Goal: Task Accomplishment & Management: Manage account settings

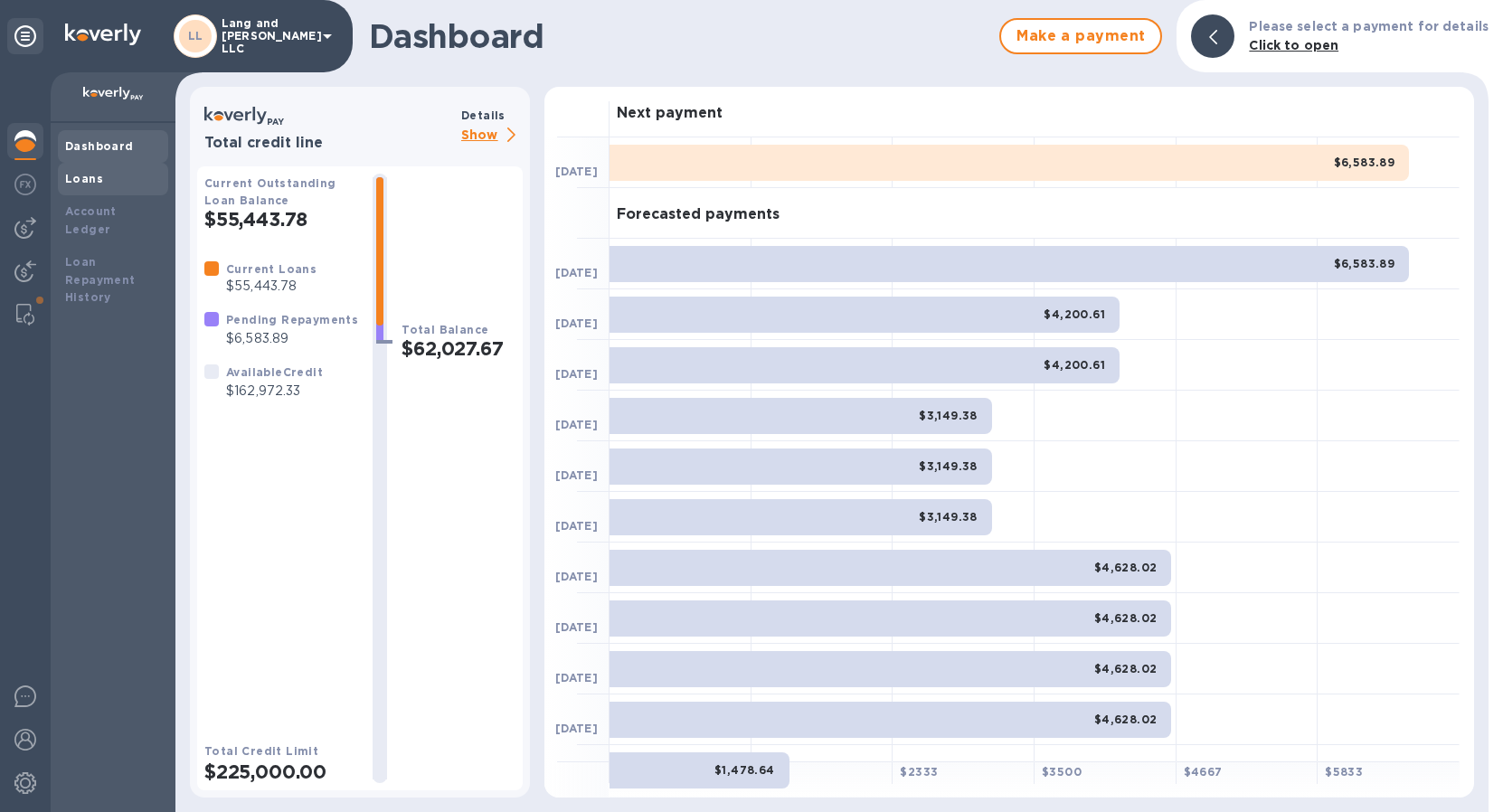
click at [80, 177] on b "Loans" at bounding box center [83, 178] width 38 height 14
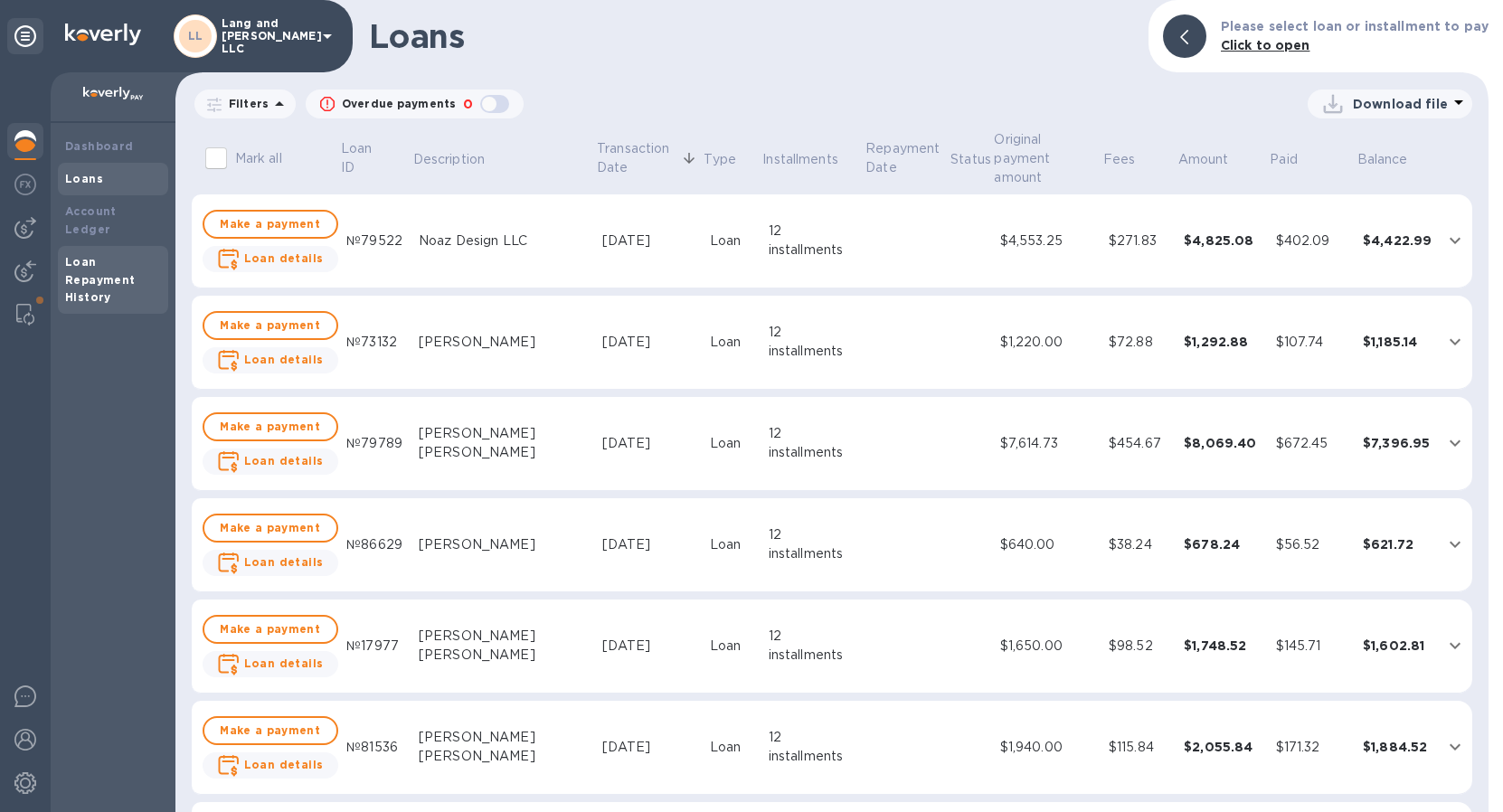
click at [93, 263] on b "Loan Repayment History" at bounding box center [100, 280] width 71 height 49
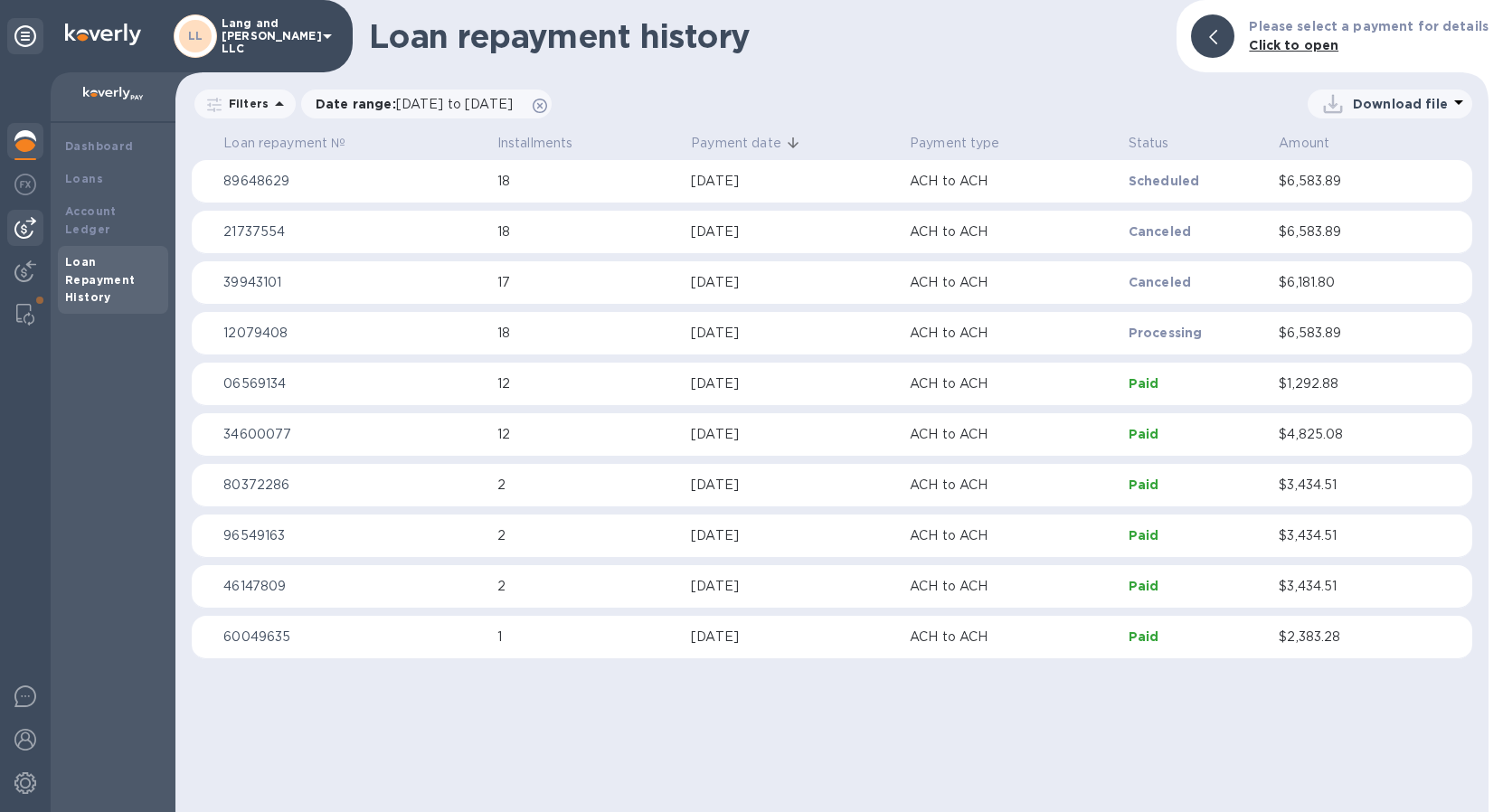
click at [24, 239] on div at bounding box center [25, 227] width 36 height 36
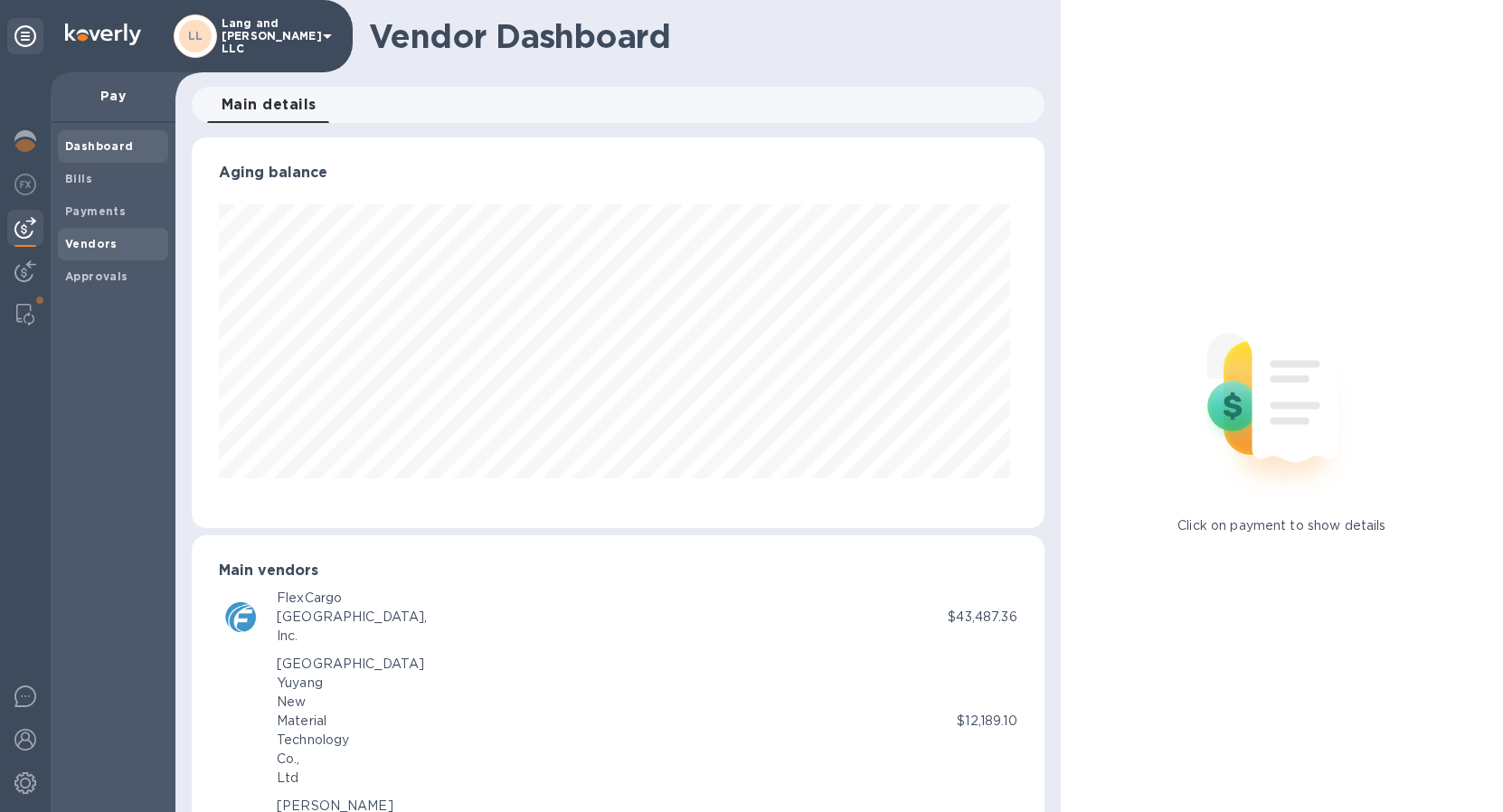
scroll to position [390, 844]
click at [83, 174] on b "Bills" at bounding box center [79, 178] width 27 height 14
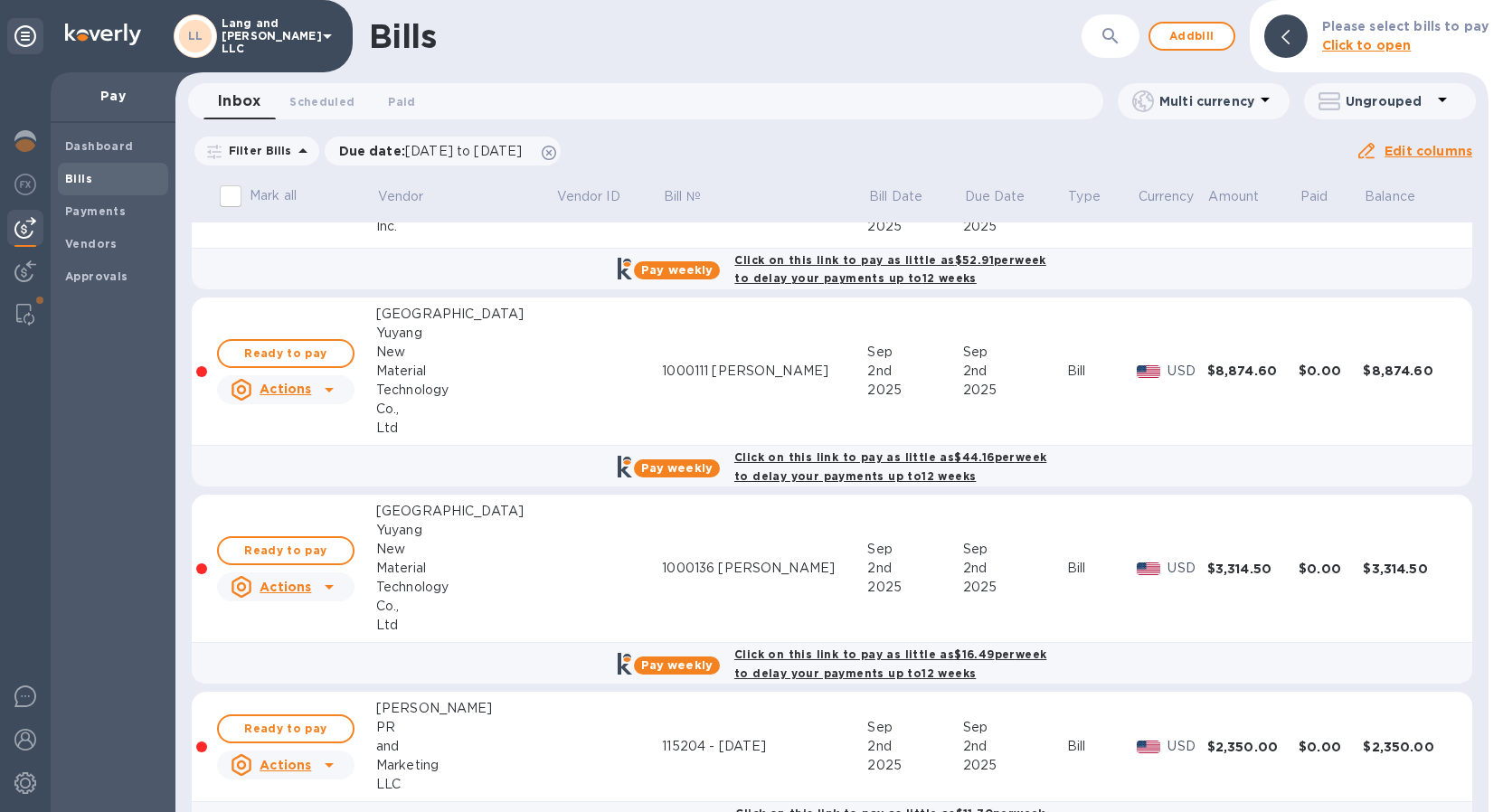
scroll to position [957, 0]
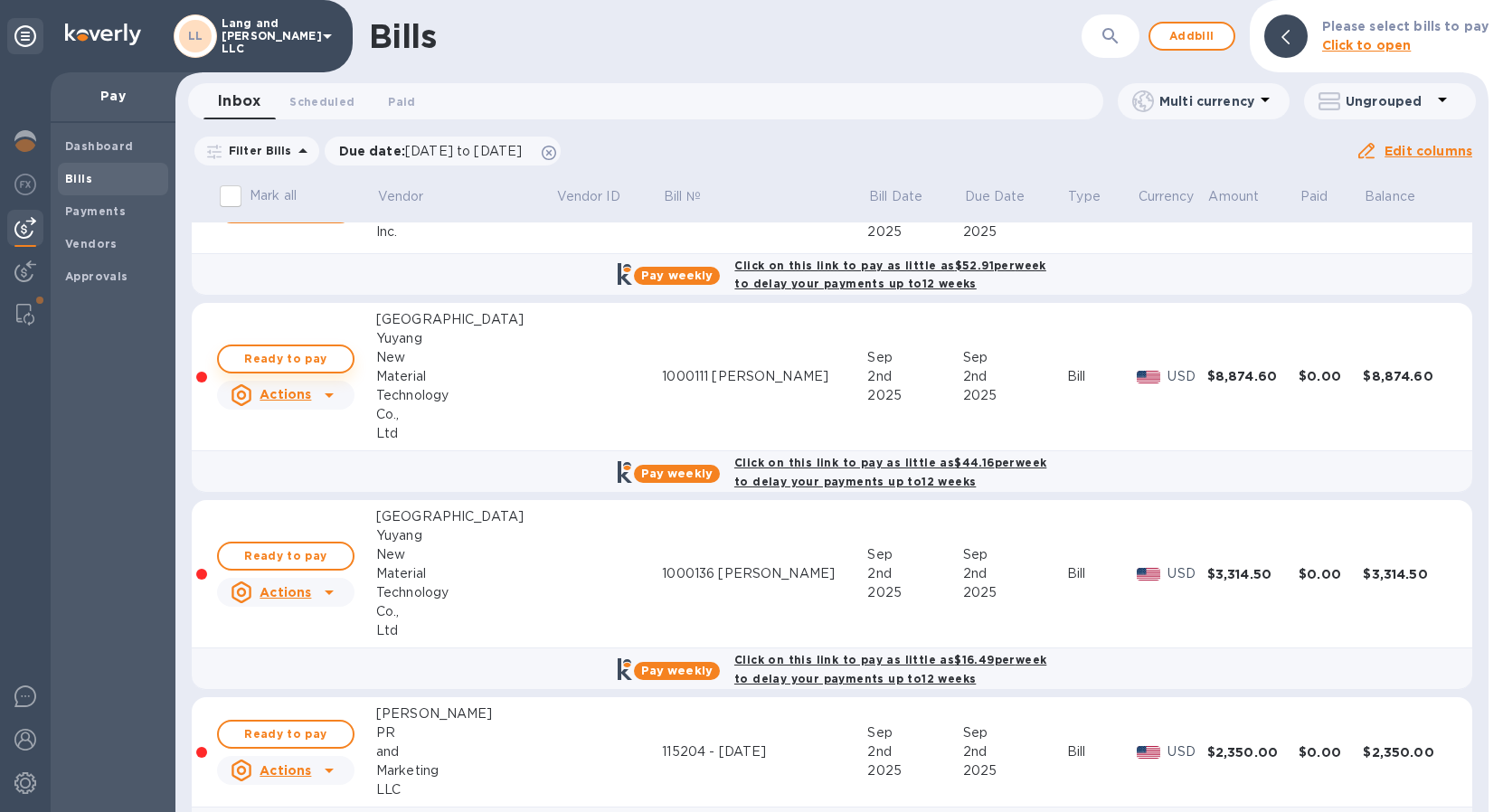
click at [294, 359] on span "Ready to pay" at bounding box center [286, 359] width 104 height 22
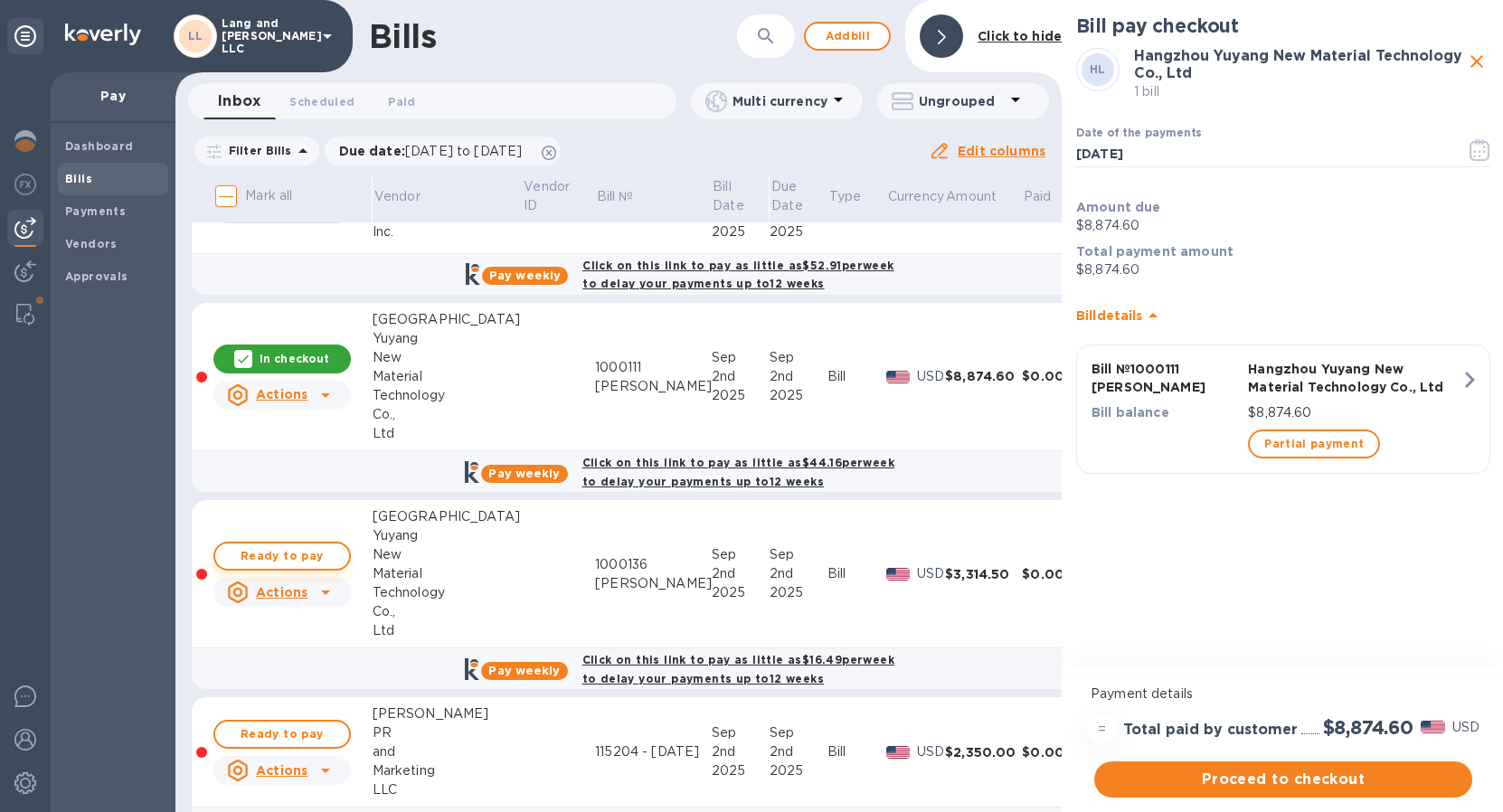
click at [323, 551] on span "Ready to pay" at bounding box center [282, 556] width 104 height 22
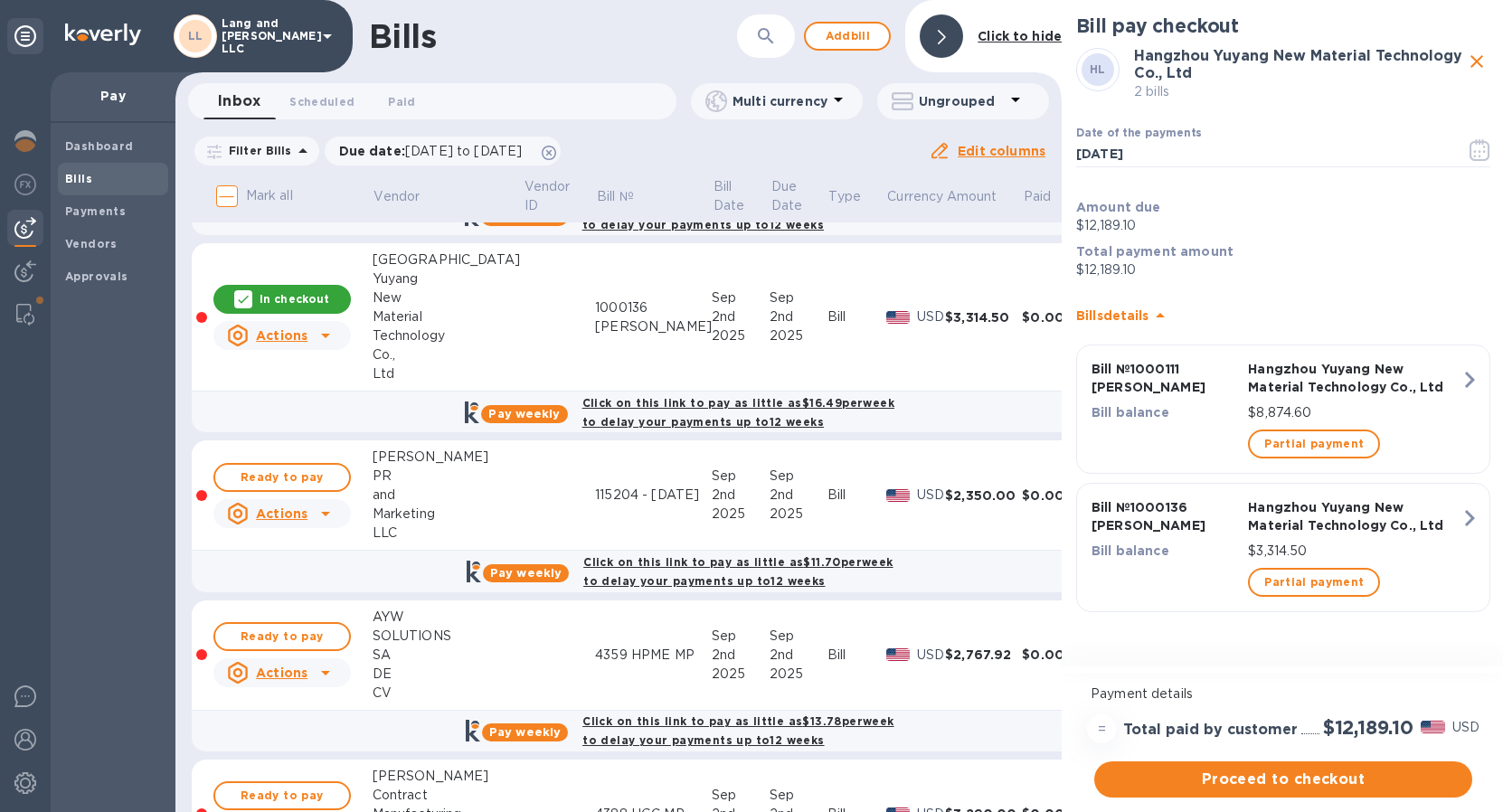
scroll to position [1226, 0]
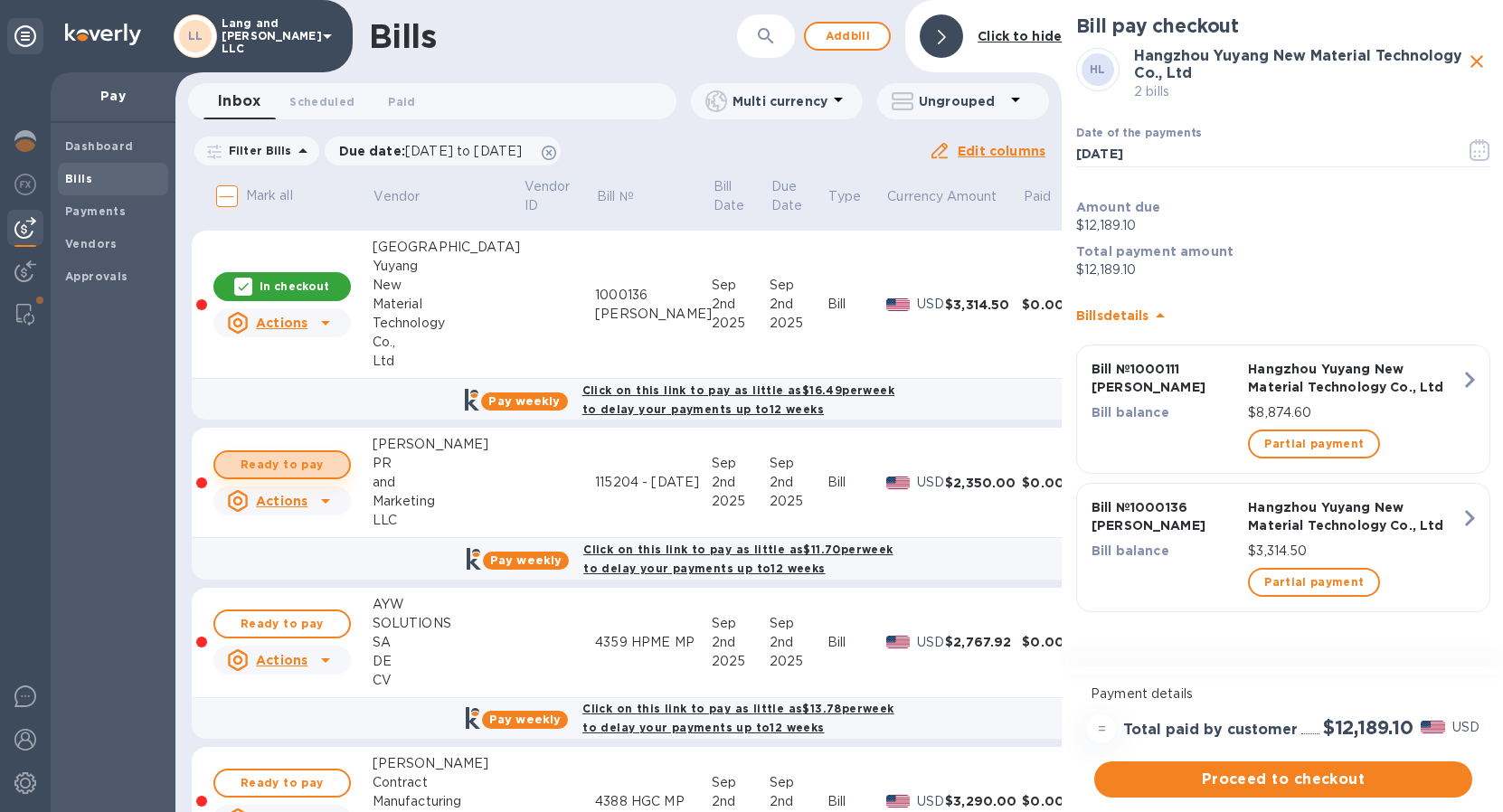
click at [295, 468] on span "Ready to pay" at bounding box center [282, 465] width 104 height 22
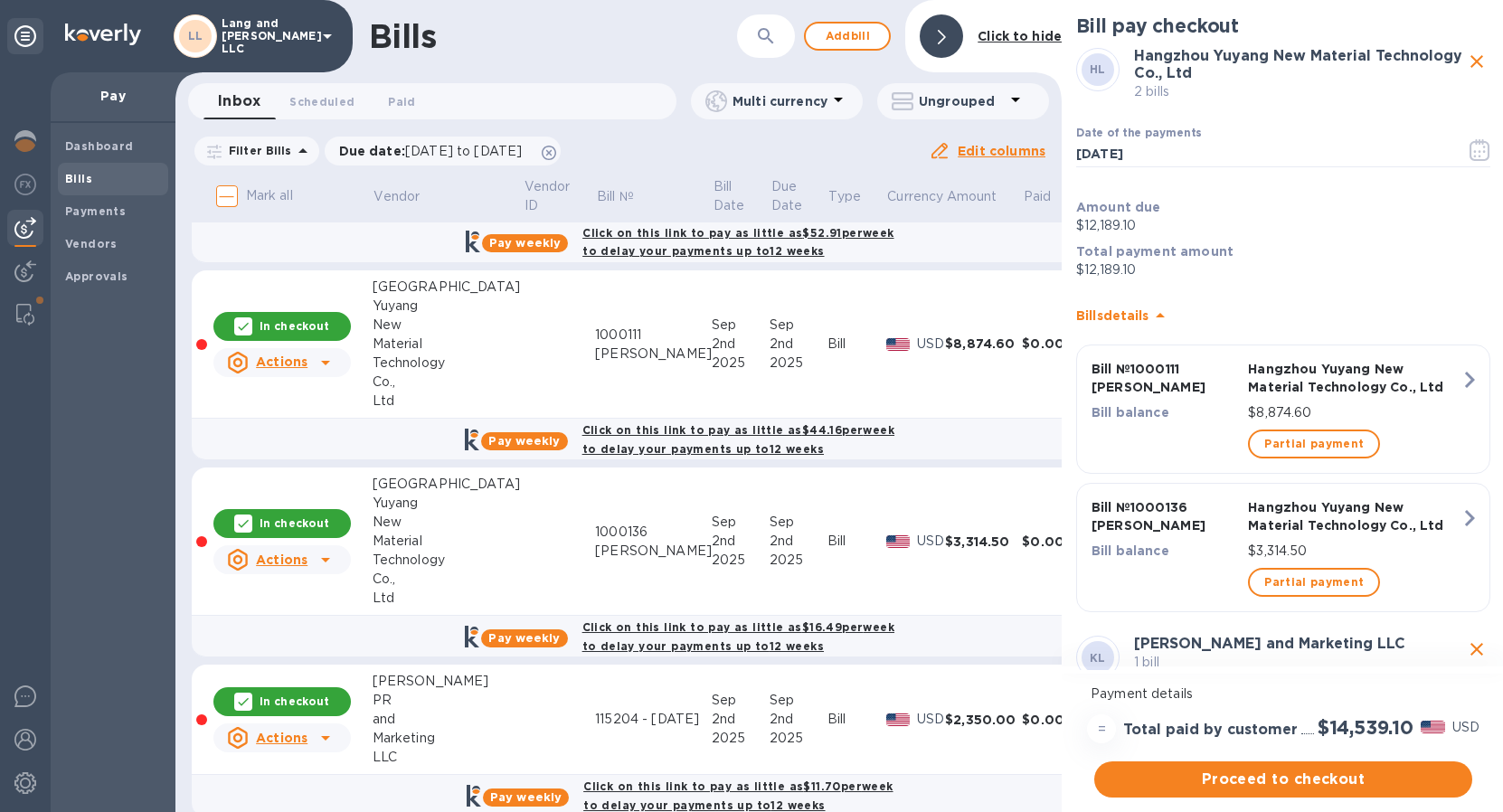
scroll to position [985, 0]
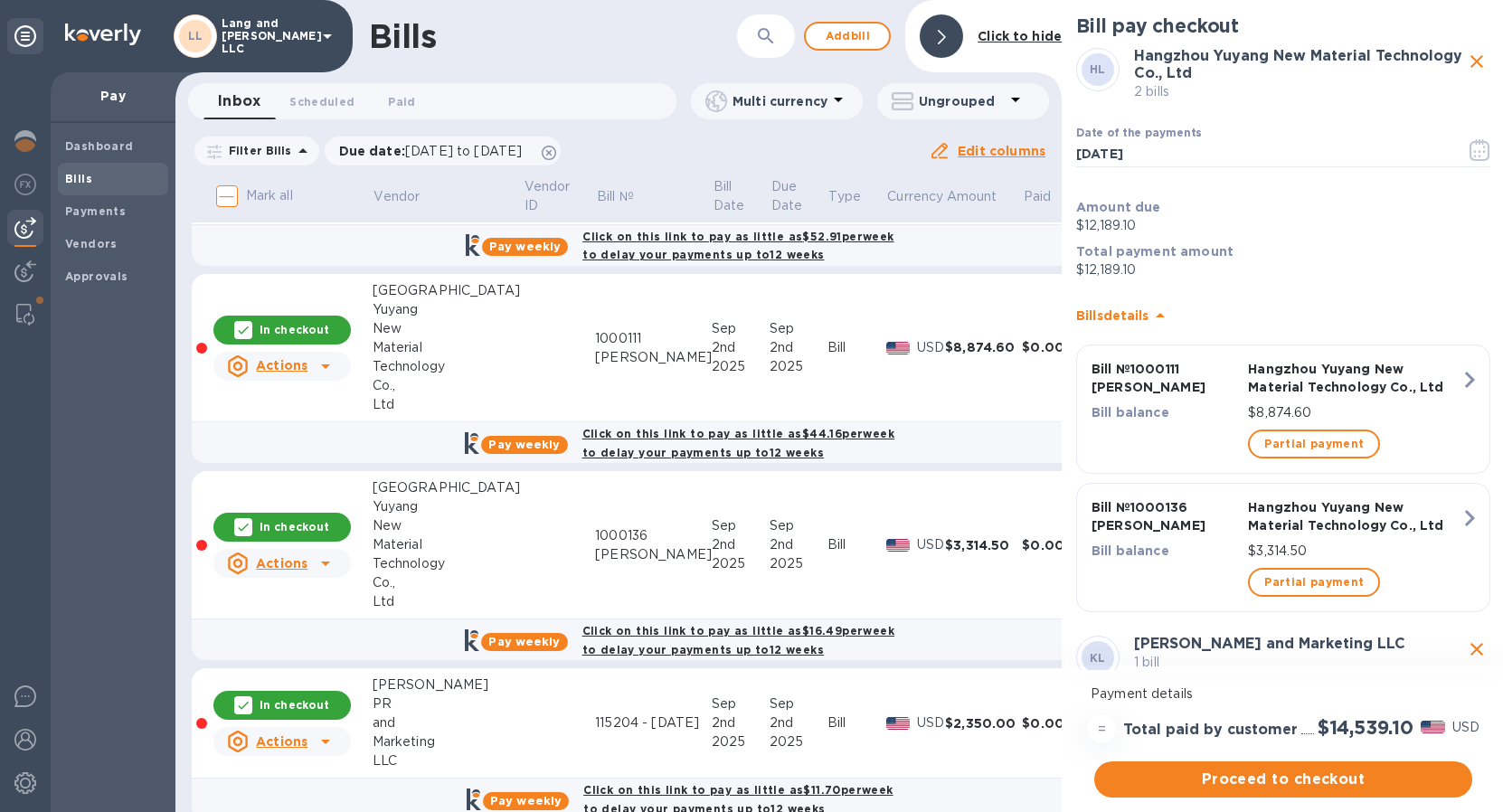
click at [1412, 403] on p "$8,874.60" at bounding box center [1354, 412] width 213 height 19
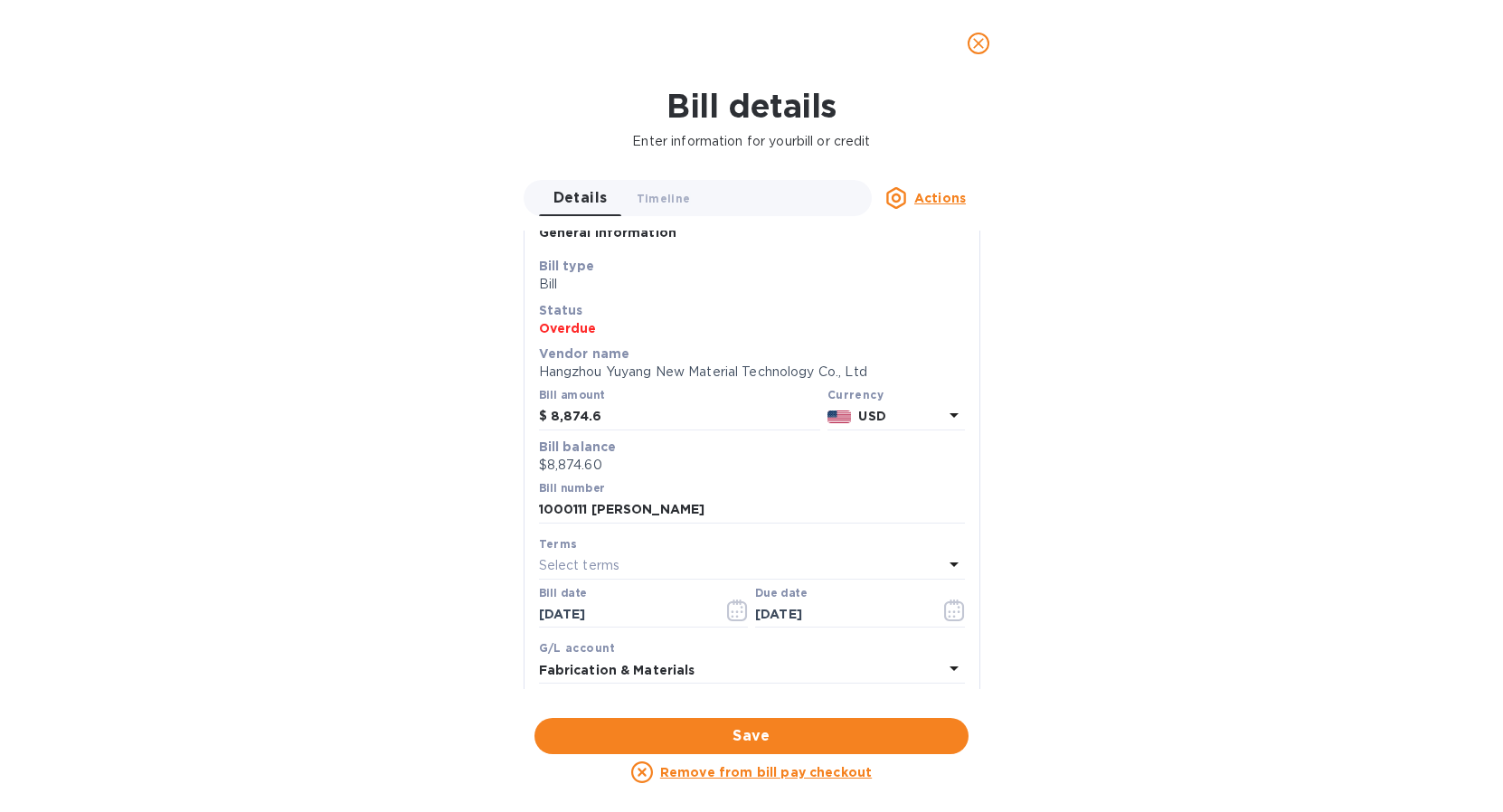
scroll to position [0, 0]
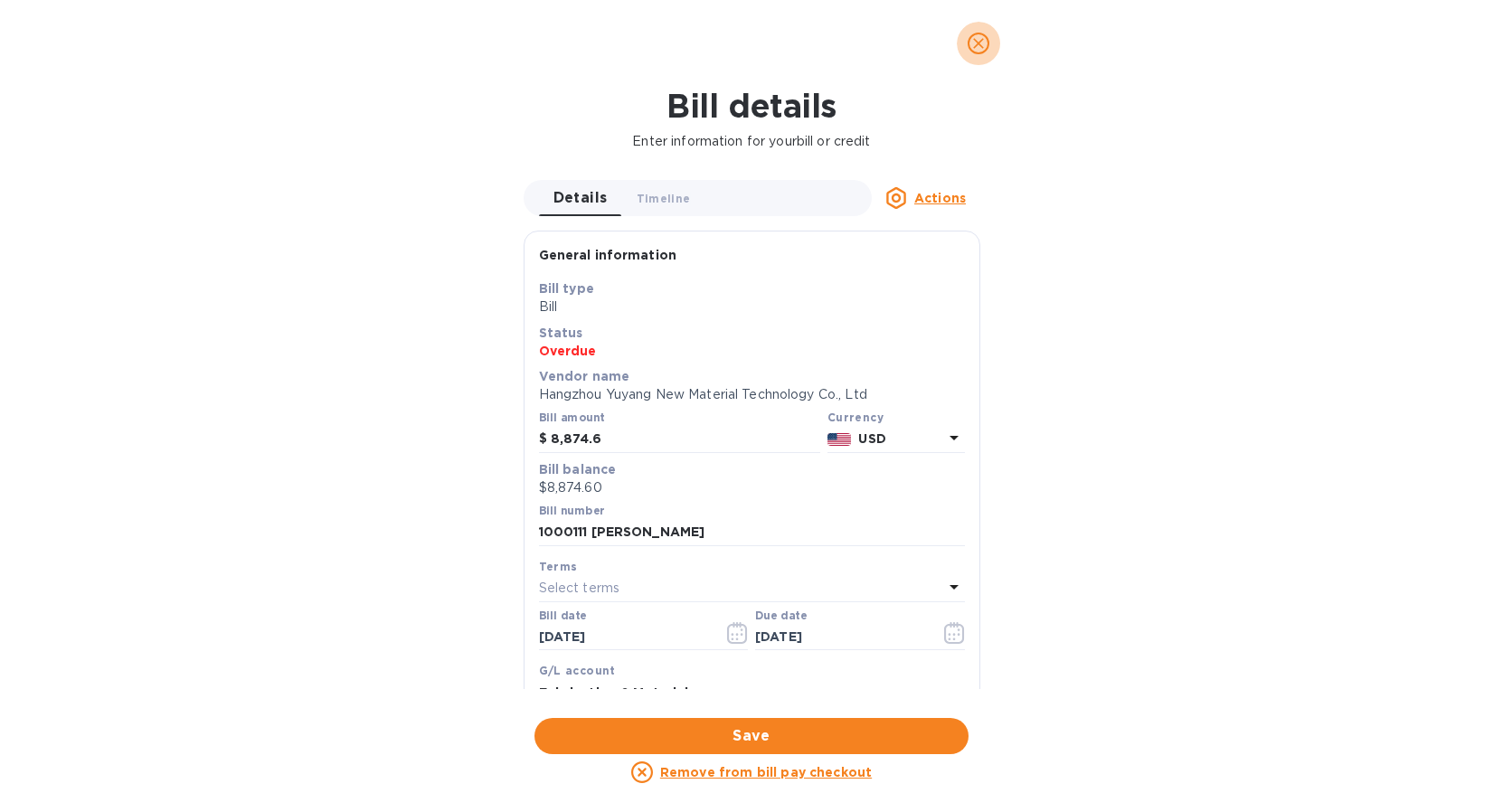
click at [977, 46] on icon "close" at bounding box center [979, 43] width 18 height 18
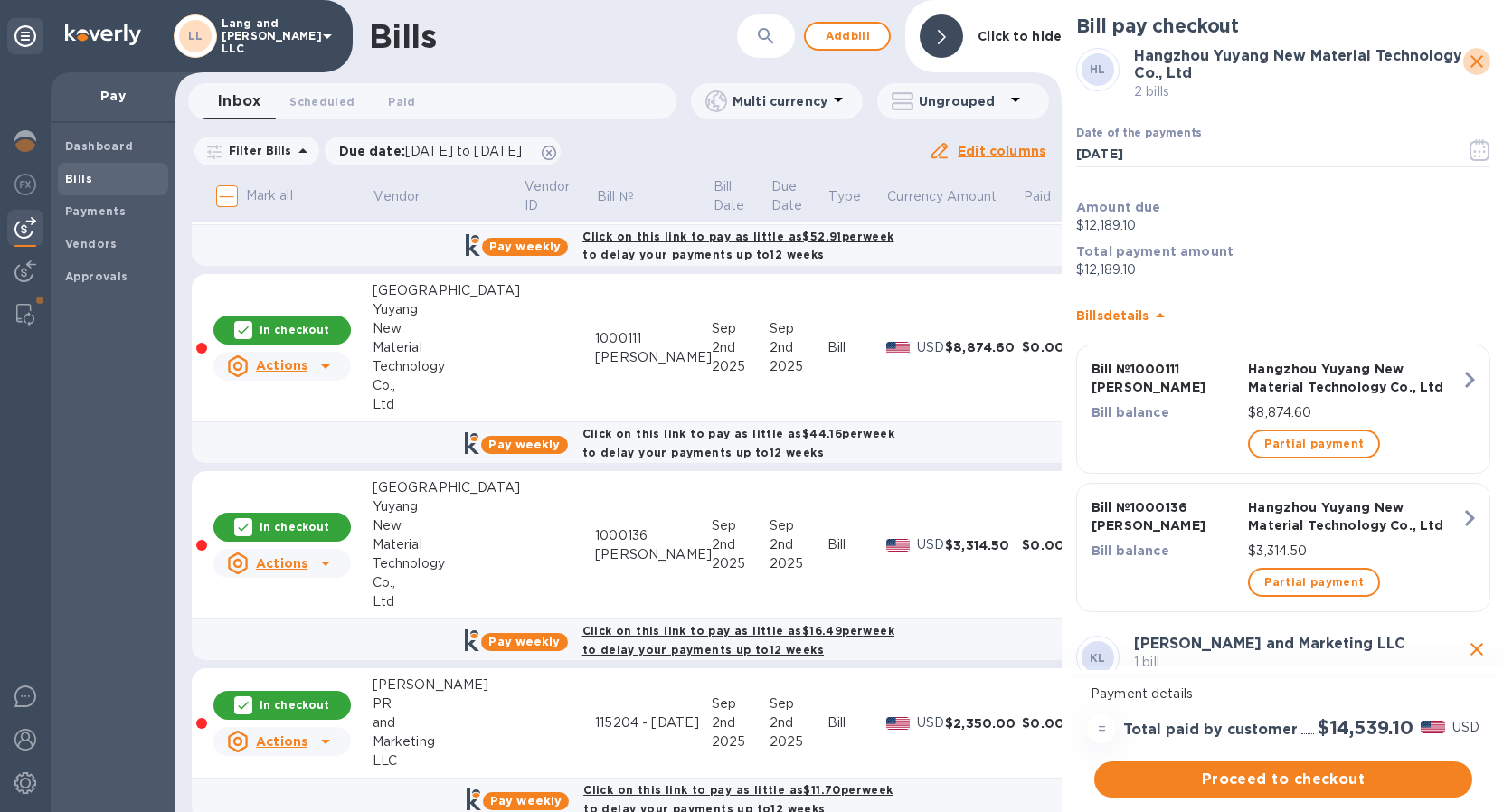
click at [1465, 66] on icon "close" at bounding box center [1476, 61] width 22 height 22
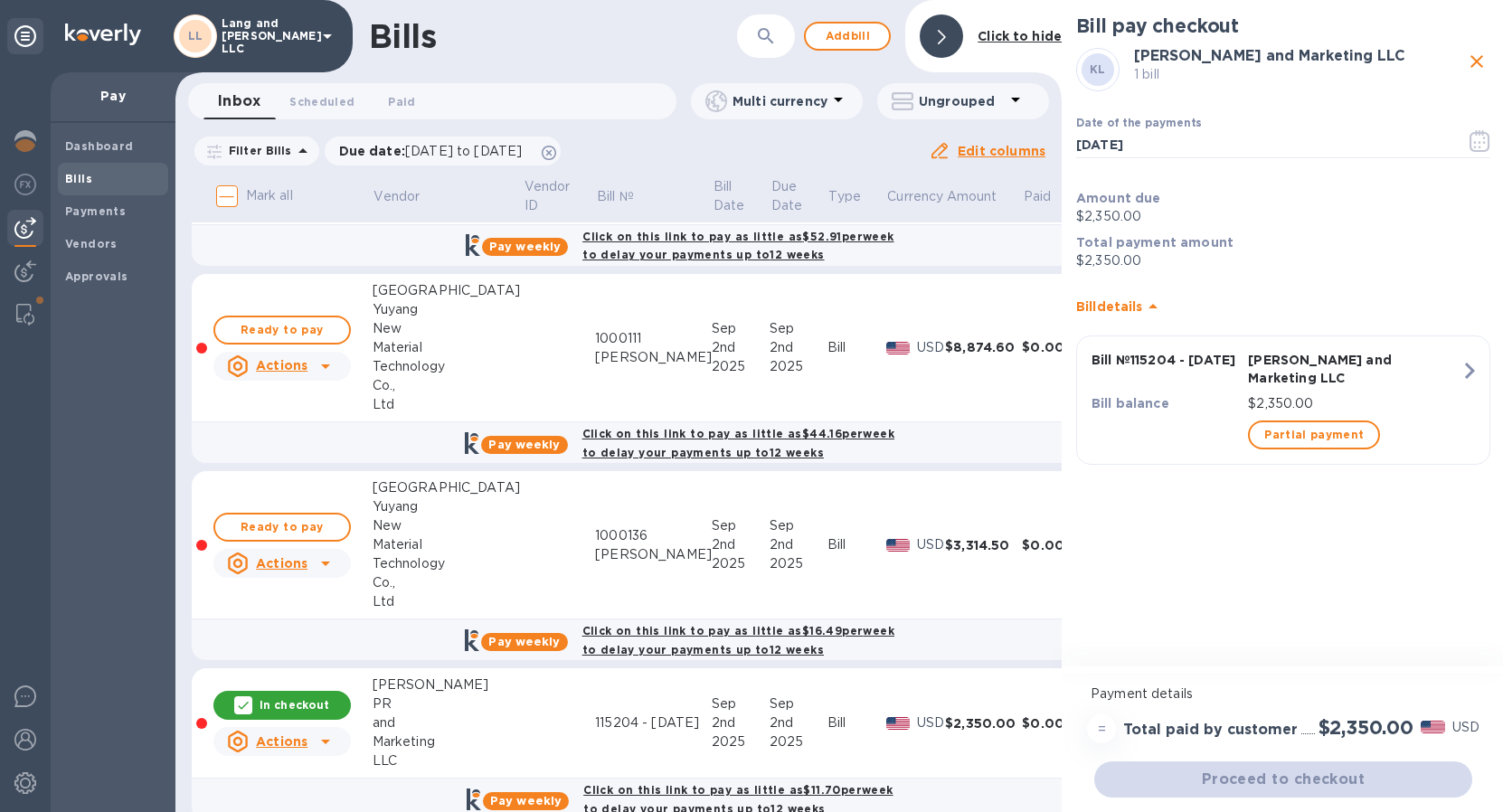
click at [1474, 60] on icon "close" at bounding box center [1476, 61] width 22 height 22
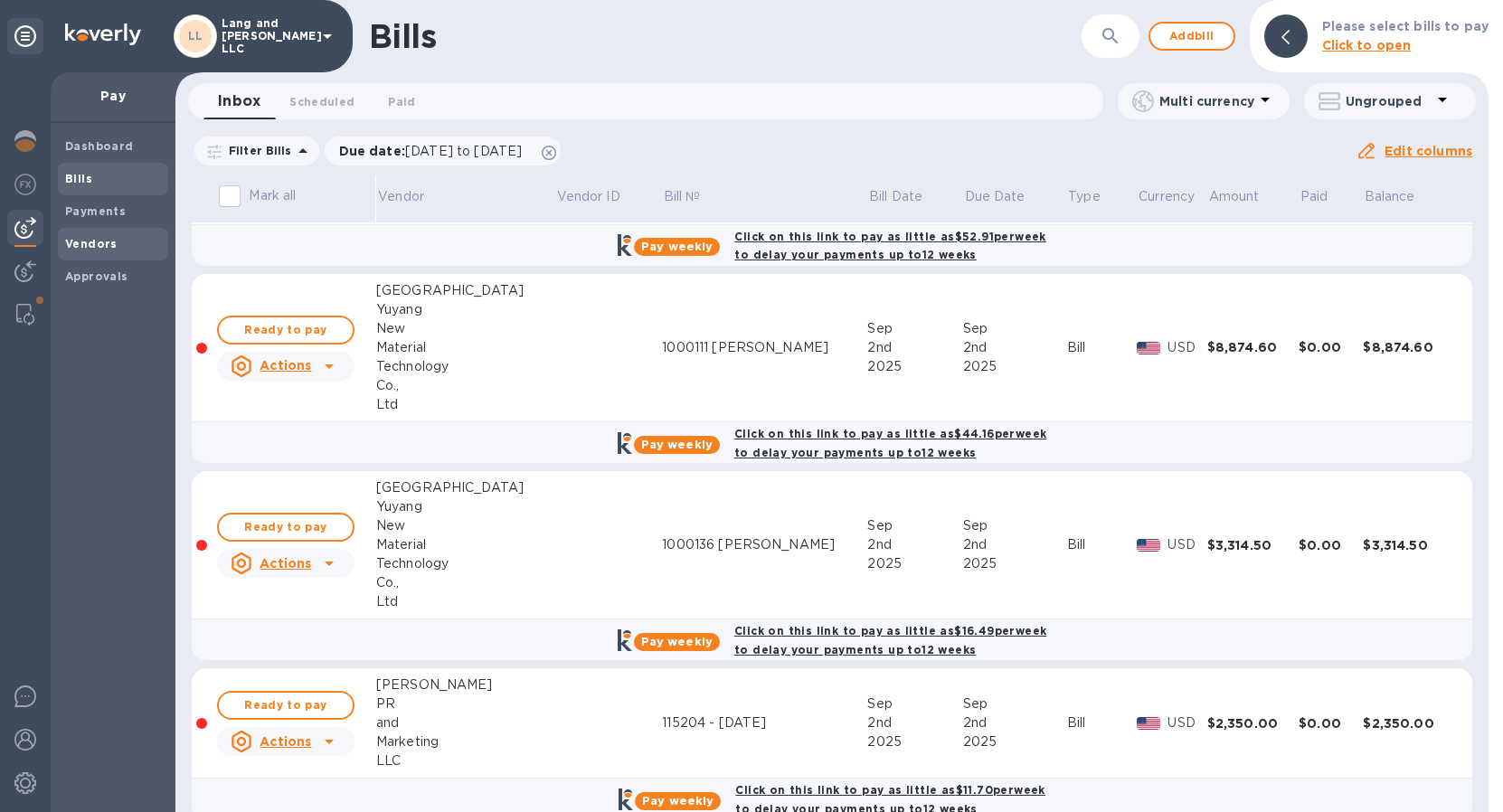
click at [91, 240] on b "Vendors" at bounding box center [91, 243] width 52 height 14
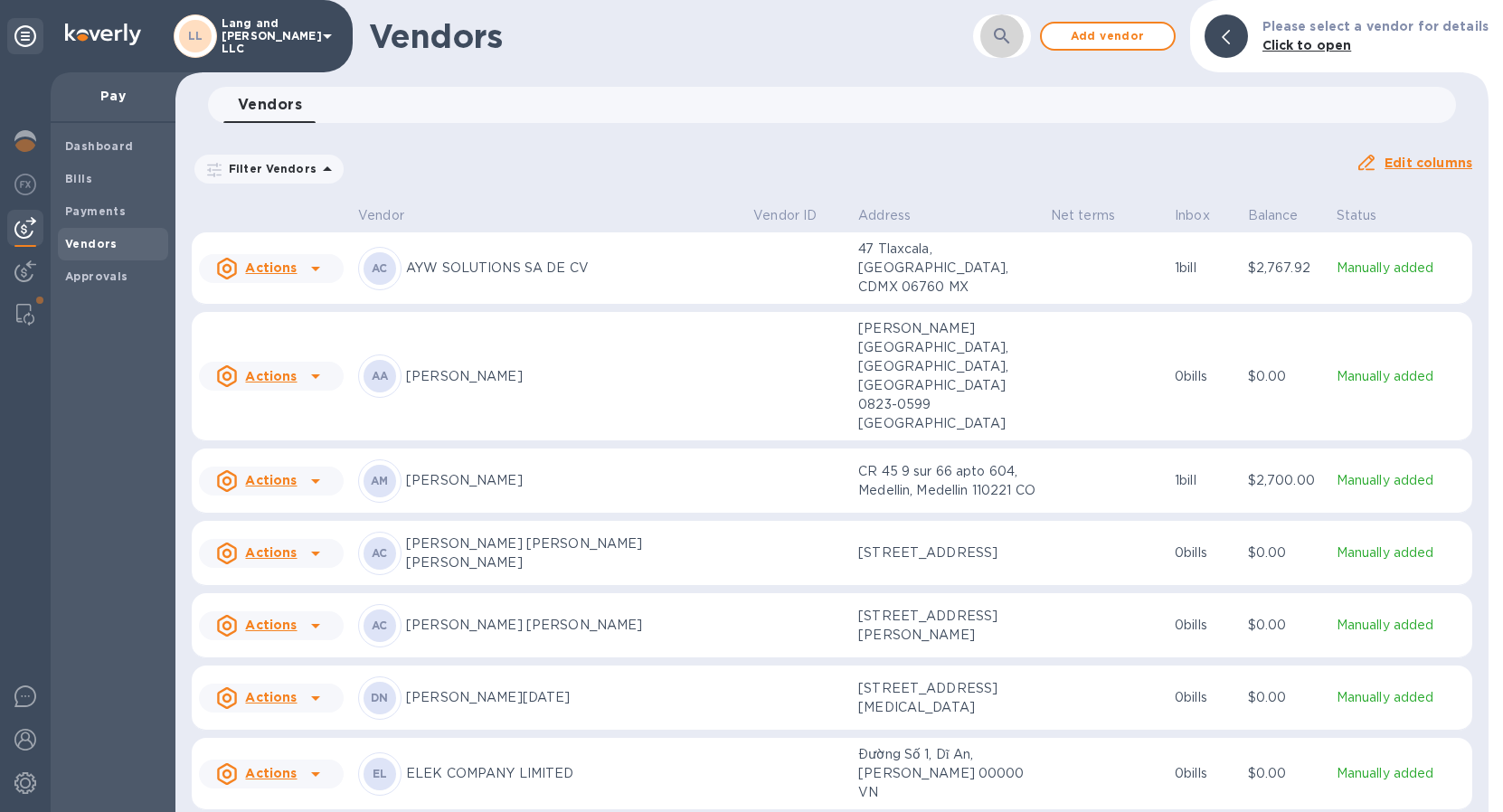
click at [1005, 43] on icon "button" at bounding box center [1002, 37] width 22 height 22
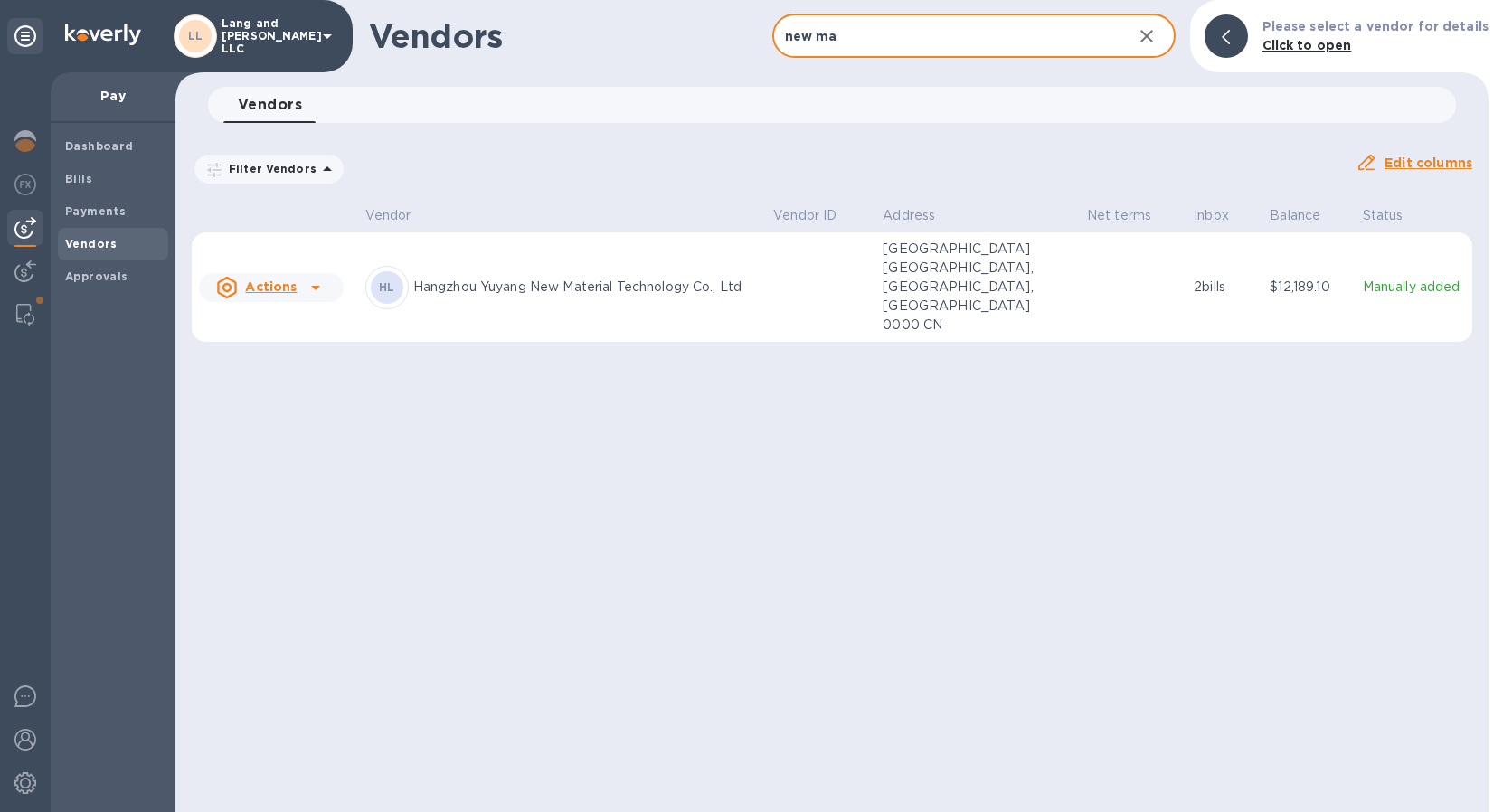
type input "new ma"
click at [565, 278] on p "Hangzhou Yuyang New Material Technology Co., Ltd" at bounding box center [586, 287] width 346 height 19
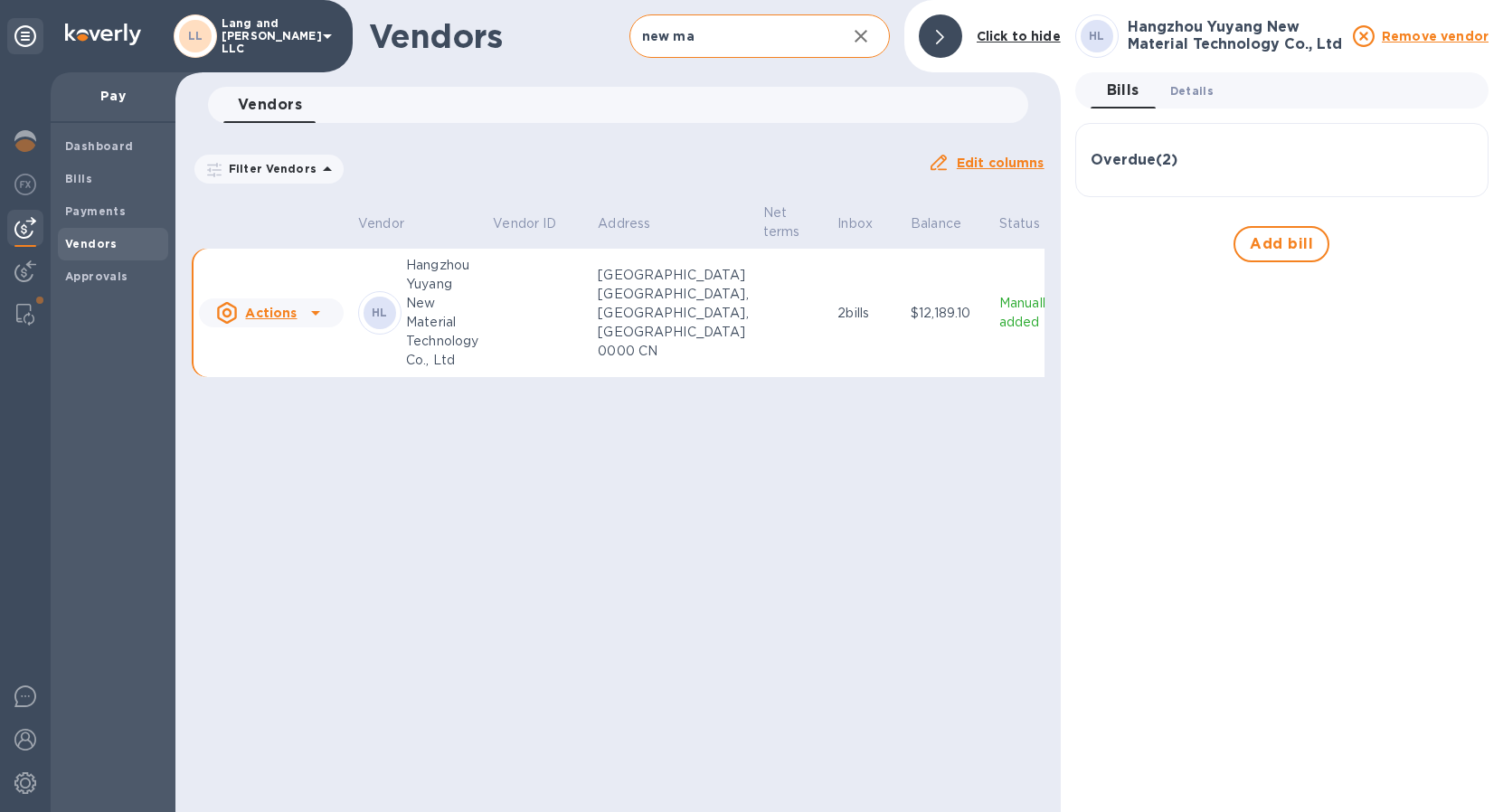
click at [1184, 99] on span "Details 0" at bounding box center [1191, 91] width 43 height 19
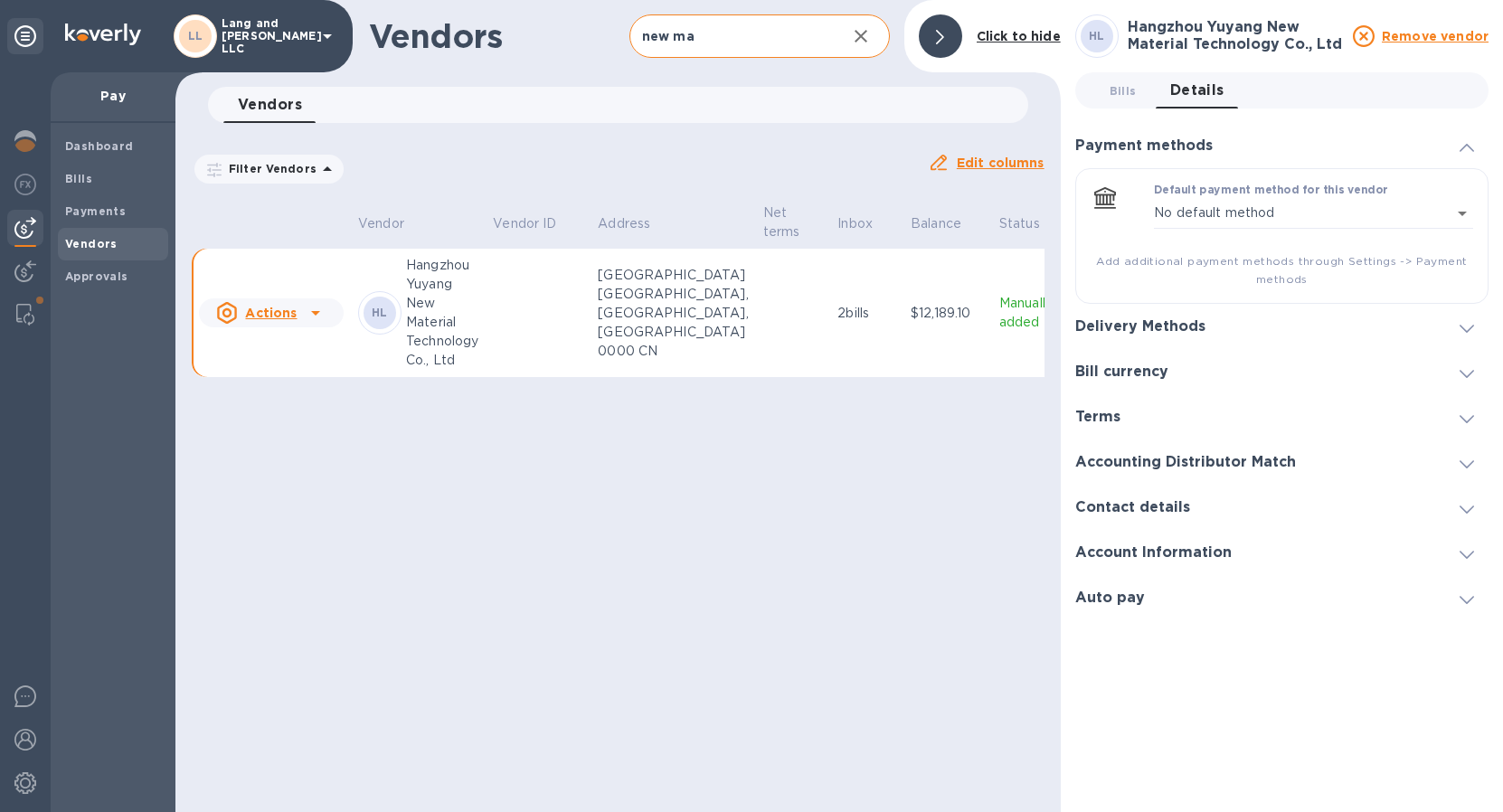
click at [1130, 330] on h3 "Delivery Methods" at bounding box center [1140, 326] width 130 height 17
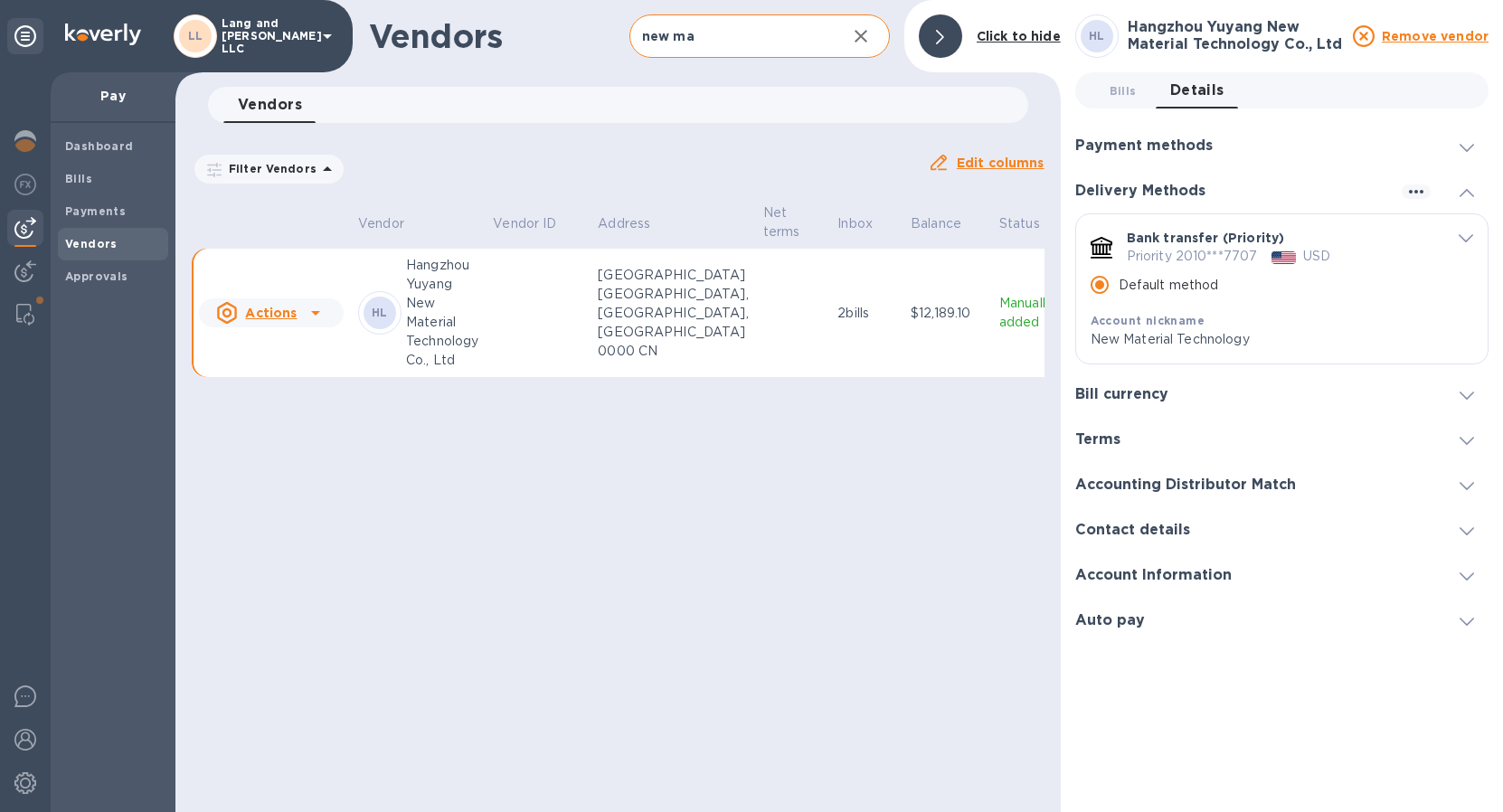
click at [863, 40] on icon "button" at bounding box center [861, 37] width 22 height 22
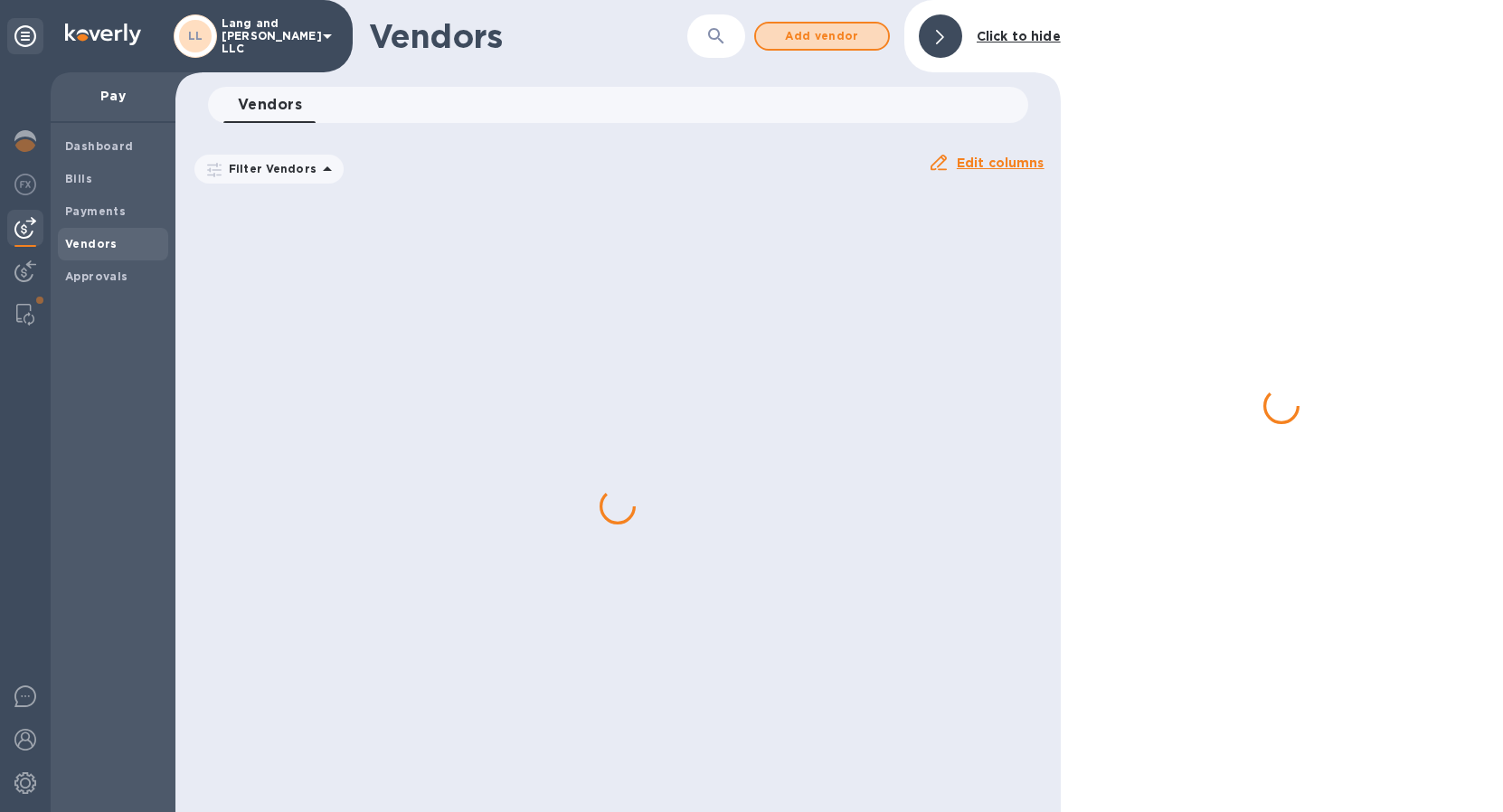
click at [863, 40] on span "Add vendor" at bounding box center [822, 37] width 103 height 22
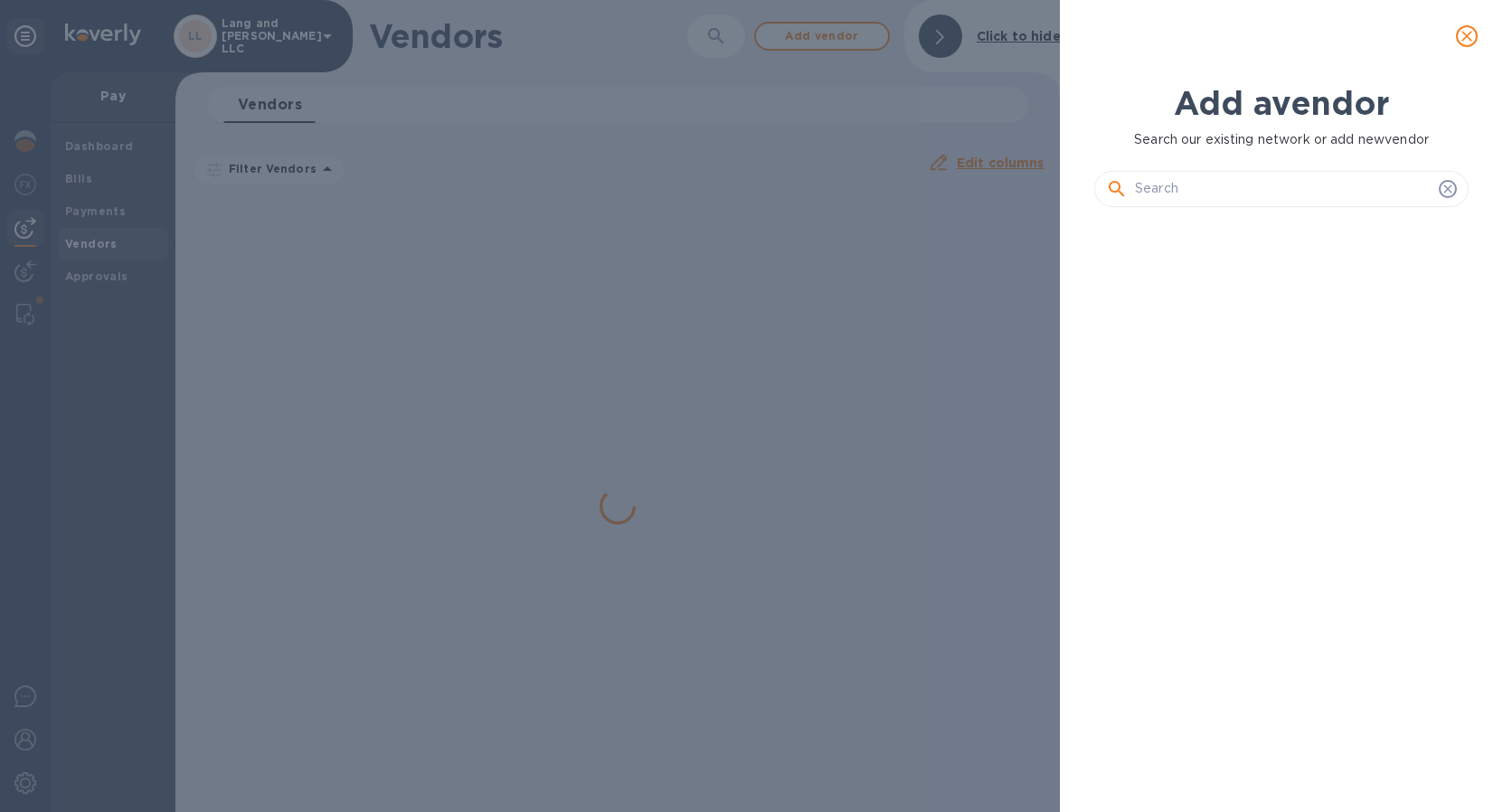
scroll to position [528, 381]
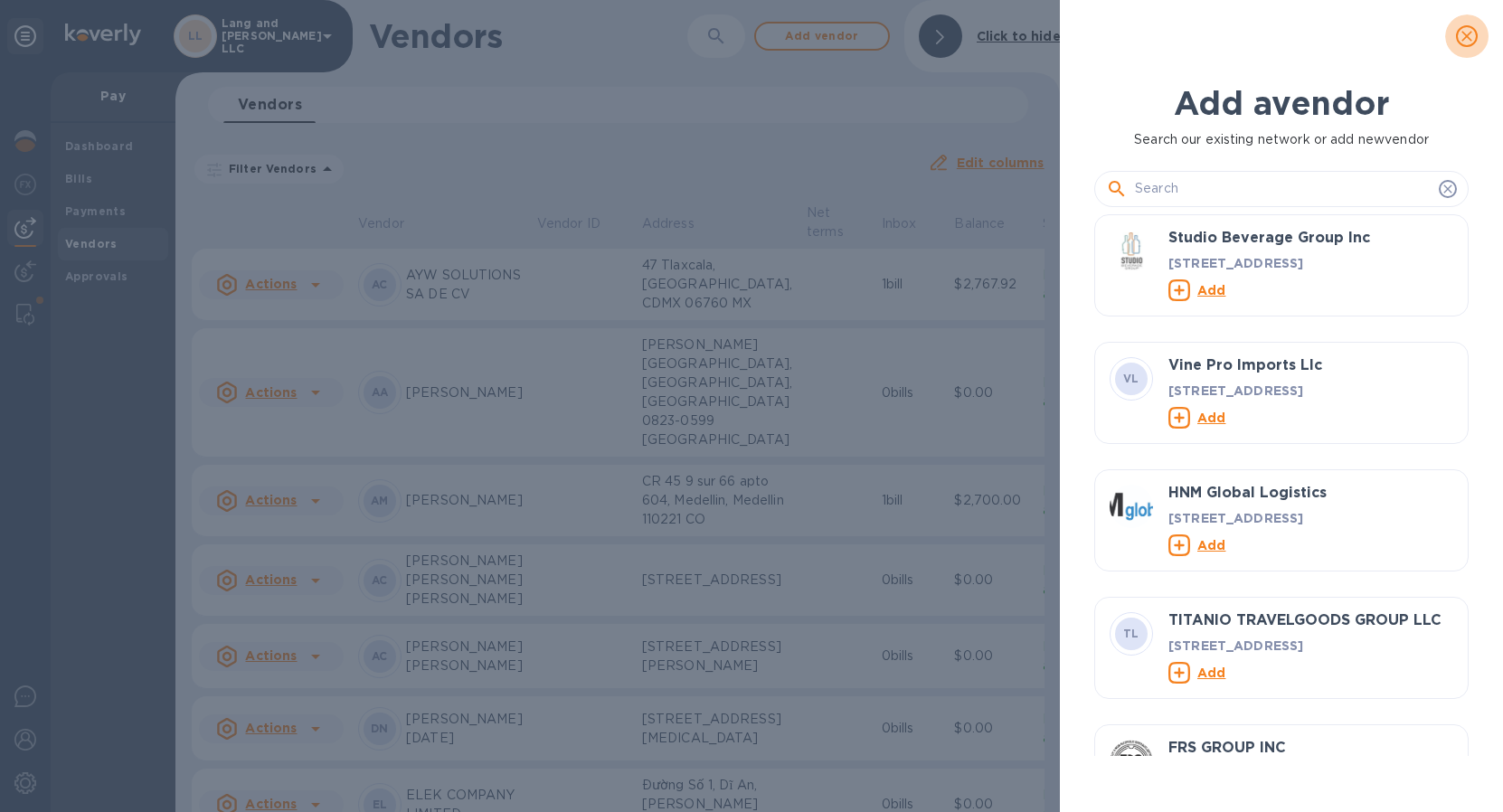
click at [1468, 37] on icon "close" at bounding box center [1466, 37] width 18 height 18
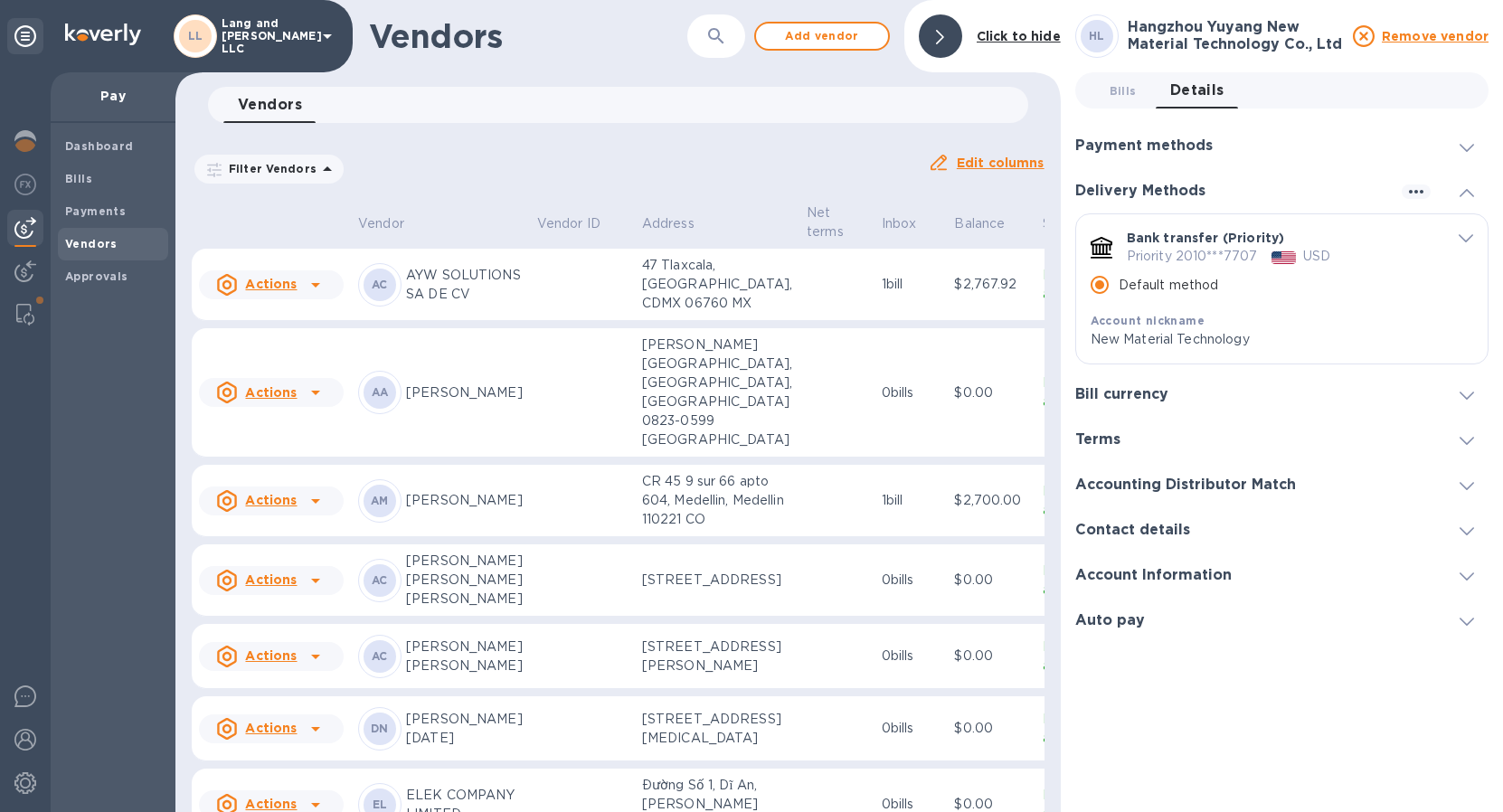
click at [714, 33] on icon "button" at bounding box center [717, 37] width 22 height 22
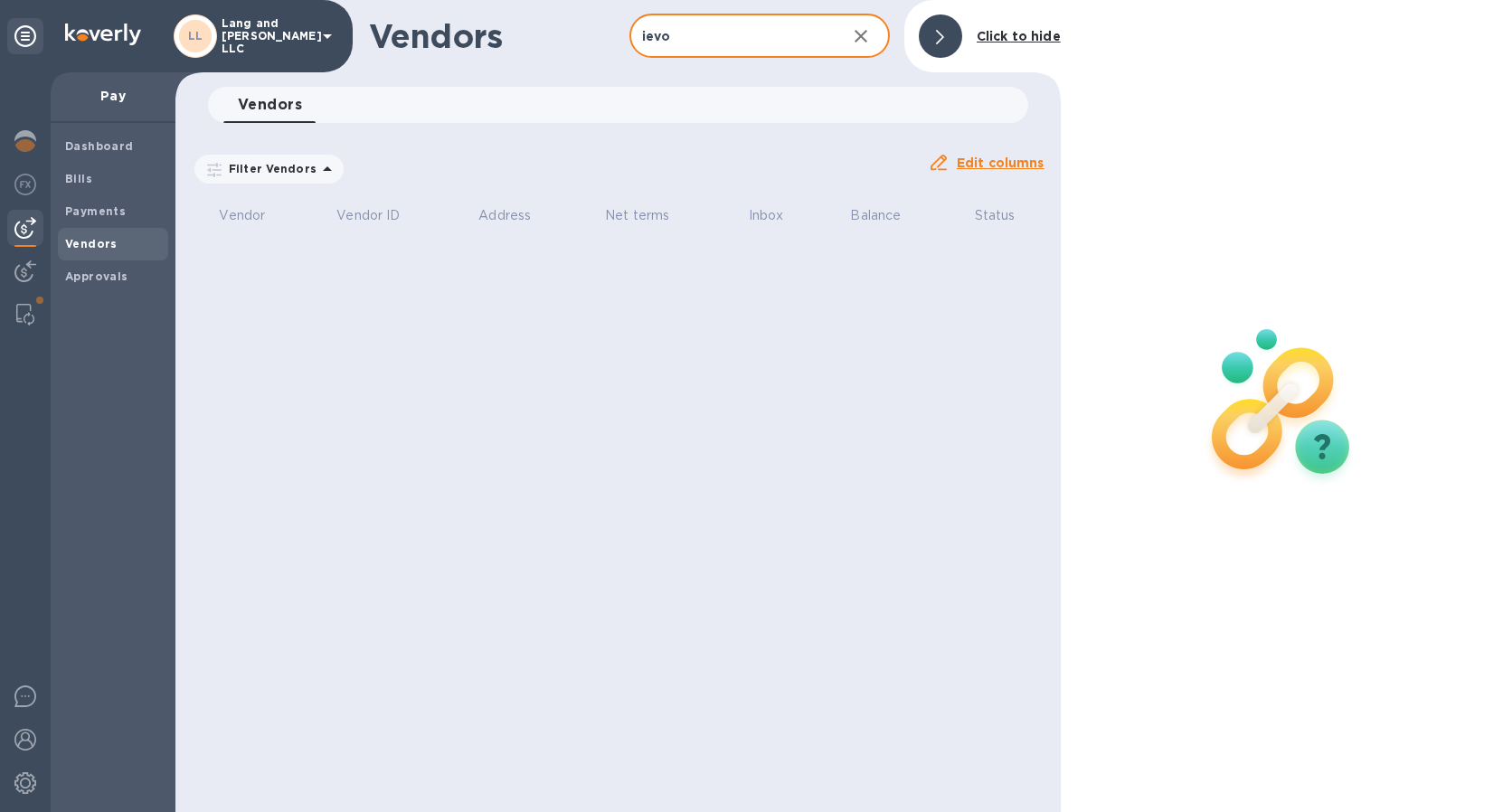
type input "ievo"
click at [864, 38] on icon "button" at bounding box center [861, 37] width 13 height 13
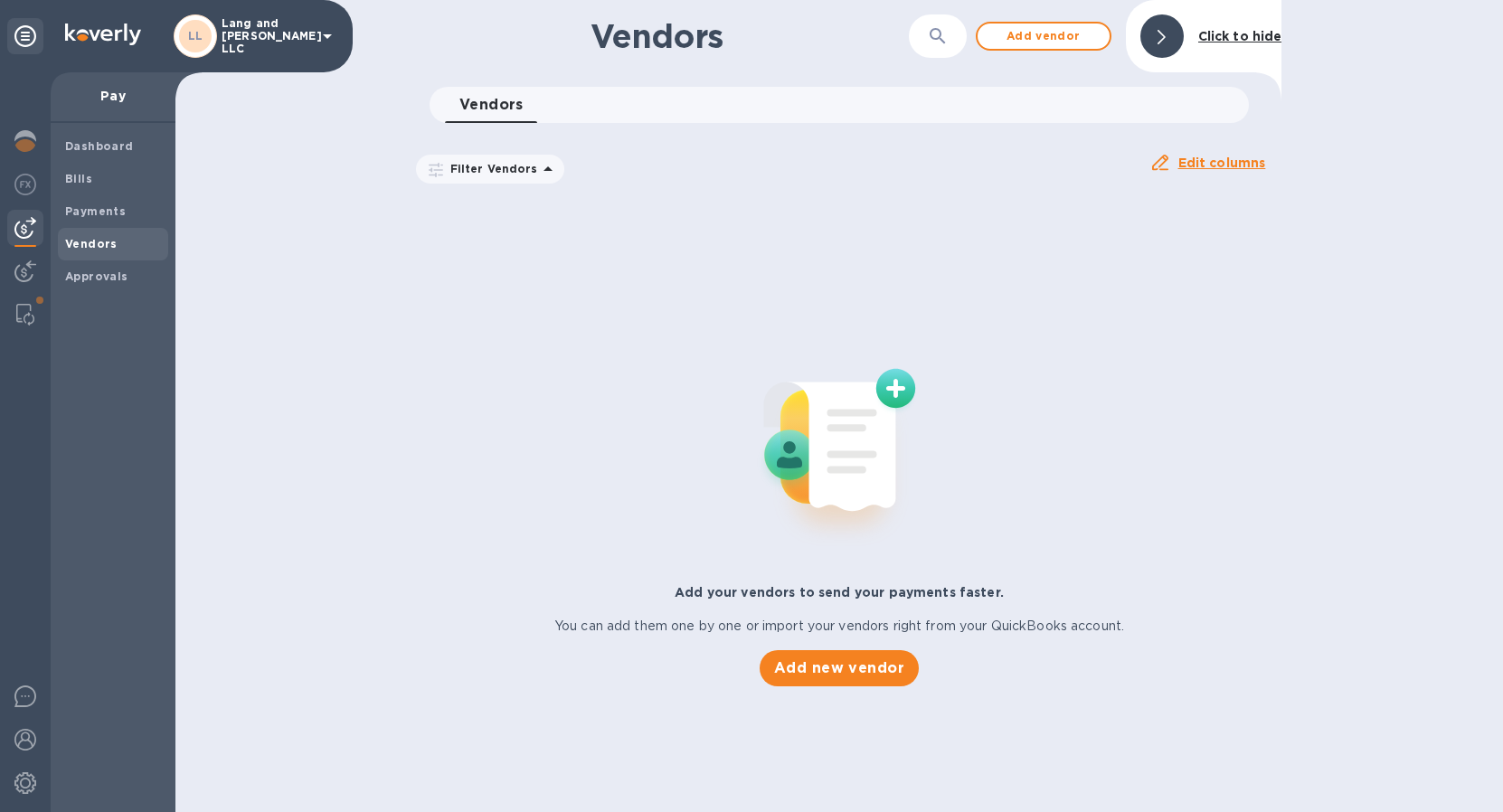
click at [864, 38] on h1 "Vendors" at bounding box center [741, 36] width 302 height 38
click at [934, 37] on icon "button" at bounding box center [937, 36] width 16 height 16
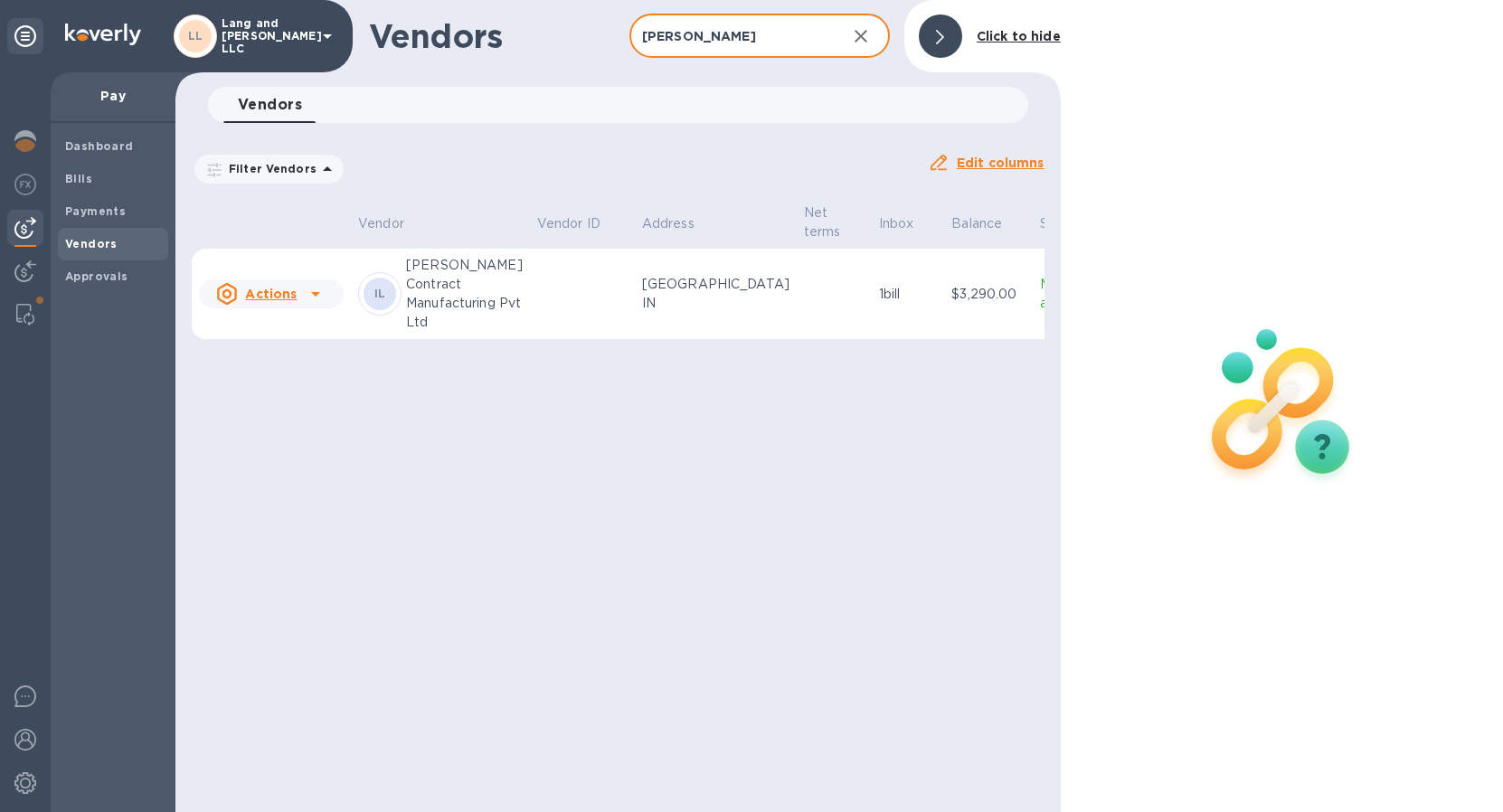
click at [543, 302] on td at bounding box center [582, 294] width 104 height 92
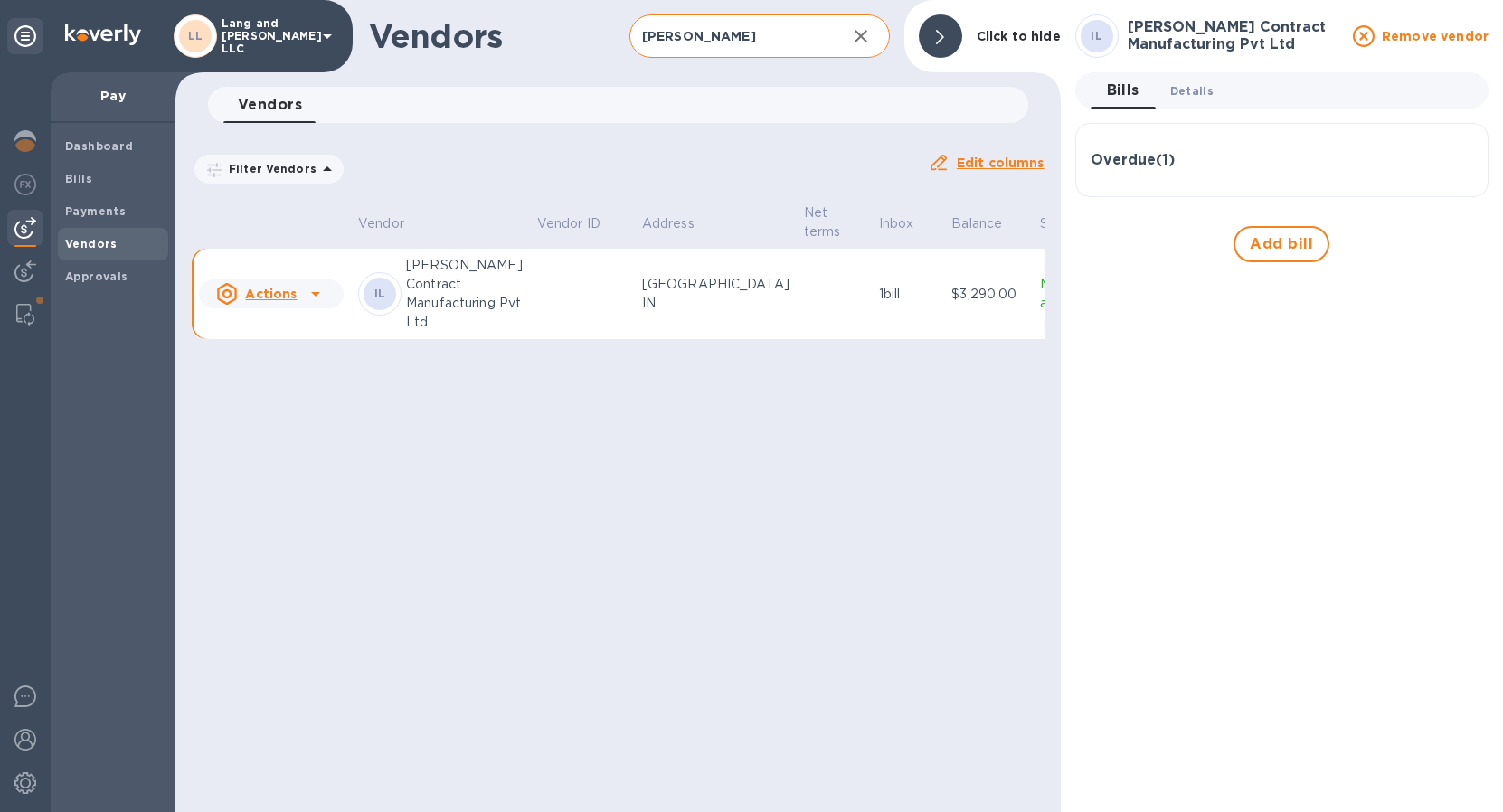
click at [1194, 94] on span "Details 0" at bounding box center [1191, 91] width 43 height 19
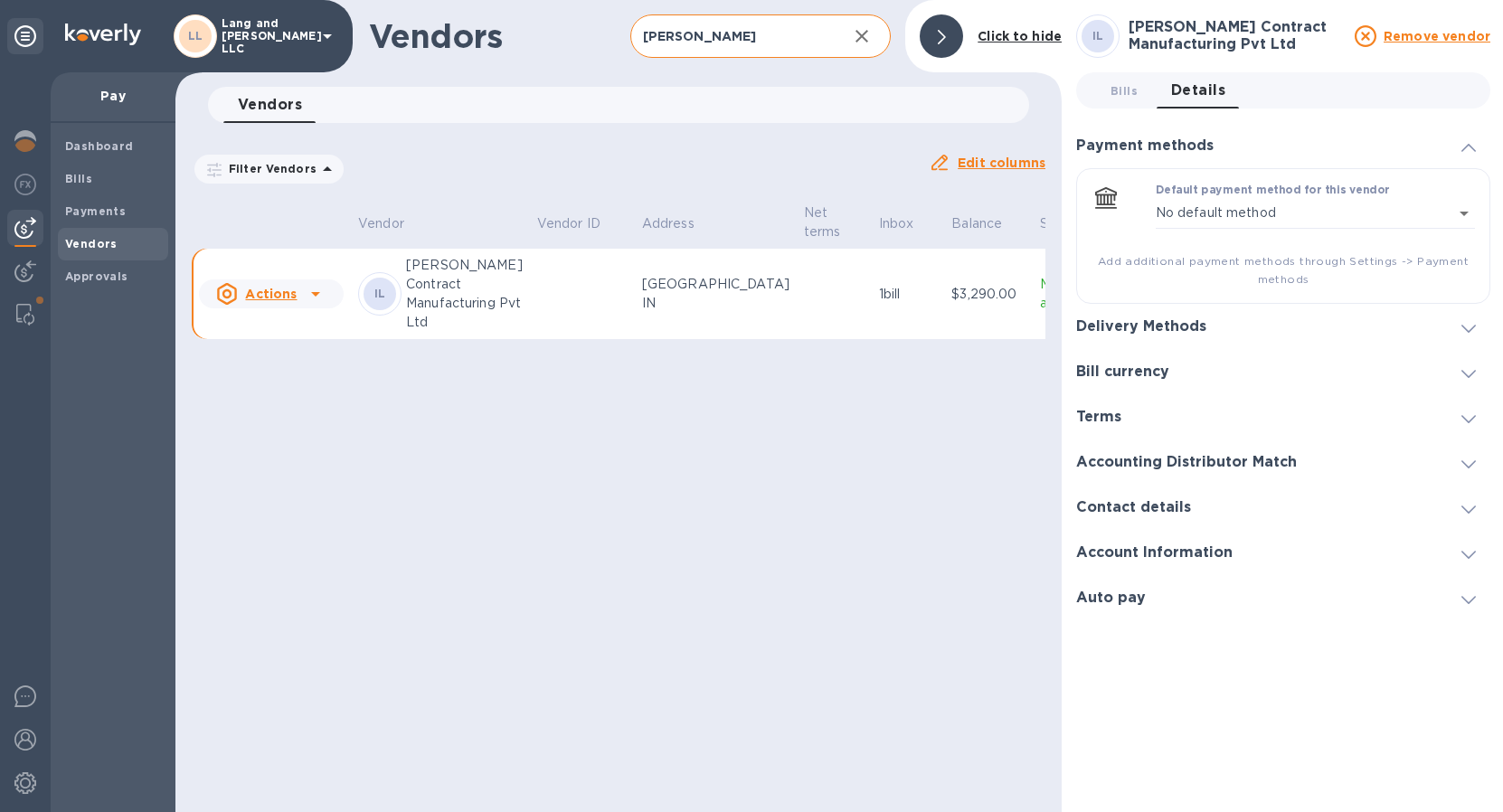
click at [1113, 366] on h3 "Bill currency" at bounding box center [1123, 372] width 93 height 17
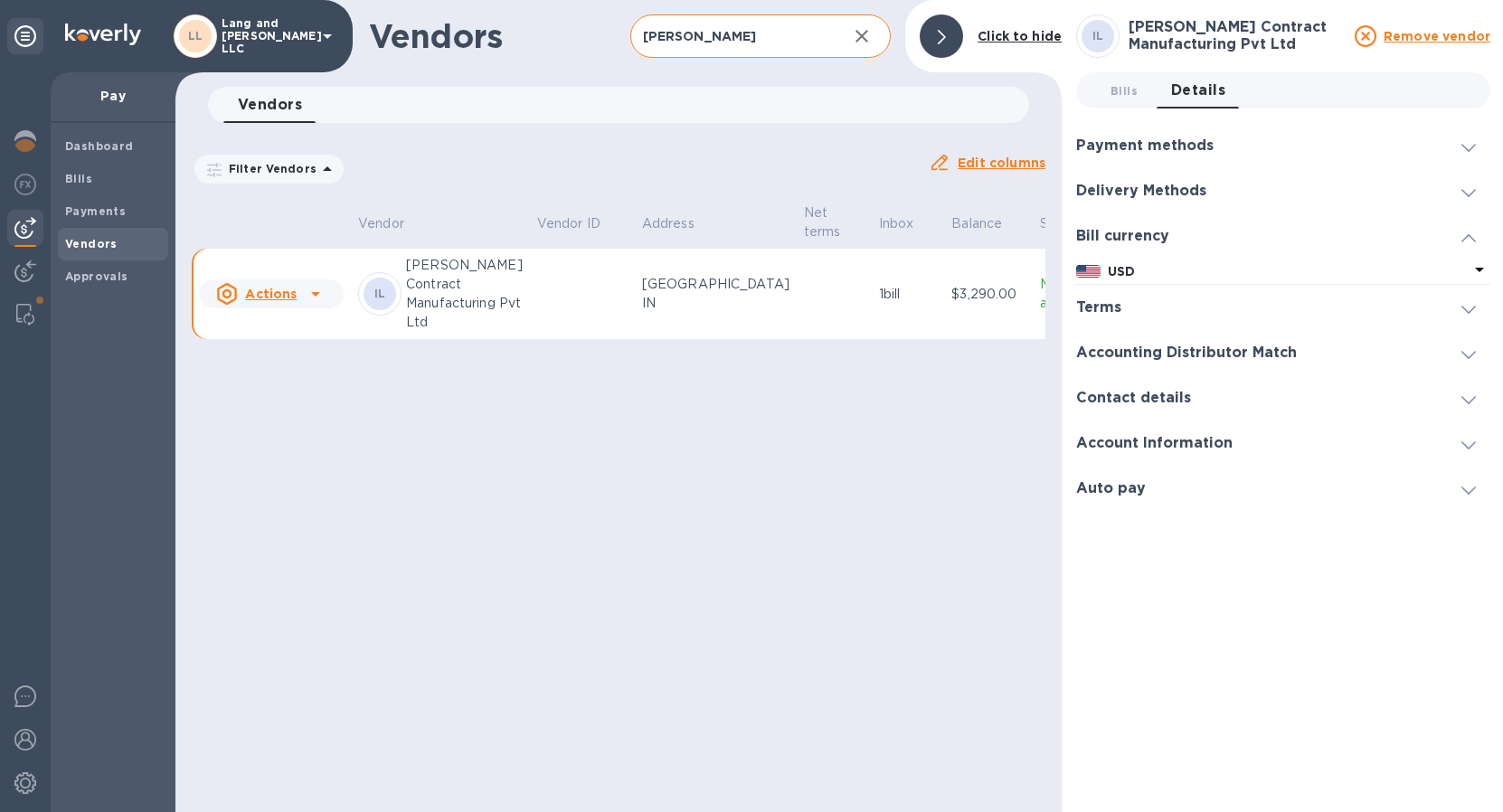
click at [1111, 183] on h3 "Delivery Methods" at bounding box center [1141, 191] width 130 height 17
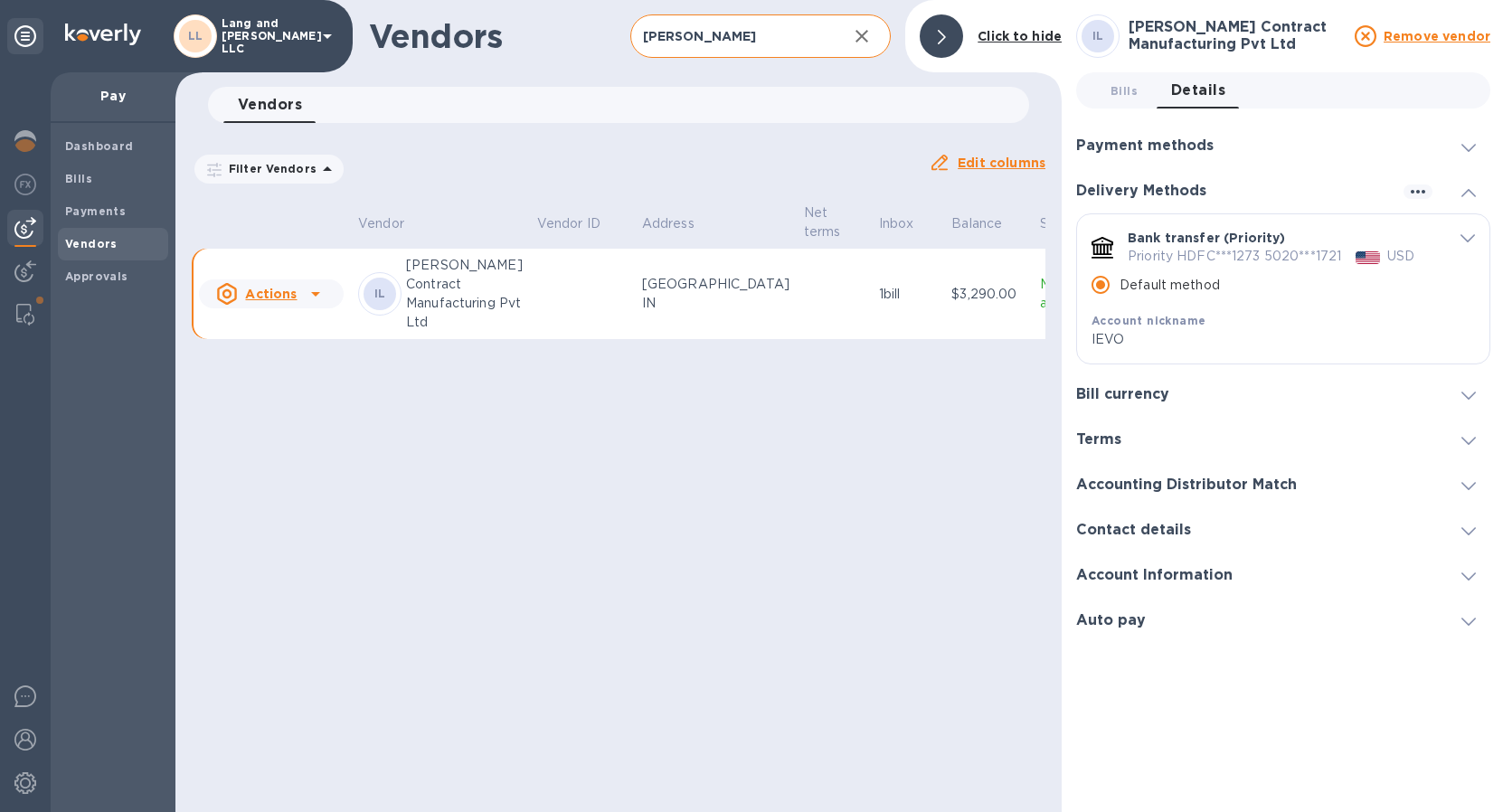
click at [700, 43] on input "[PERSON_NAME]" at bounding box center [732, 37] width 203 height 44
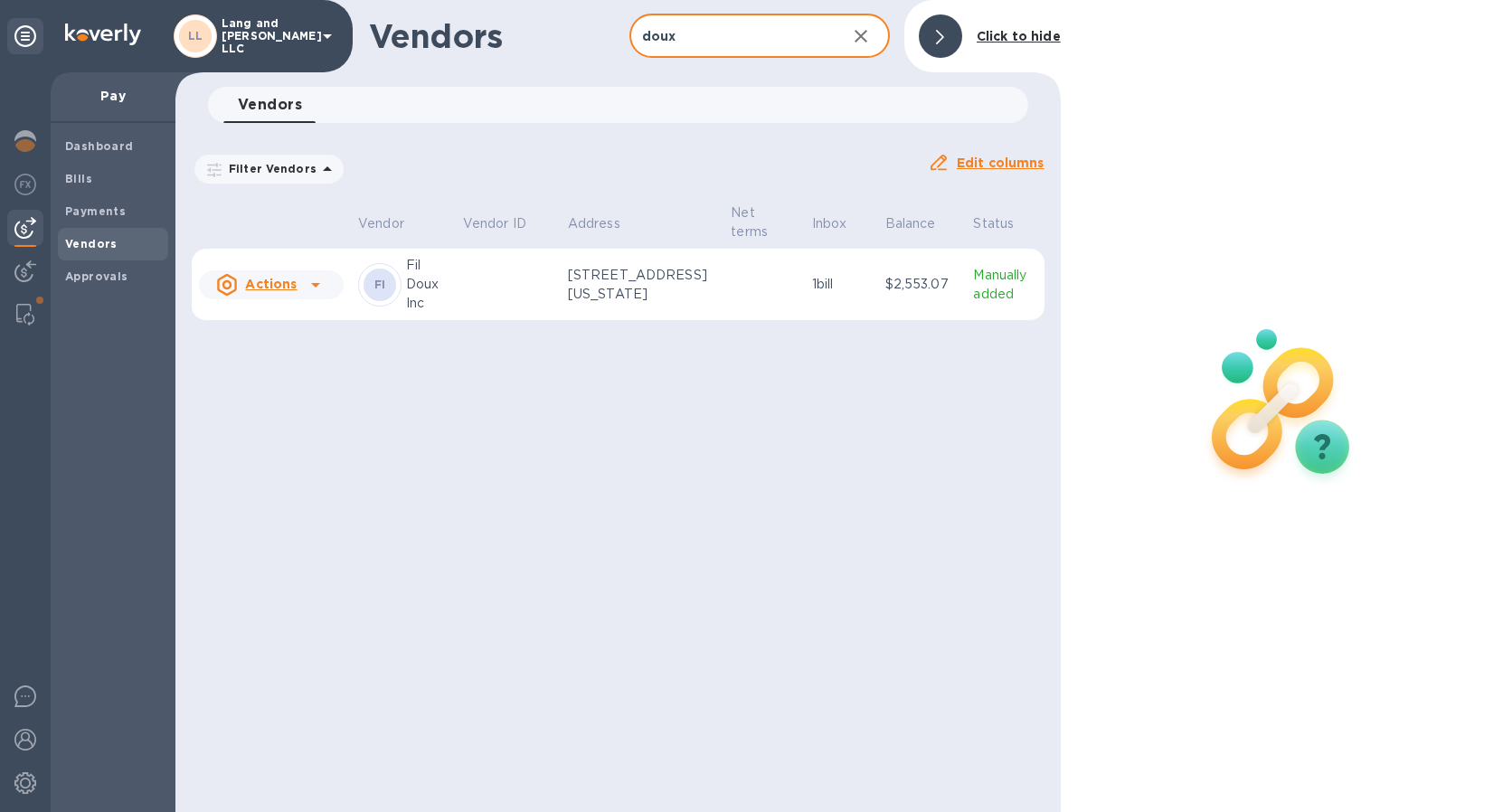
click at [758, 304] on td at bounding box center [763, 284] width 82 height 72
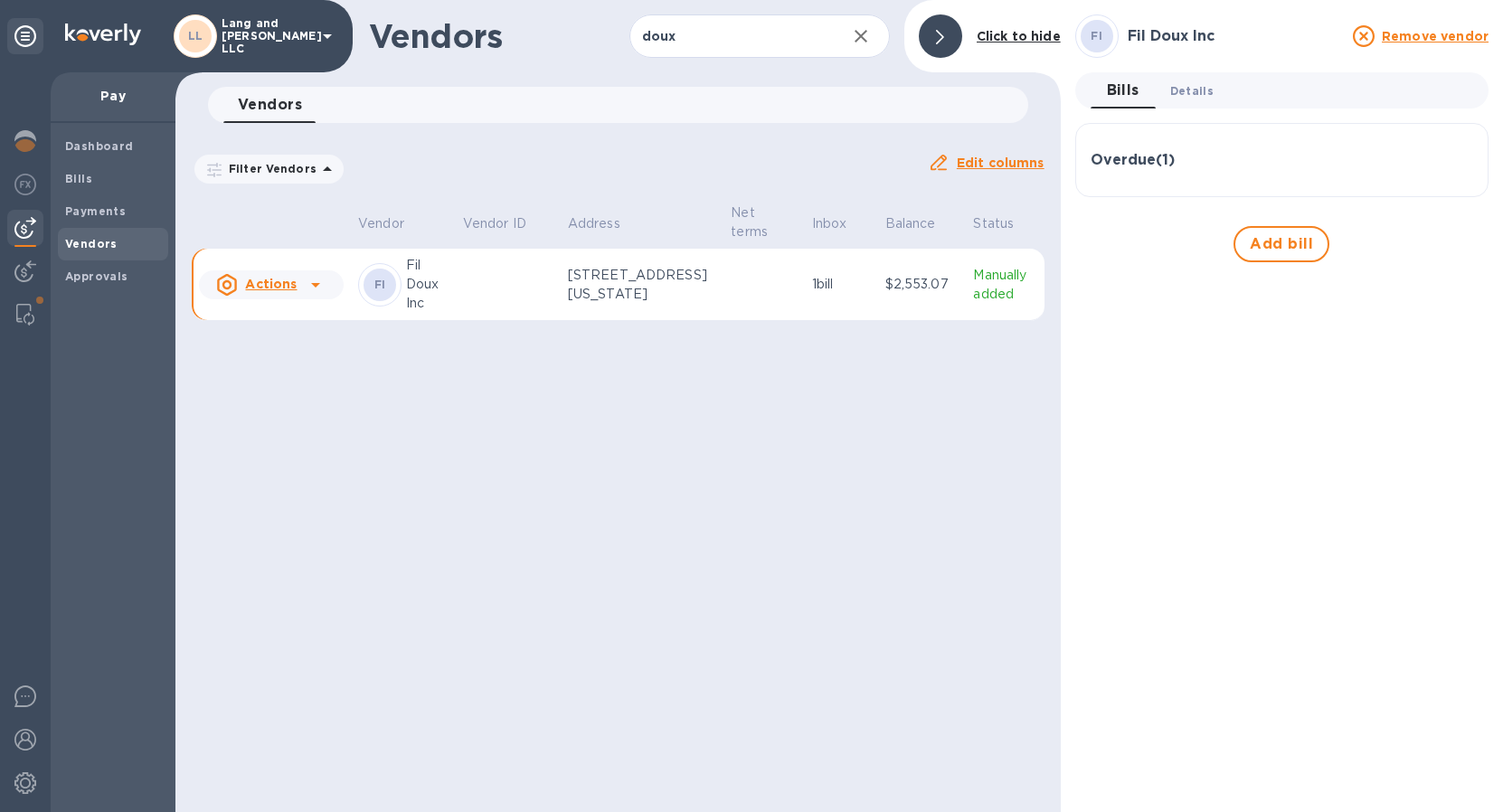
click at [1208, 90] on span "Details 0" at bounding box center [1191, 91] width 43 height 19
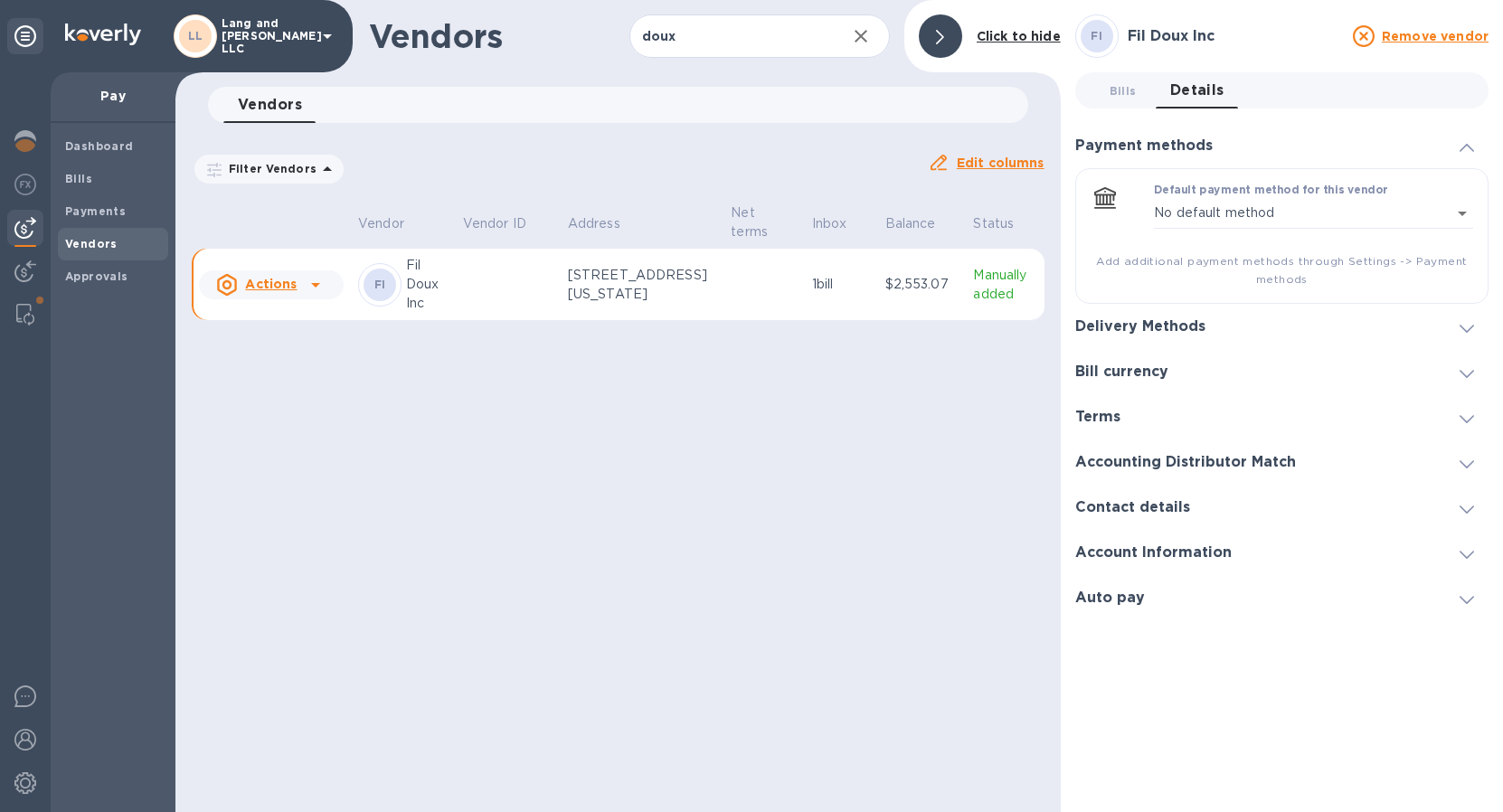
click at [1125, 370] on h3 "Bill currency" at bounding box center [1122, 372] width 93 height 17
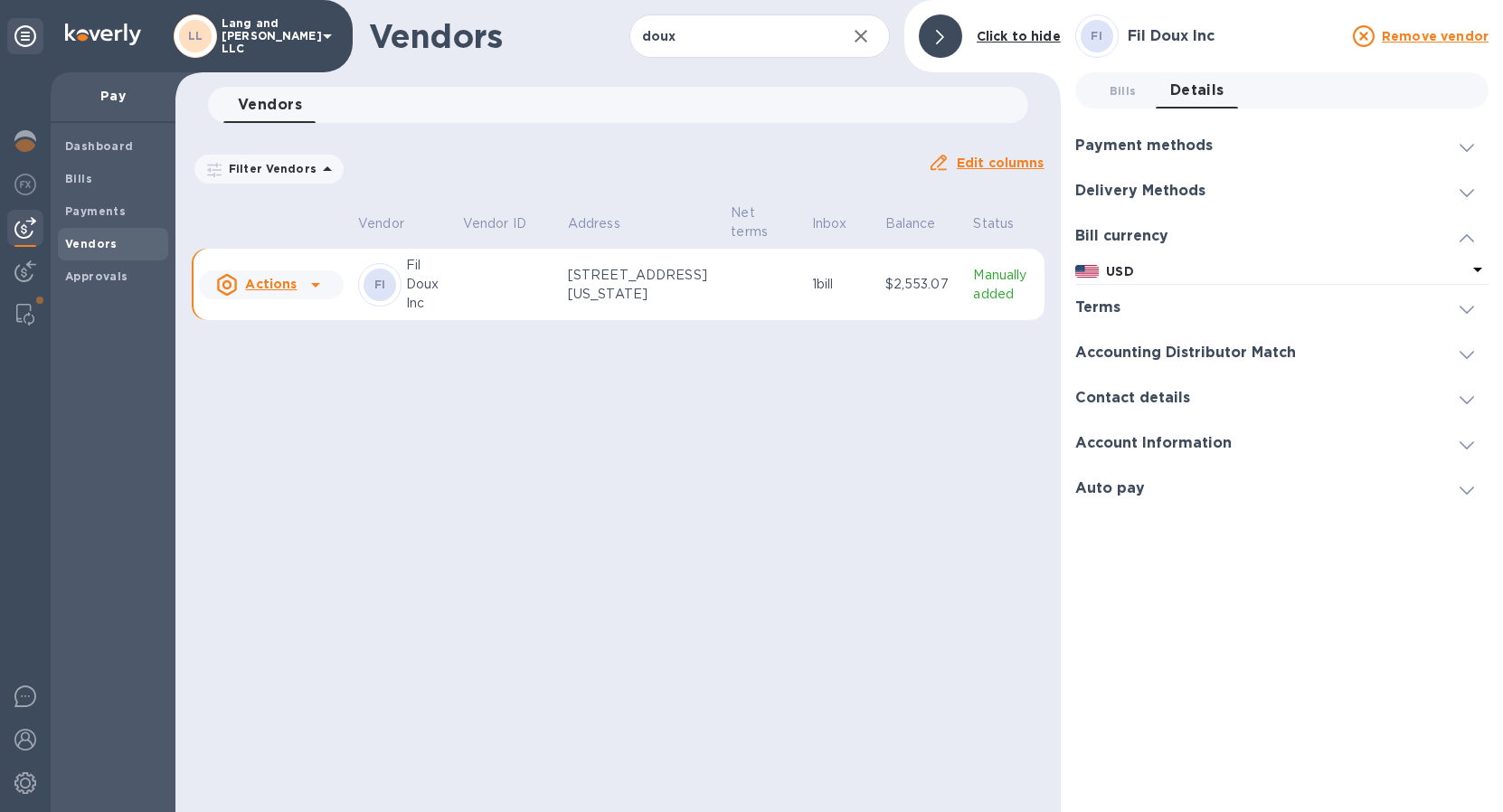
click at [1114, 197] on h3 "Delivery Methods" at bounding box center [1140, 191] width 130 height 17
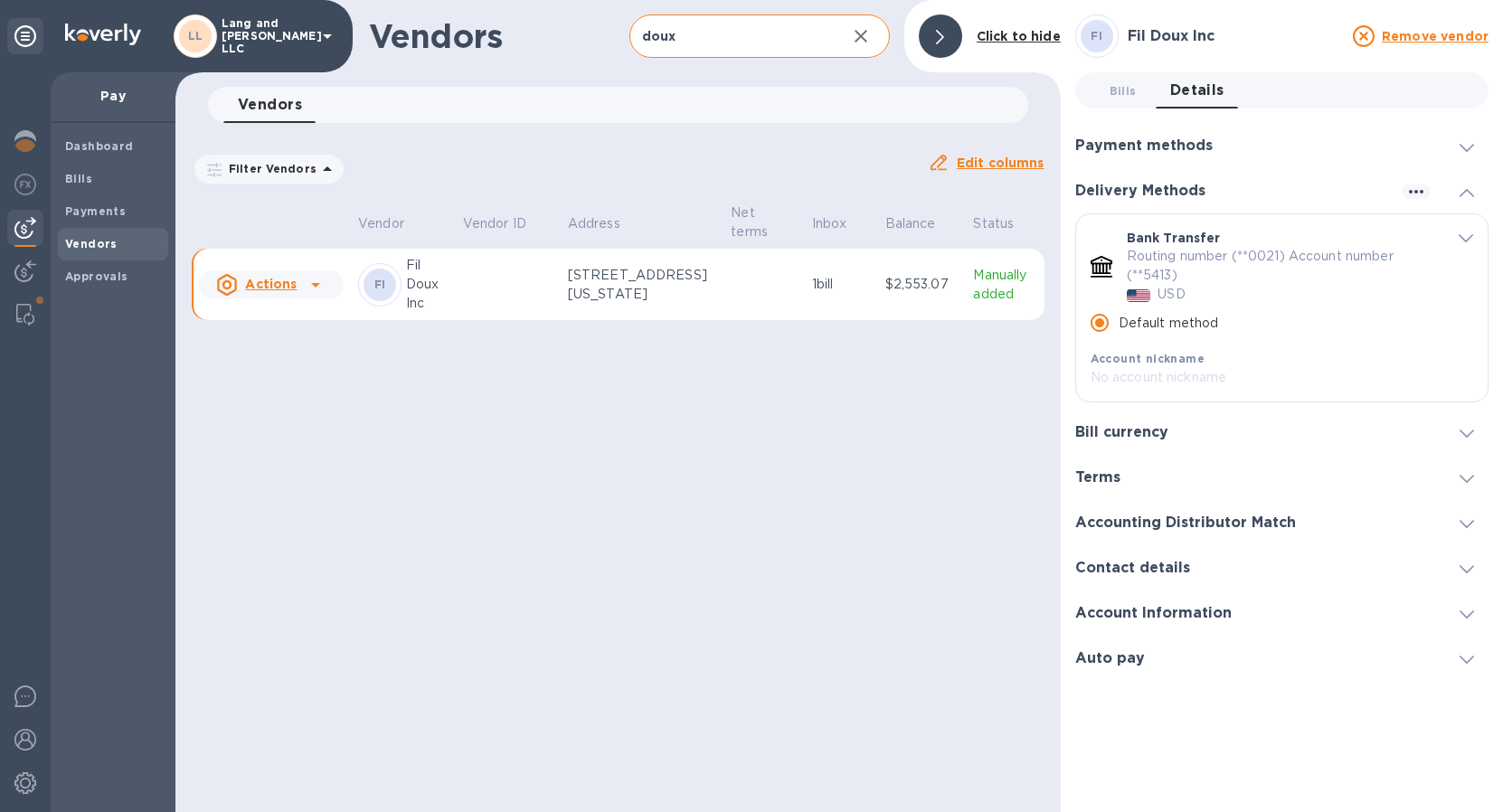
click at [686, 33] on input "doux" at bounding box center [730, 37] width 203 height 44
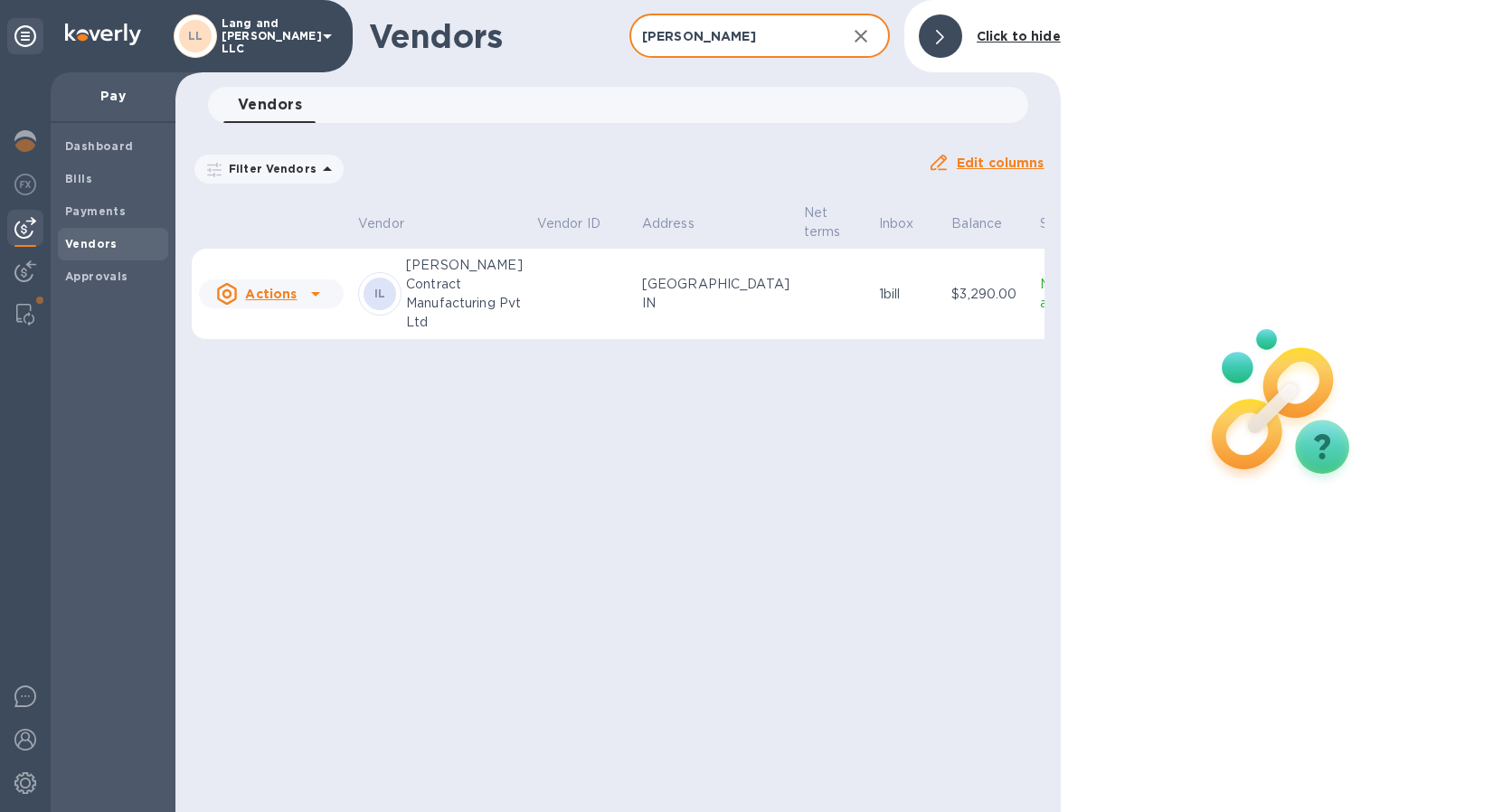
type input "[PERSON_NAME]"
click at [806, 295] on td at bounding box center [834, 294] width 75 height 92
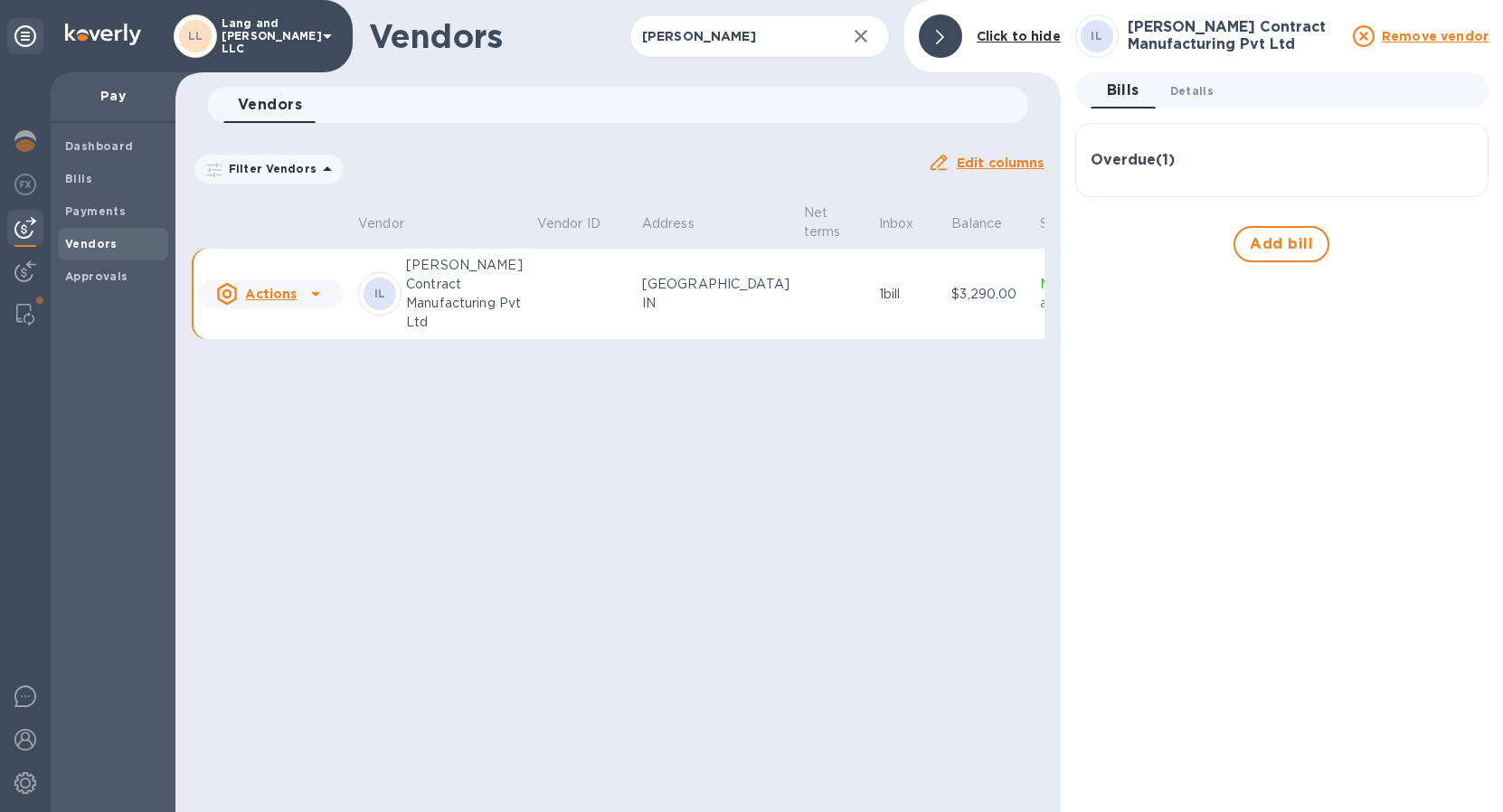
click at [1189, 90] on span "Details 0" at bounding box center [1191, 91] width 43 height 19
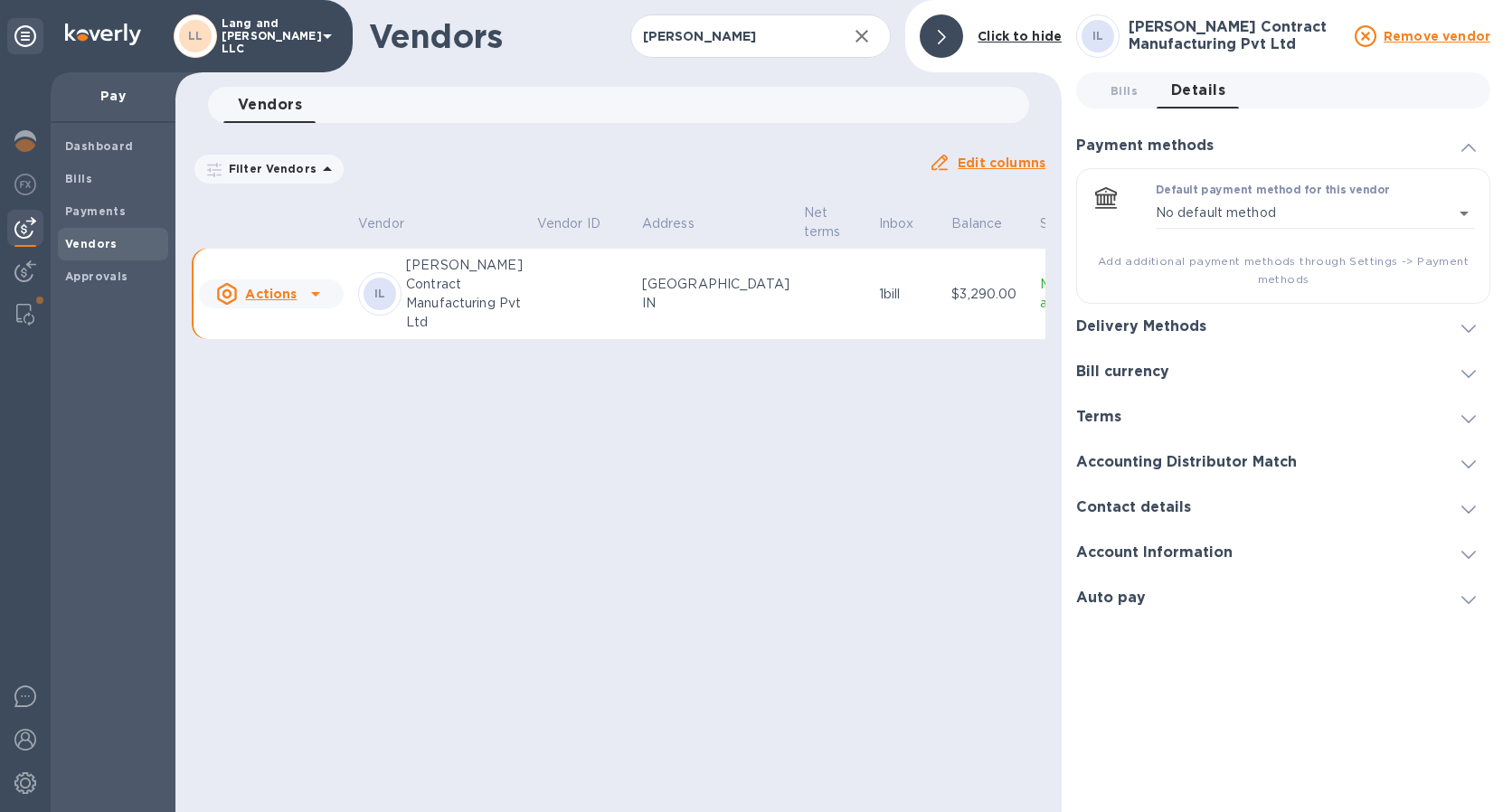
click at [1148, 370] on h3 "Bill currency" at bounding box center [1123, 372] width 93 height 17
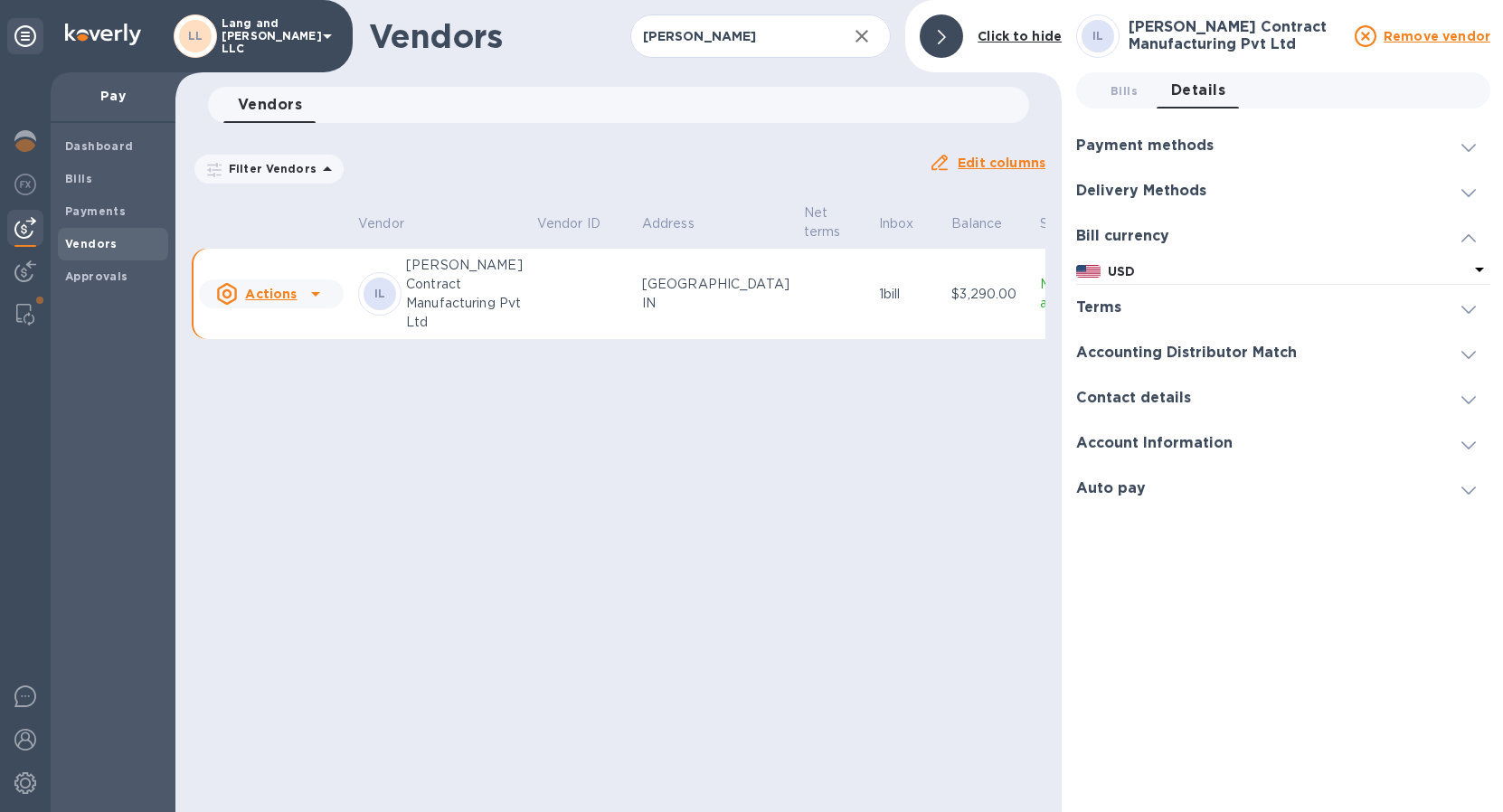
click at [1122, 312] on div "Terms" at bounding box center [1105, 308] width 60 height 17
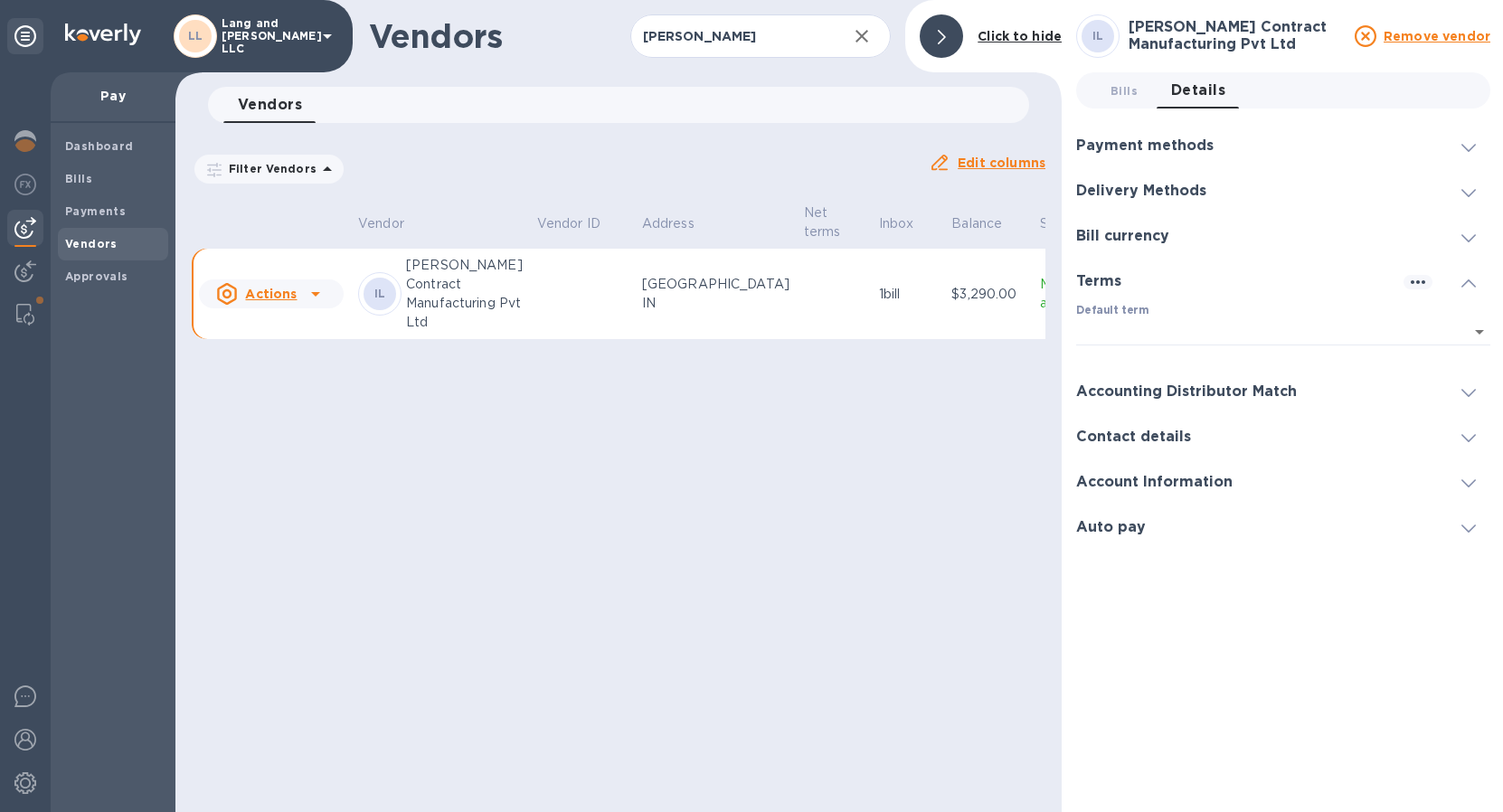
click at [1138, 397] on h3 "Accounting Distributor Match" at bounding box center [1186, 391] width 221 height 17
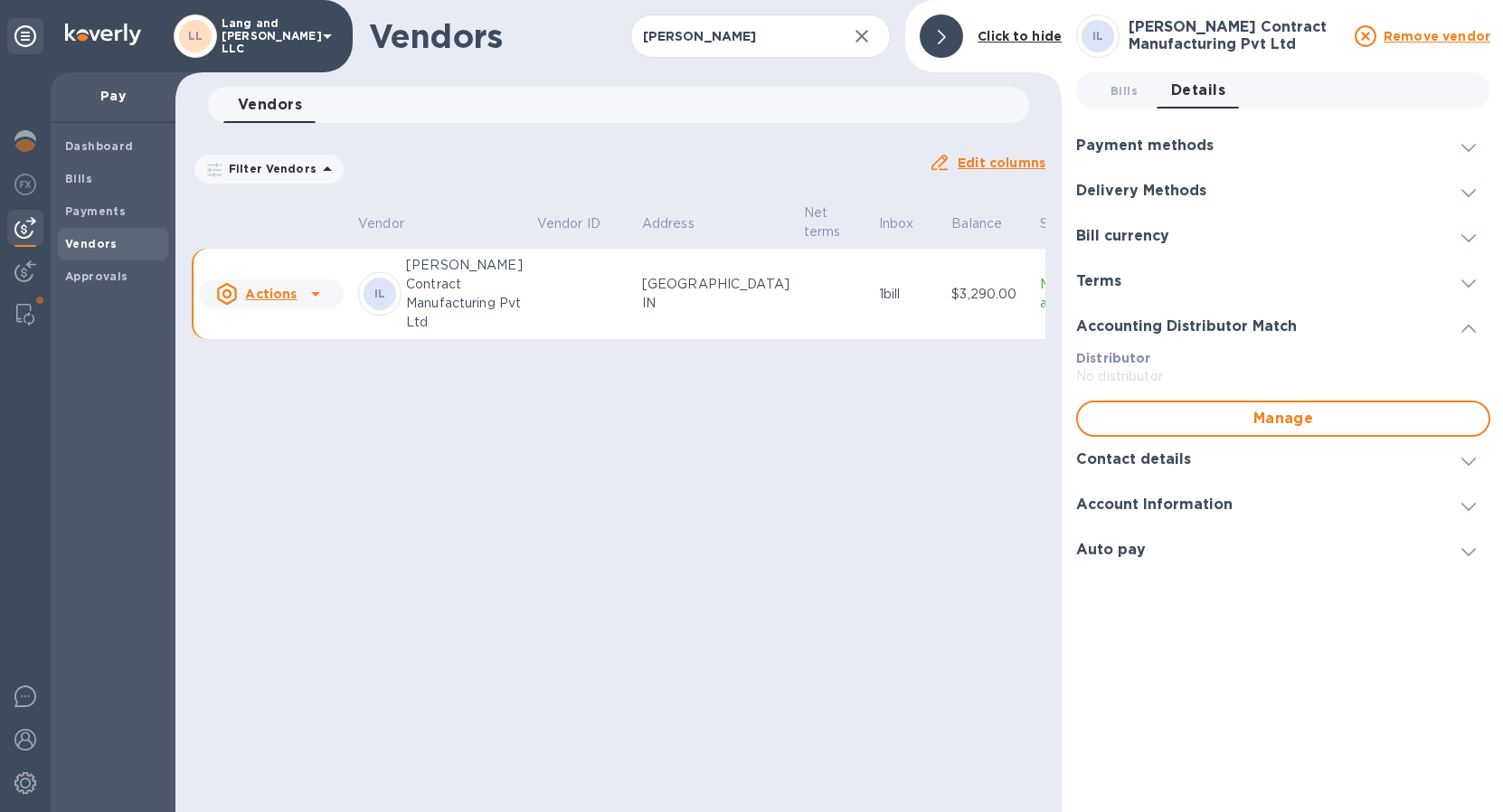
click at [1134, 466] on h3 "Contact details" at bounding box center [1133, 459] width 115 height 17
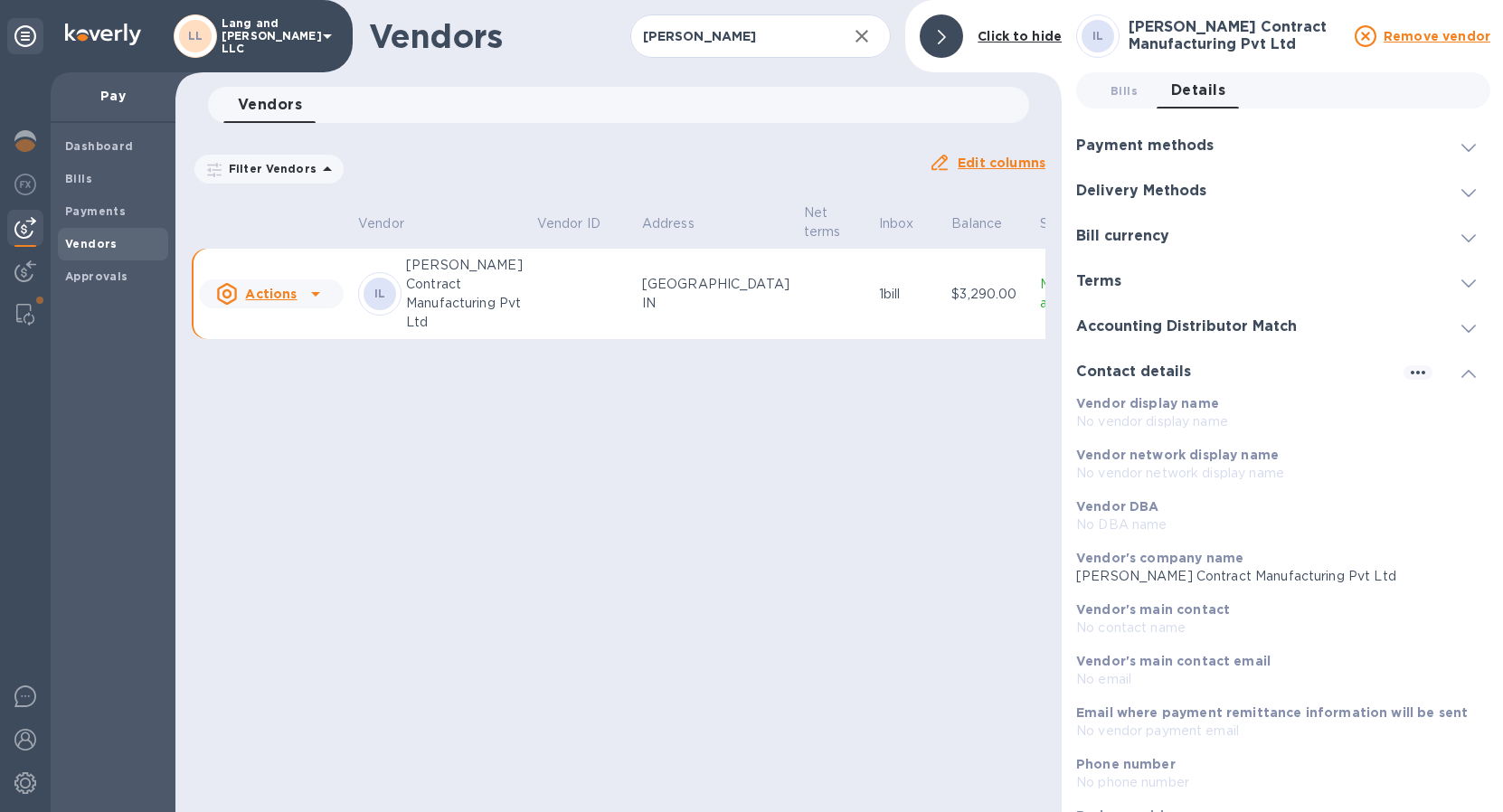
click at [1126, 182] on h3 "Delivery Methods" at bounding box center [1141, 191] width 130 height 17
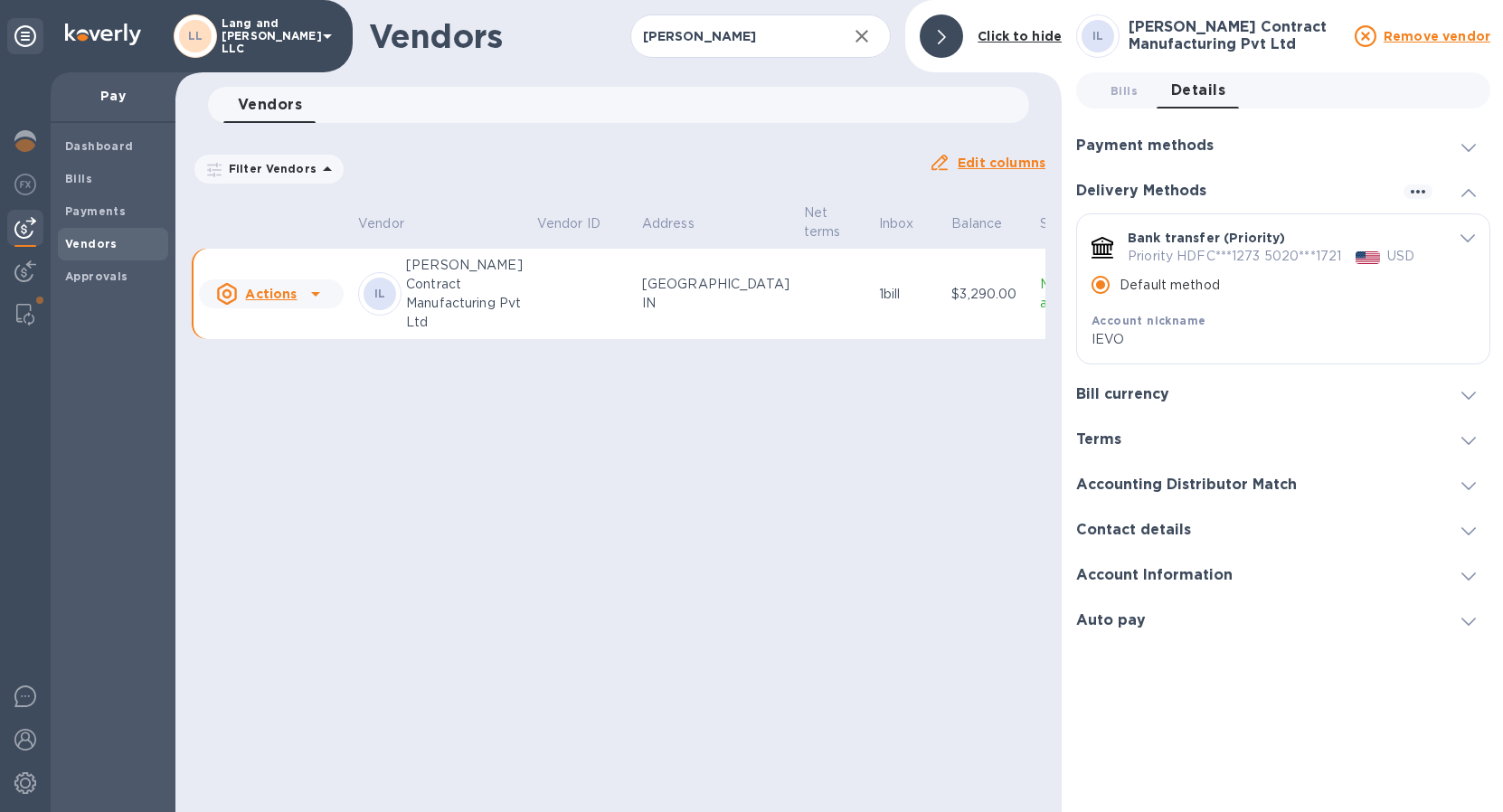
click at [1367, 34] on icon at bounding box center [1366, 37] width 22 height 22
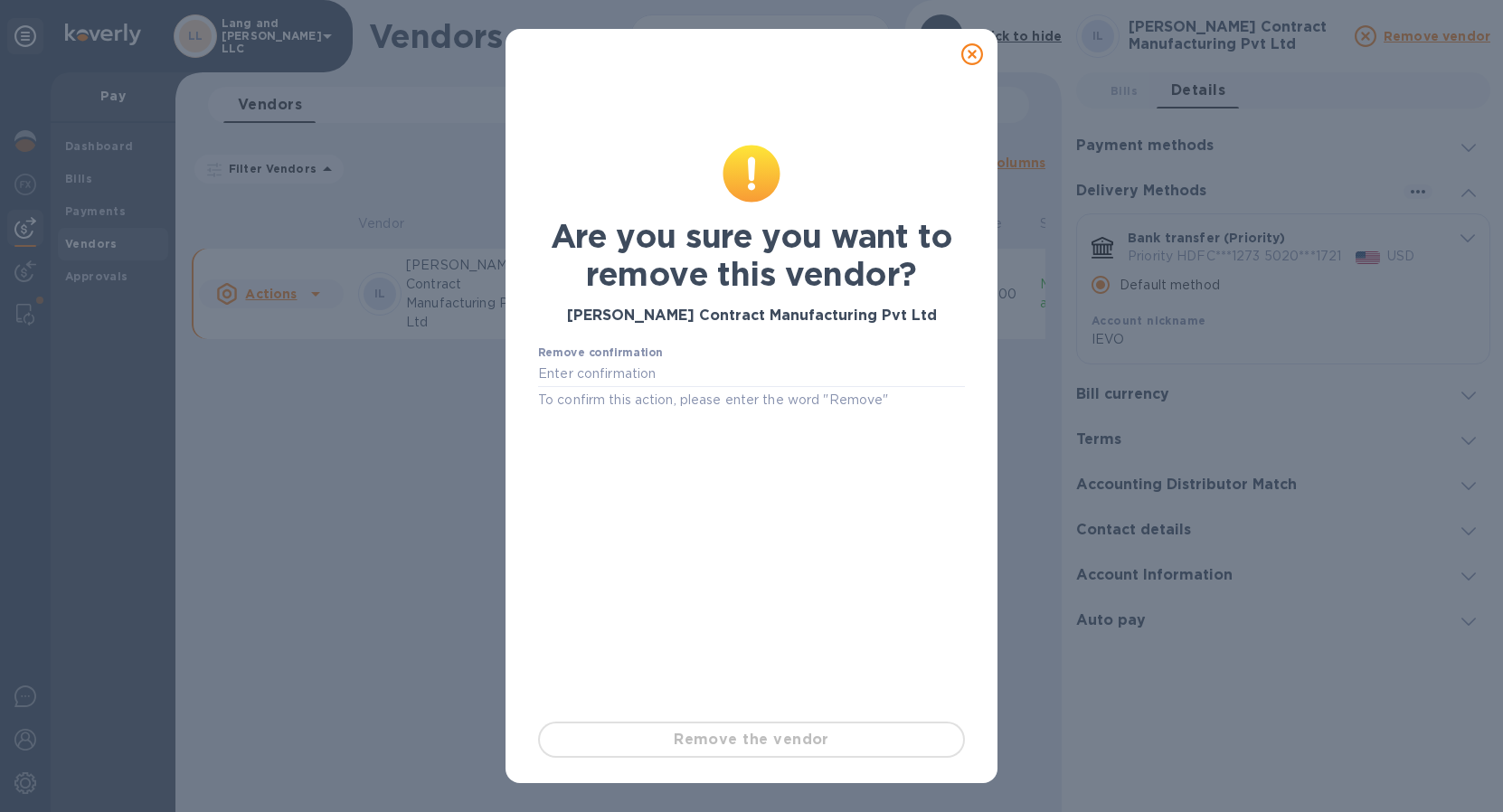
click at [977, 49] on icon at bounding box center [972, 54] width 22 height 22
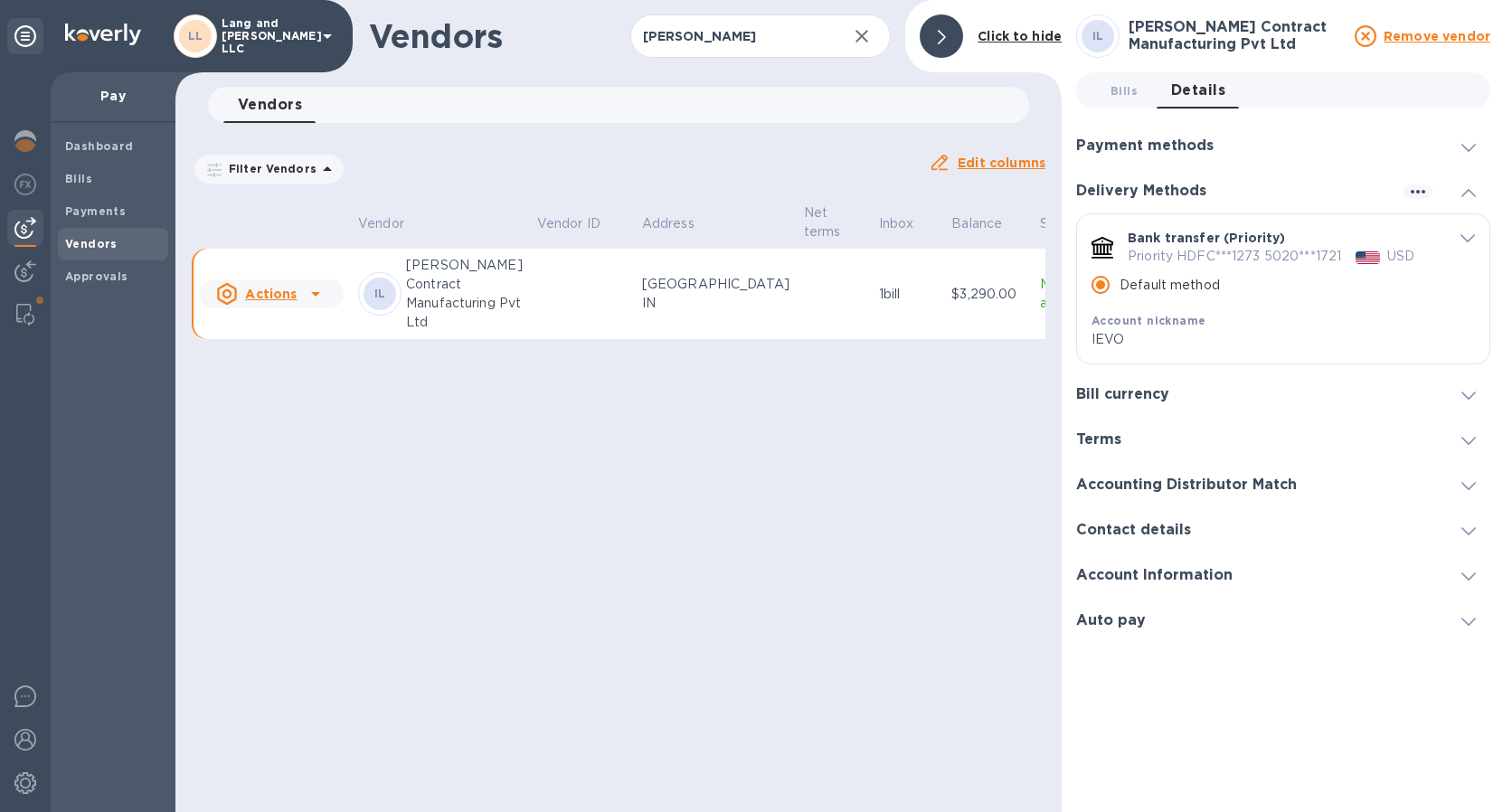
click at [970, 193] on div "Vendors [PERSON_NAME] ​ Add vendor Click to hide Vendors 0 Filter Vendors Auto …" at bounding box center [618, 406] width 886 height 812
click at [931, 40] on div at bounding box center [940, 36] width 43 height 43
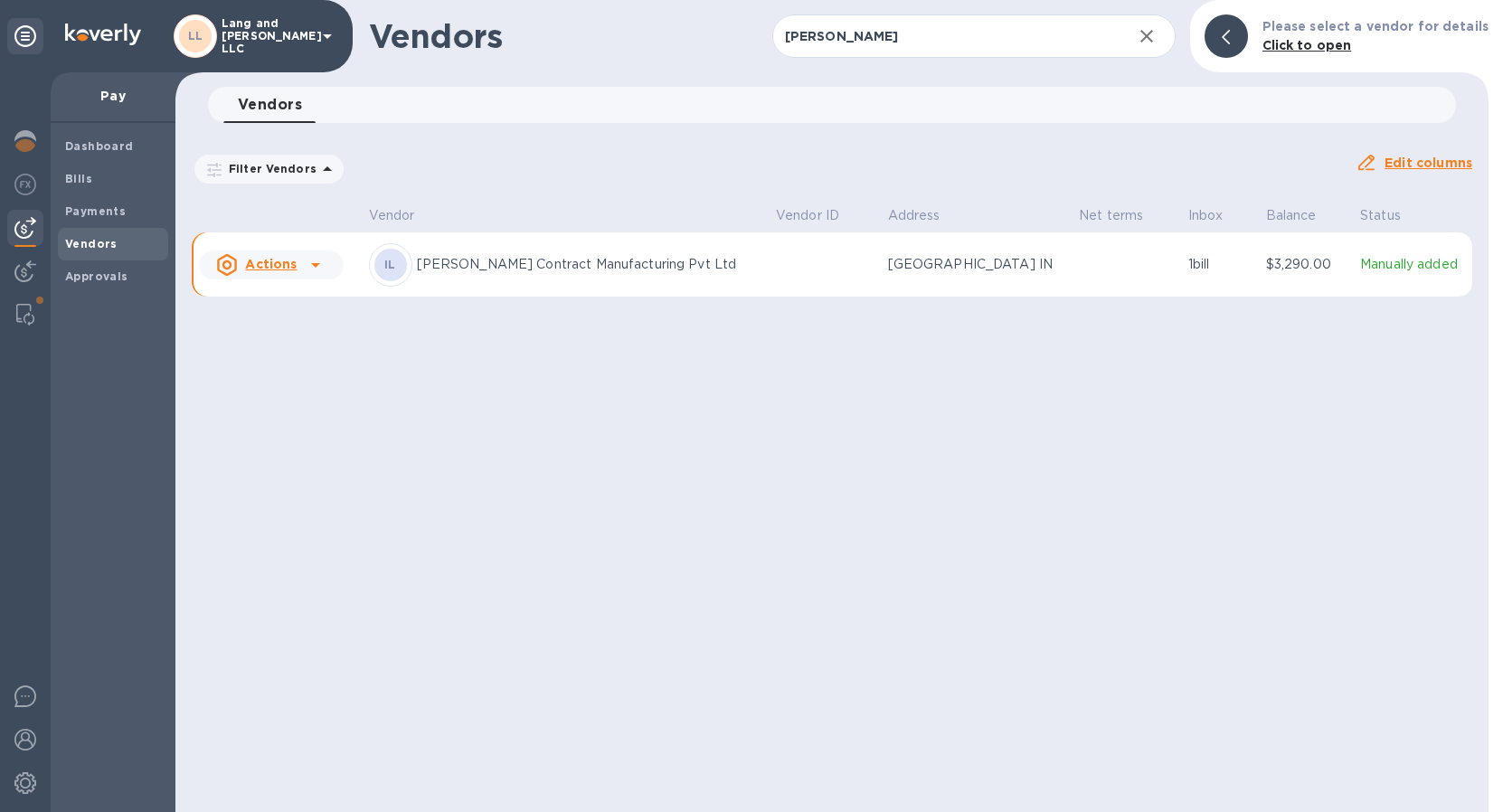
click at [1156, 39] on icon "button" at bounding box center [1146, 37] width 22 height 22
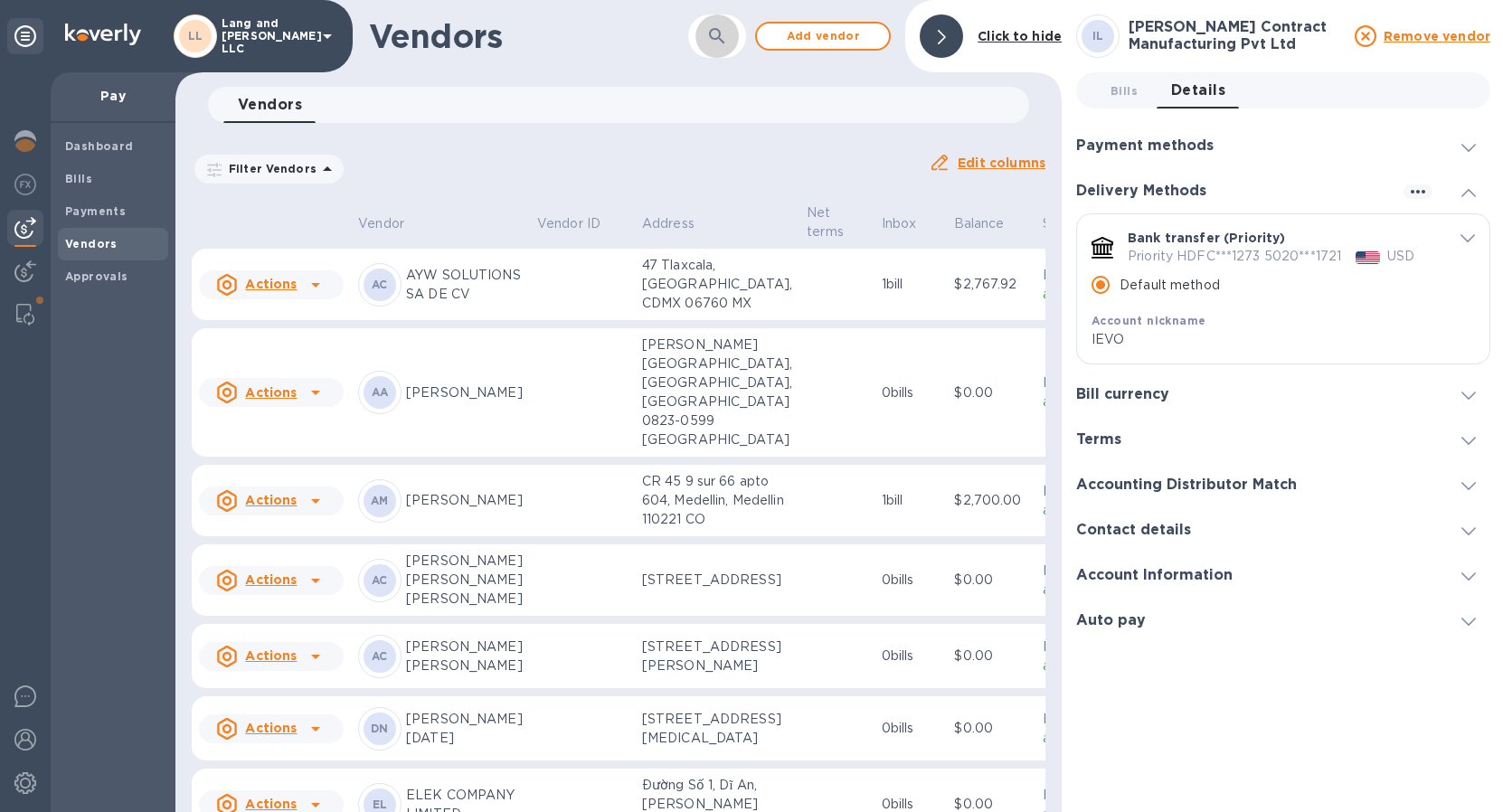
click at [707, 38] on icon "button" at bounding box center [718, 37] width 22 height 22
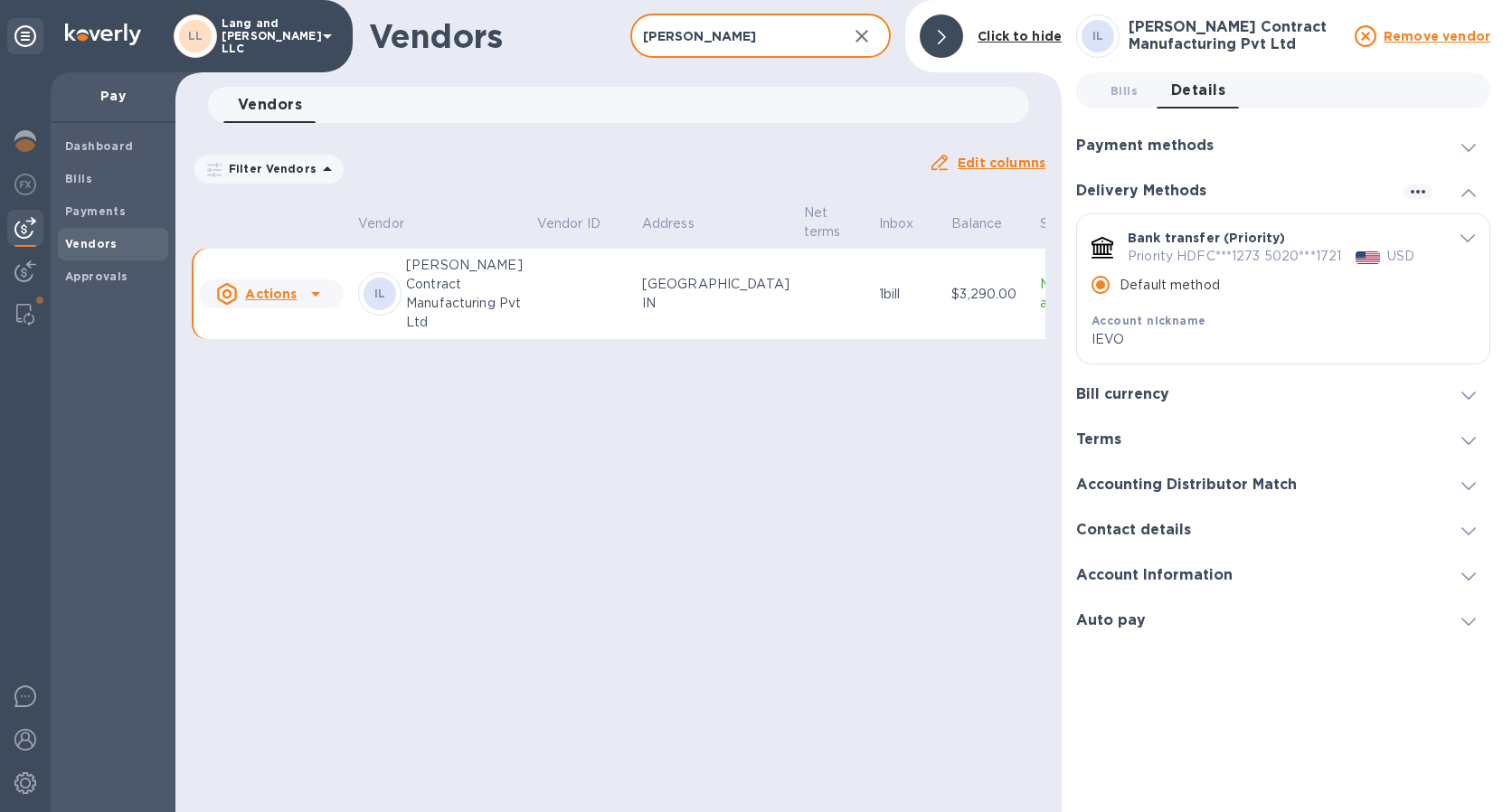
type input "[PERSON_NAME]"
click at [863, 34] on icon "button" at bounding box center [861, 37] width 13 height 13
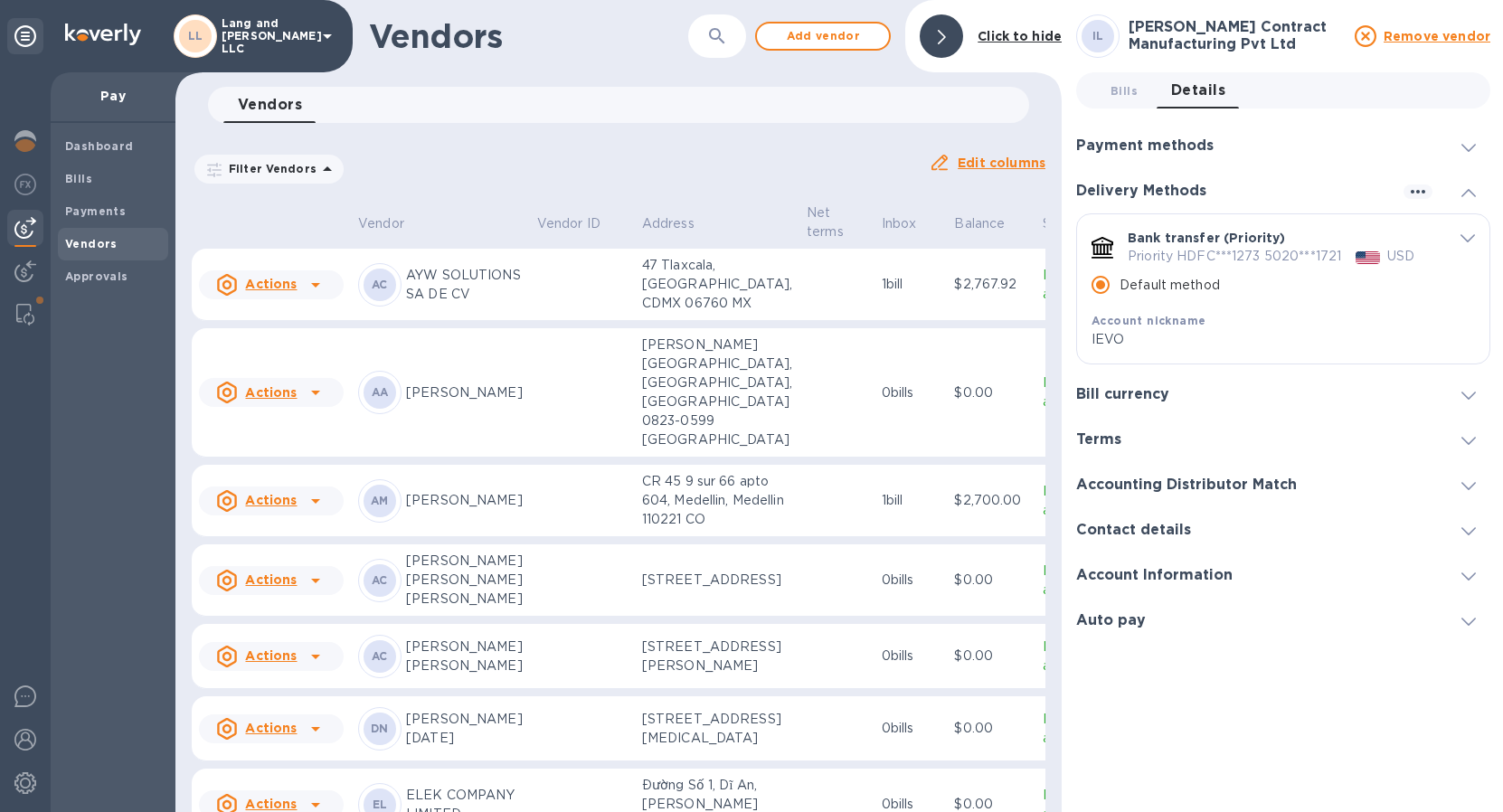
click at [705, 38] on button "button" at bounding box center [717, 36] width 43 height 43
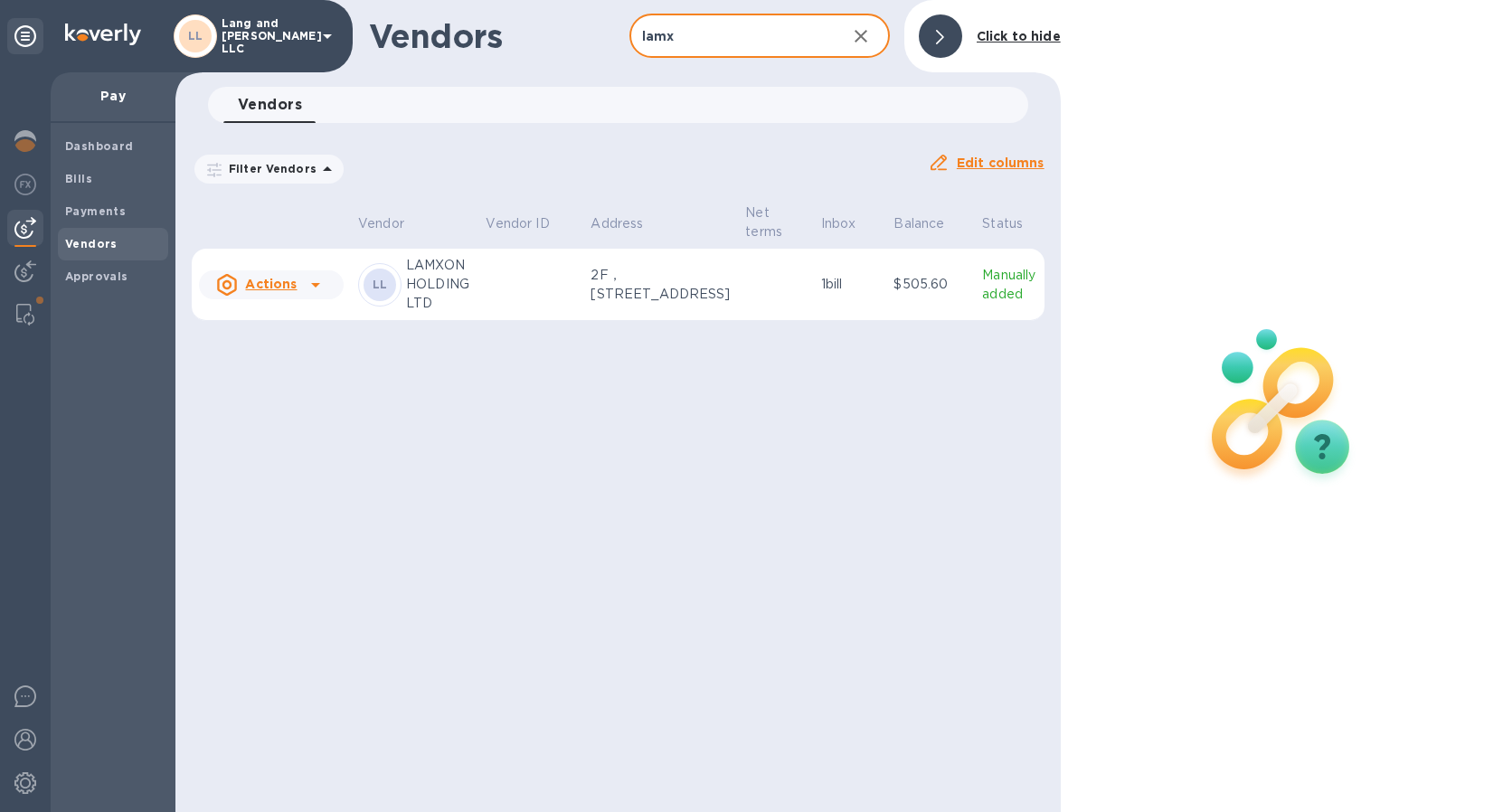
type input "lamx"
click at [762, 286] on td at bounding box center [775, 284] width 75 height 72
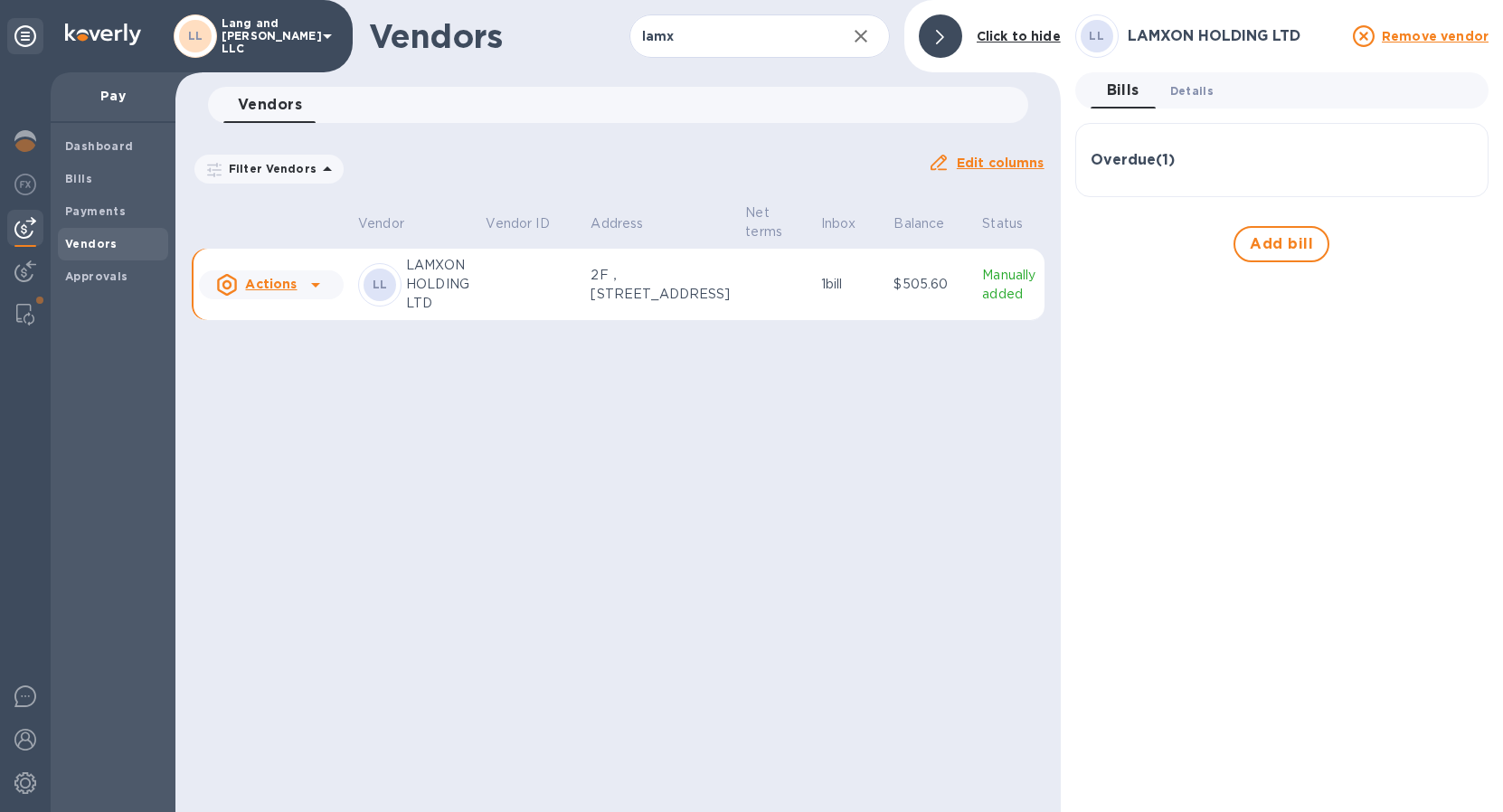
click at [1186, 89] on span "Details 0" at bounding box center [1191, 91] width 43 height 19
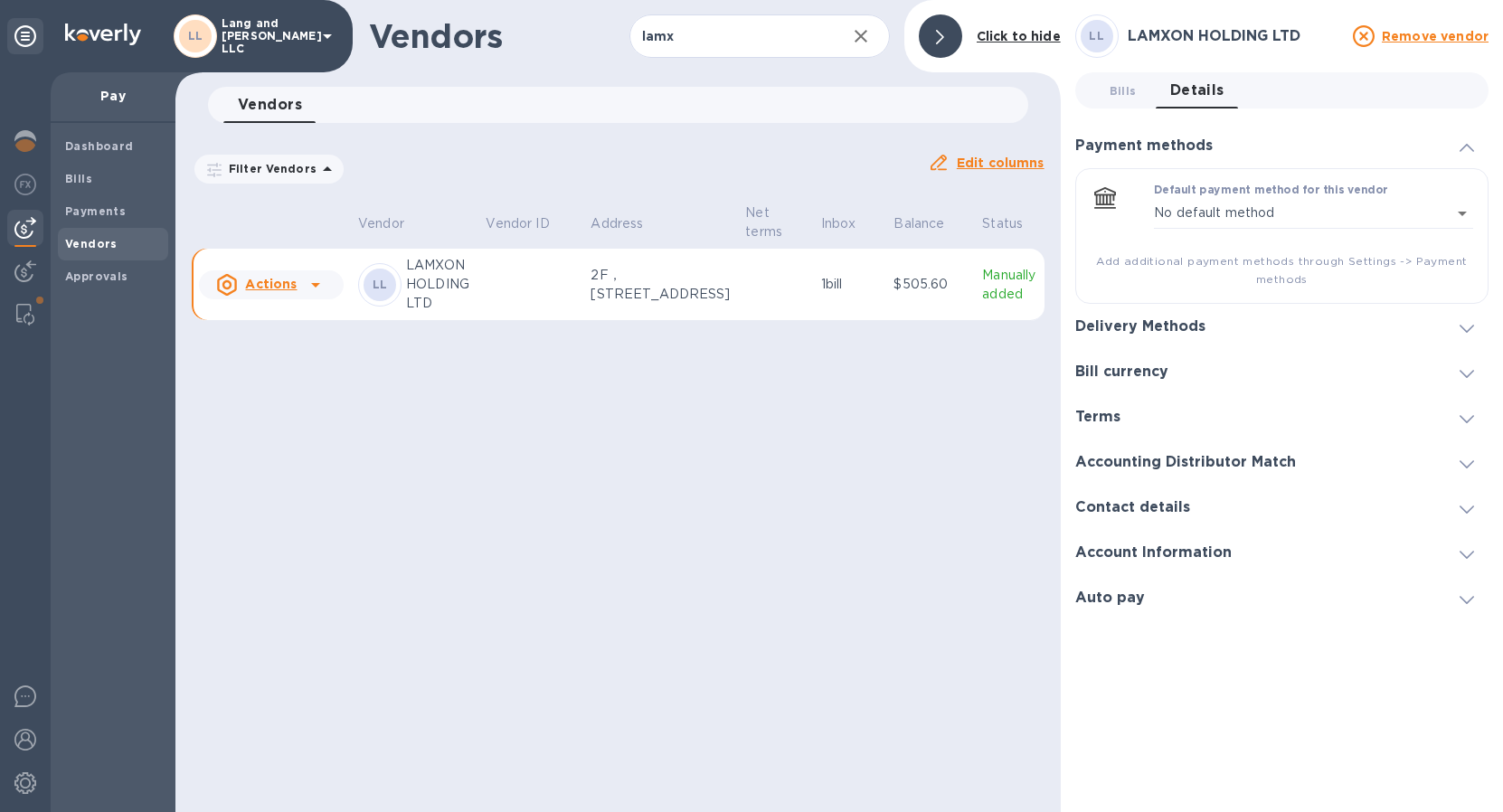
click at [1146, 326] on h3 "Delivery Methods" at bounding box center [1140, 326] width 130 height 17
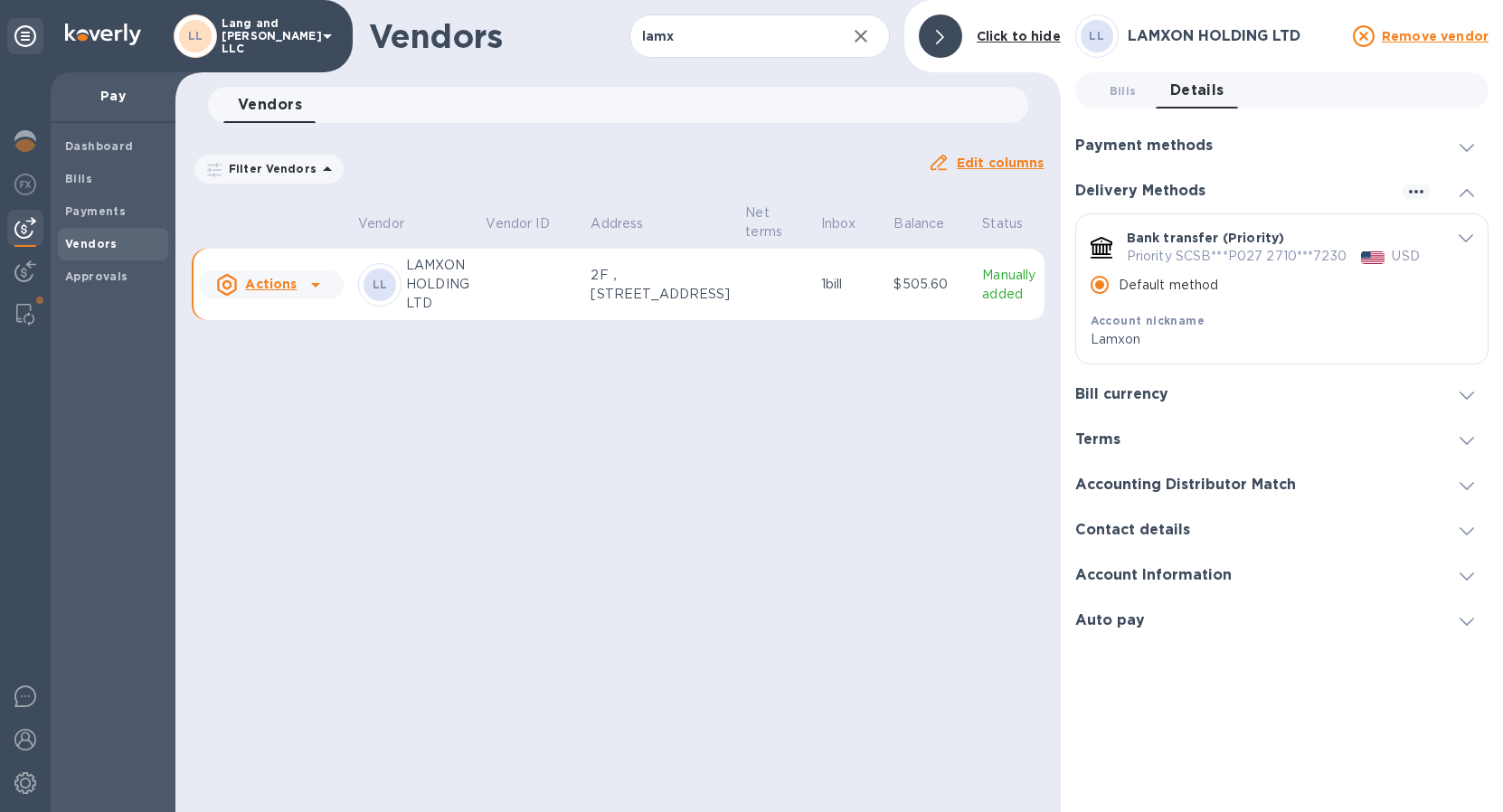
click at [861, 34] on icon "button" at bounding box center [861, 37] width 13 height 13
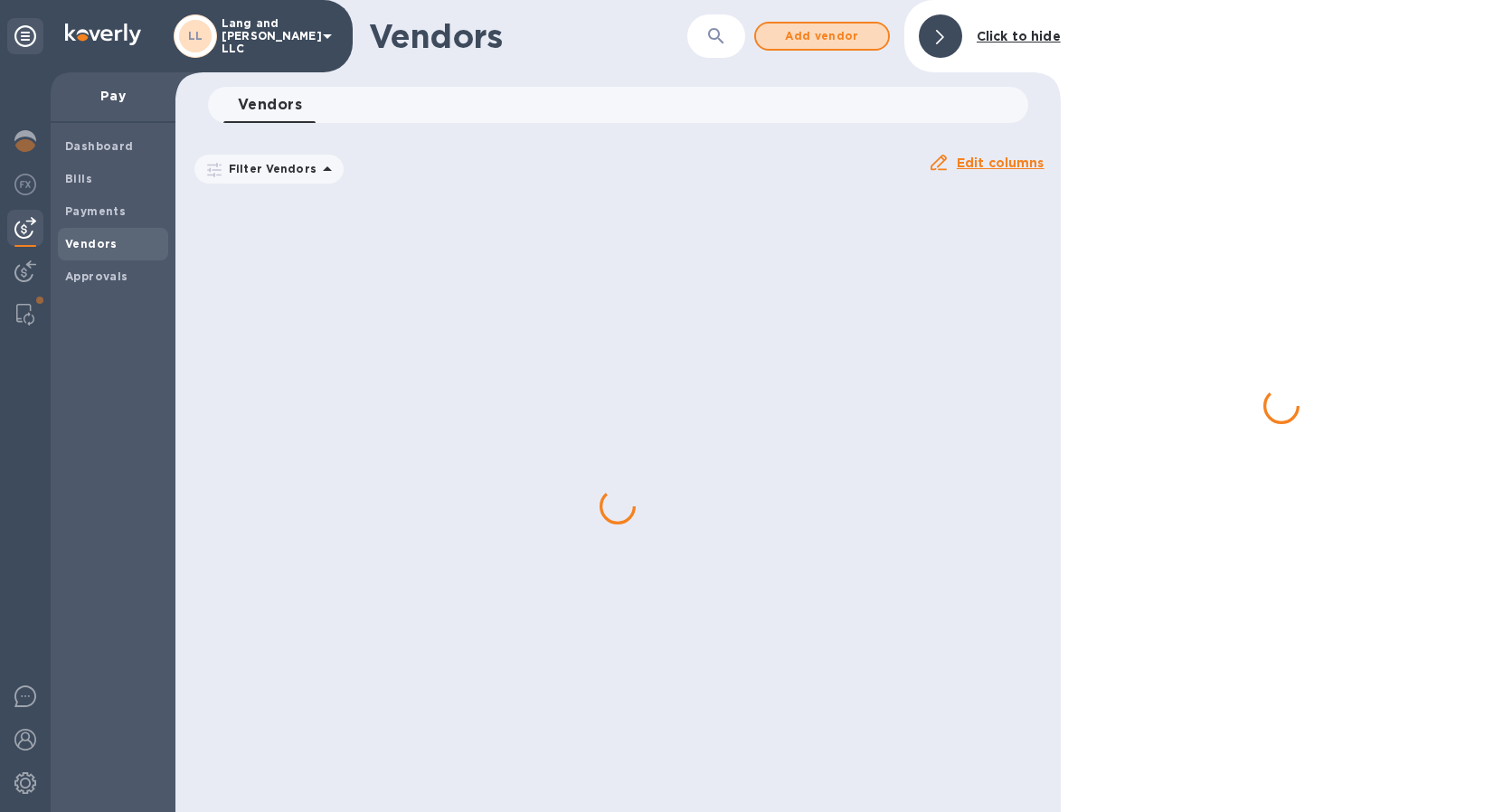
click at [861, 34] on span "Add vendor" at bounding box center [822, 37] width 103 height 22
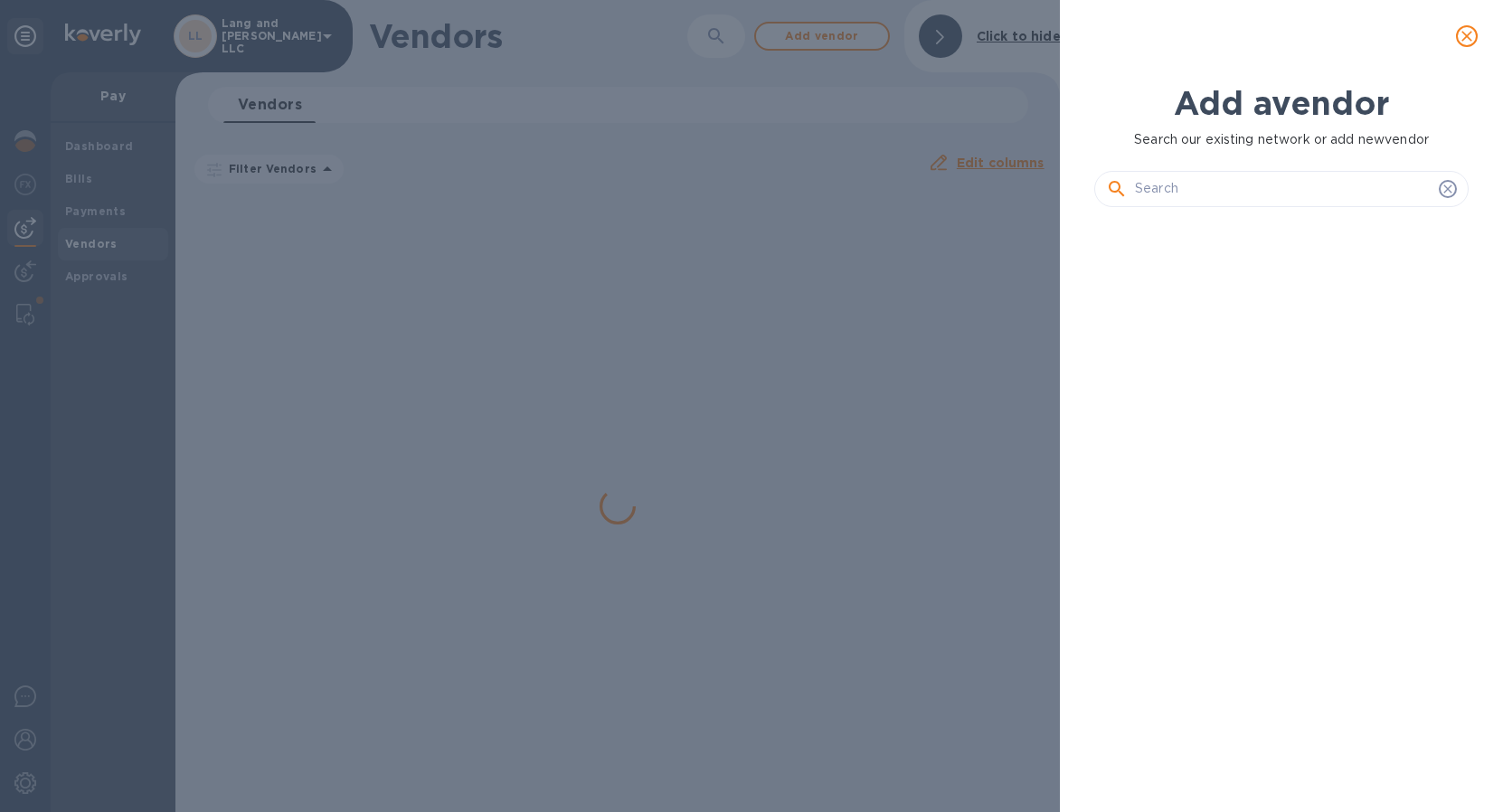
scroll to position [528, 381]
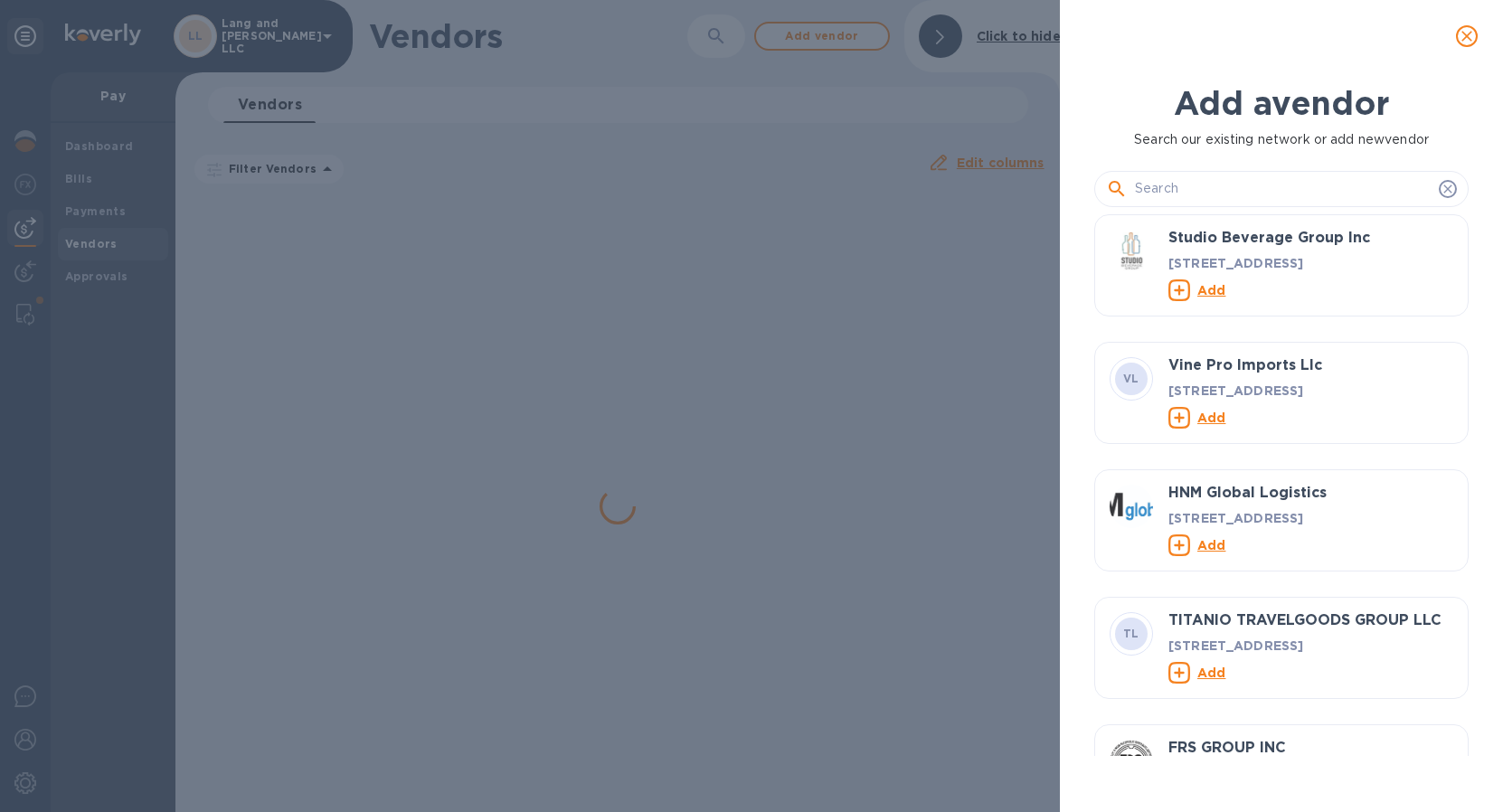
click at [1463, 34] on icon "close" at bounding box center [1466, 37] width 11 height 11
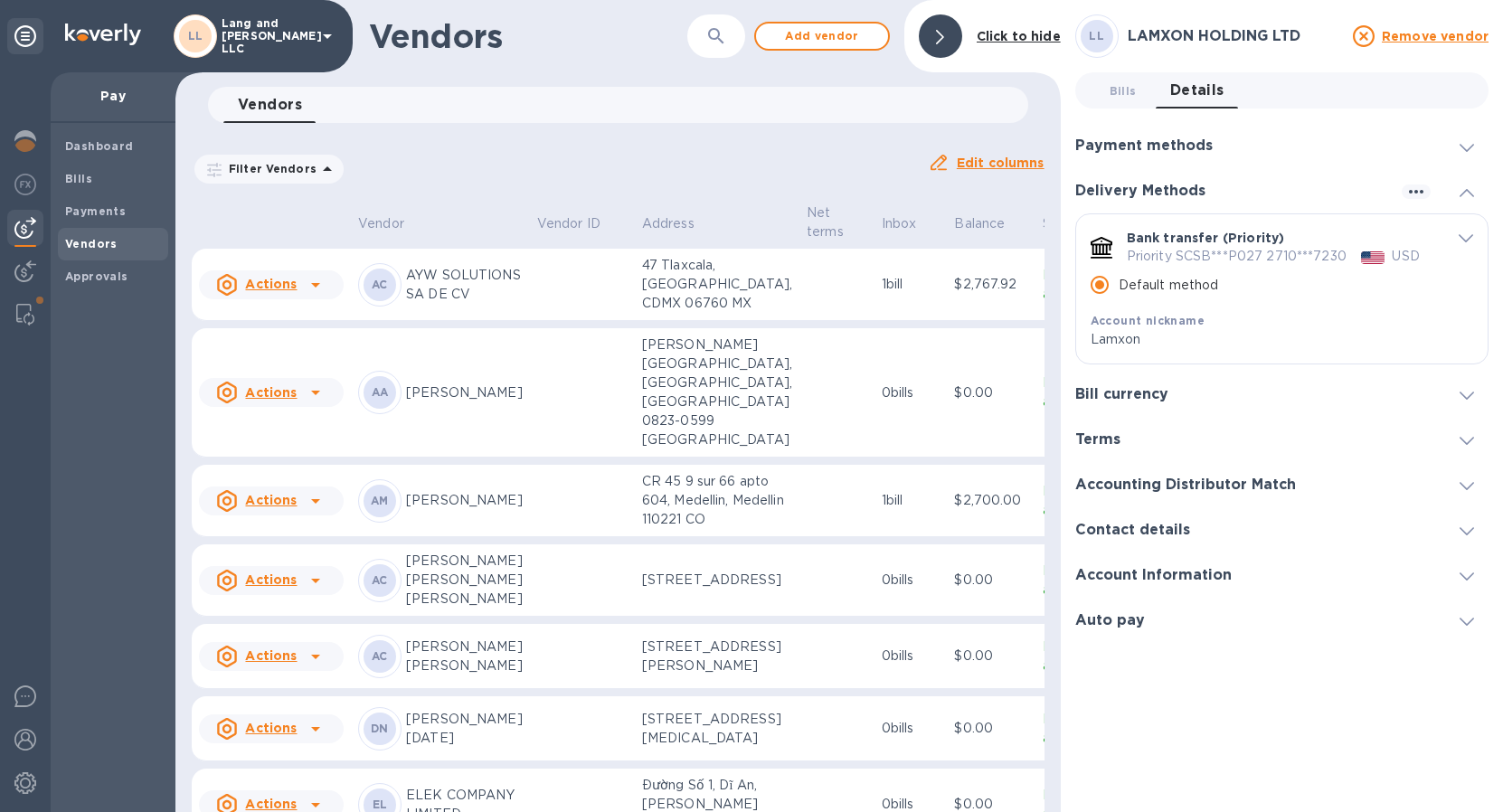
click at [719, 34] on icon "button" at bounding box center [715, 36] width 16 height 16
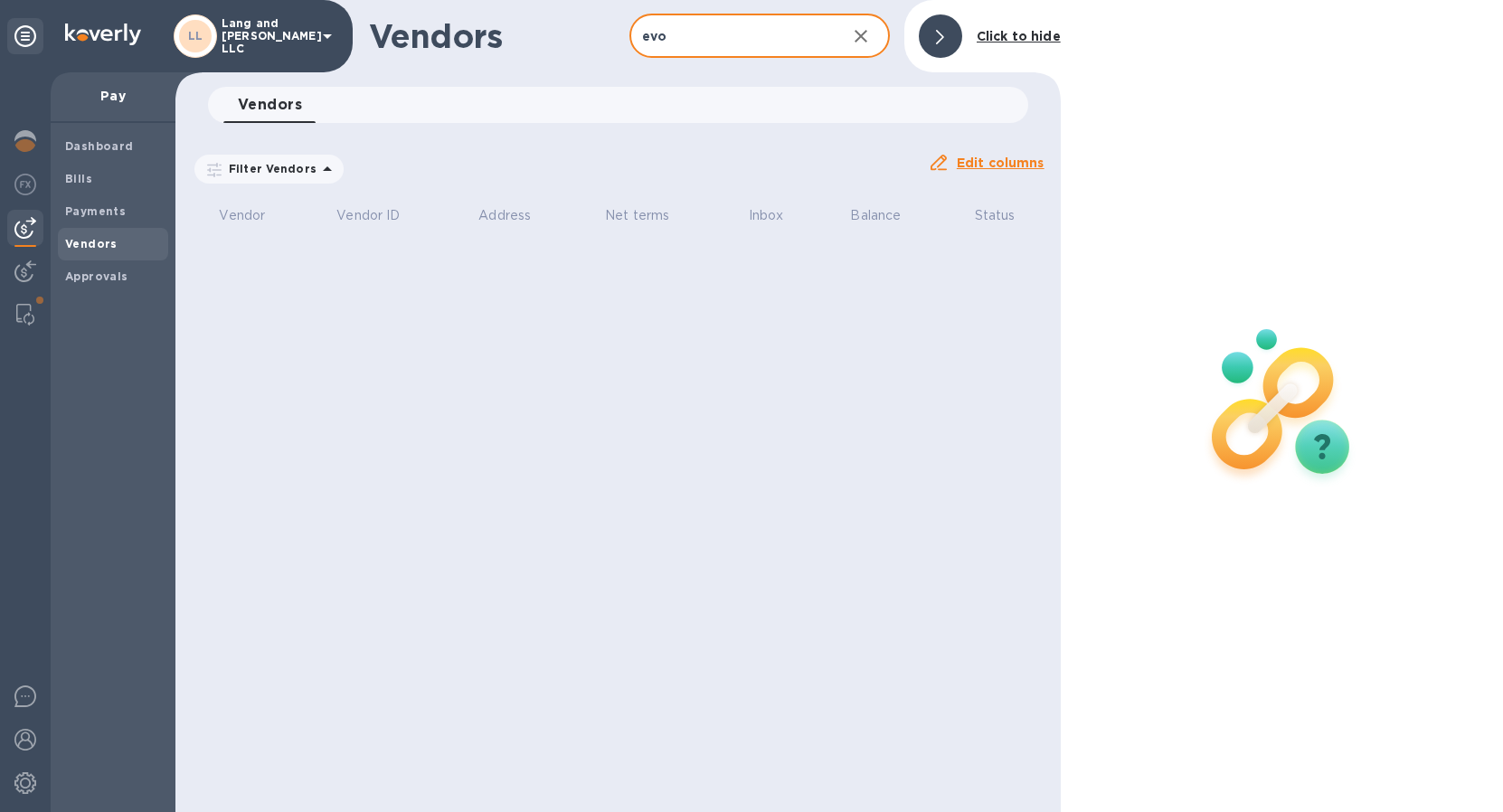
click at [703, 300] on div "Vendors evo ​ Add vendor Click to hide Vendors 0 Filter Vendors Auto pay: All E…" at bounding box center [618, 406] width 885 height 812
click at [708, 27] on input "evo" at bounding box center [730, 37] width 203 height 44
type input "e"
type input "EVO"
click at [855, 38] on icon "button" at bounding box center [861, 37] width 22 height 22
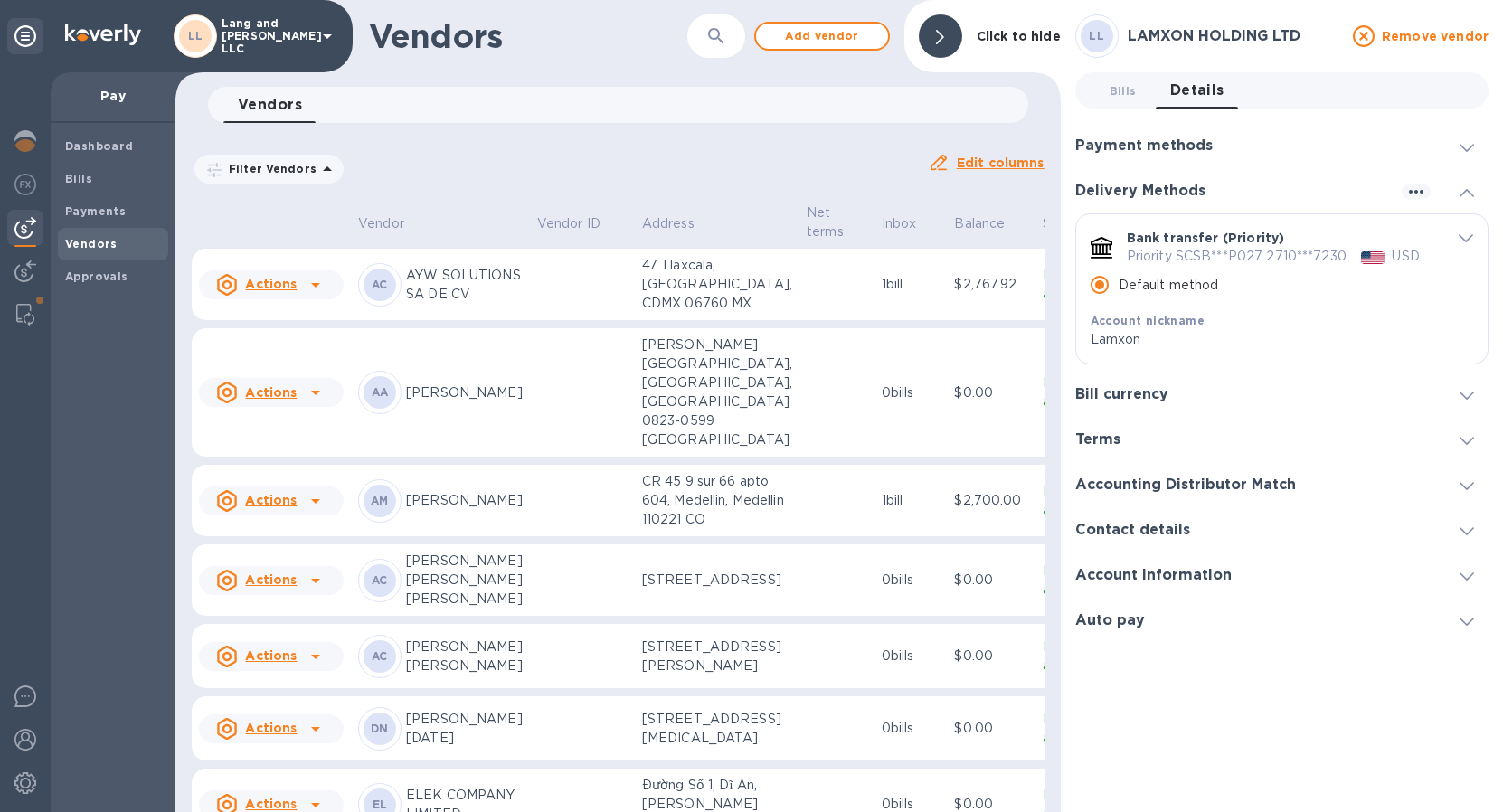
click at [710, 53] on button "button" at bounding box center [716, 36] width 43 height 43
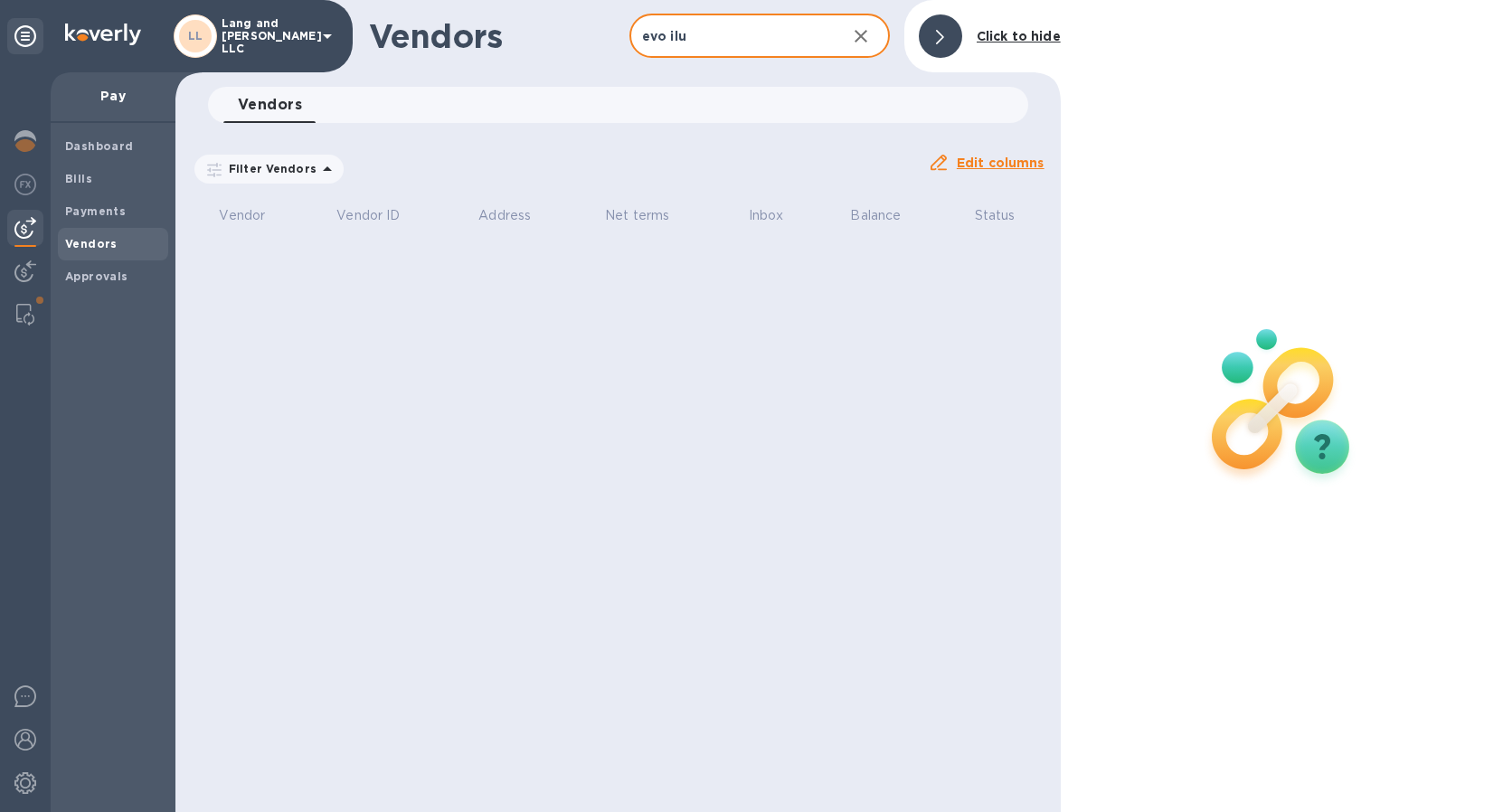
type input "evo ilu"
click at [867, 30] on icon "button" at bounding box center [861, 37] width 13 height 13
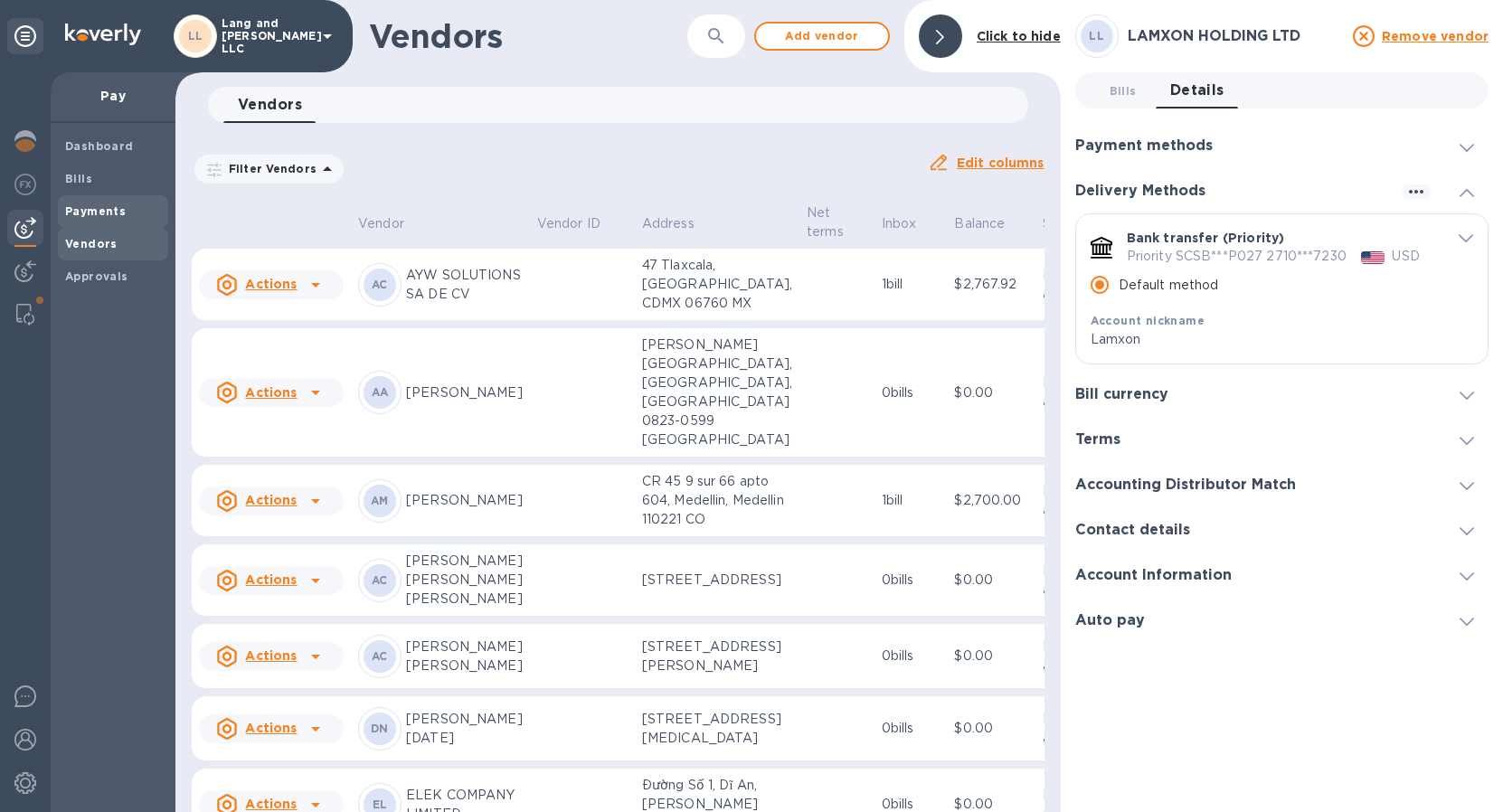
click at [85, 212] on b "Payments" at bounding box center [95, 211] width 60 height 14
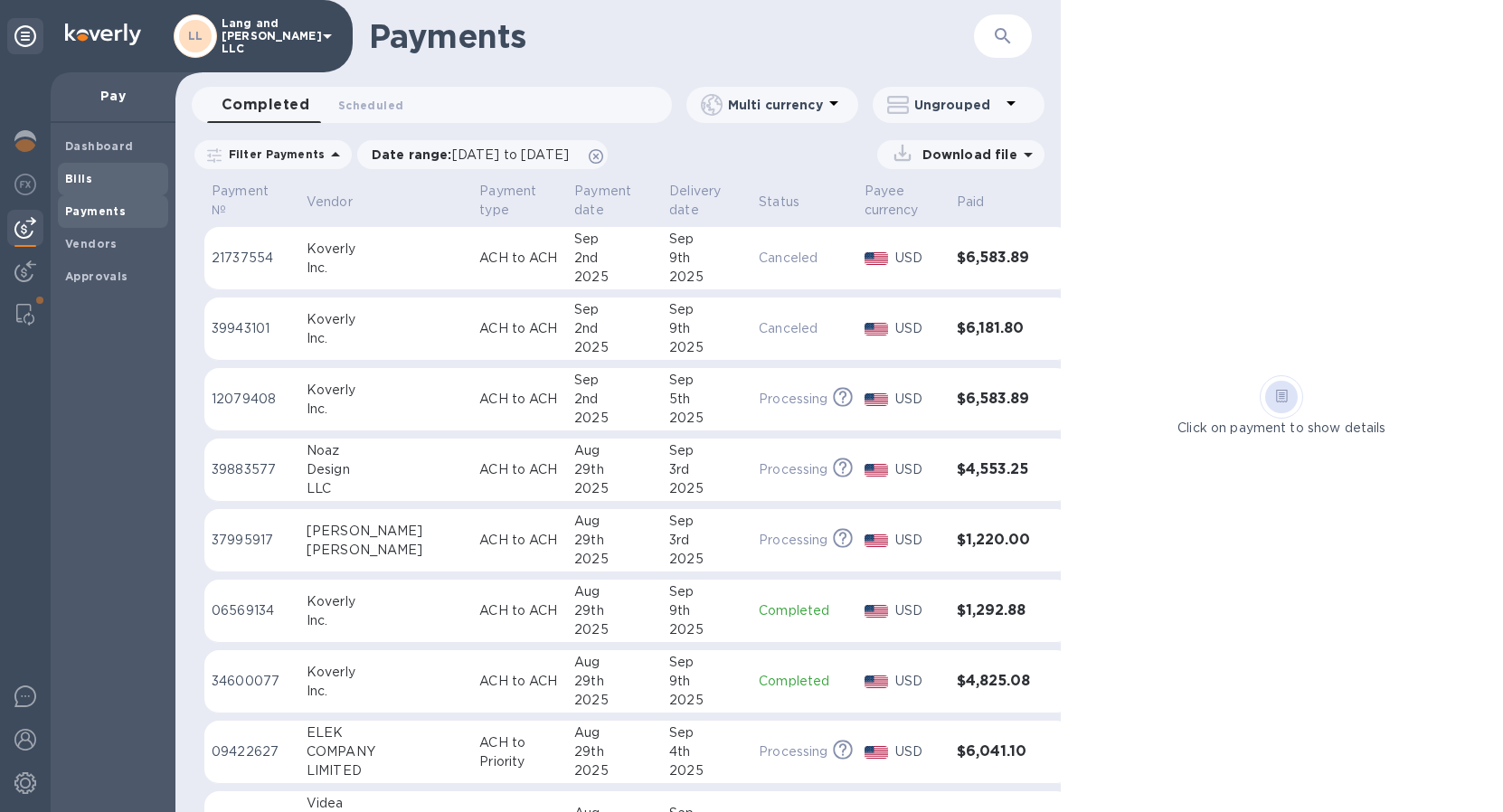
click at [93, 180] on span "Bills" at bounding box center [113, 179] width 96 height 18
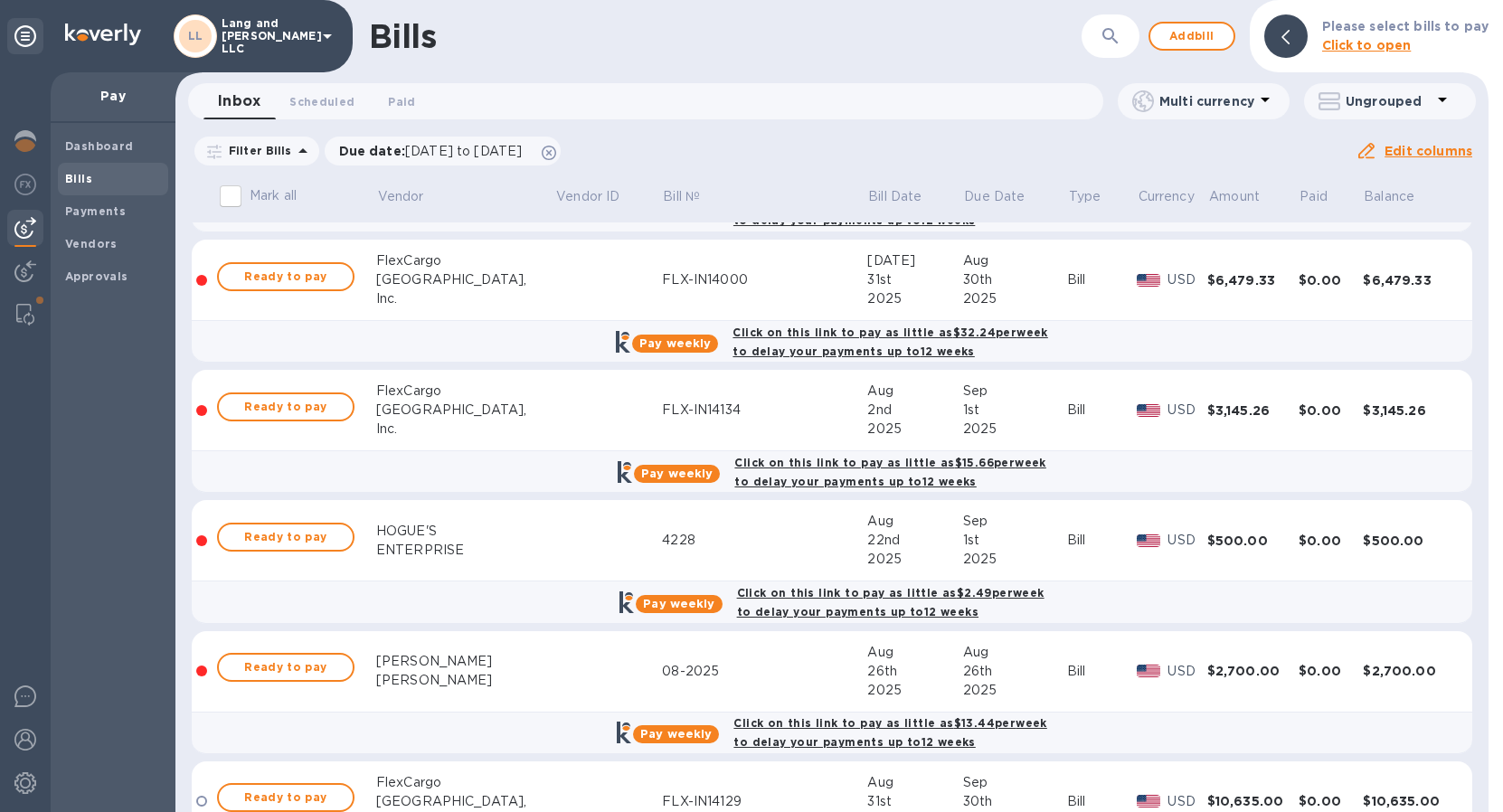
scroll to position [403, 0]
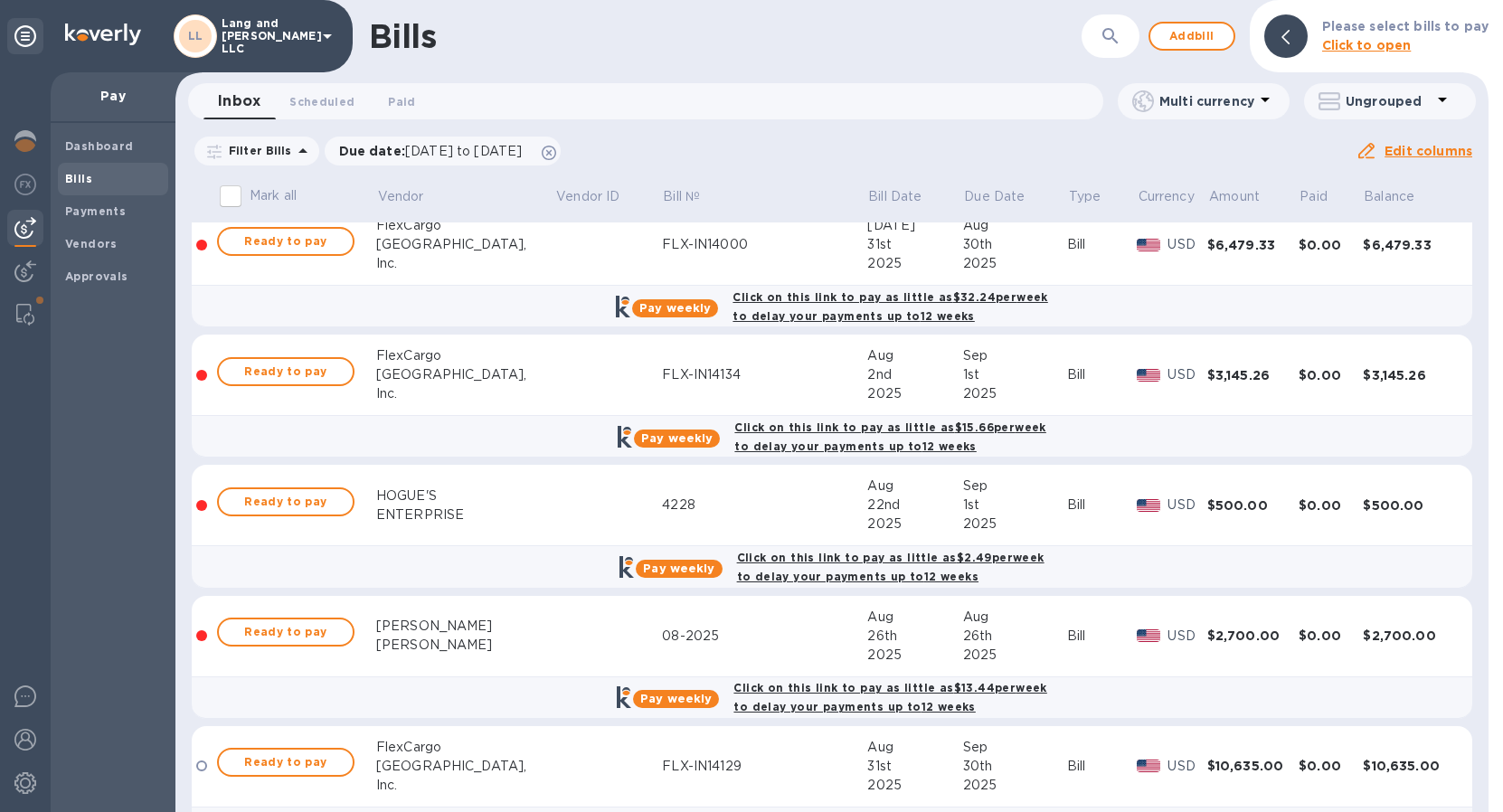
click at [451, 628] on div "[PERSON_NAME]" at bounding box center [465, 626] width 179 height 19
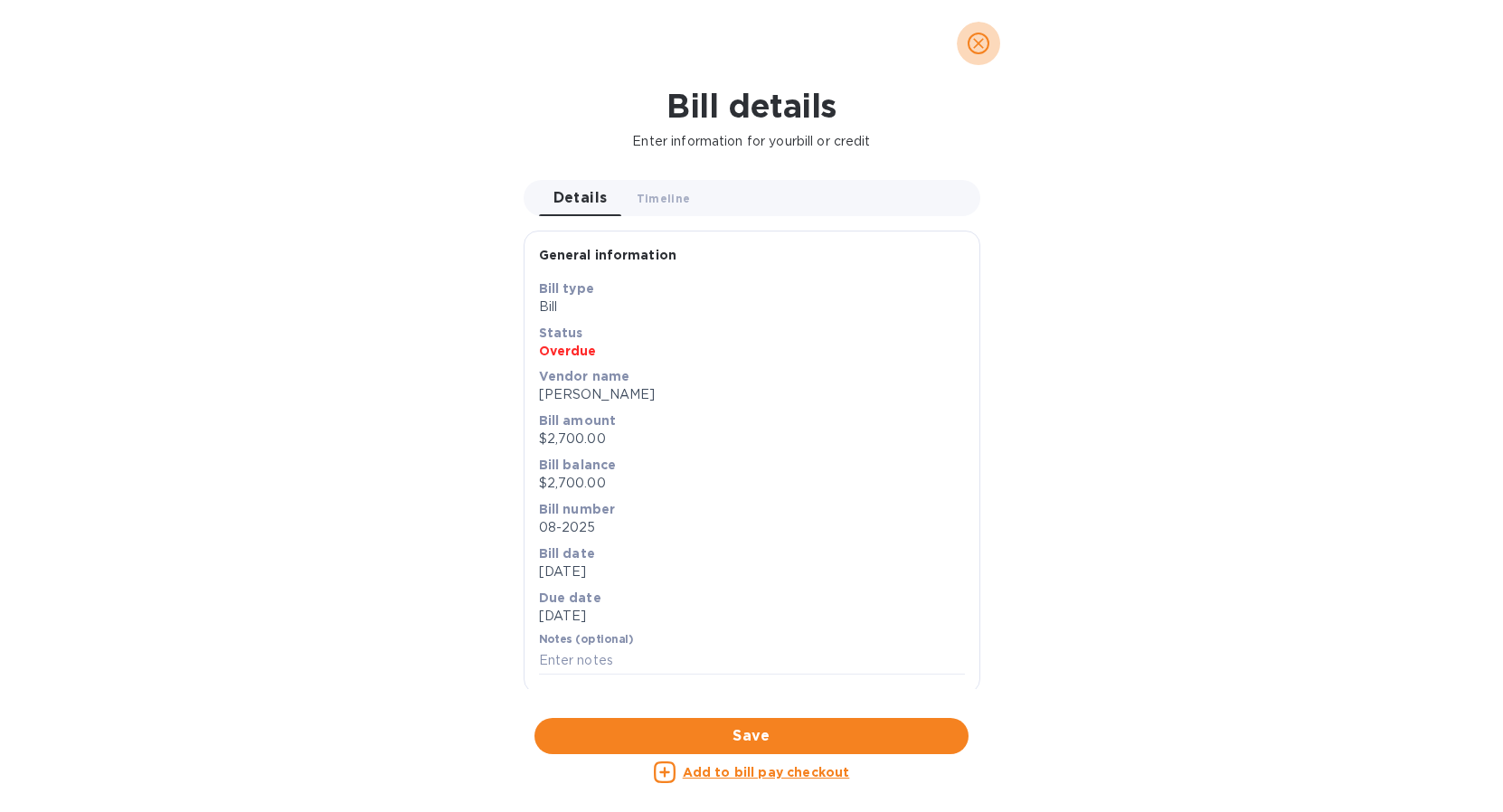
click at [975, 48] on icon "close" at bounding box center [979, 43] width 18 height 18
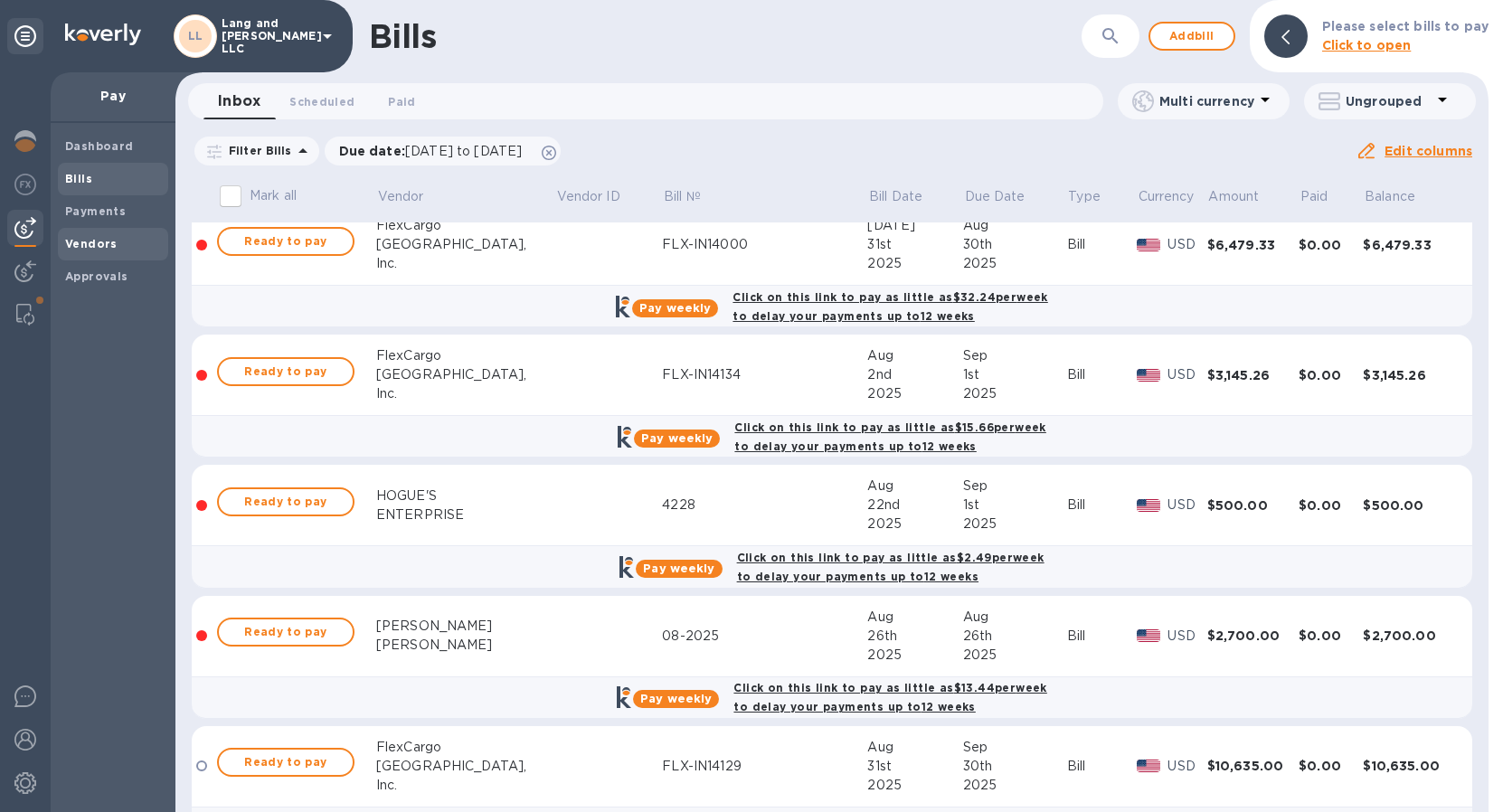
click at [98, 248] on b "Vendors" at bounding box center [91, 243] width 52 height 14
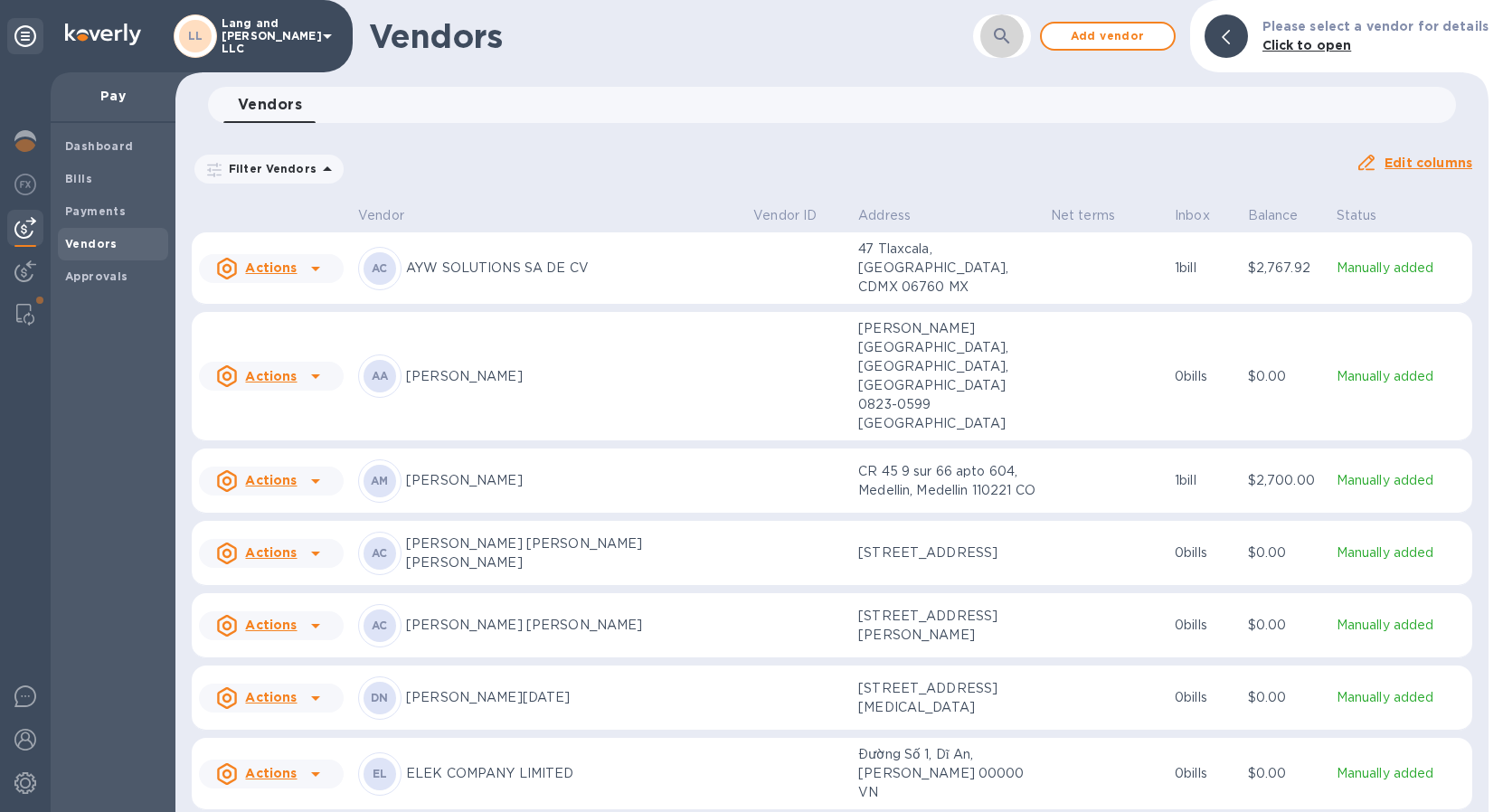
click at [1013, 36] on icon "button" at bounding box center [1002, 37] width 22 height 22
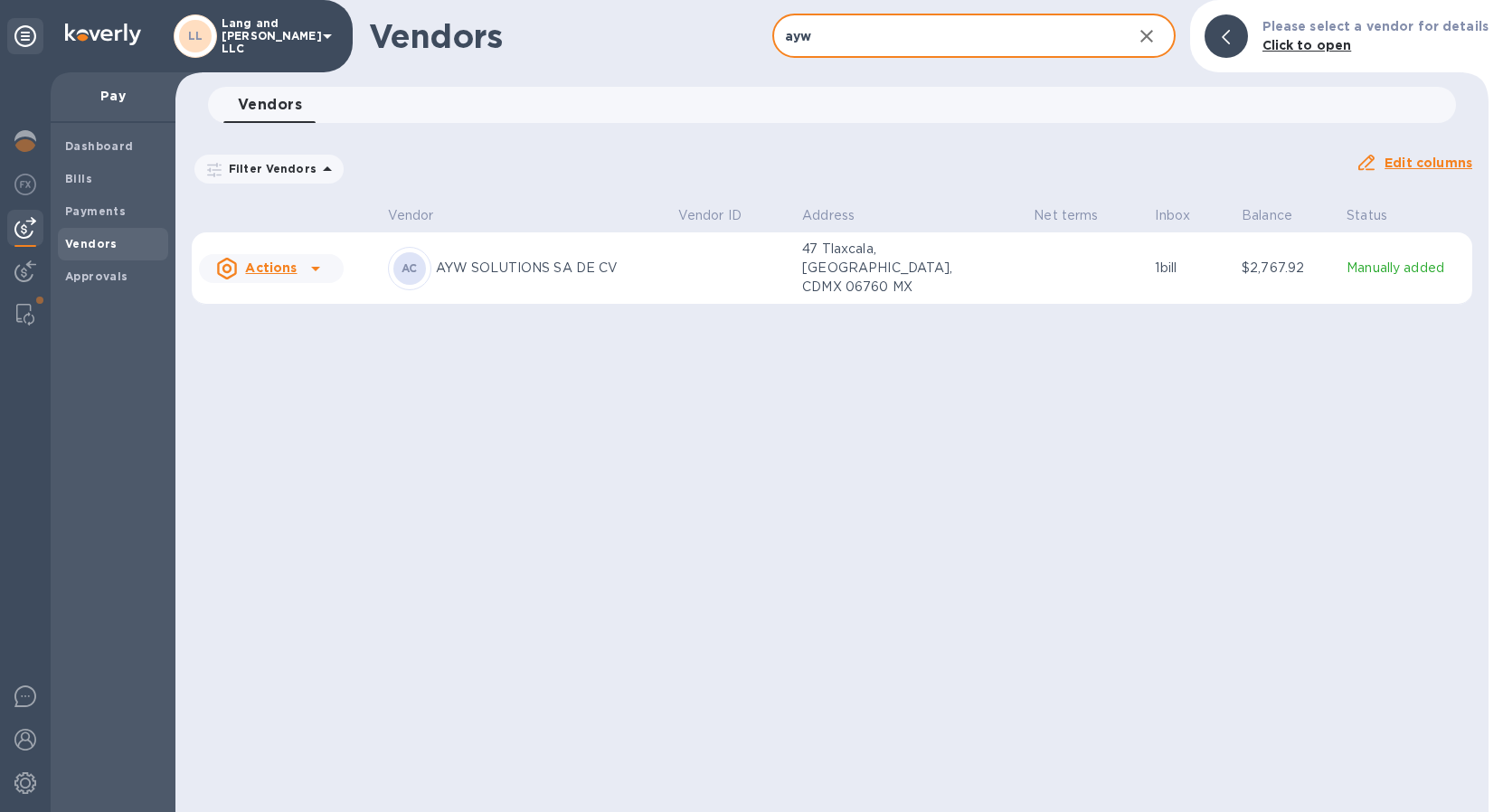
type input "ayw"
click at [516, 272] on p "AYW SOLUTIONS SA DE CV" at bounding box center [550, 268] width 228 height 19
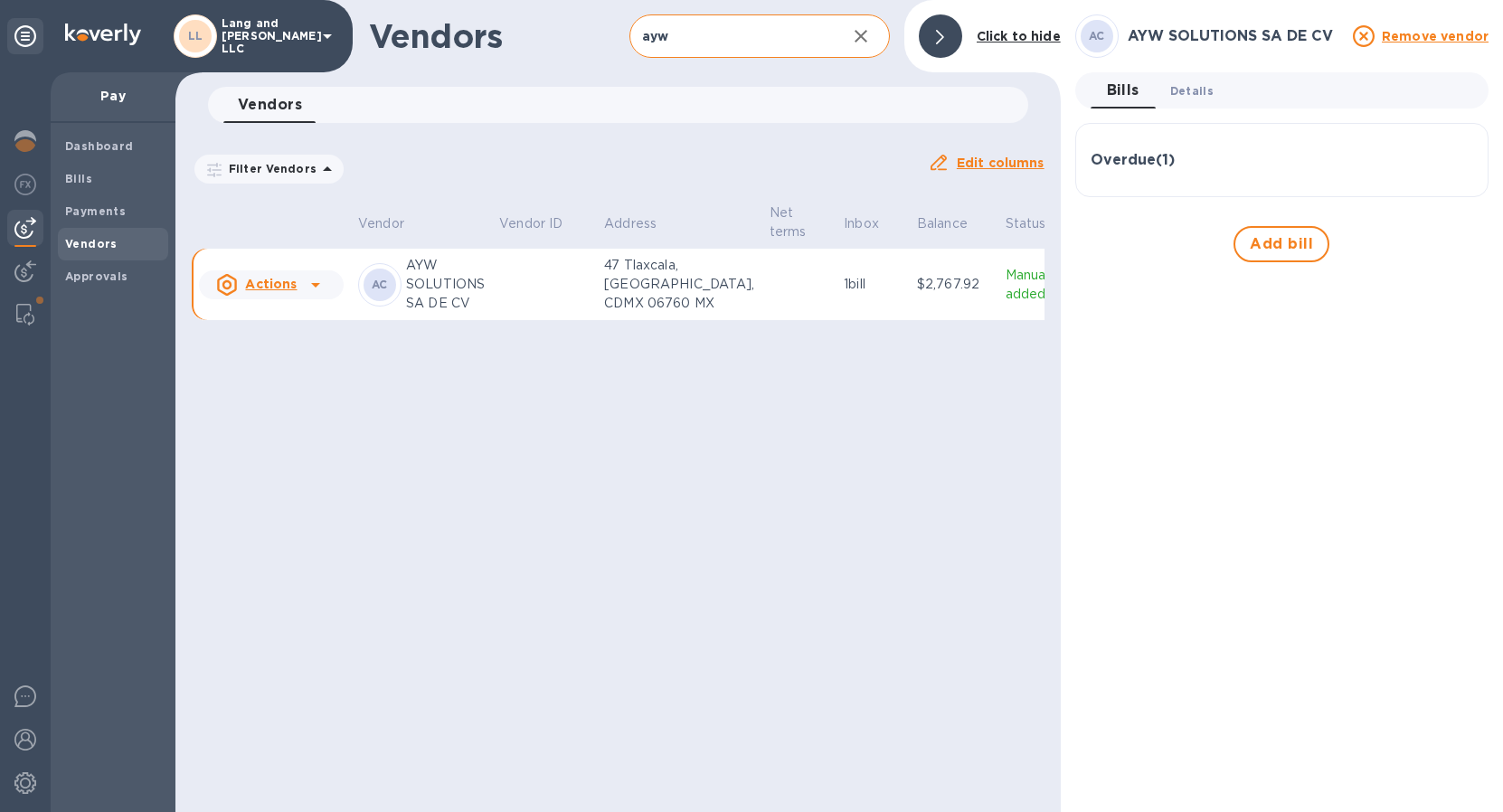
click at [1175, 94] on span "Details 0" at bounding box center [1191, 91] width 43 height 19
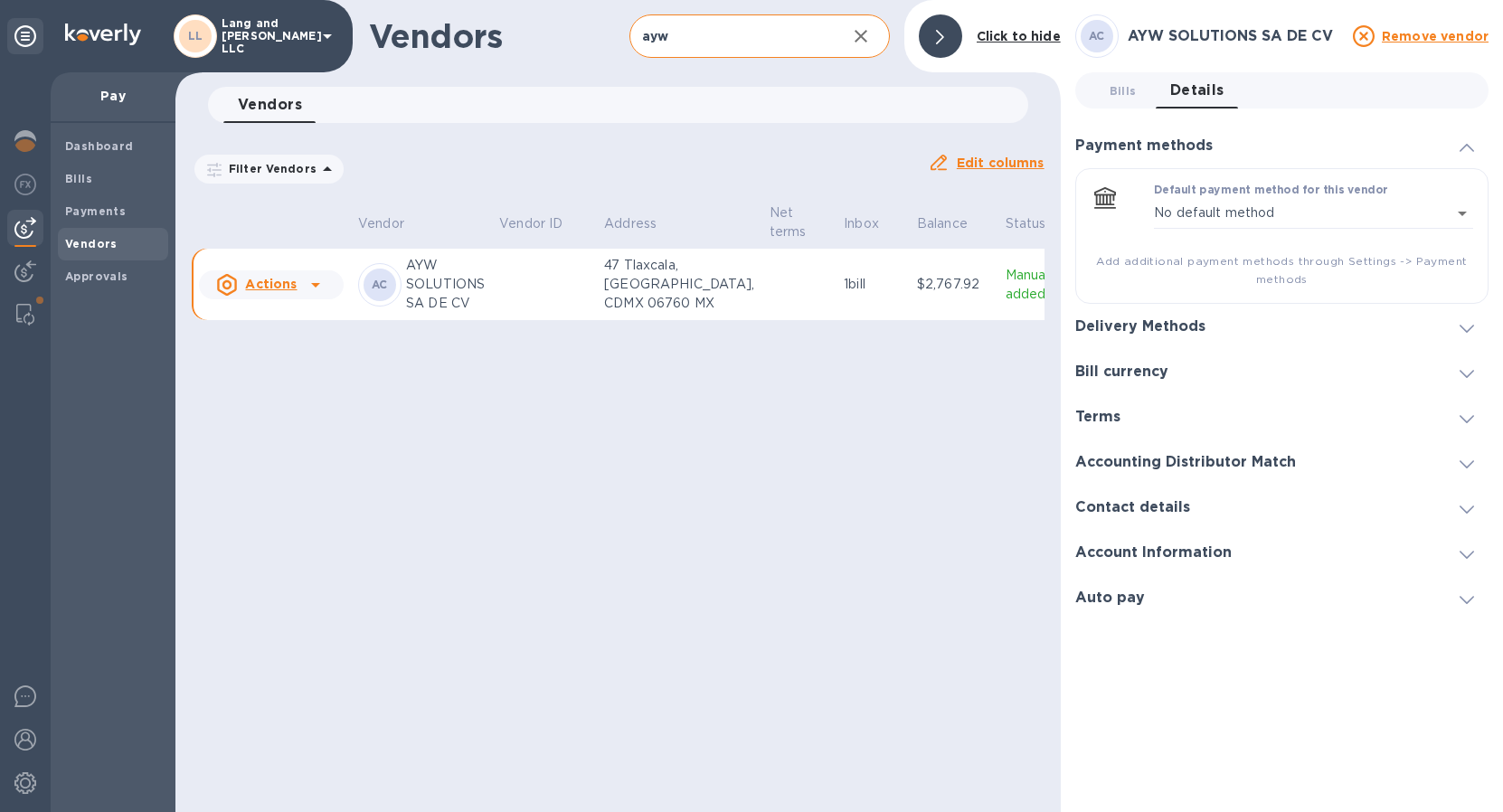
click at [1132, 370] on h3 "Bill currency" at bounding box center [1122, 372] width 93 height 17
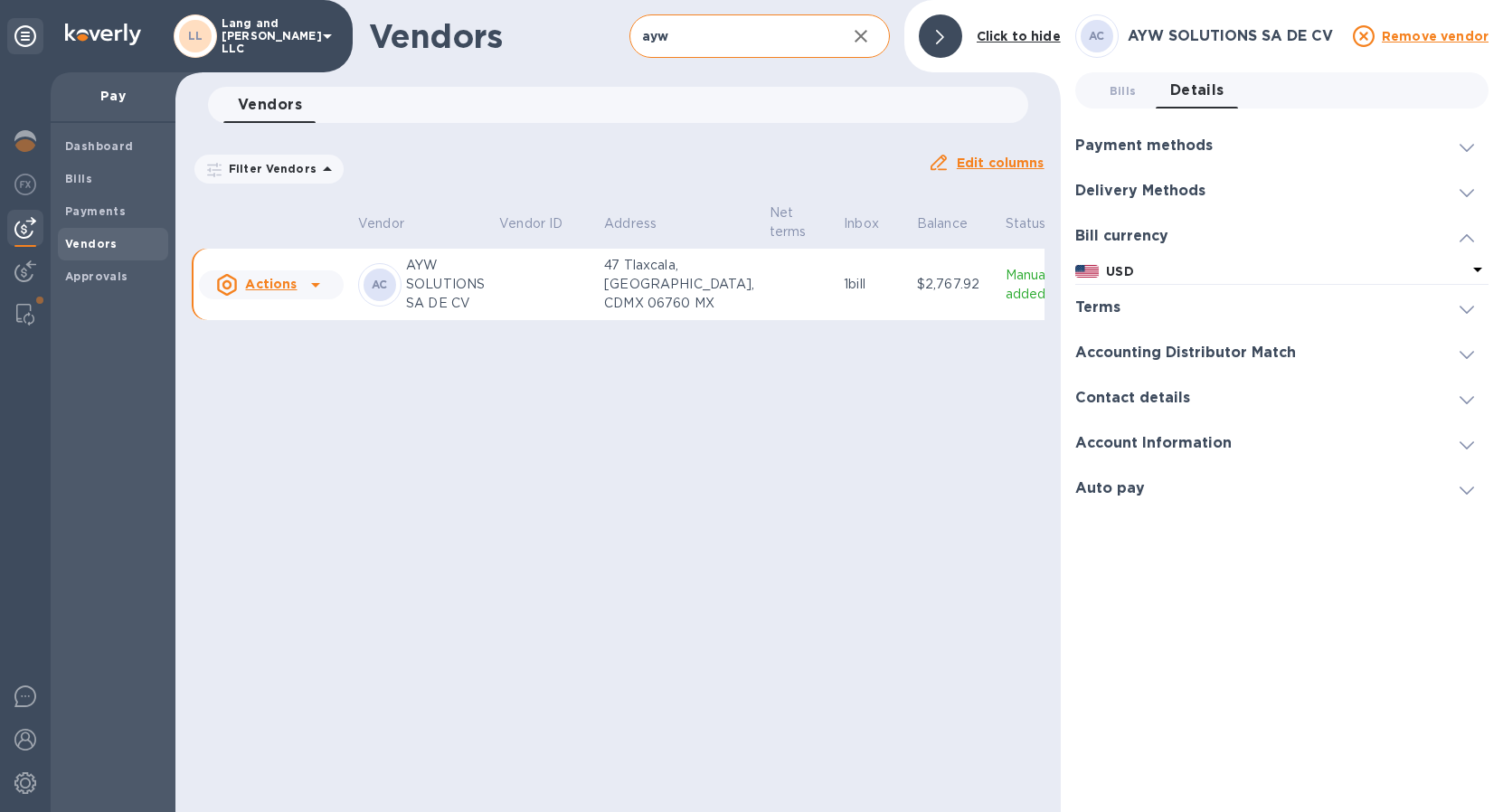
click at [1124, 301] on div "Terms" at bounding box center [1104, 308] width 60 height 17
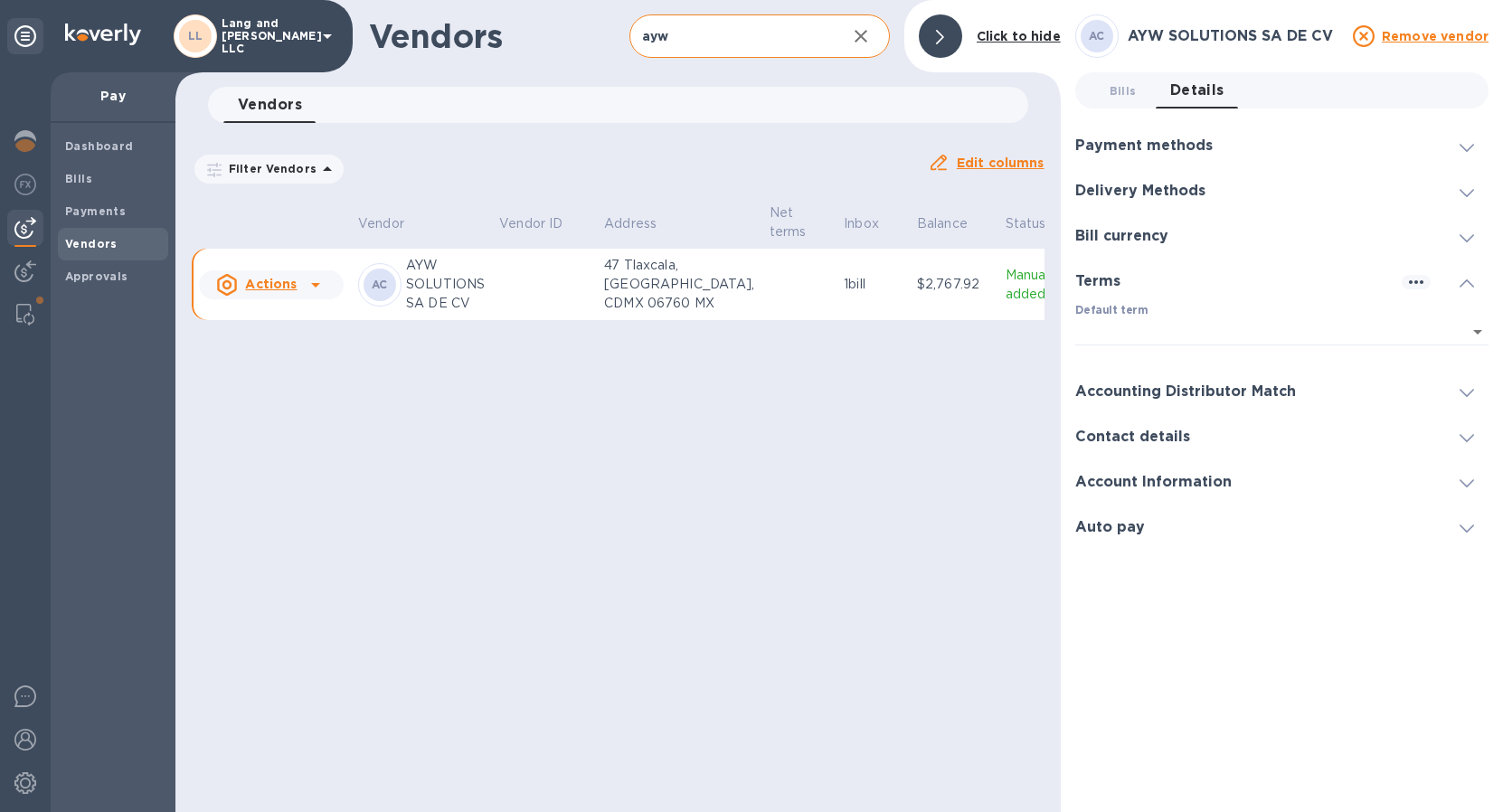
click at [1147, 385] on h3 "Accounting Distributor Match" at bounding box center [1185, 391] width 221 height 17
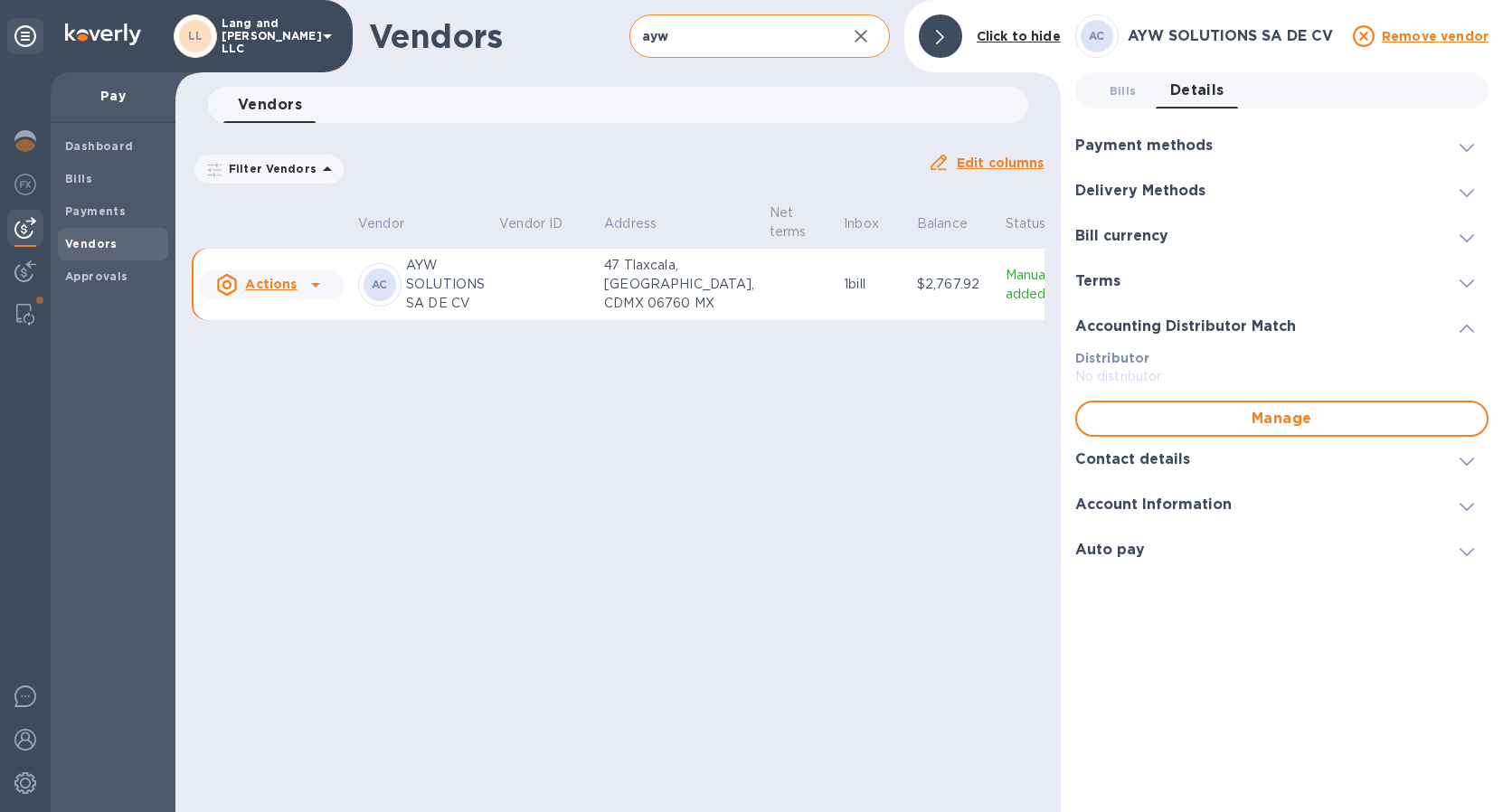
click at [1137, 155] on div "Payment methods" at bounding box center [1281, 145] width 413 height 45
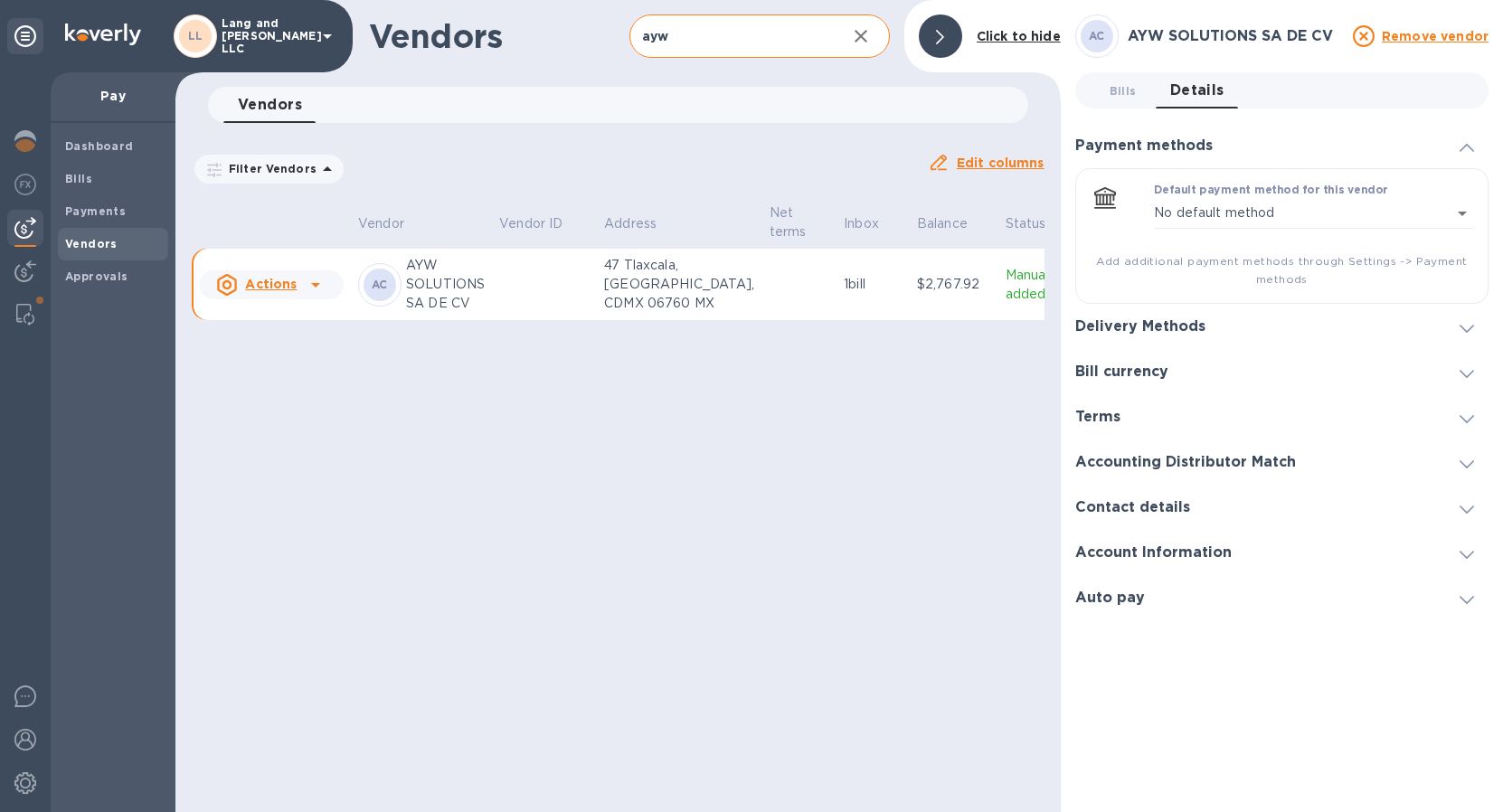
click at [1134, 326] on h3 "Delivery Methods" at bounding box center [1140, 326] width 130 height 17
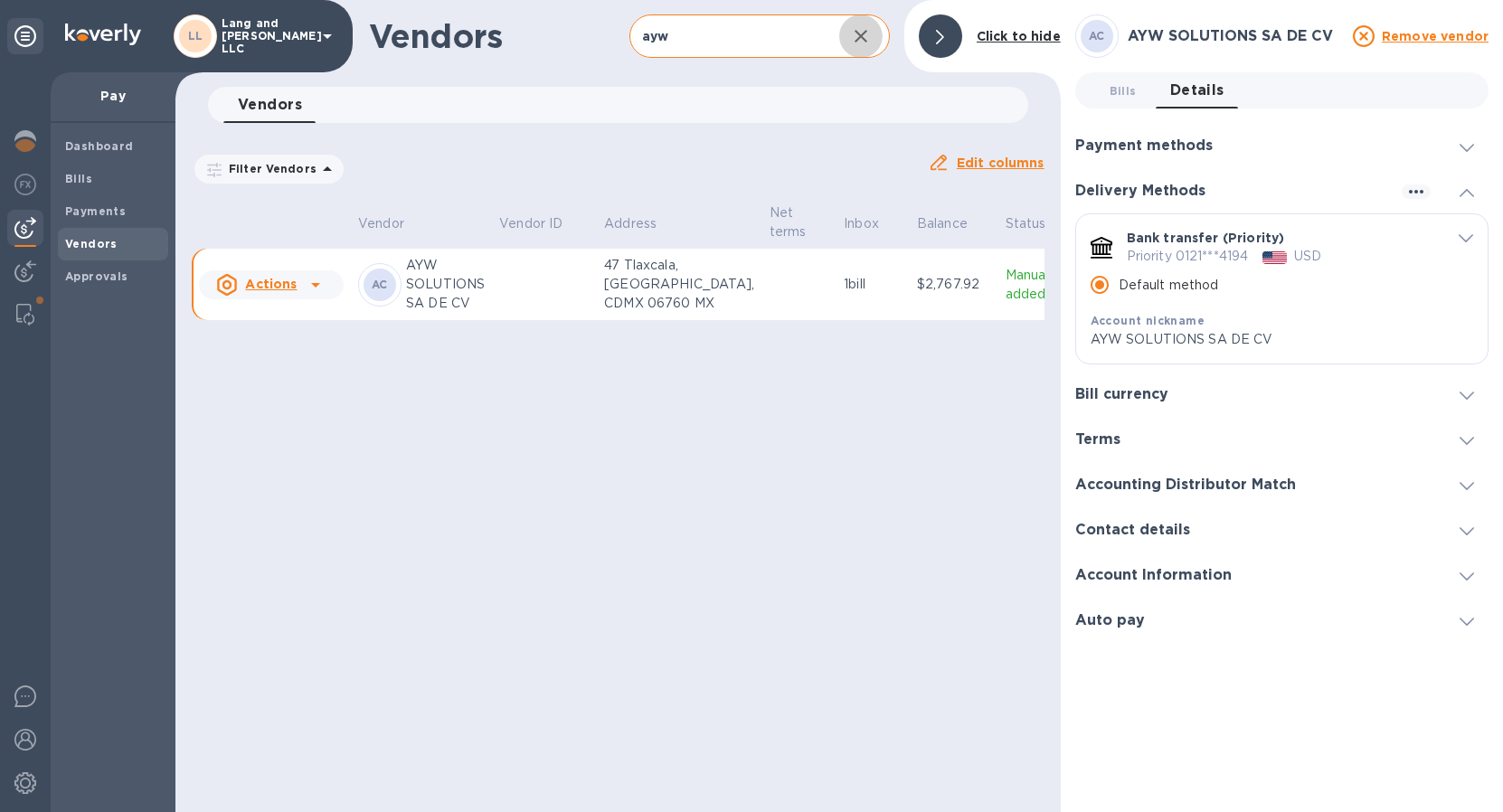
click at [860, 34] on icon "button" at bounding box center [861, 37] width 13 height 13
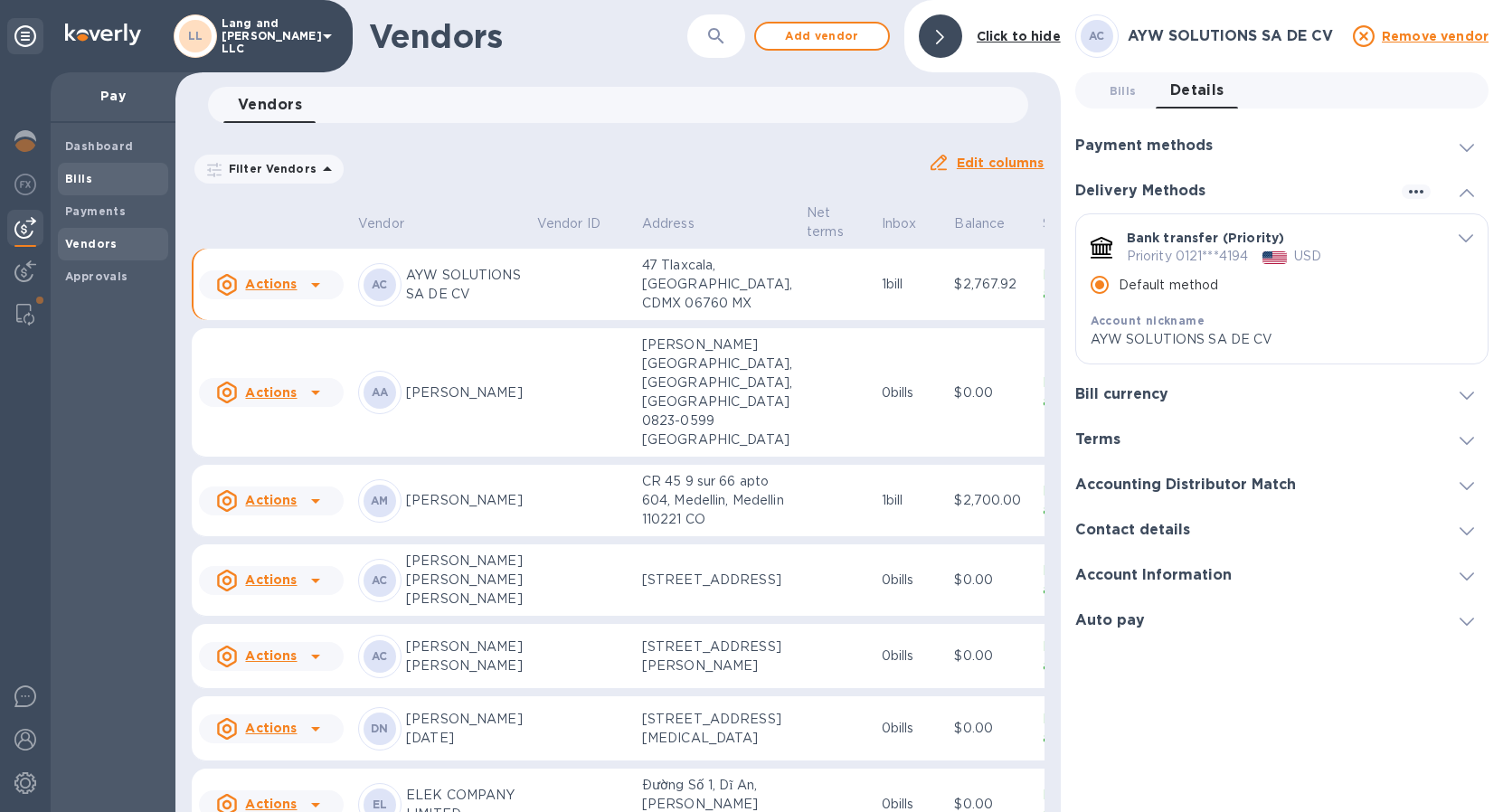
click at [94, 180] on span "Bills" at bounding box center [113, 179] width 96 height 18
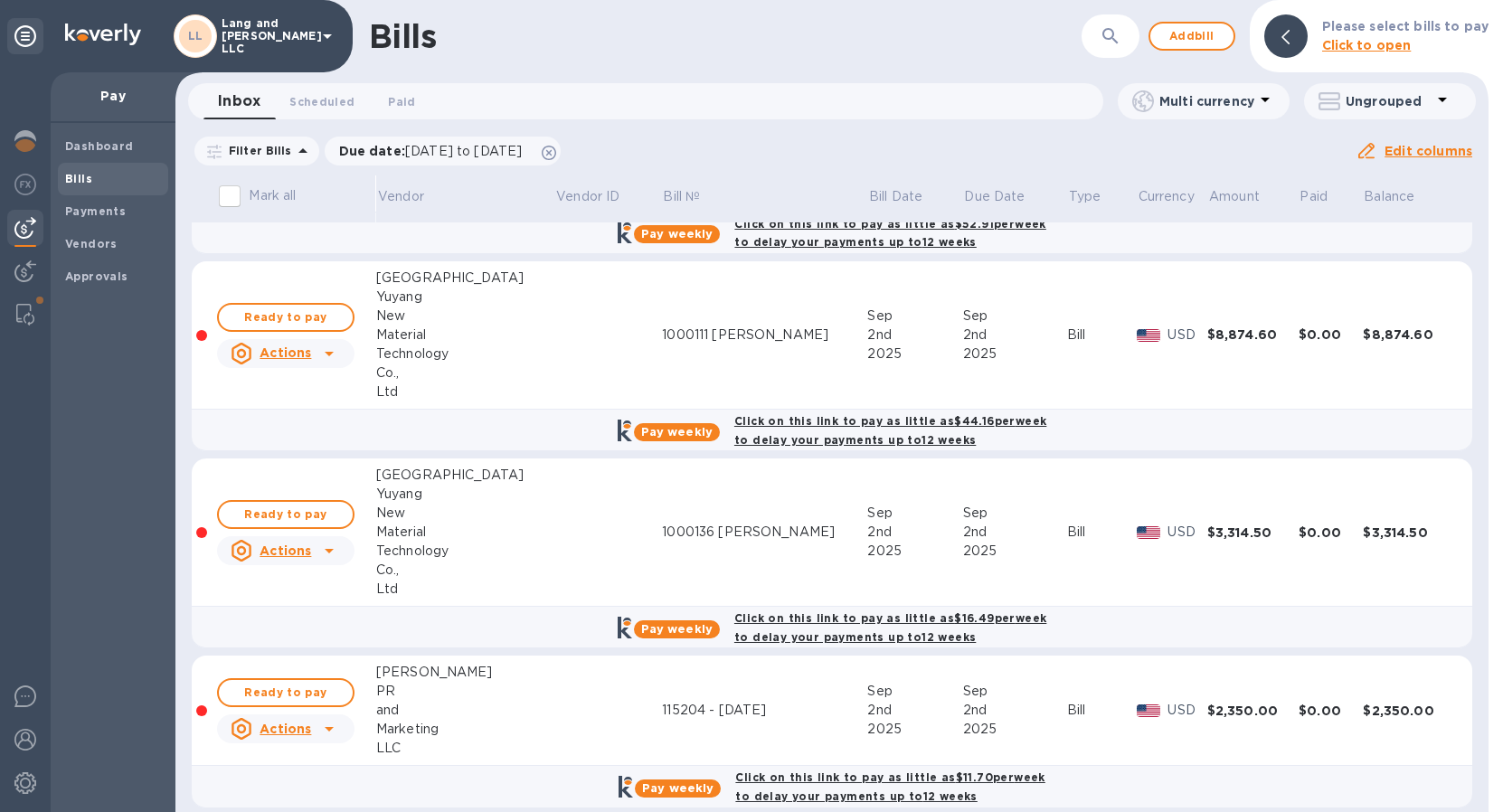
scroll to position [1007, 0]
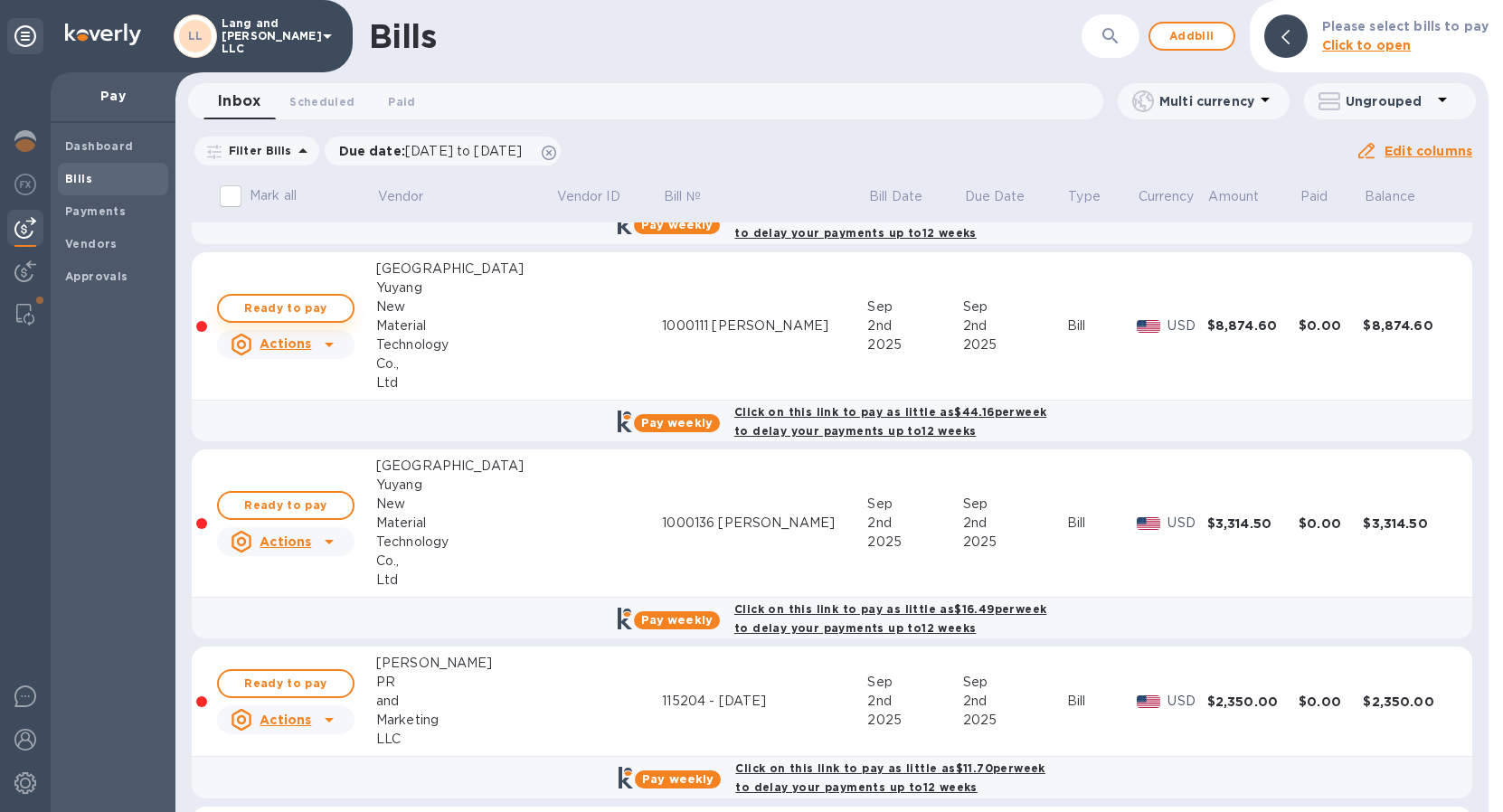
click at [298, 313] on span "Ready to pay" at bounding box center [286, 309] width 104 height 22
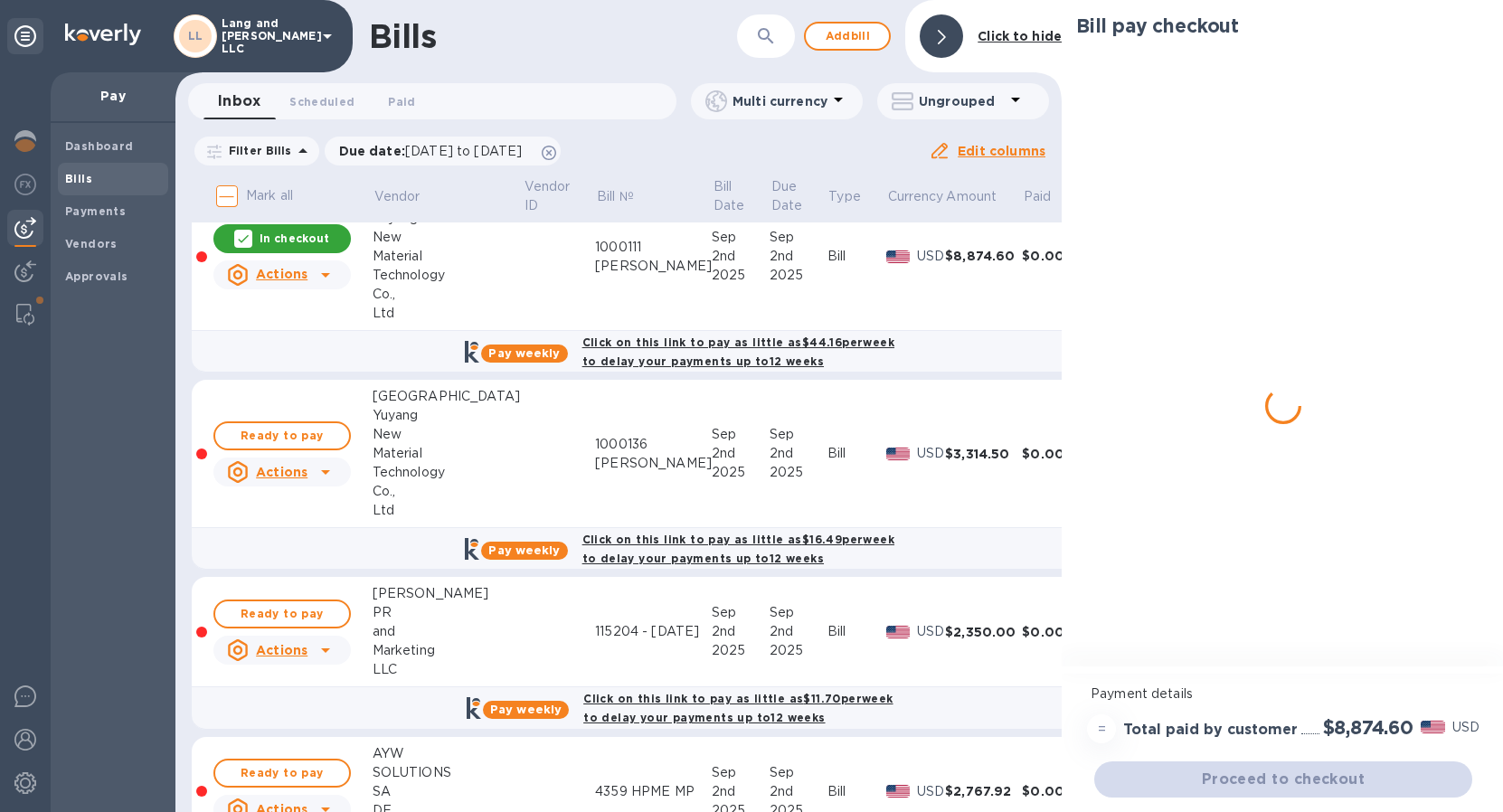
scroll to position [1100, 0]
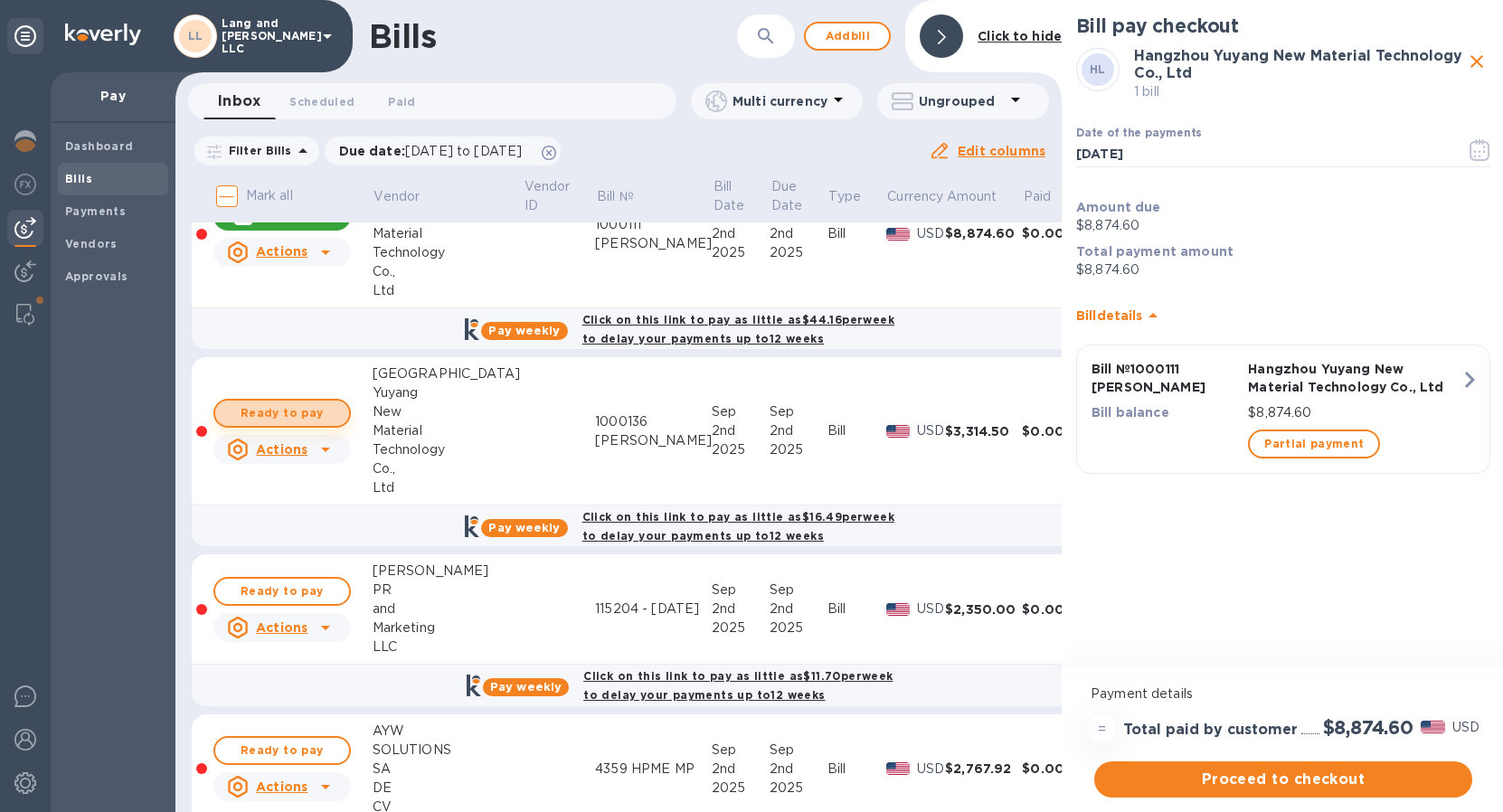
click at [303, 411] on span "Ready to pay" at bounding box center [282, 413] width 104 height 22
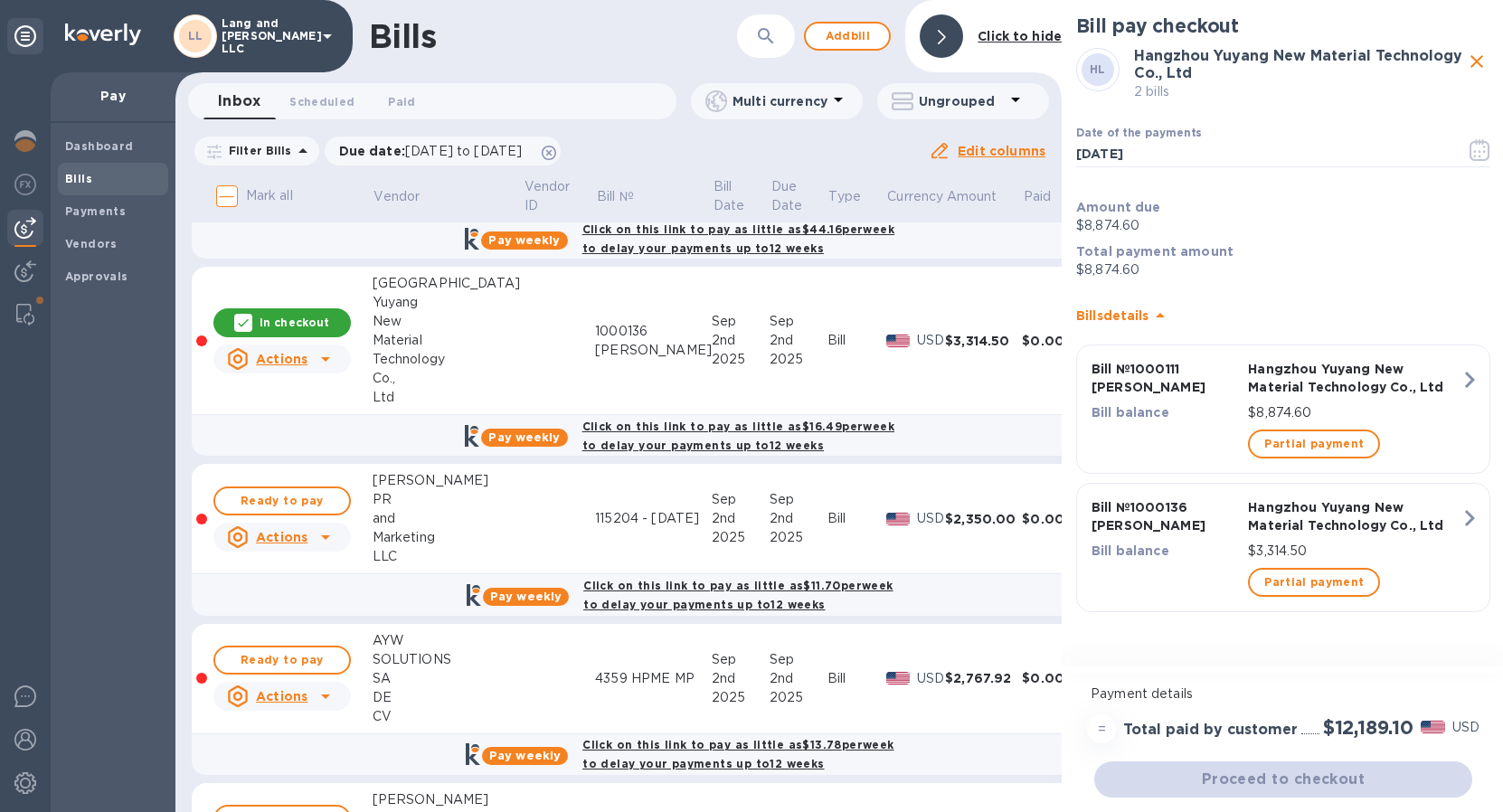
scroll to position [1263, 0]
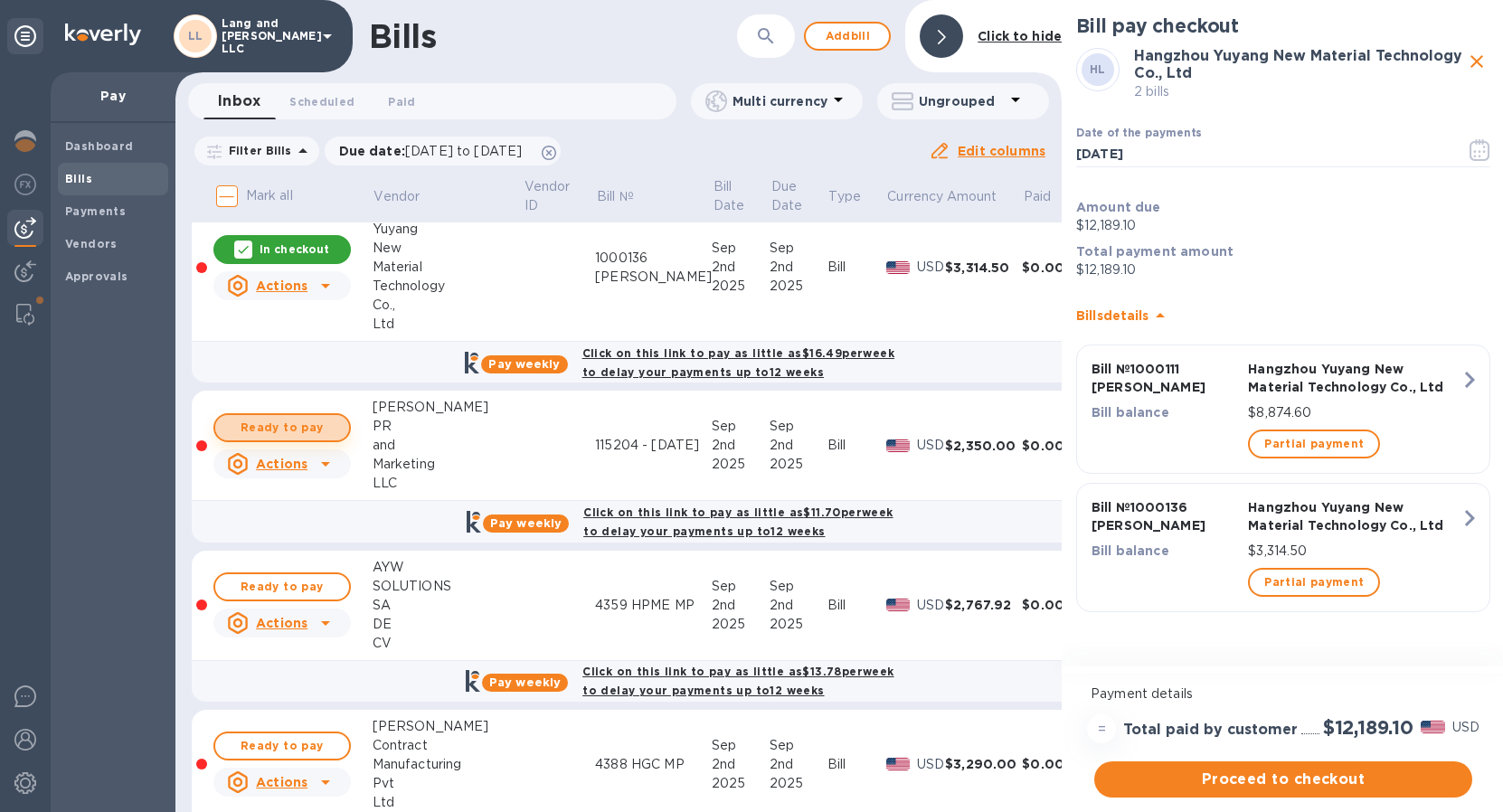
click at [320, 436] on span "Ready to pay" at bounding box center [282, 428] width 104 height 22
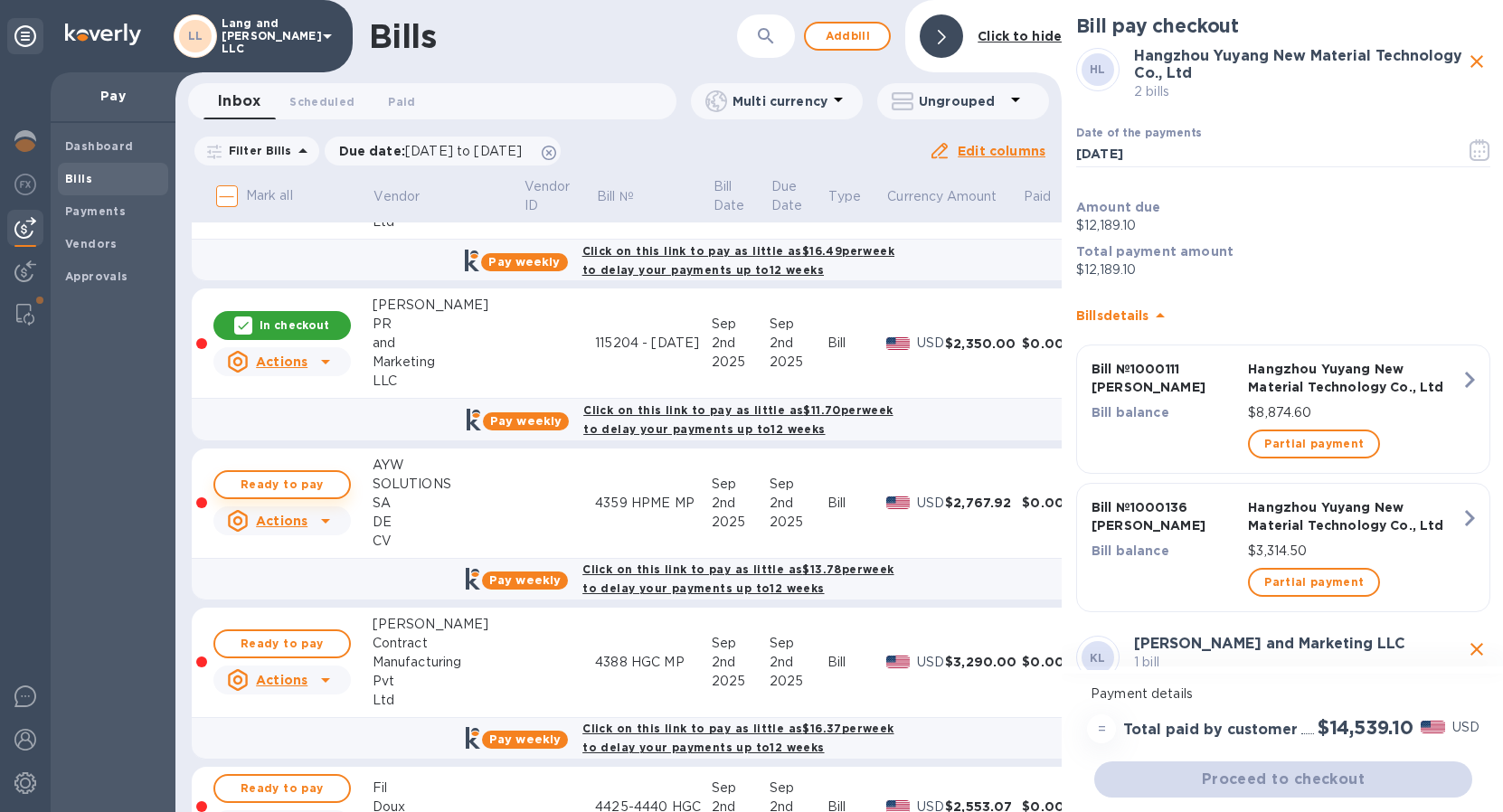
scroll to position [1383, 0]
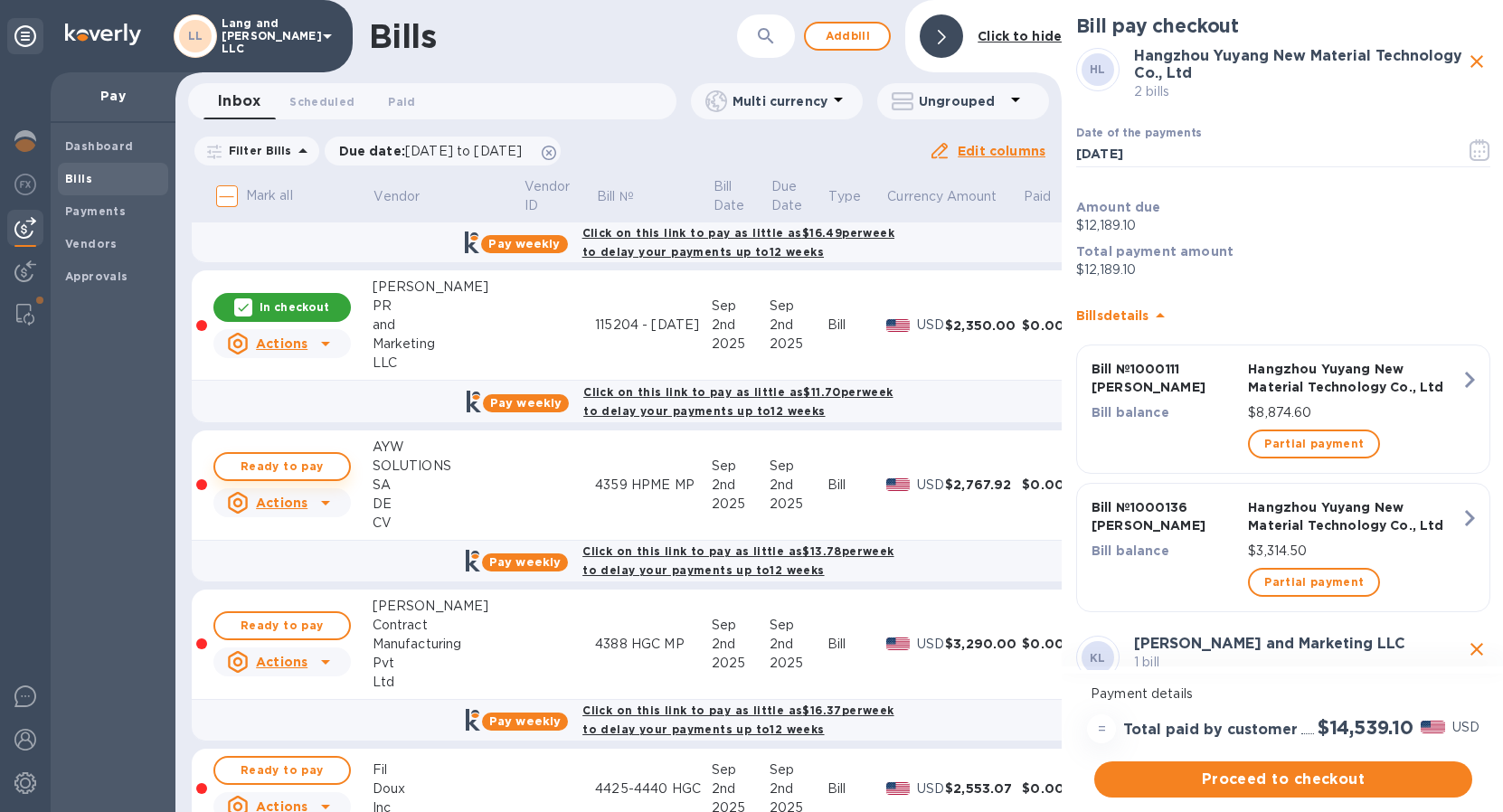
click at [309, 468] on span "Ready to pay" at bounding box center [282, 466] width 104 height 22
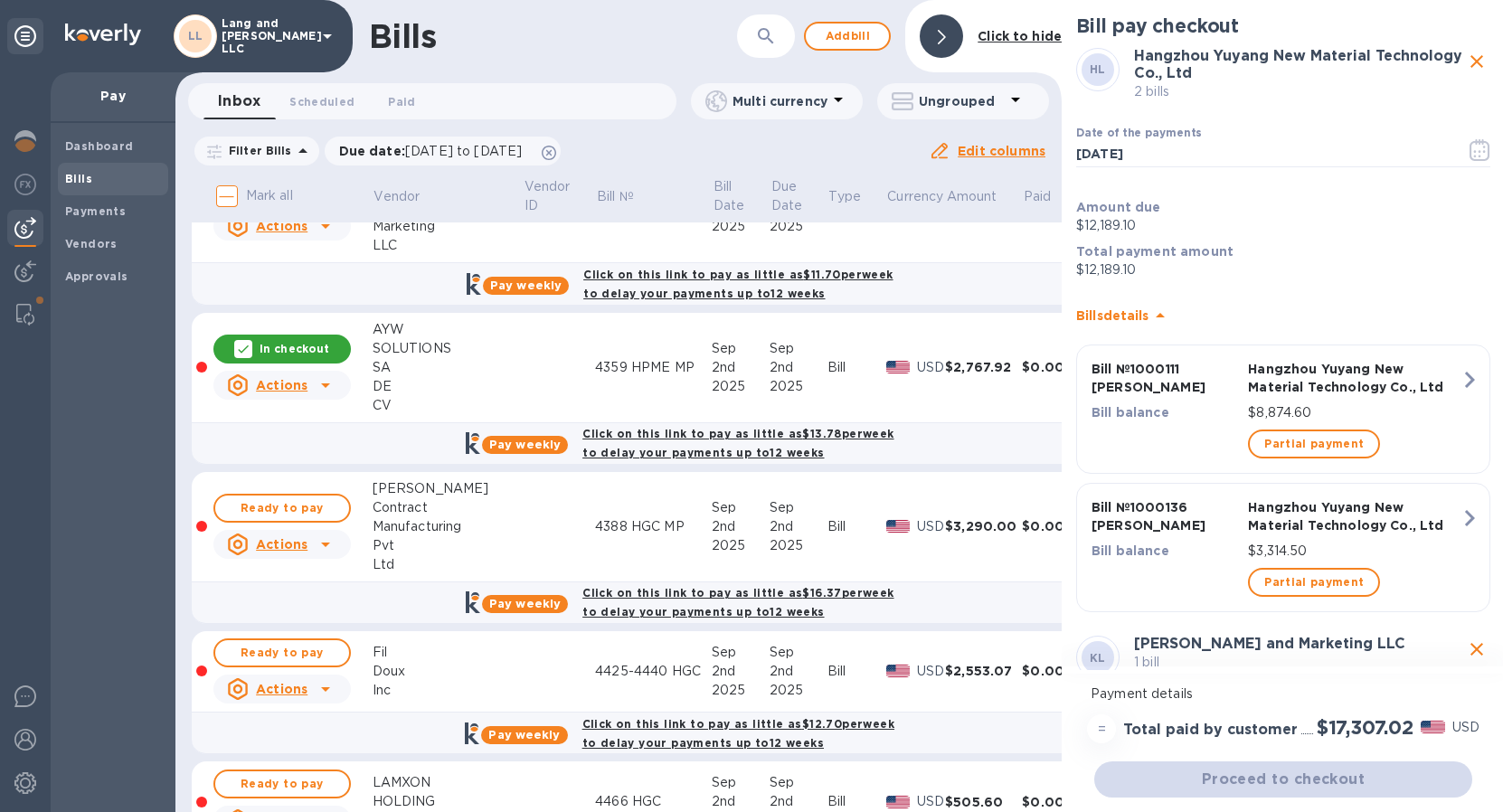
scroll to position [1504, 0]
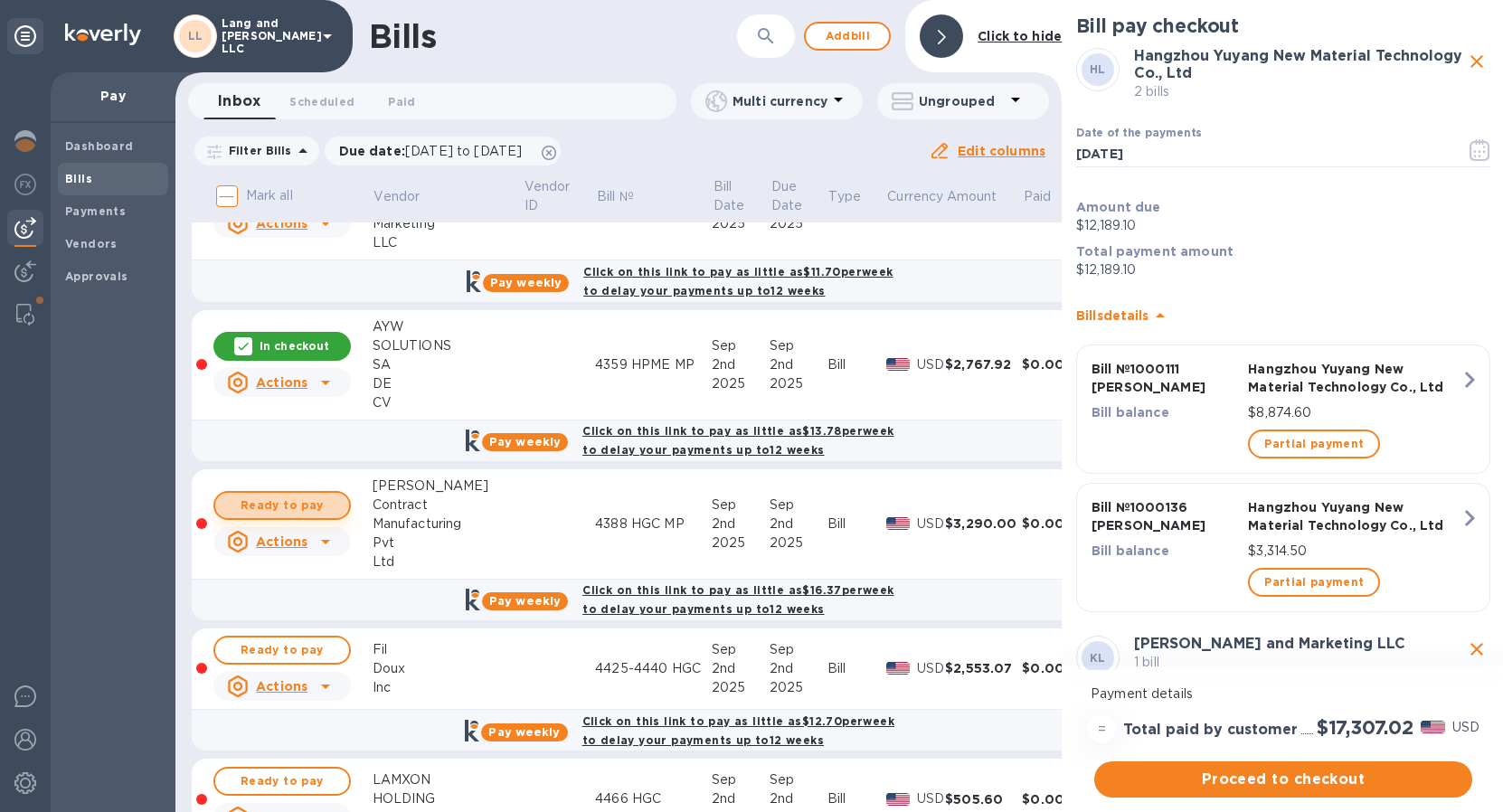
click at [298, 505] on span "Ready to pay" at bounding box center [282, 506] width 104 height 22
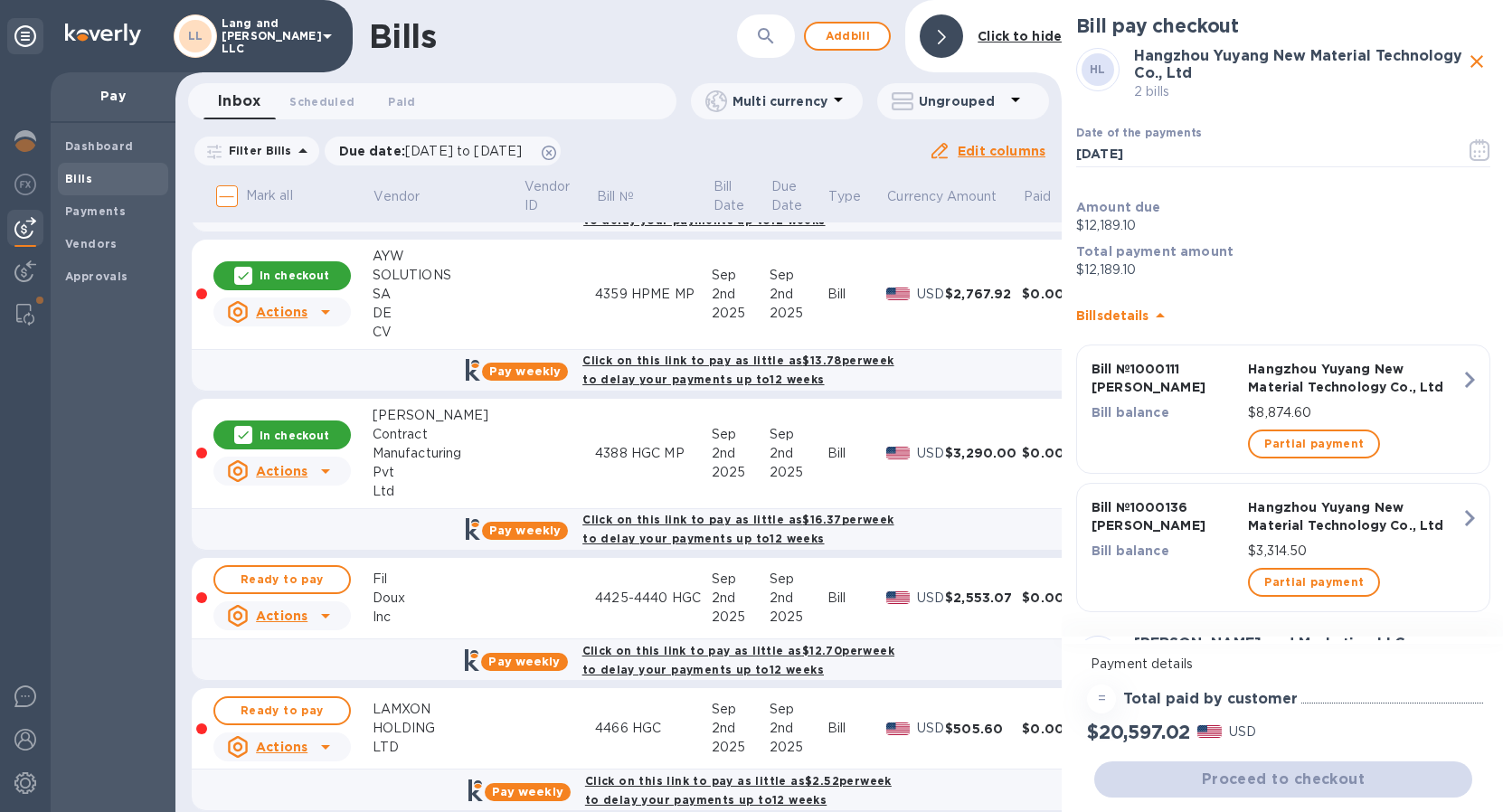
scroll to position [1597, 0]
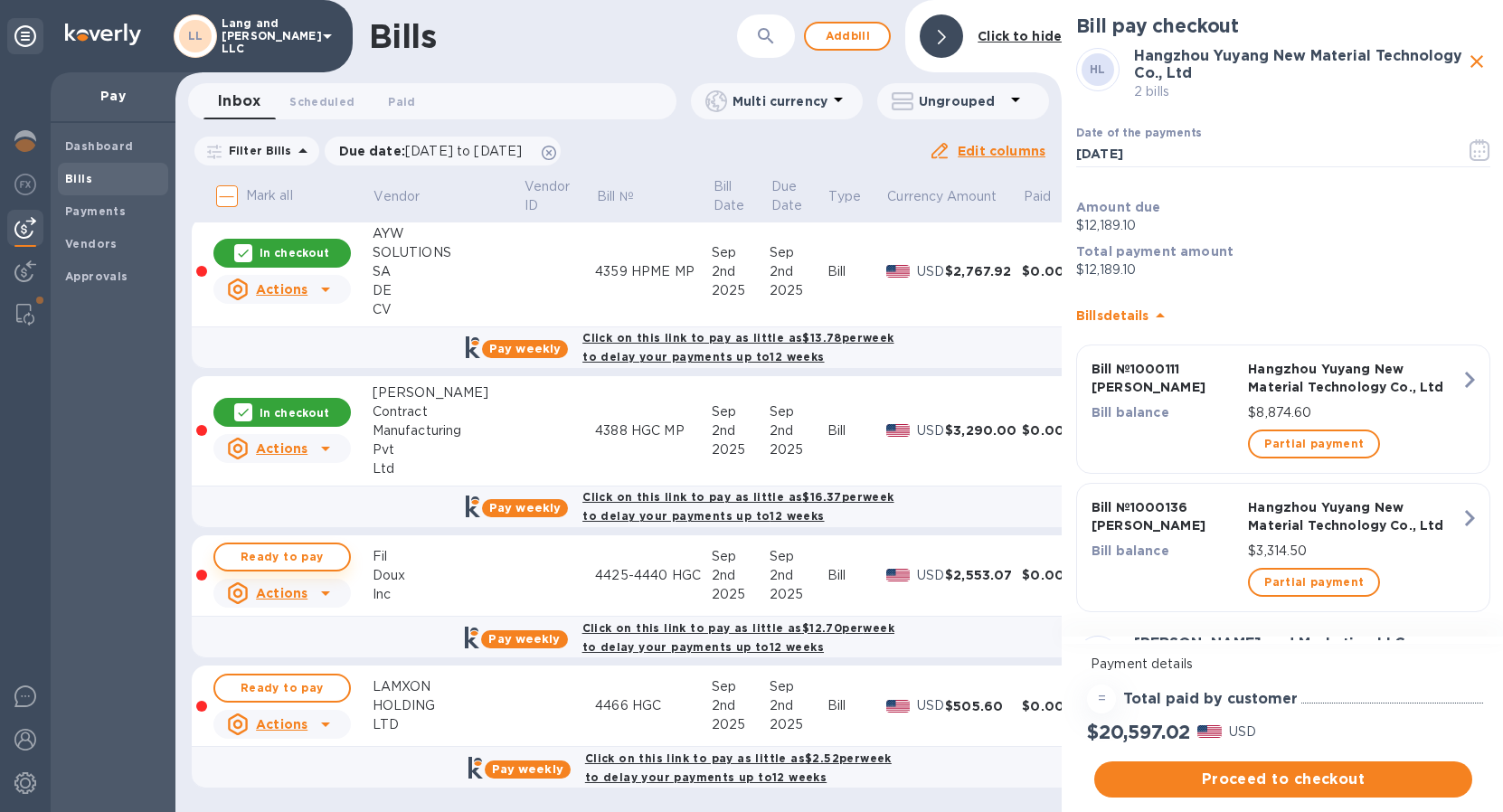
click at [303, 558] on span "Ready to pay" at bounding box center [282, 557] width 104 height 22
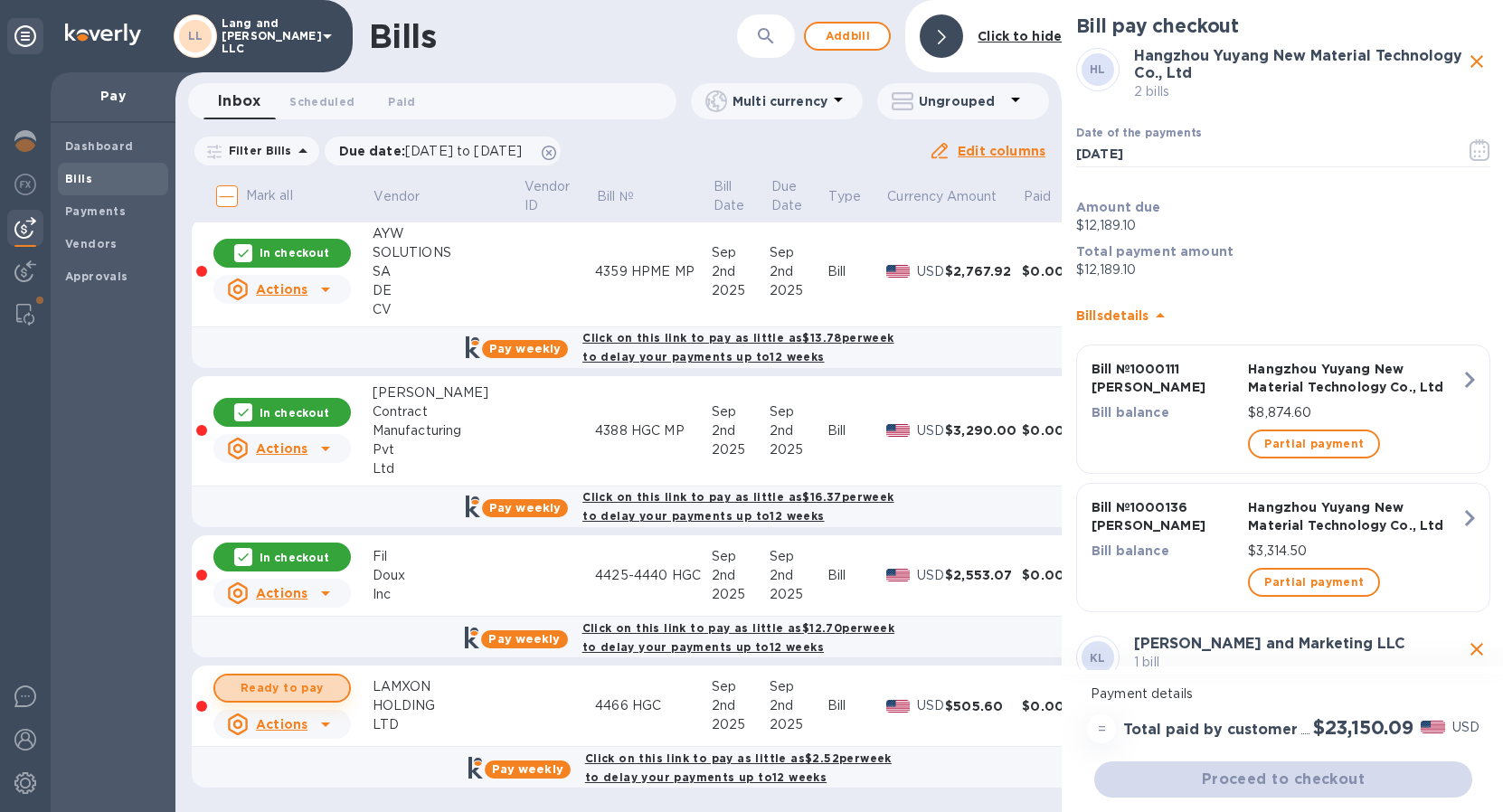
click at [302, 683] on span "Ready to pay" at bounding box center [282, 688] width 104 height 22
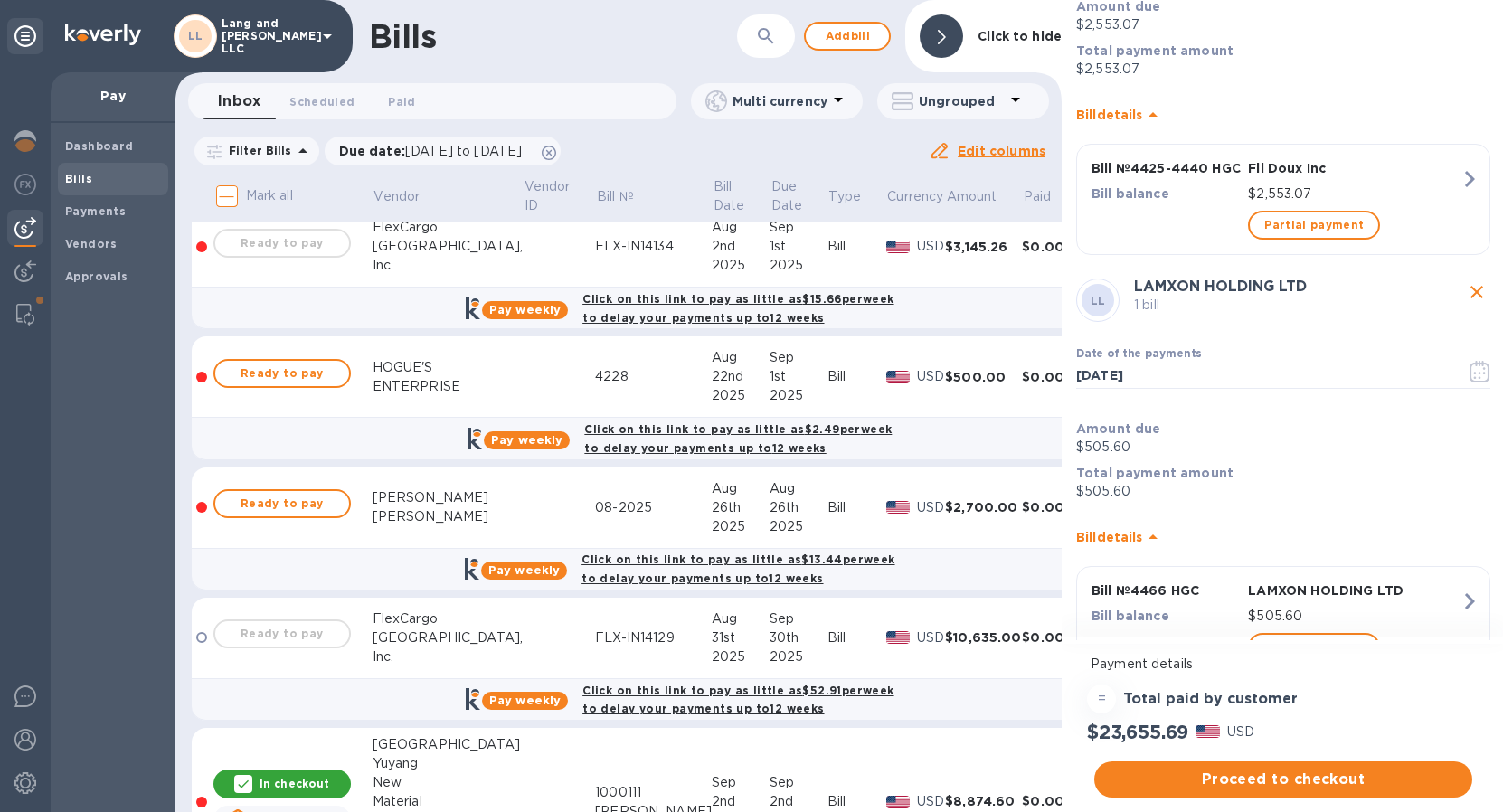
scroll to position [2157, 0]
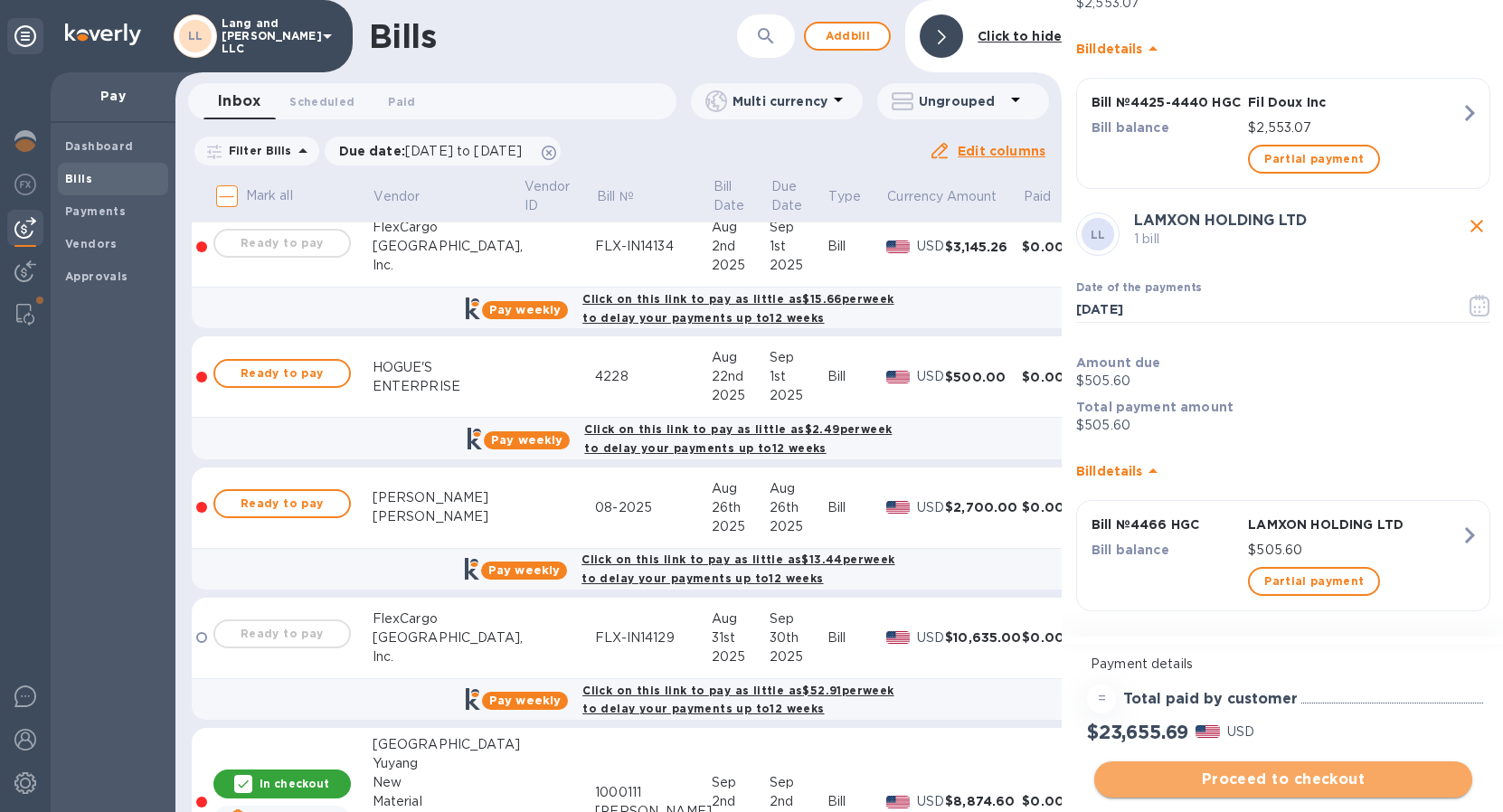
click at [1230, 784] on span "Proceed to checkout" at bounding box center [1283, 780] width 349 height 22
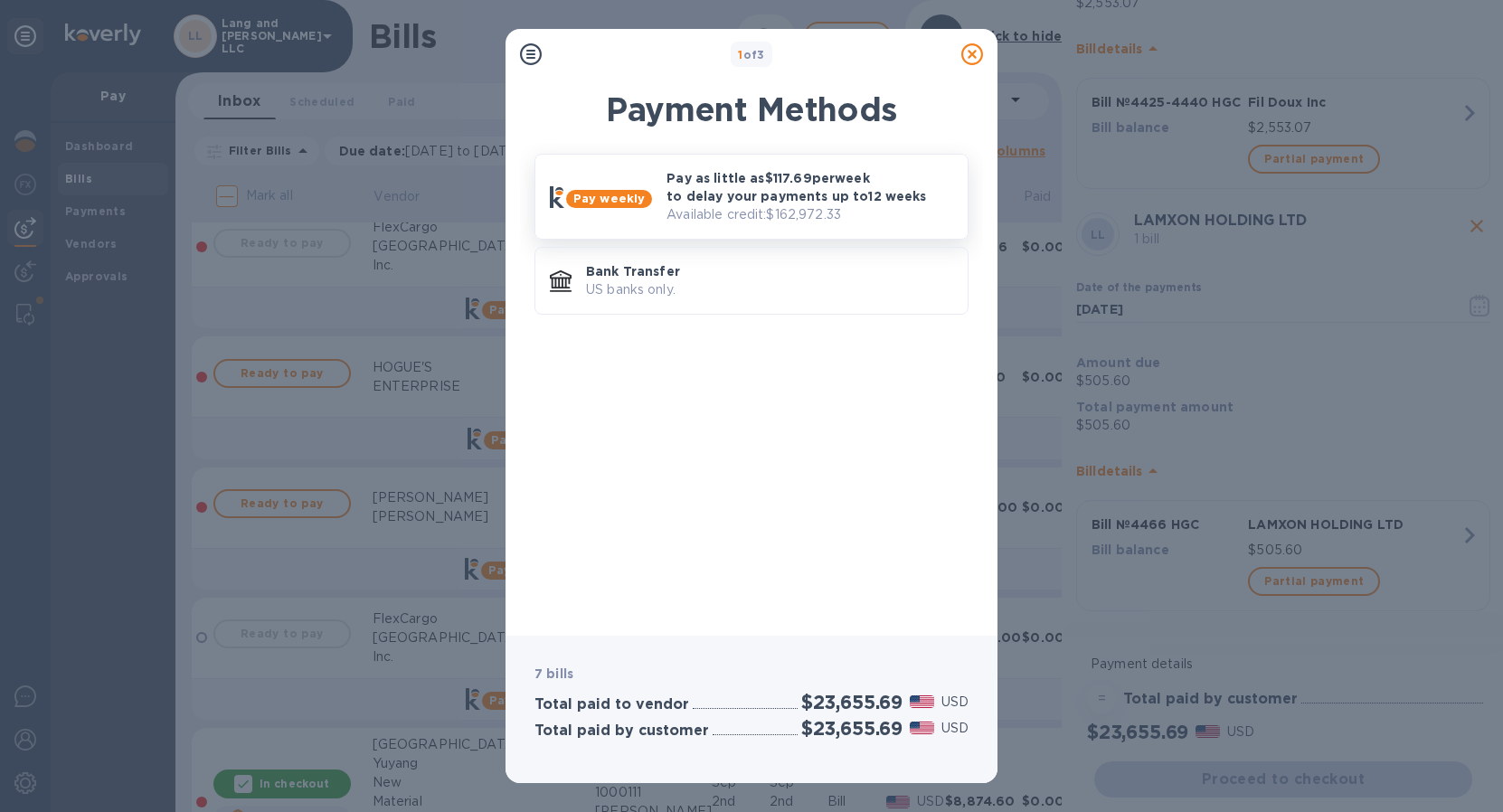
click at [761, 209] on p "Available credit: $162,972.33" at bounding box center [809, 214] width 287 height 19
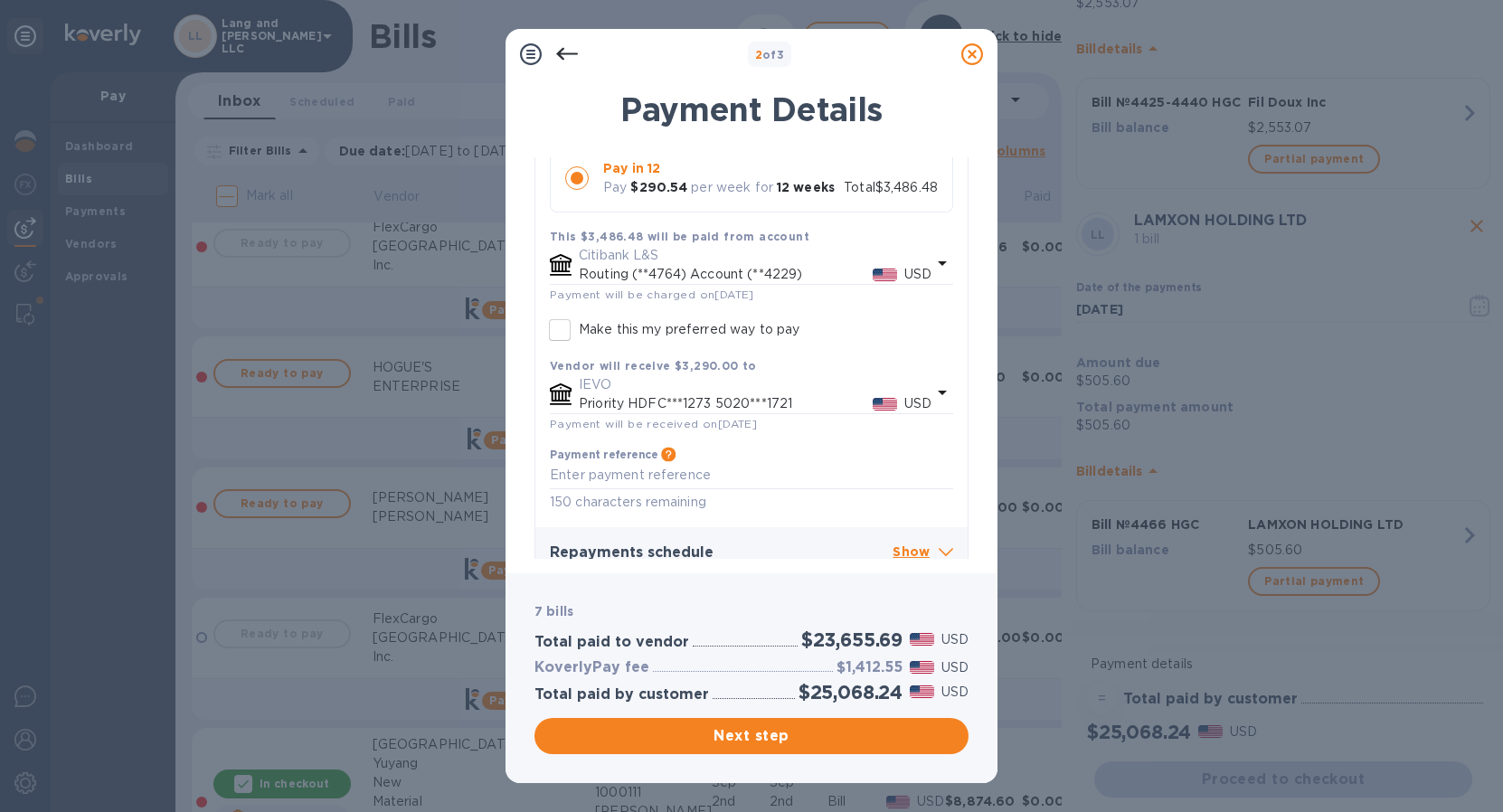
scroll to position [2599, 0]
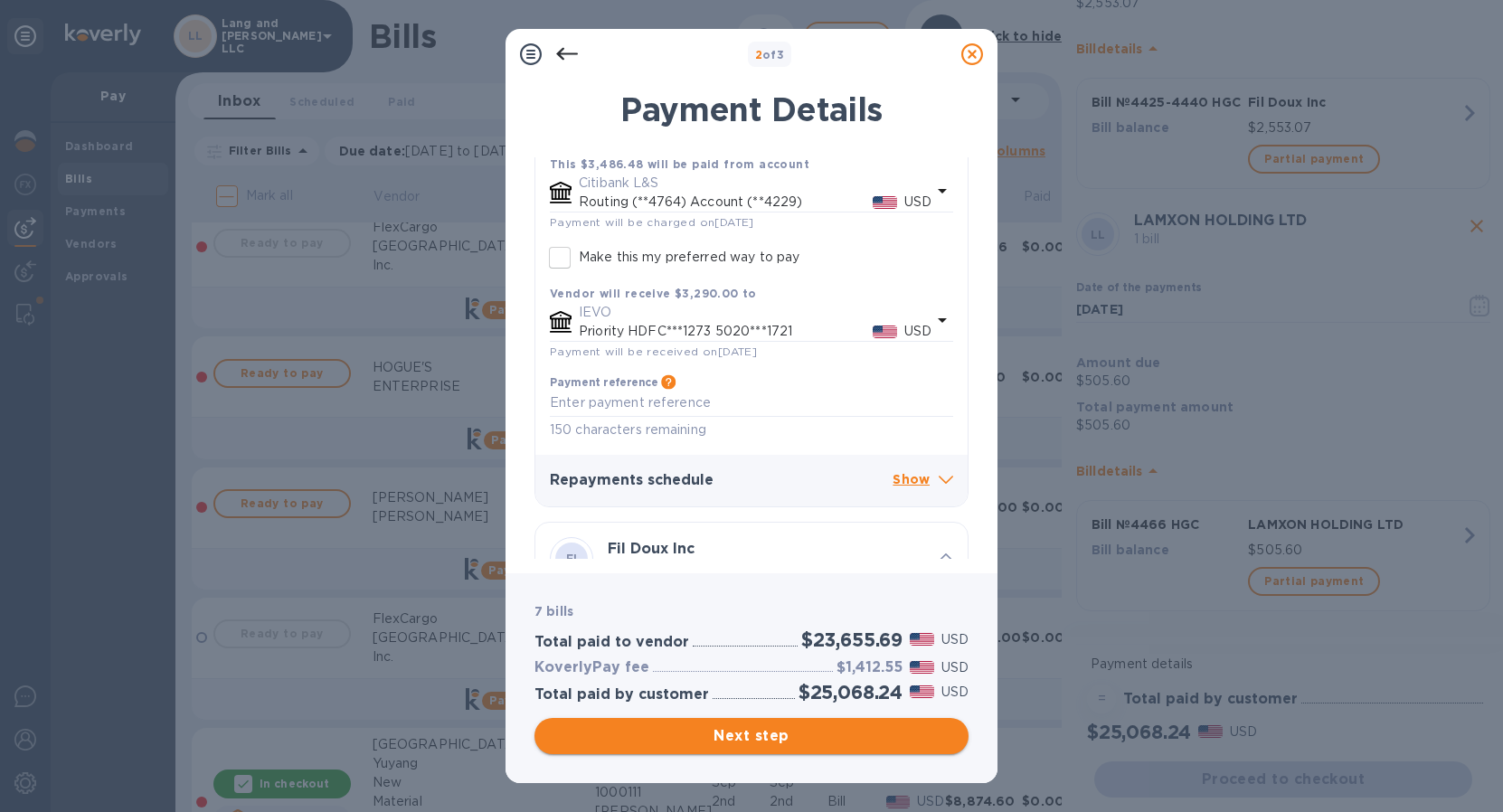
click at [710, 737] on span "Next step" at bounding box center [752, 736] width 405 height 22
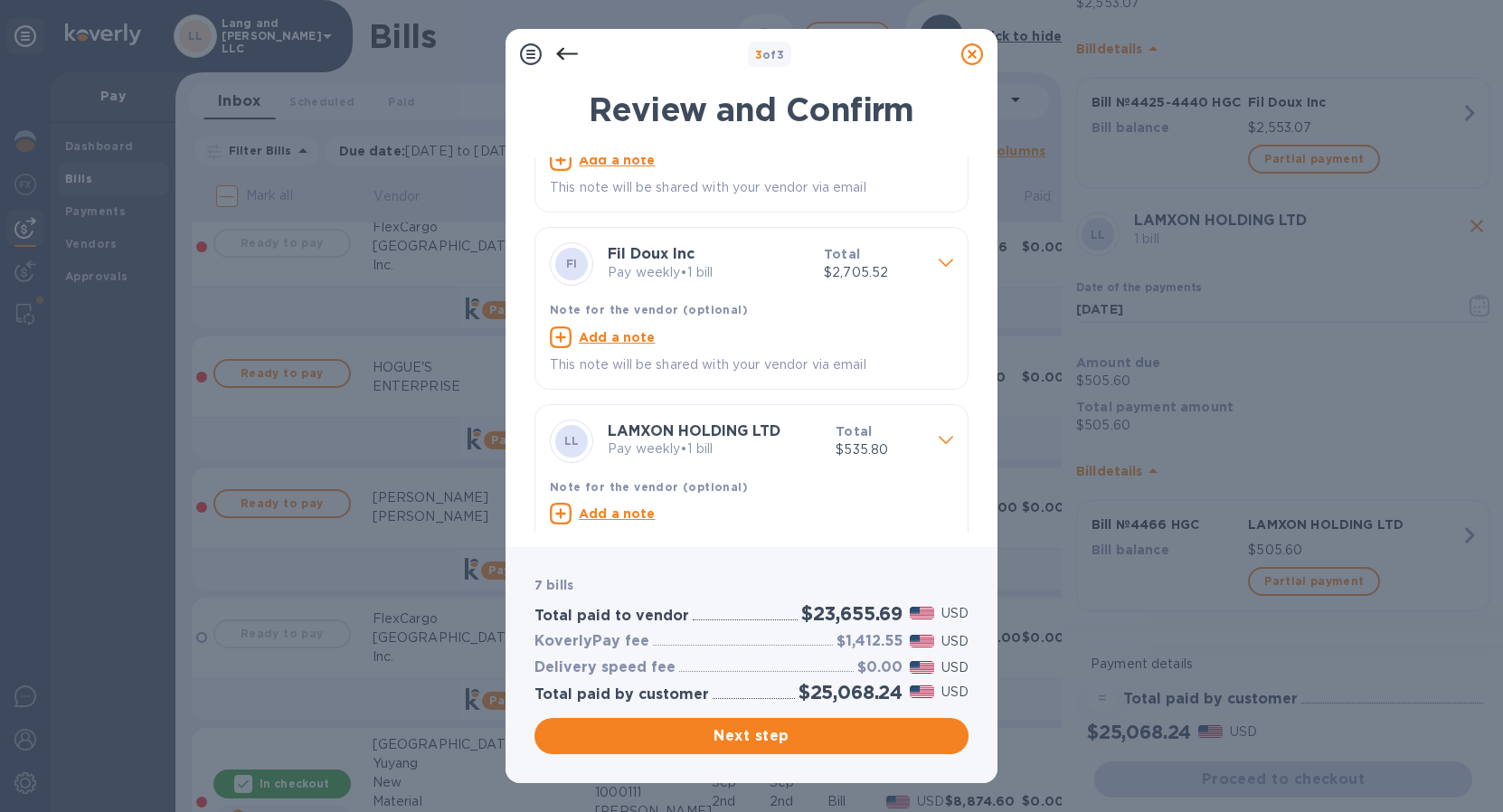
scroll to position [727, 0]
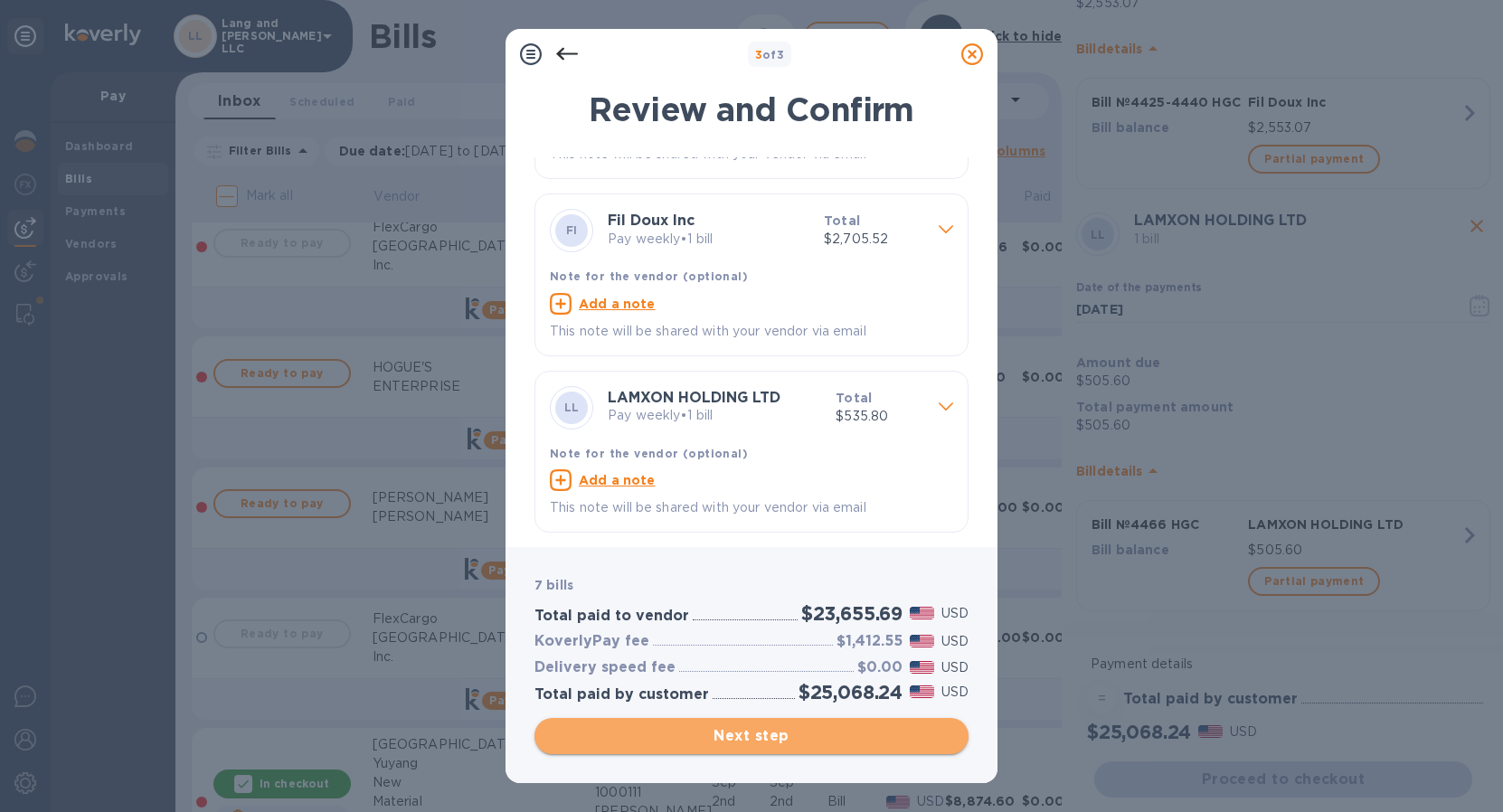
click at [753, 736] on span "Next step" at bounding box center [752, 736] width 405 height 22
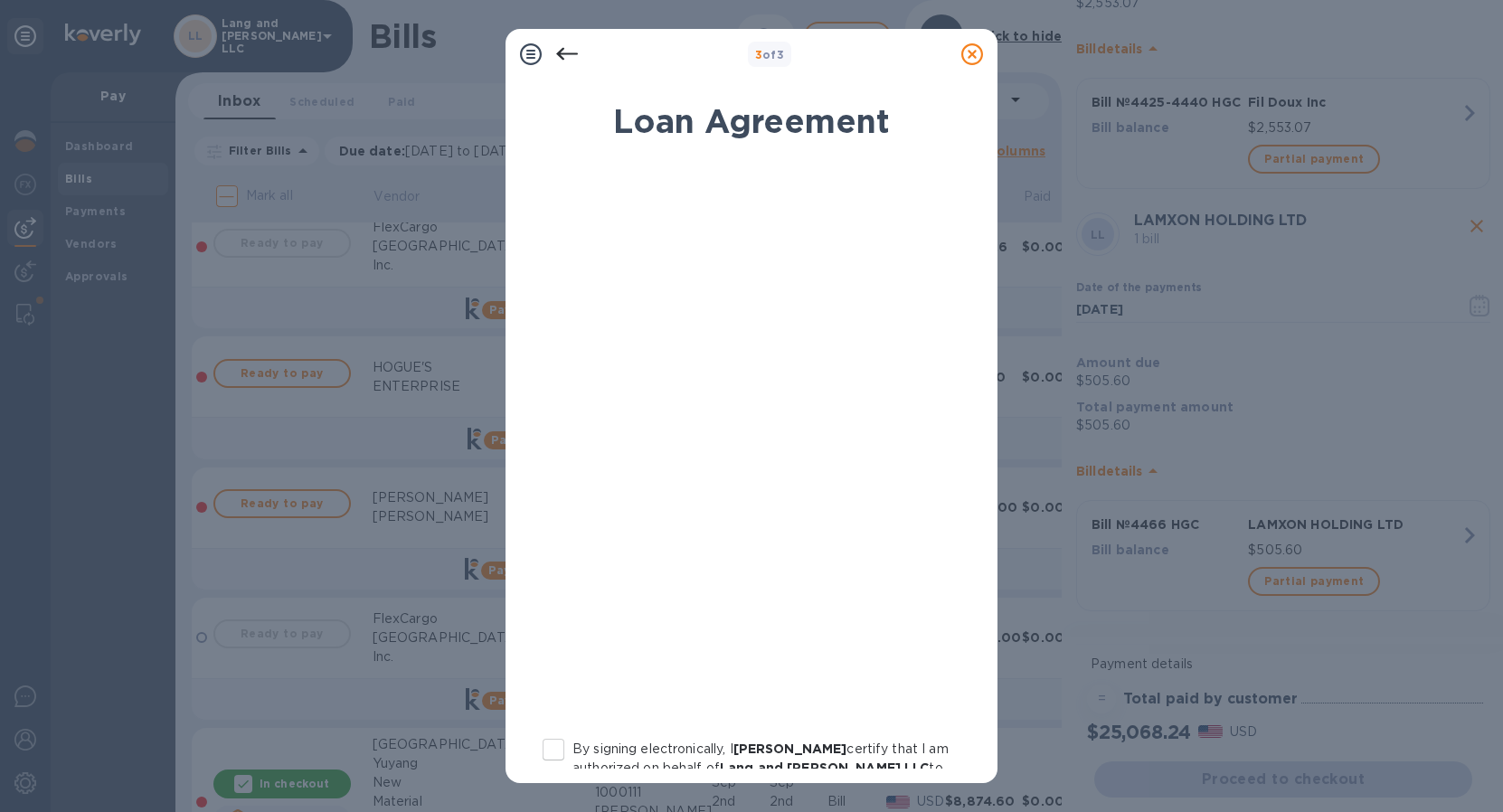
scroll to position [218, 0]
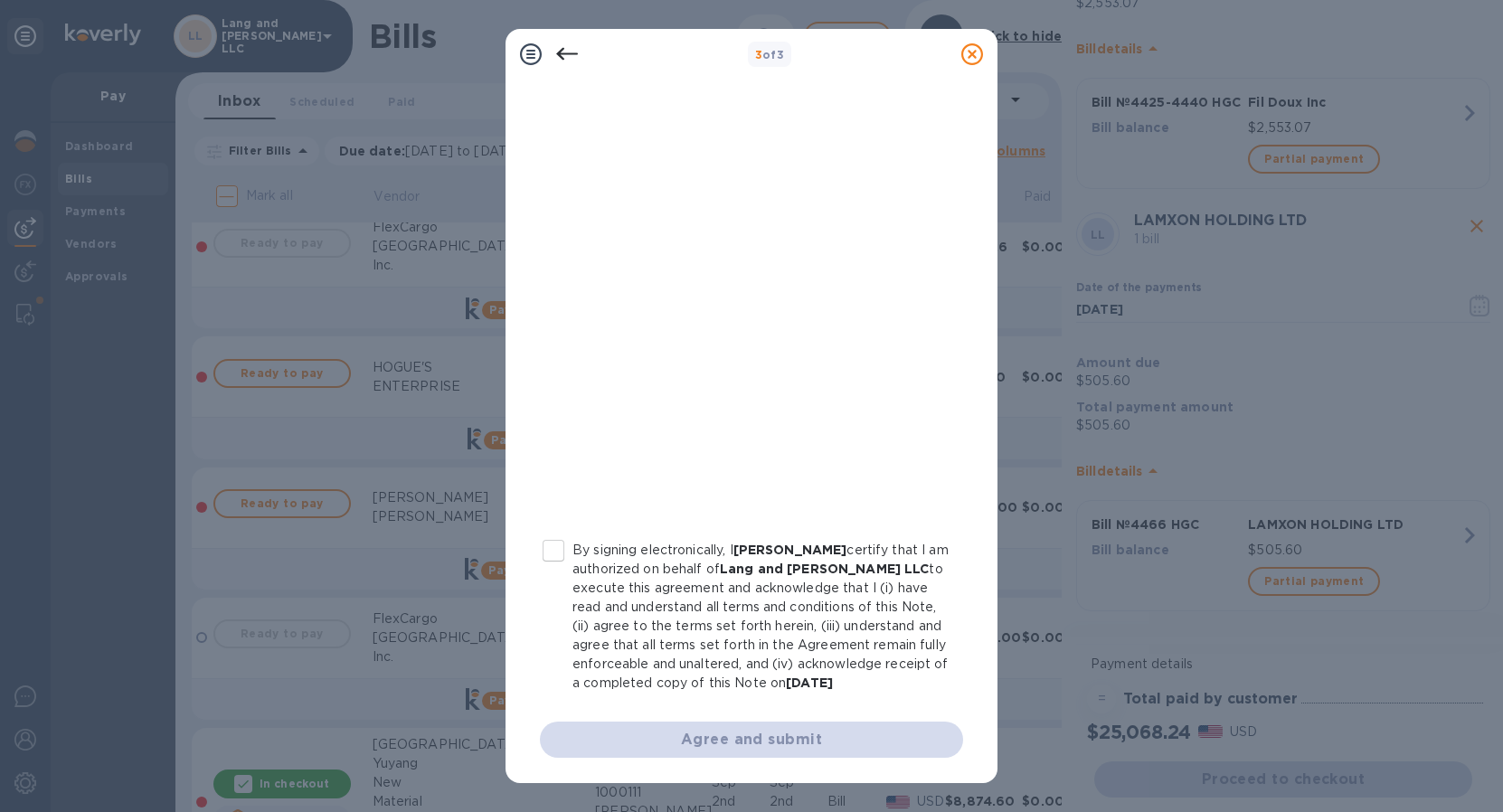
click at [554, 533] on input "By signing electronically, I [PERSON_NAME] certify that I am authorized on beha…" at bounding box center [553, 550] width 38 height 38
checkbox input "true"
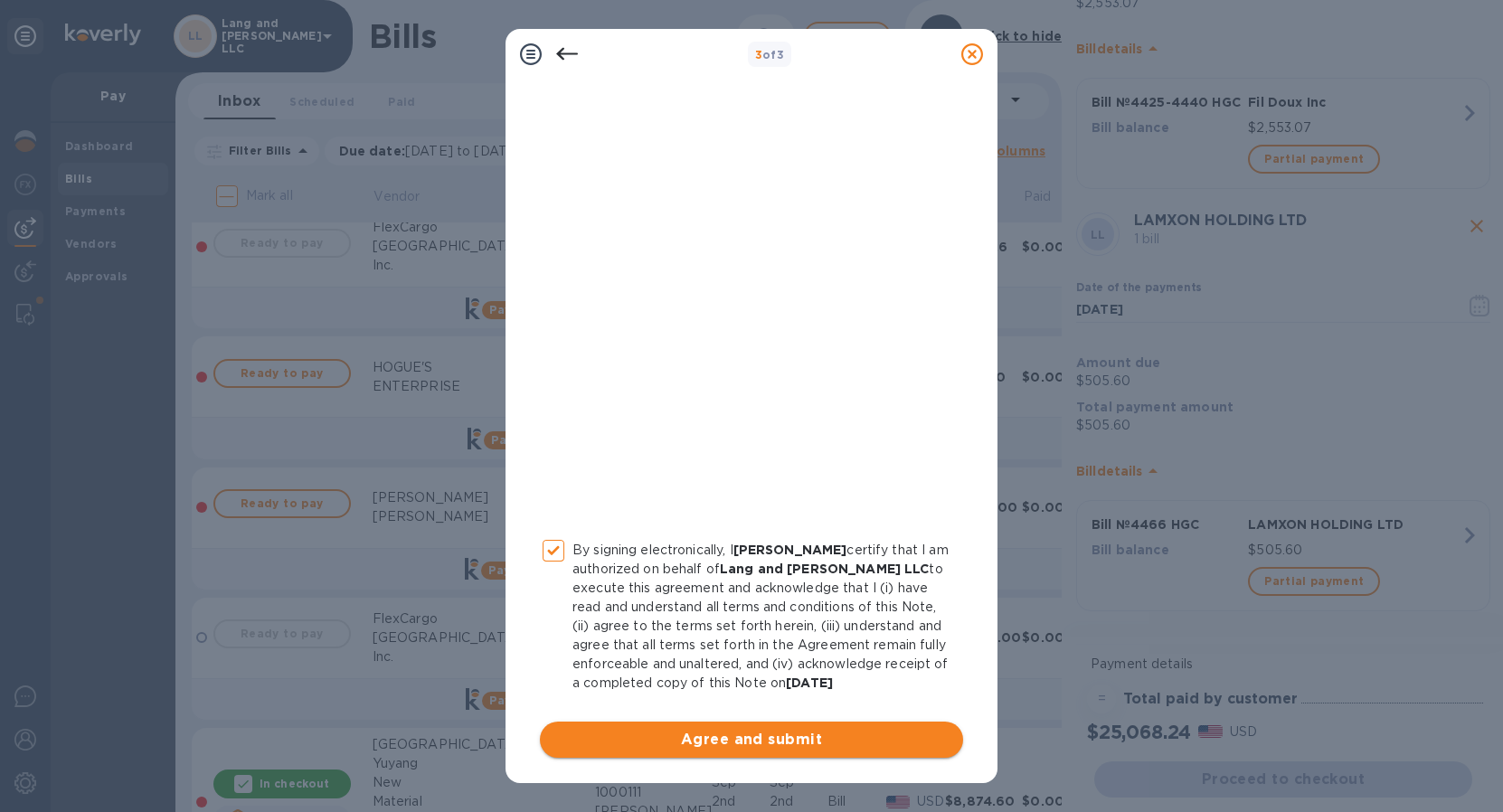
click at [732, 741] on span "Agree and submit" at bounding box center [752, 740] width 394 height 22
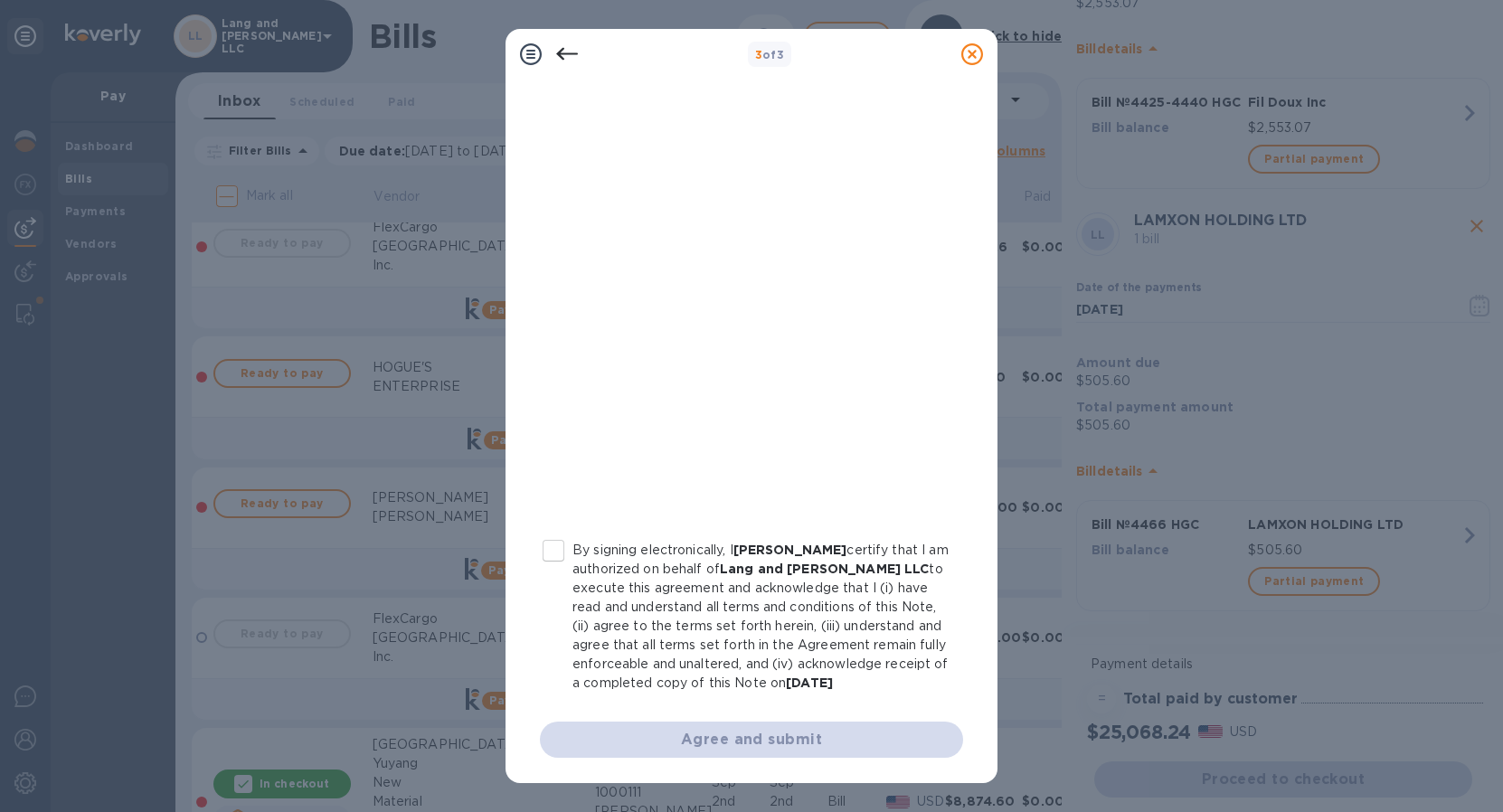
click at [563, 534] on input "By signing electronically, I [PERSON_NAME] certify that I am authorized on beha…" at bounding box center [553, 550] width 38 height 38
checkbox input "true"
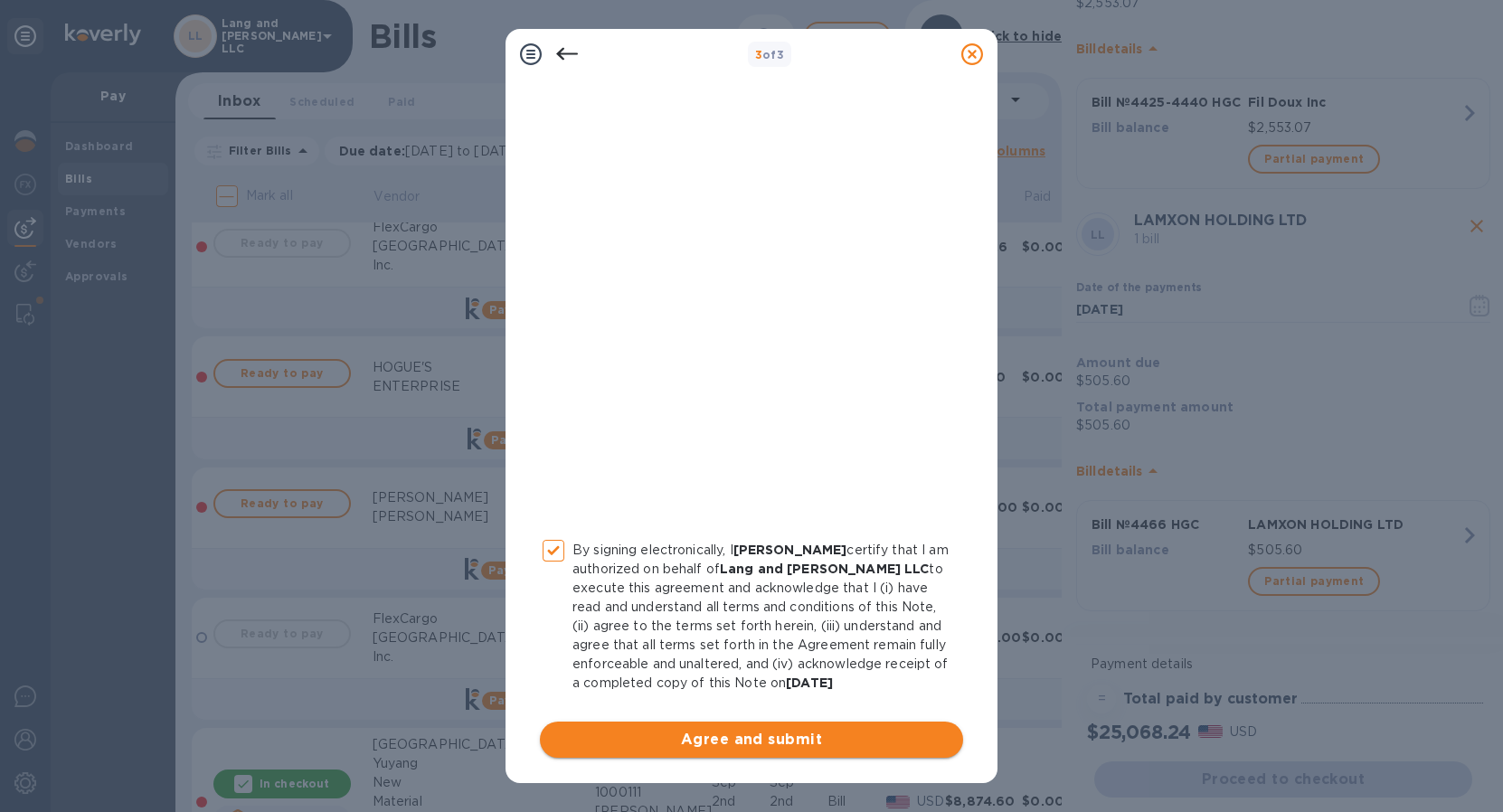
click at [715, 746] on span "Agree and submit" at bounding box center [752, 740] width 394 height 22
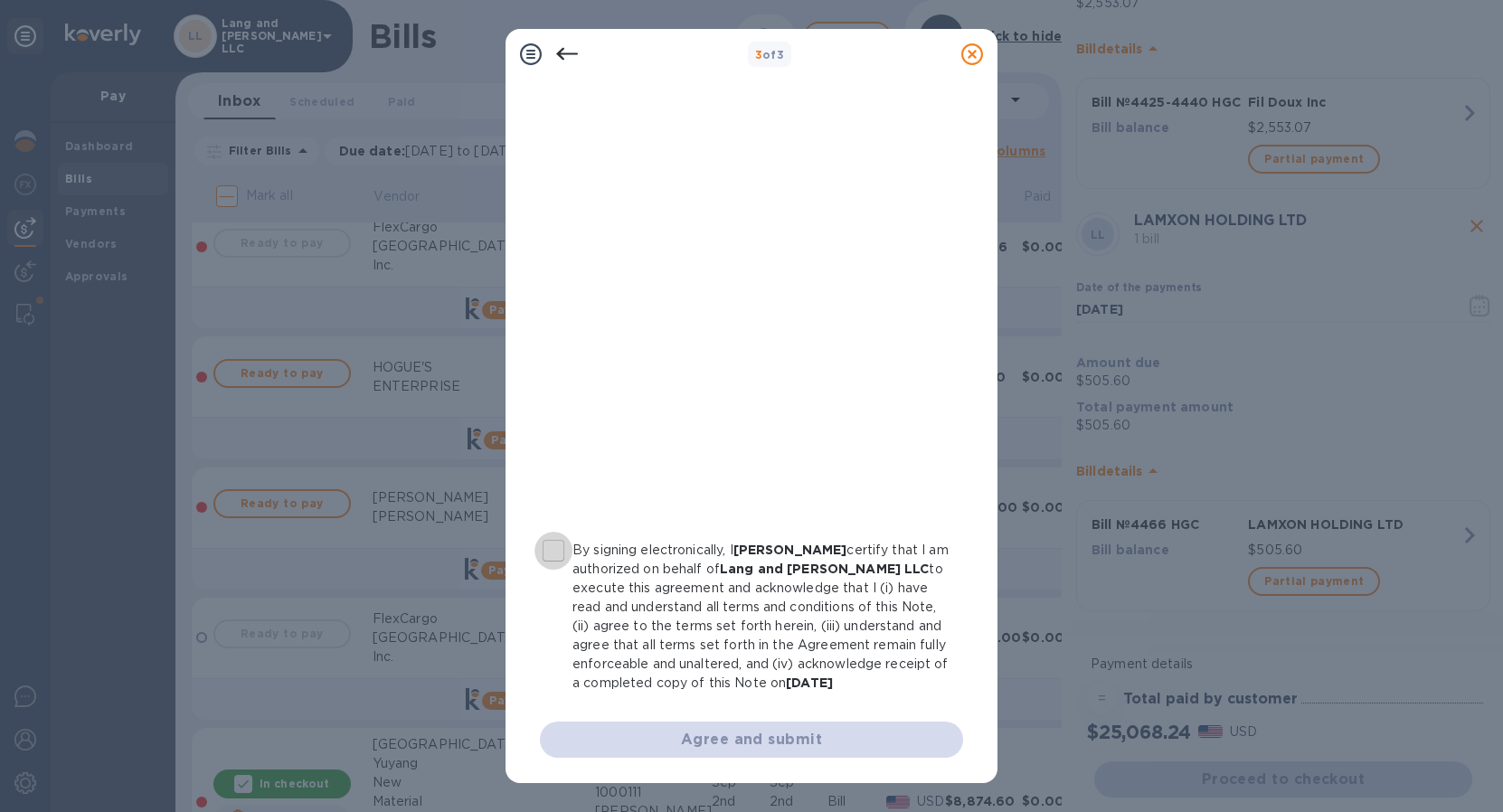
click at [553, 532] on input "By signing electronically, I [PERSON_NAME] certify that I am authorized on beha…" at bounding box center [553, 550] width 38 height 38
checkbox input "true"
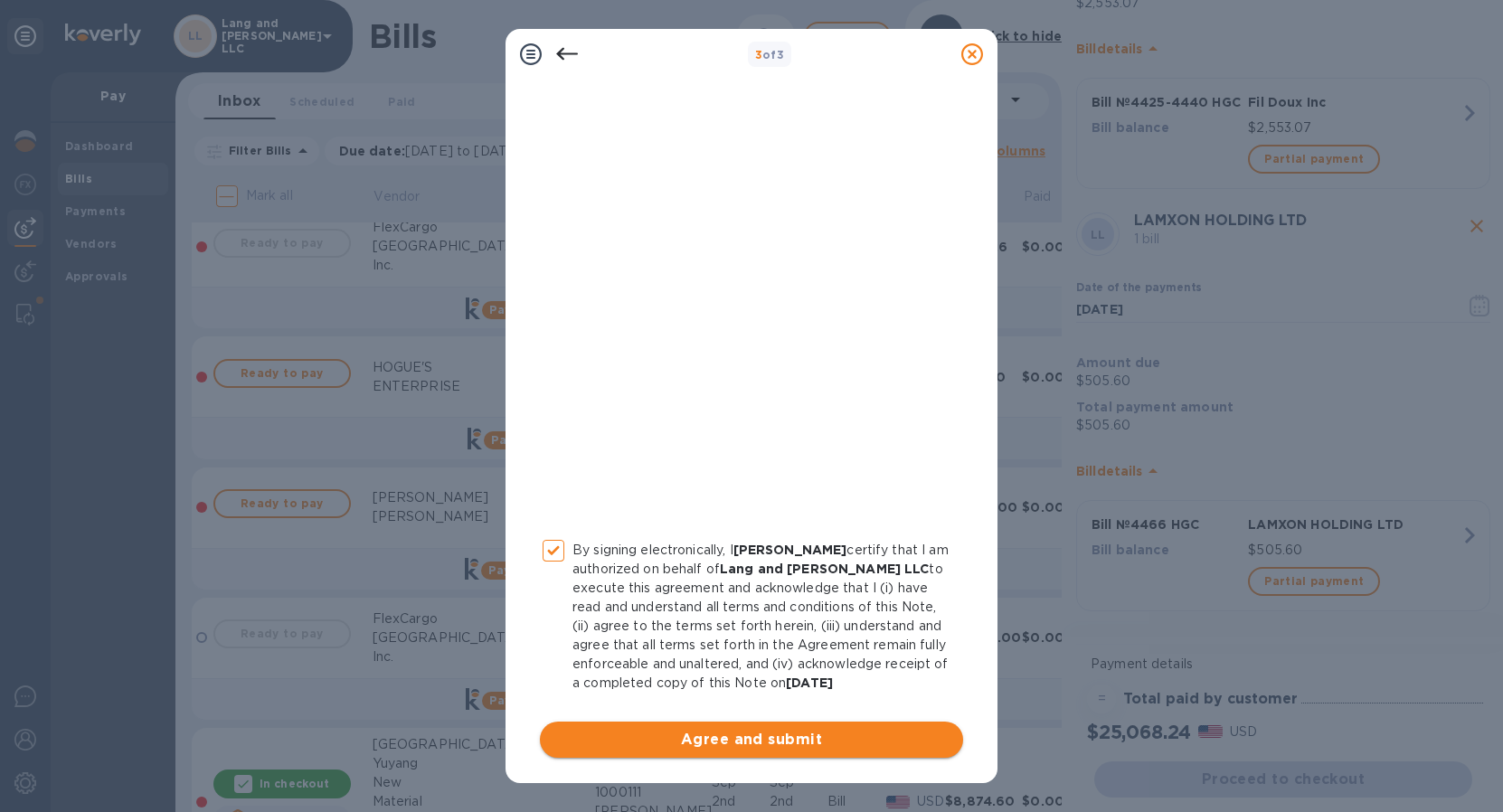
click at [653, 733] on span "Agree and submit" at bounding box center [752, 740] width 394 height 22
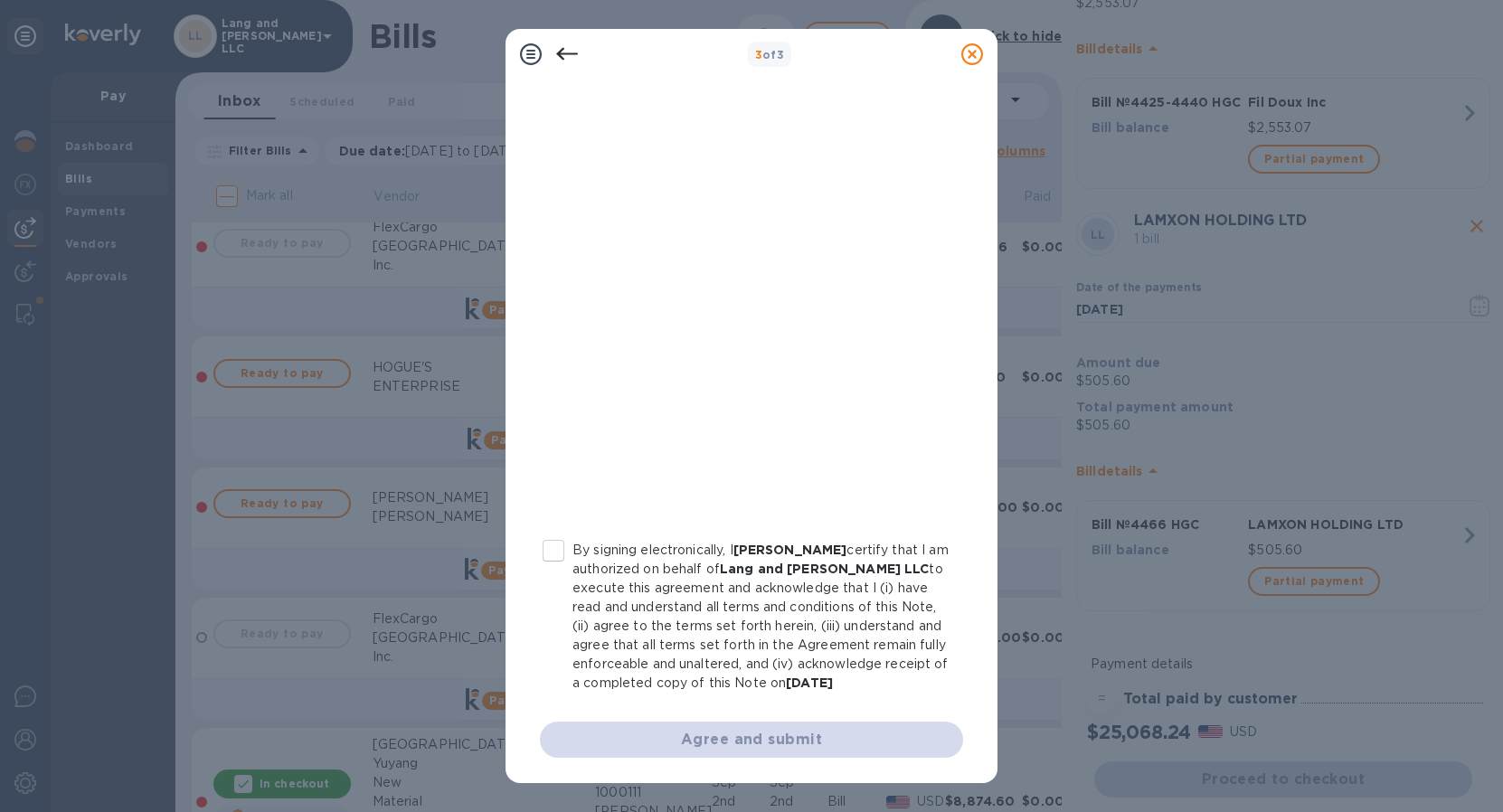
click at [552, 532] on input "By signing electronically, I [PERSON_NAME] certify that I am authorized on beha…" at bounding box center [553, 550] width 38 height 38
checkbox input "true"
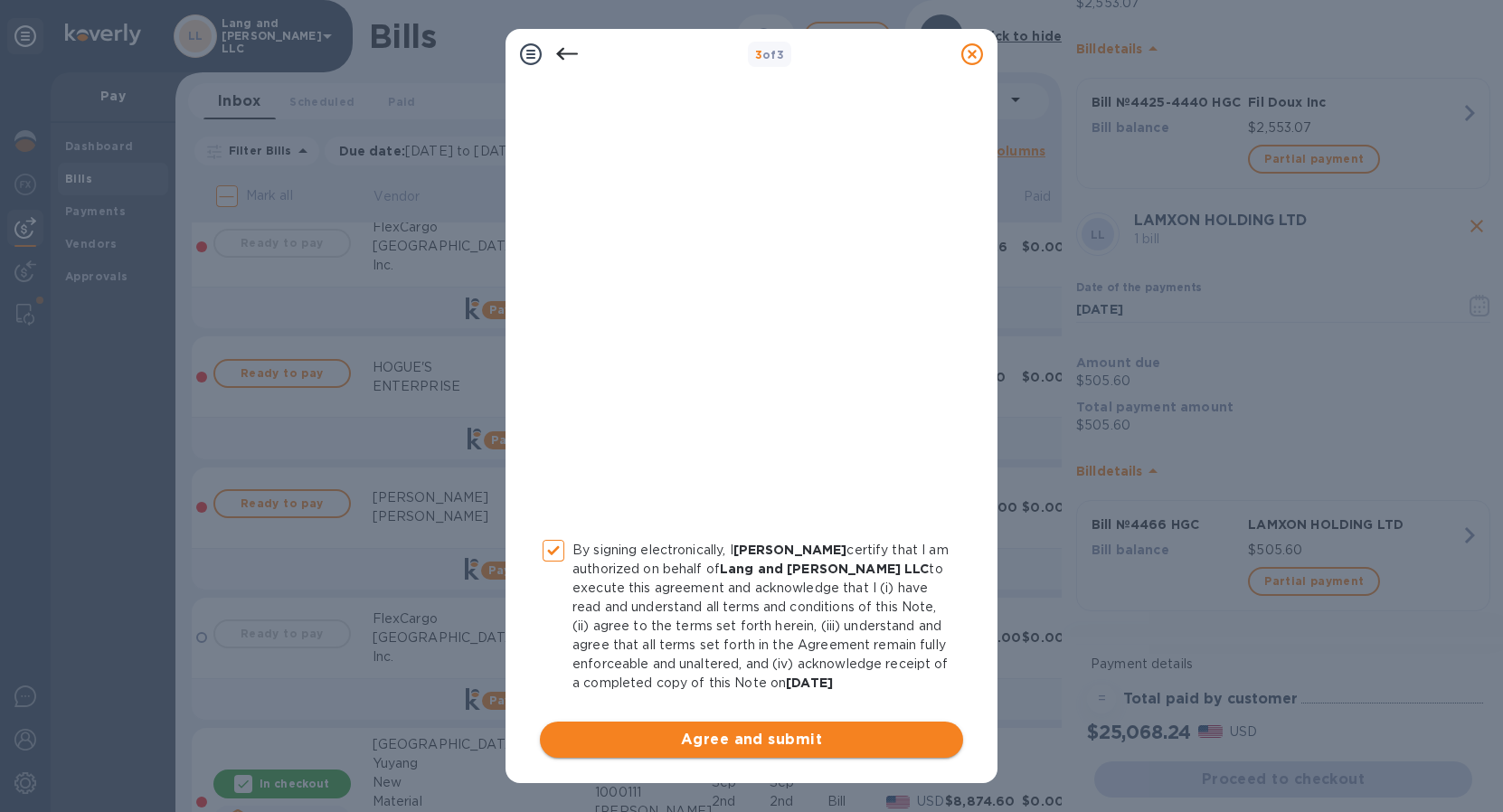
click at [687, 741] on span "Agree and submit" at bounding box center [752, 740] width 394 height 22
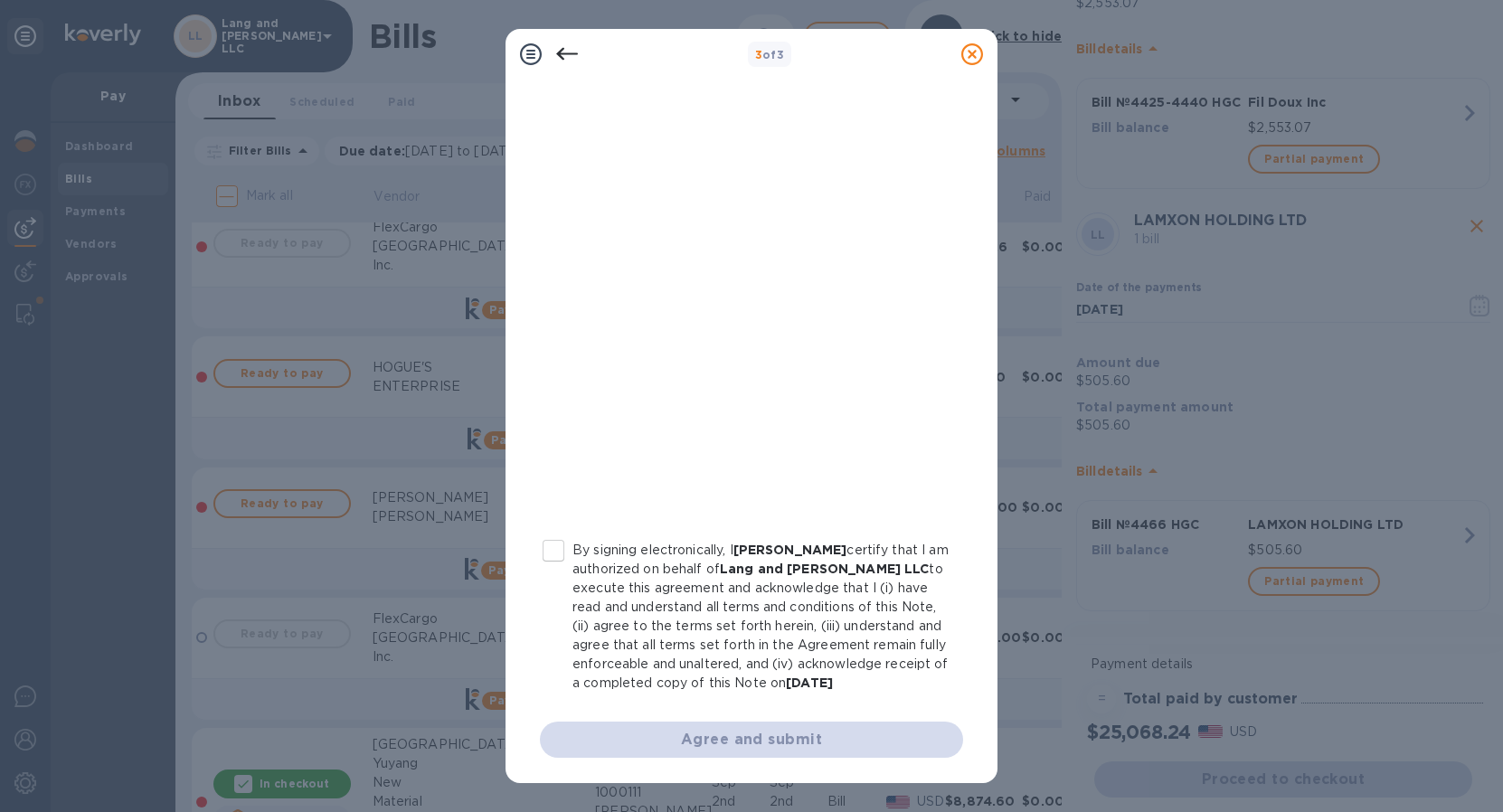
click at [554, 544] on input "By signing electronically, I [PERSON_NAME] certify that I am authorized on beha…" at bounding box center [553, 550] width 38 height 38
checkbox input "true"
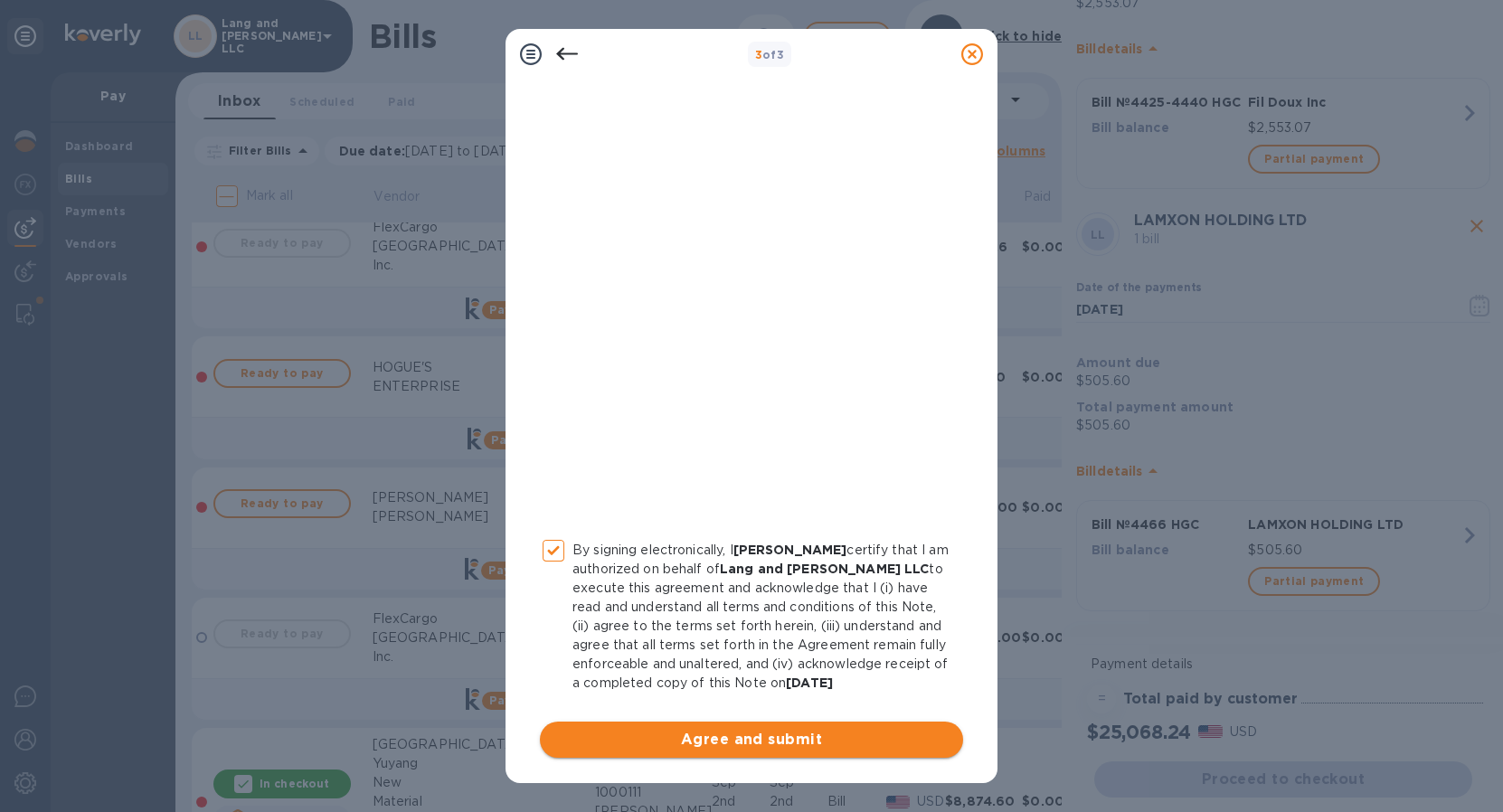
click at [694, 741] on span "Agree and submit" at bounding box center [752, 740] width 394 height 22
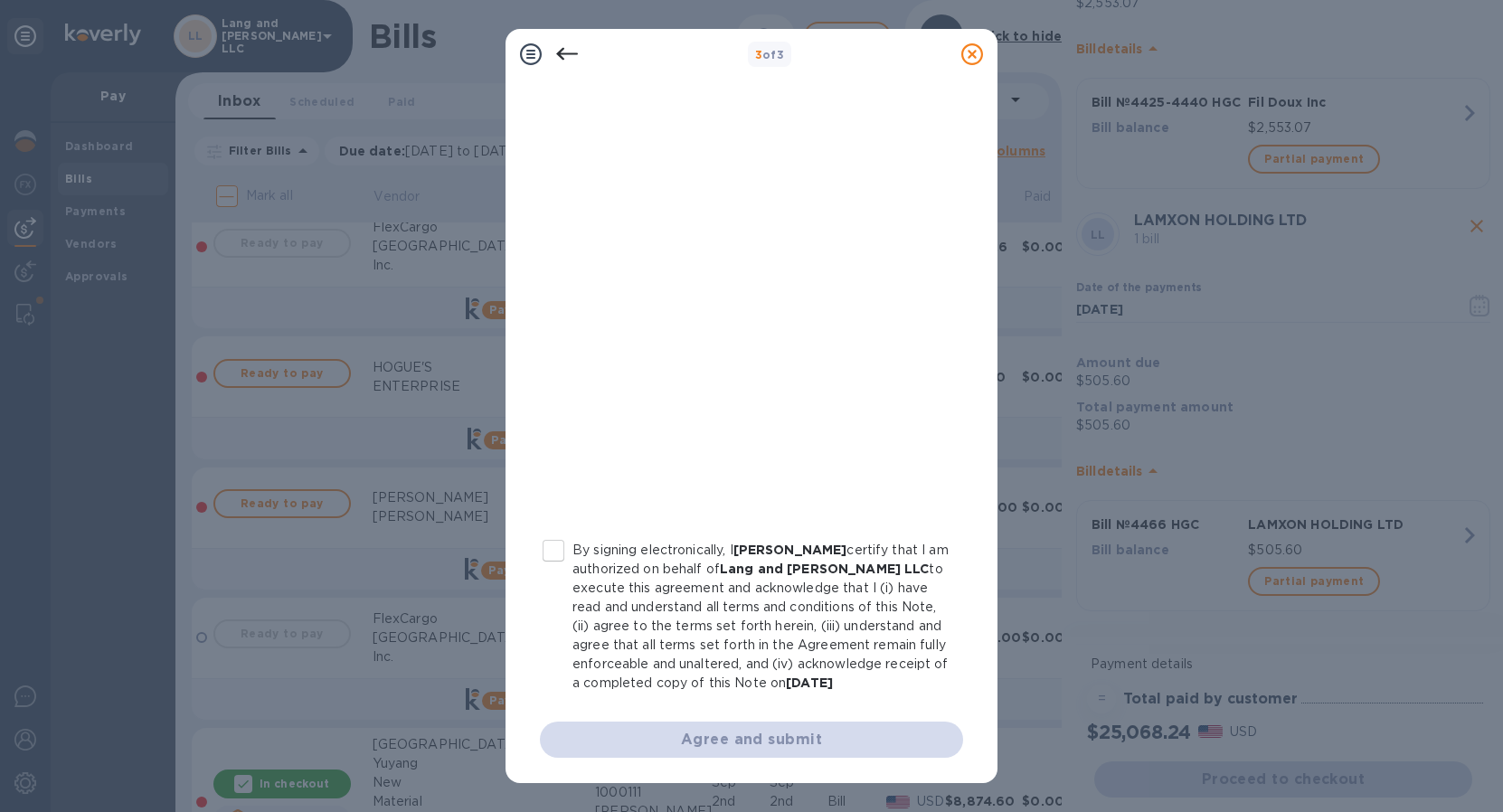
click at [564, 532] on input "By signing electronically, I [PERSON_NAME] certify that I am authorized on beha…" at bounding box center [553, 550] width 38 height 38
checkbox input "true"
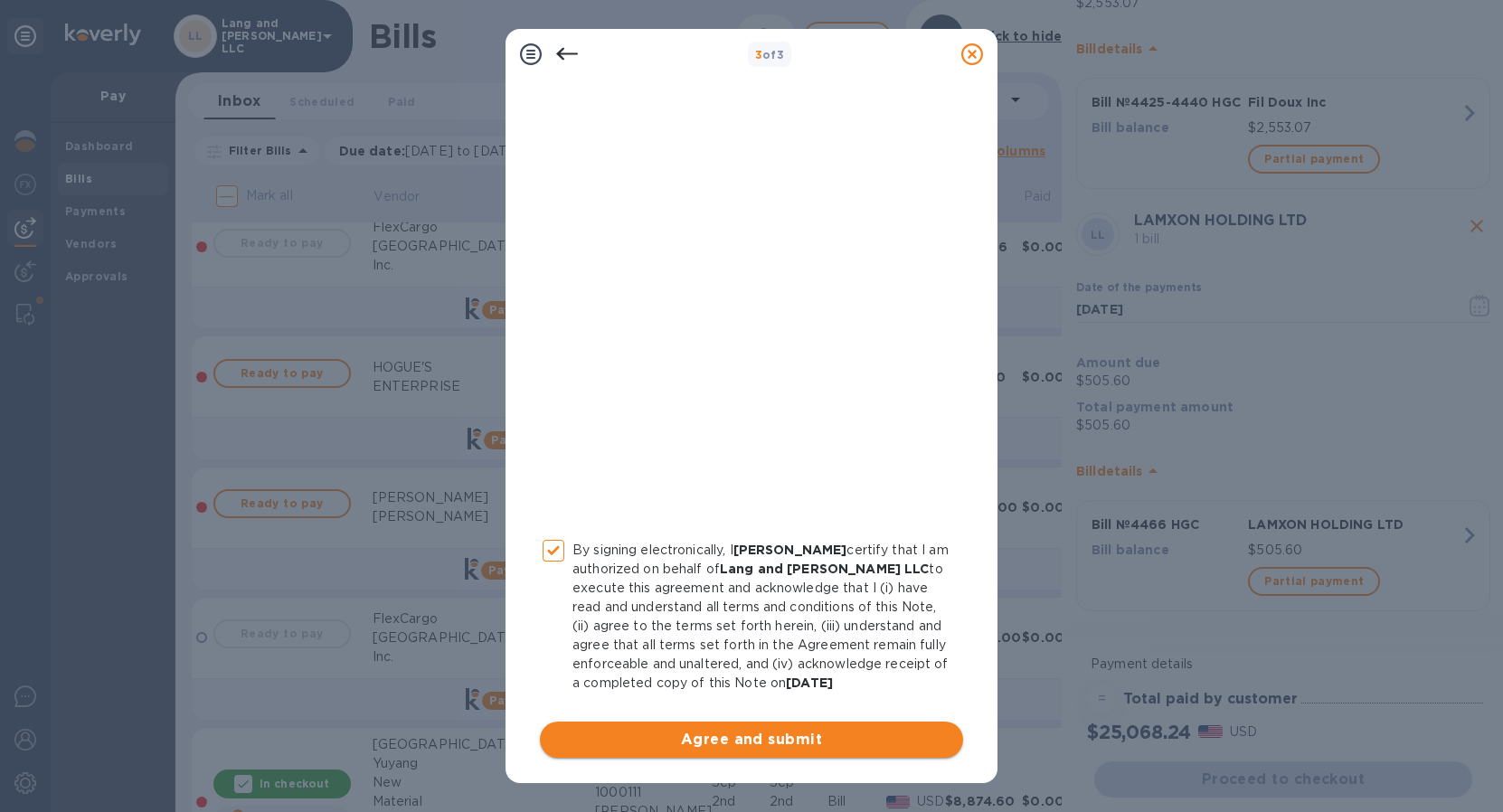
click at [699, 737] on span "Agree and submit" at bounding box center [752, 740] width 394 height 22
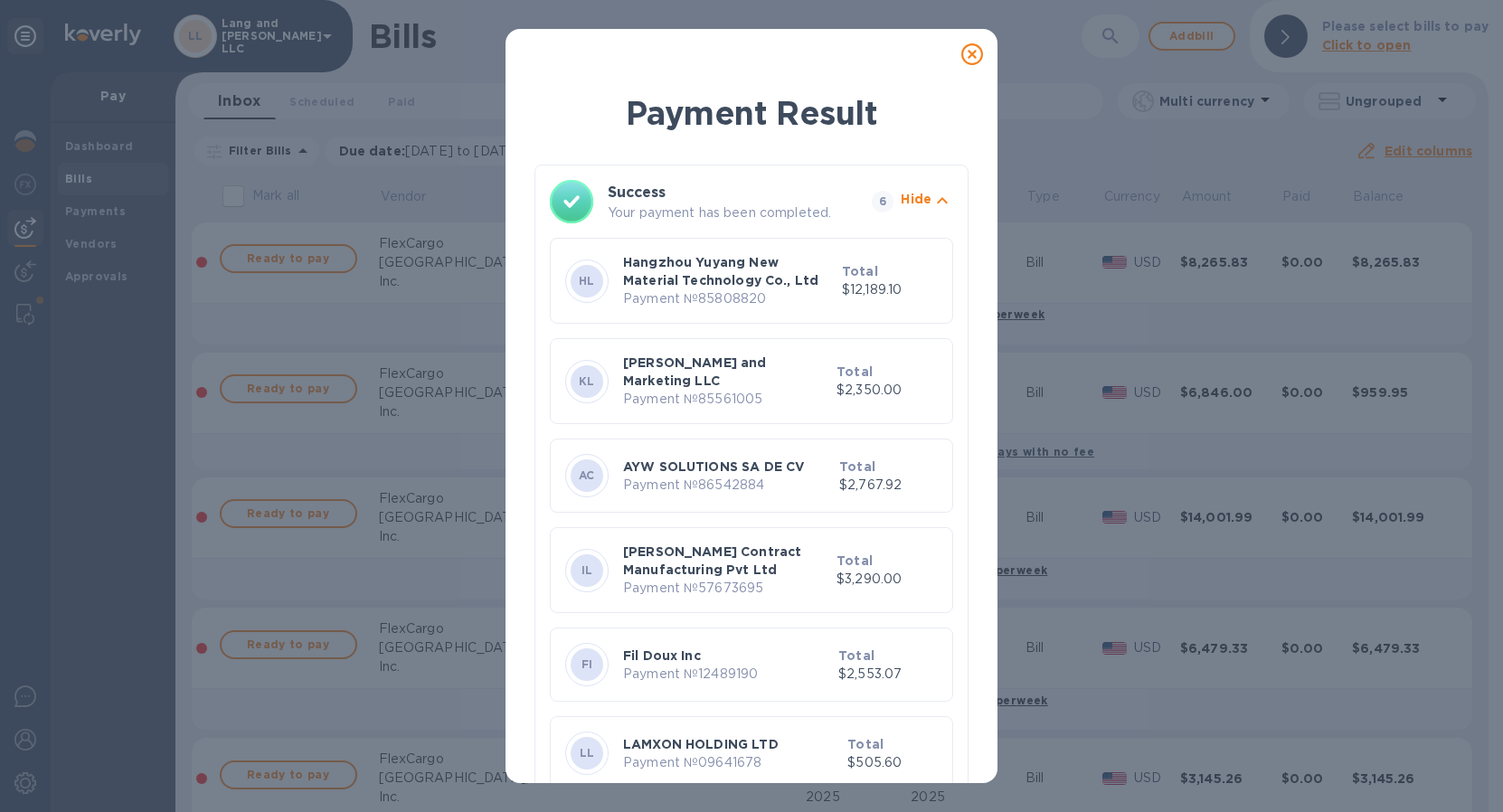
scroll to position [26, 0]
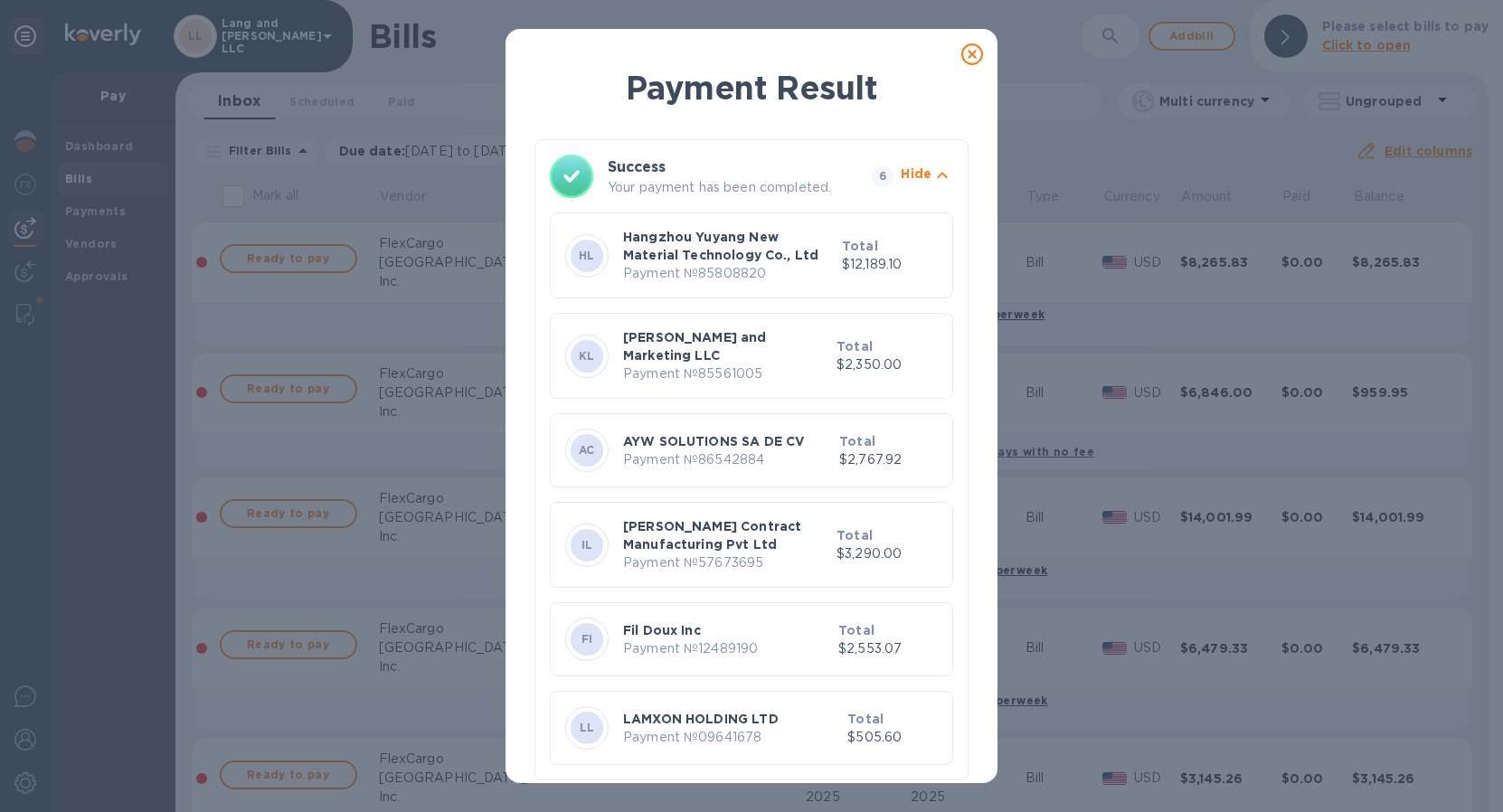
click at [970, 61] on icon at bounding box center [972, 54] width 22 height 22
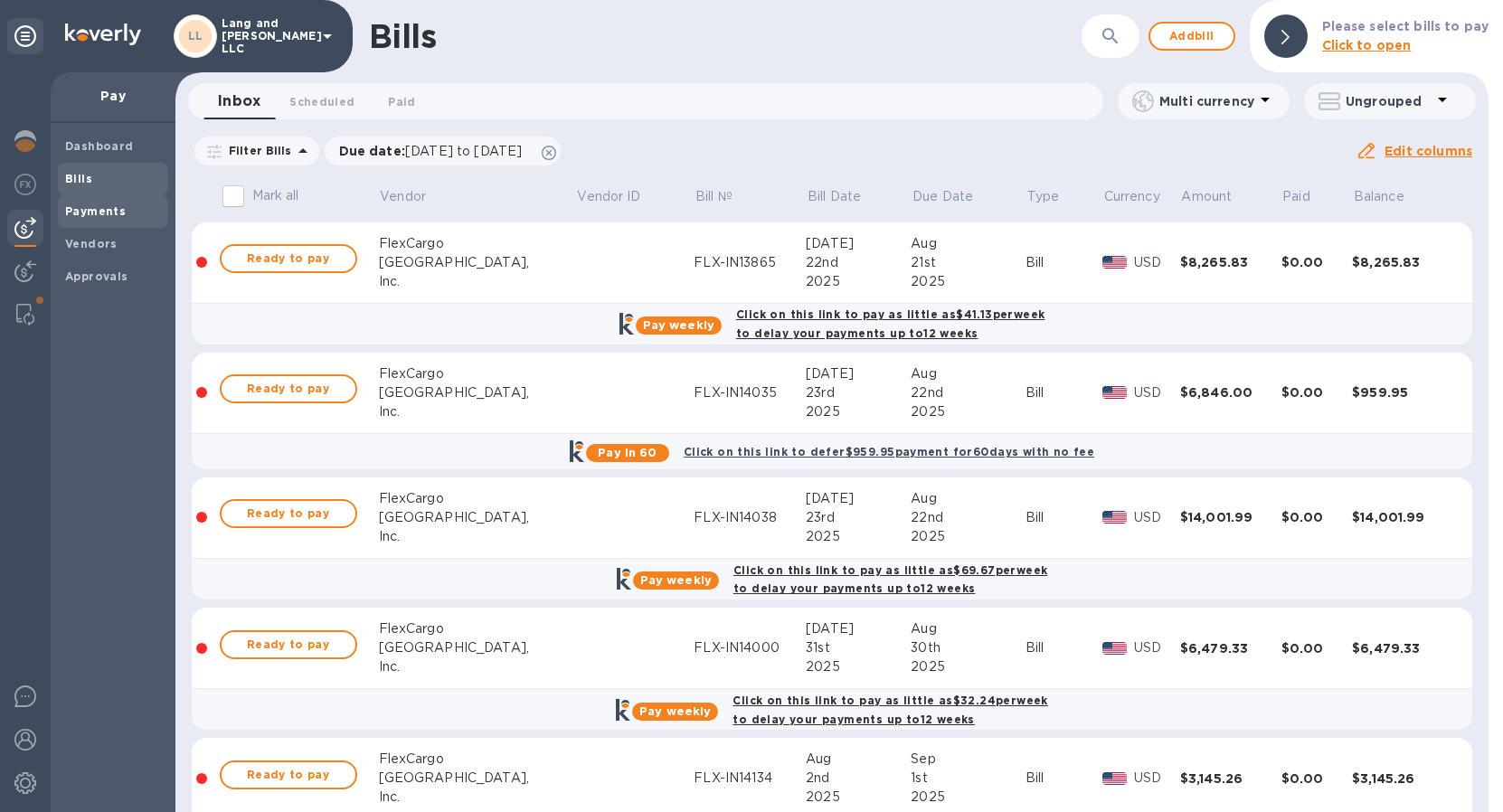
click at [91, 214] on b "Payments" at bounding box center [95, 211] width 60 height 14
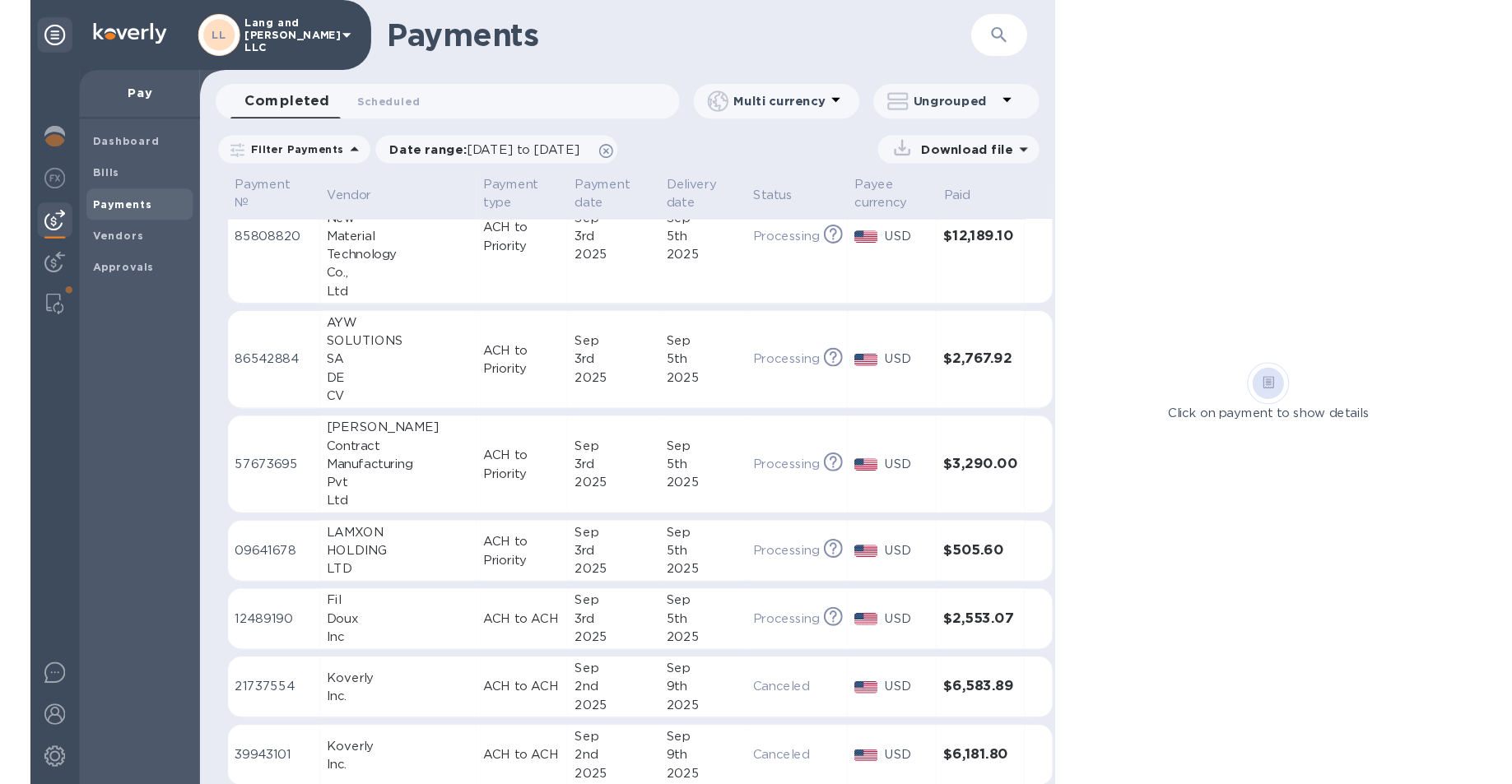
scroll to position [178, 0]
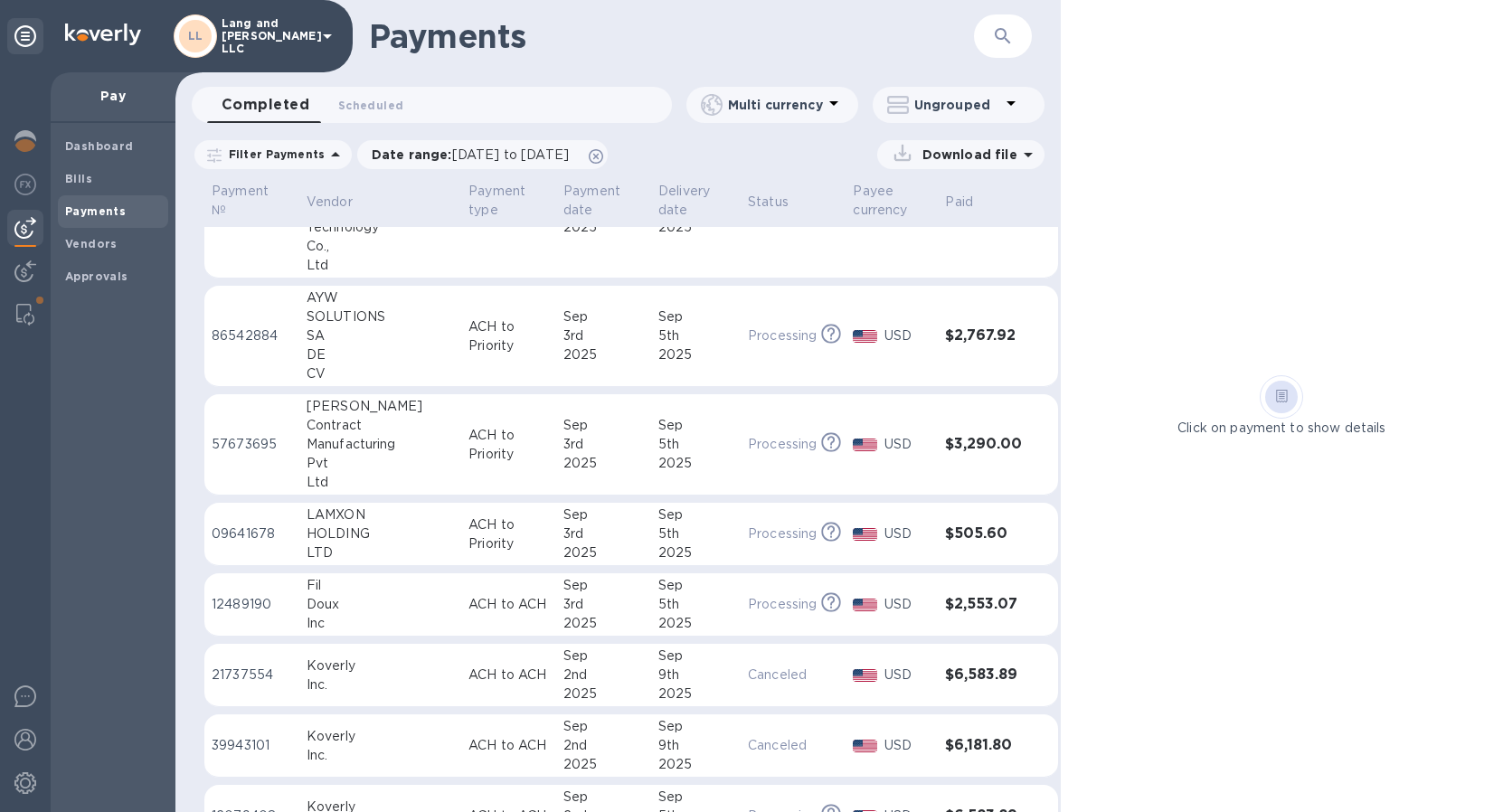
click at [468, 342] on p "ACH to Priority" at bounding box center [509, 335] width 81 height 38
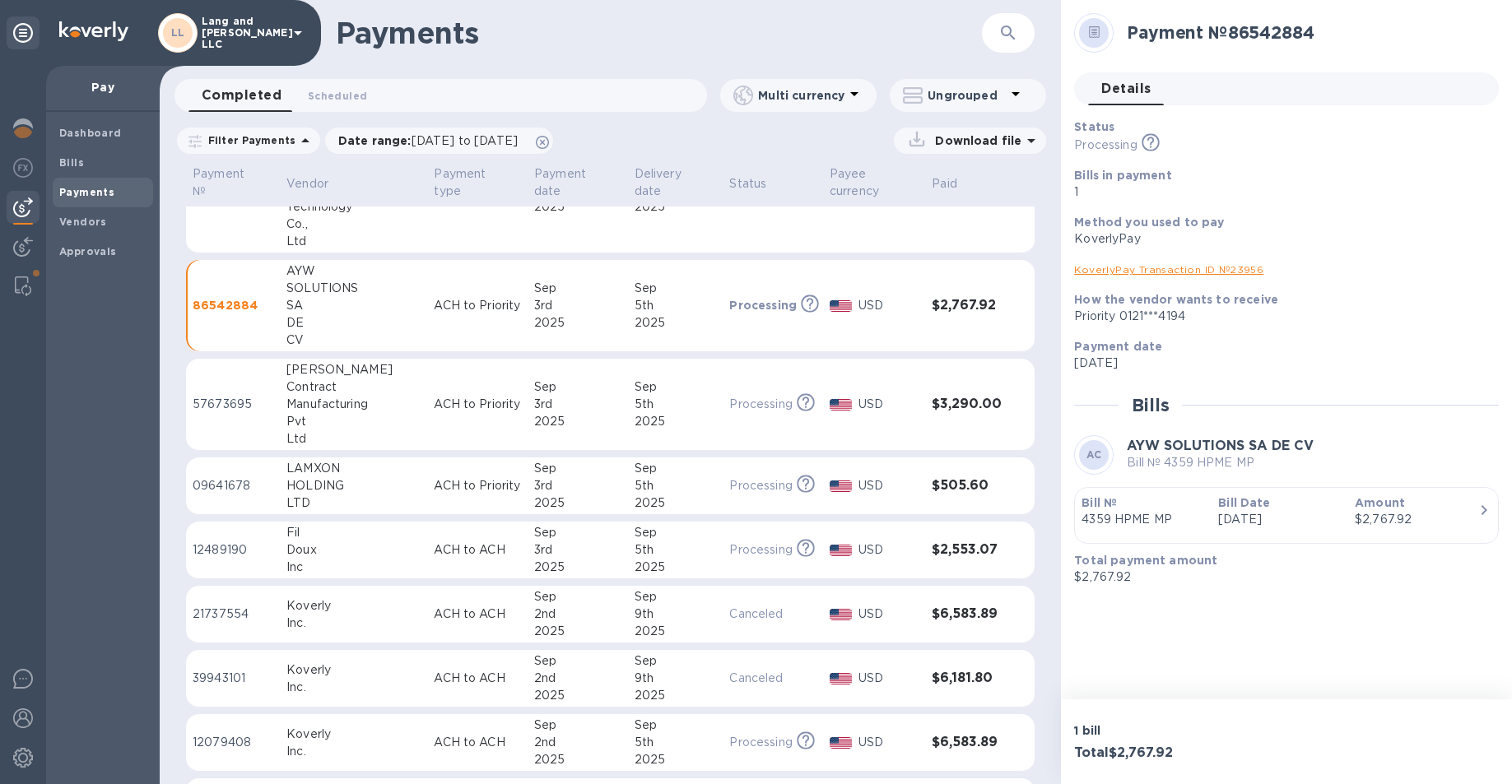
scroll to position [178, 0]
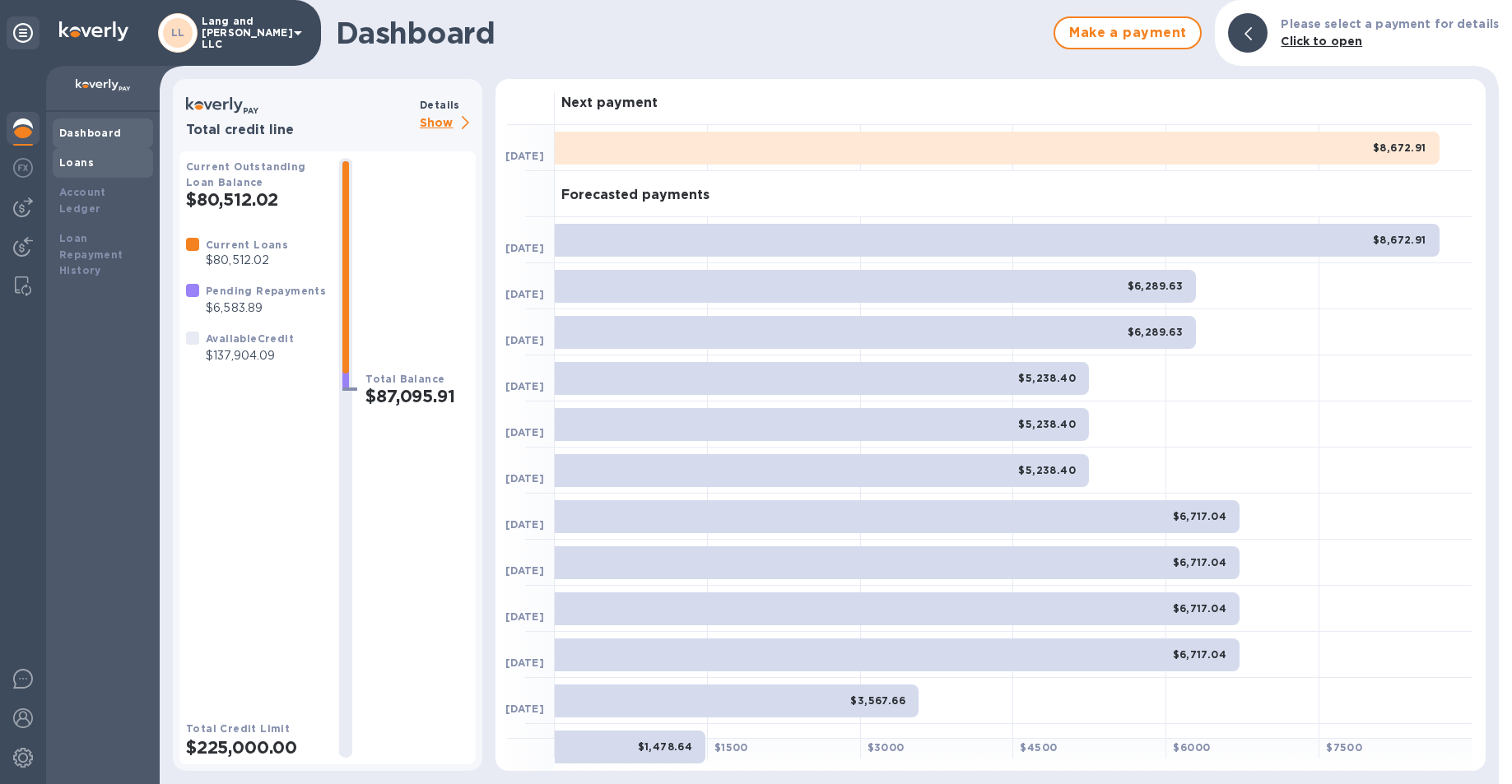
click at [94, 165] on div "Loans" at bounding box center [103, 163] width 88 height 17
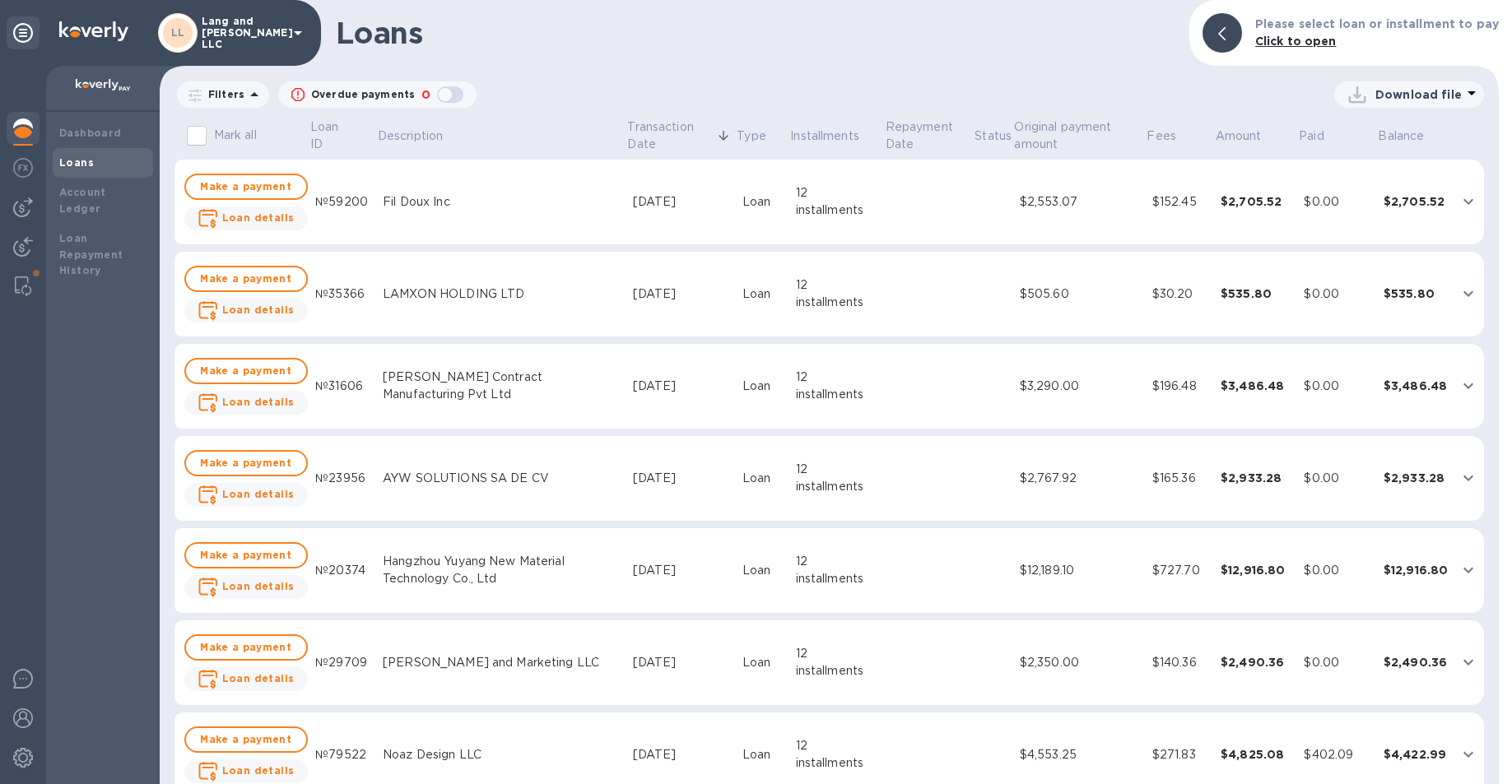
click at [84, 156] on b "Loans" at bounding box center [76, 162] width 34 height 13
click at [1076, 216] on td "$2,553.07" at bounding box center [1079, 202] width 133 height 86
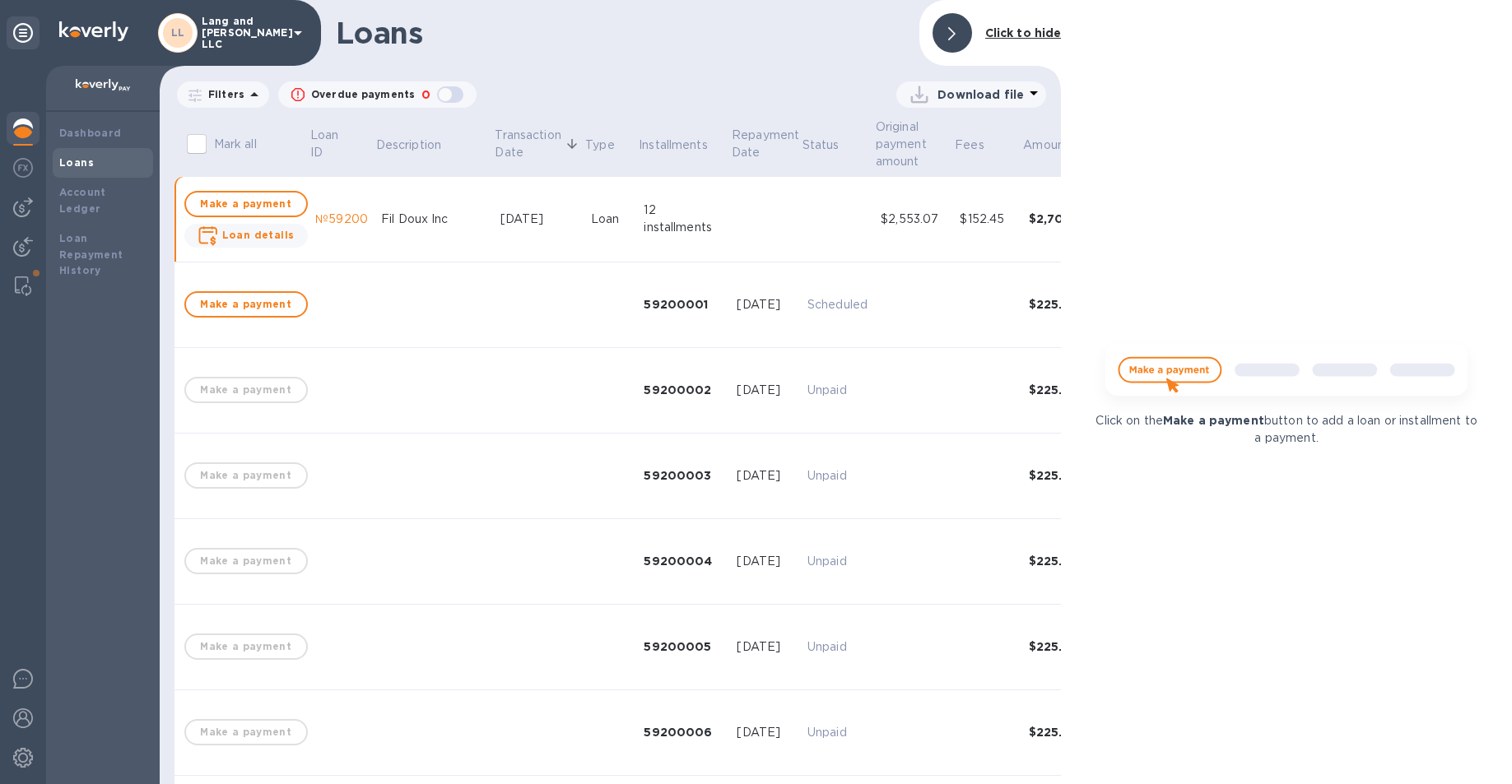
click at [955, 36] on icon at bounding box center [952, 34] width 8 height 13
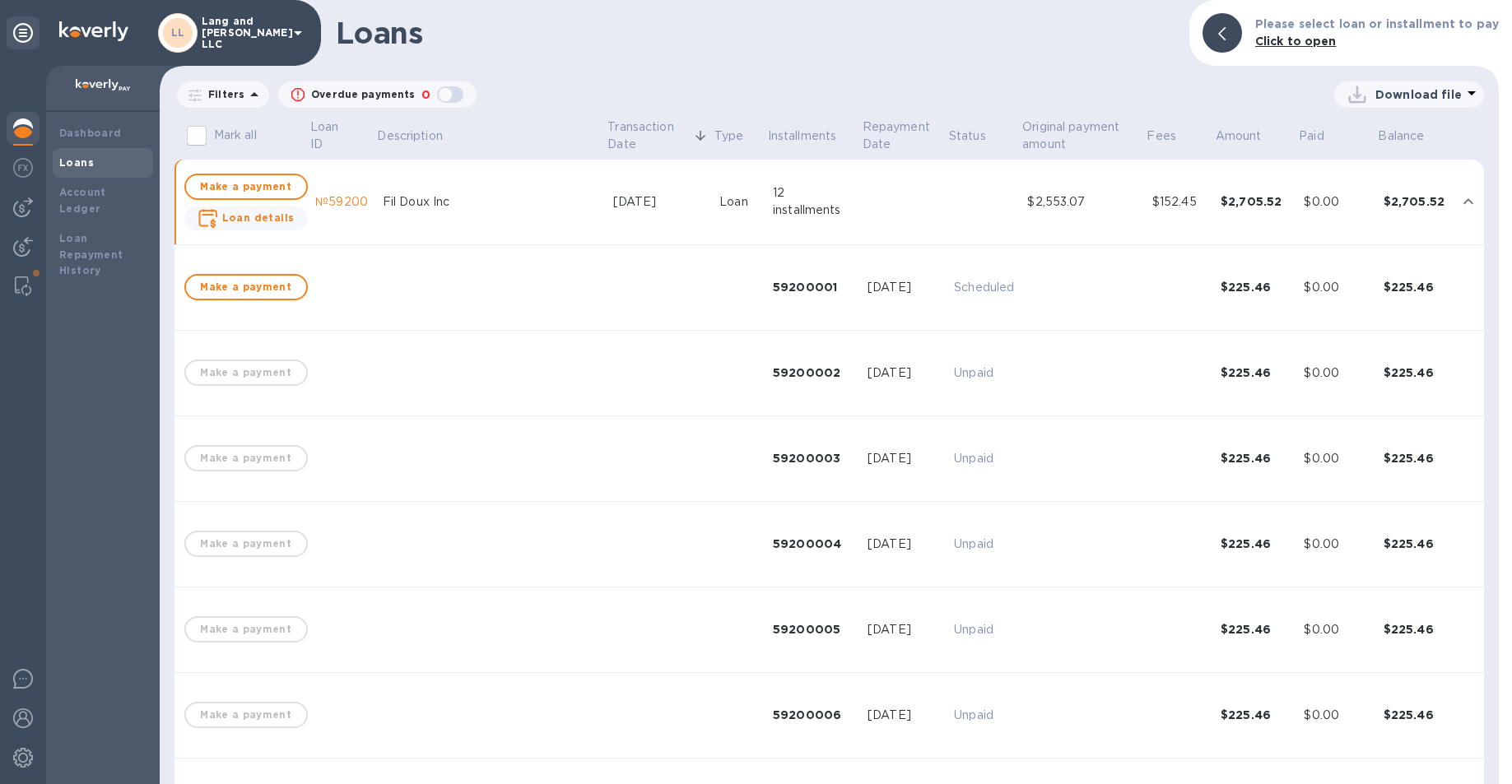
click at [607, 309] on td at bounding box center [659, 288] width 106 height 86
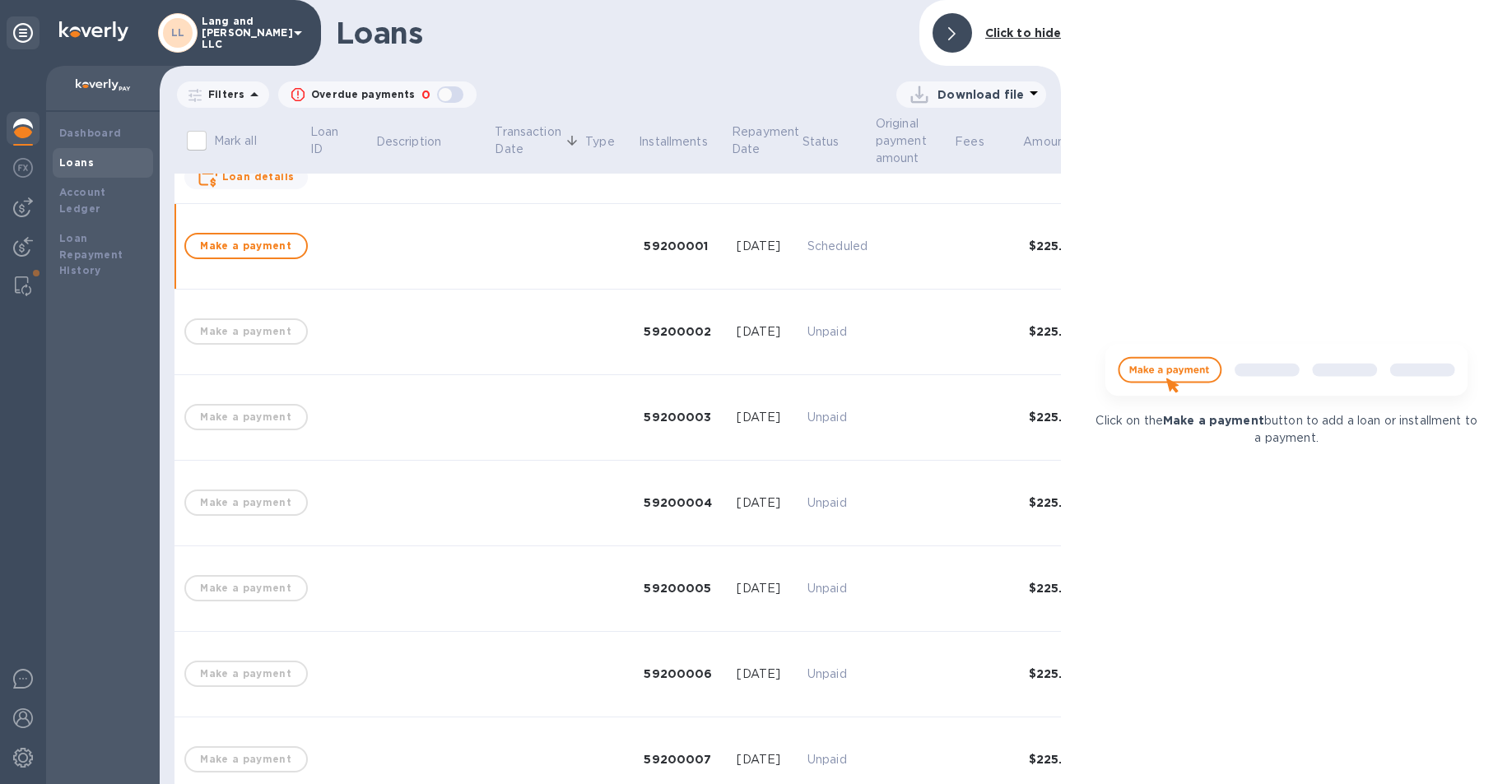
scroll to position [63, 0]
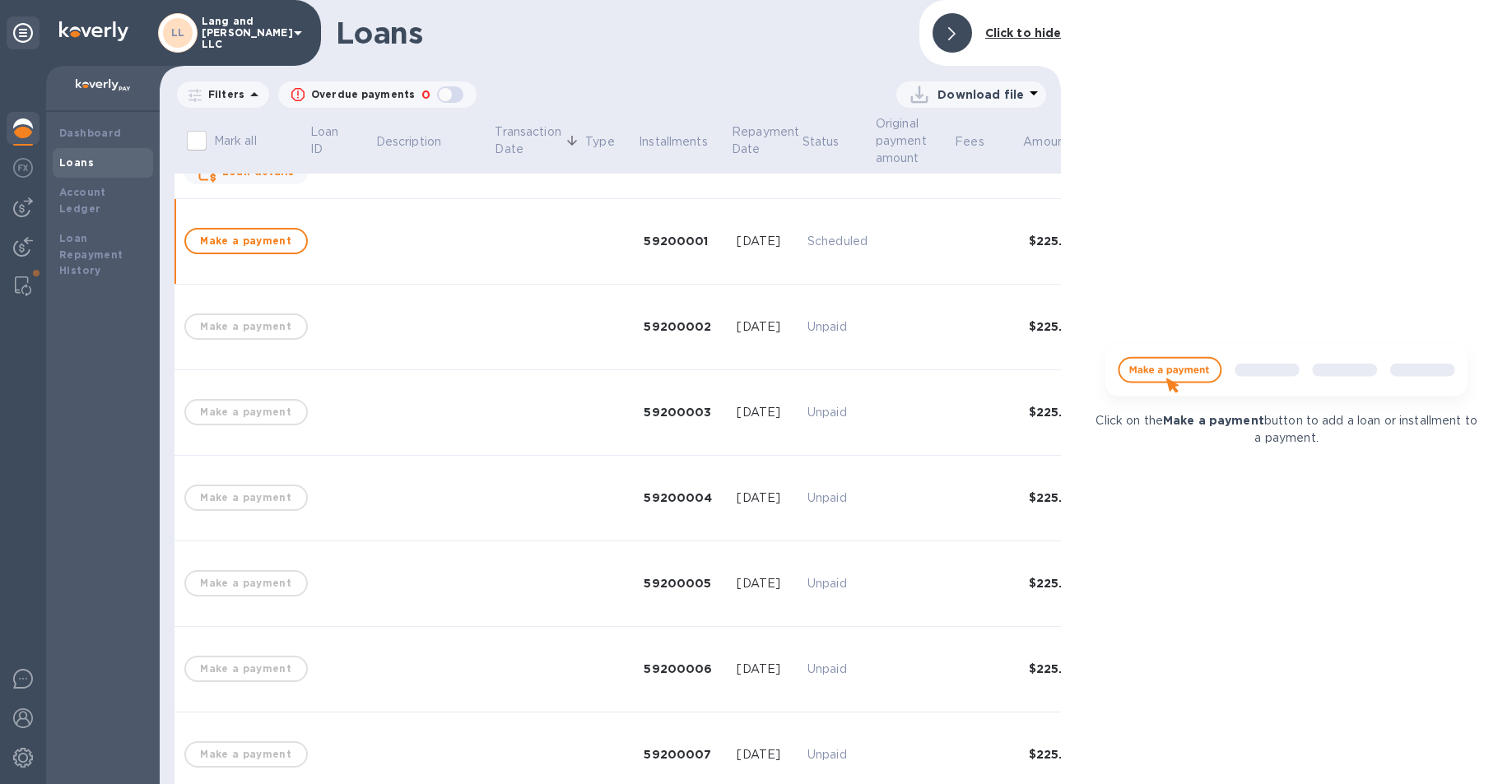
click at [960, 33] on div at bounding box center [952, 33] width 39 height 39
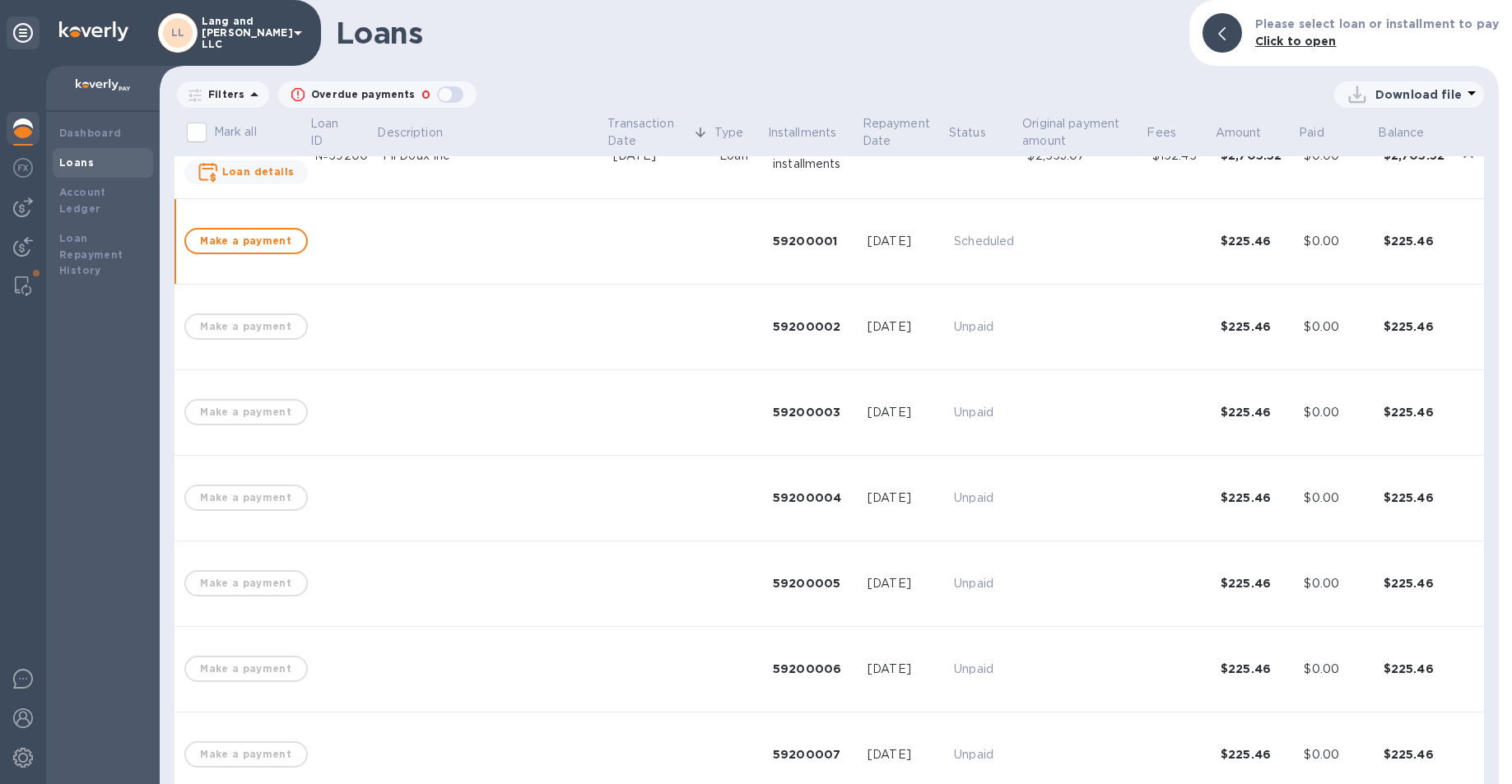
scroll to position [0, 0]
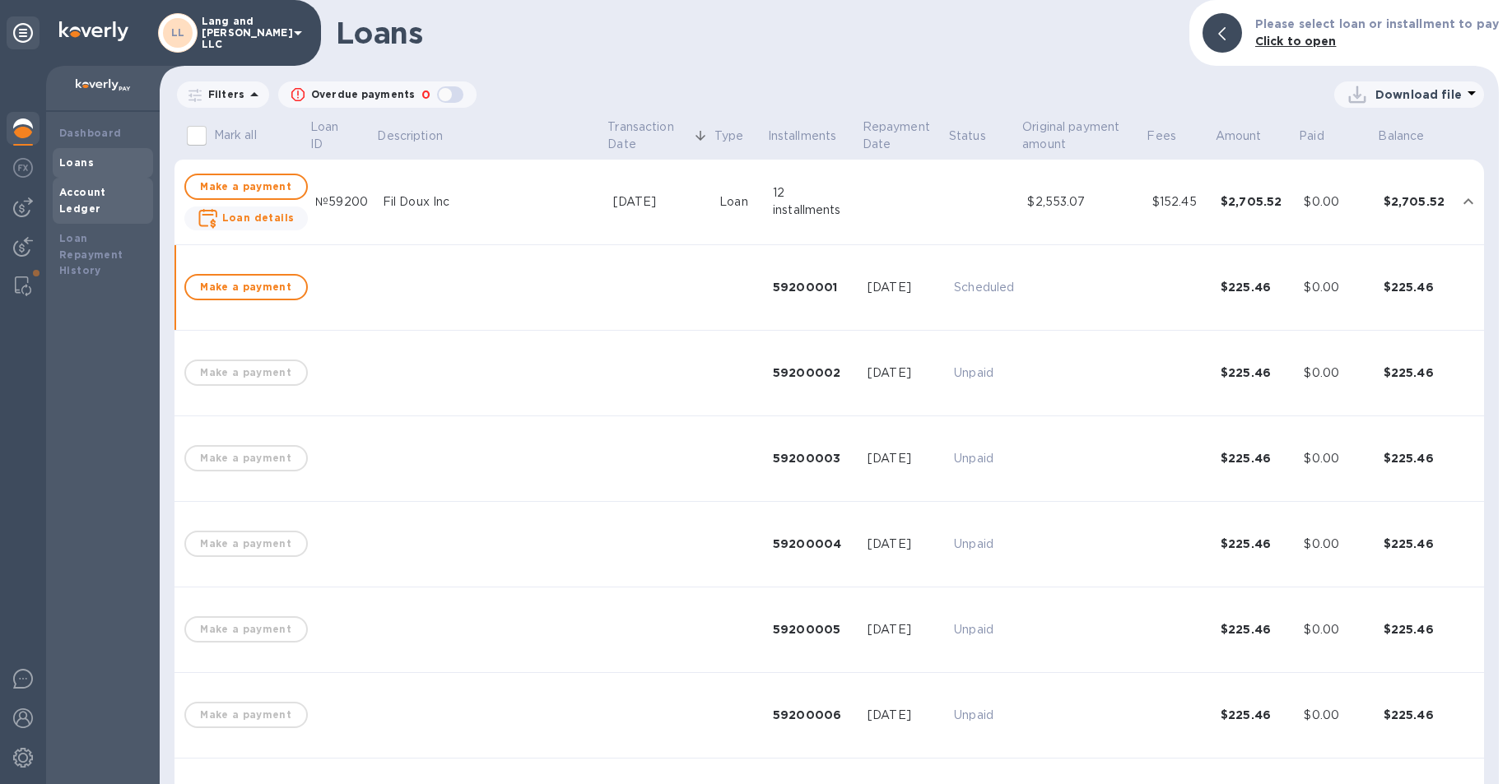
click at [93, 193] on b "Account Ledger" at bounding box center [83, 200] width 47 height 29
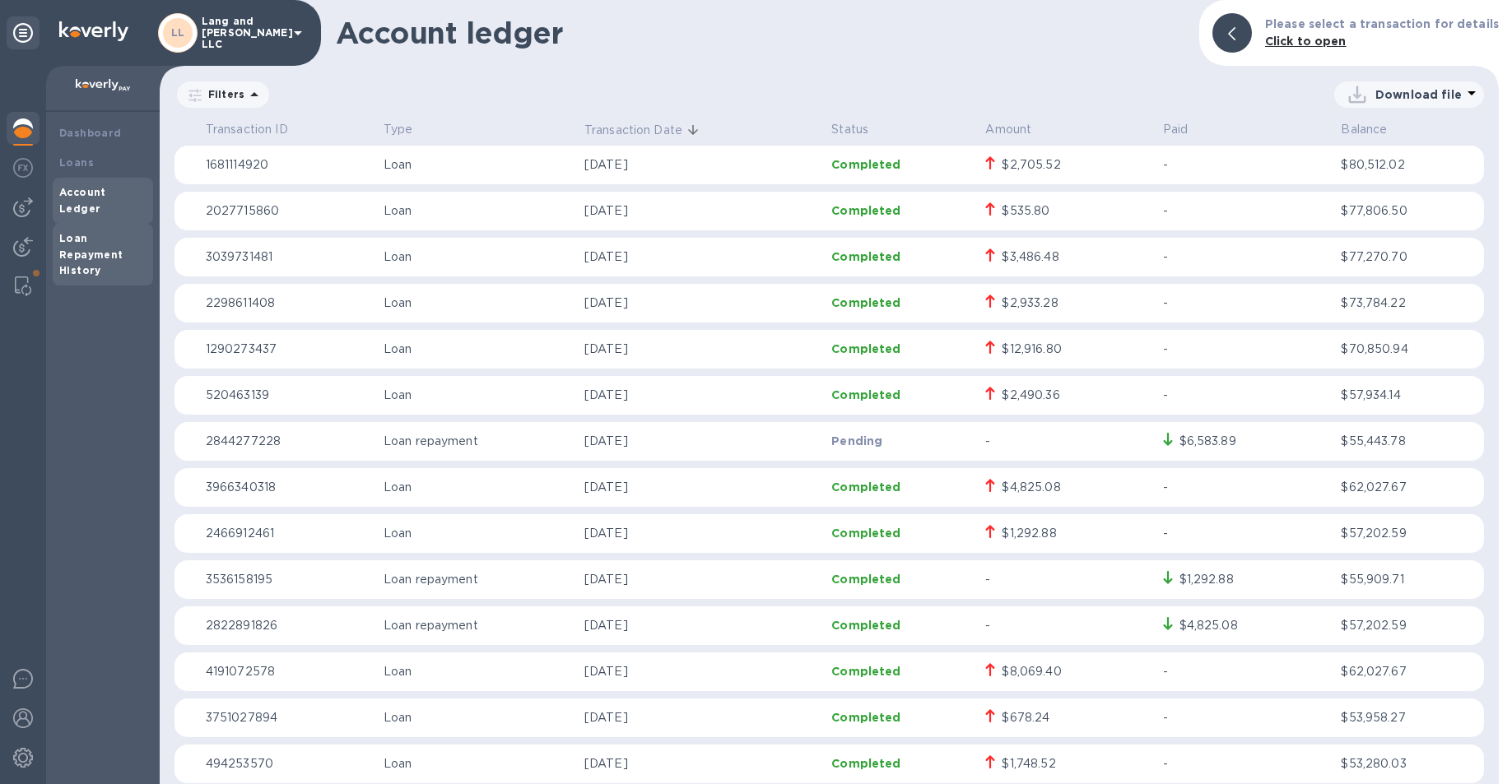
click at [83, 244] on b "Loan Repayment History" at bounding box center [91, 254] width 64 height 45
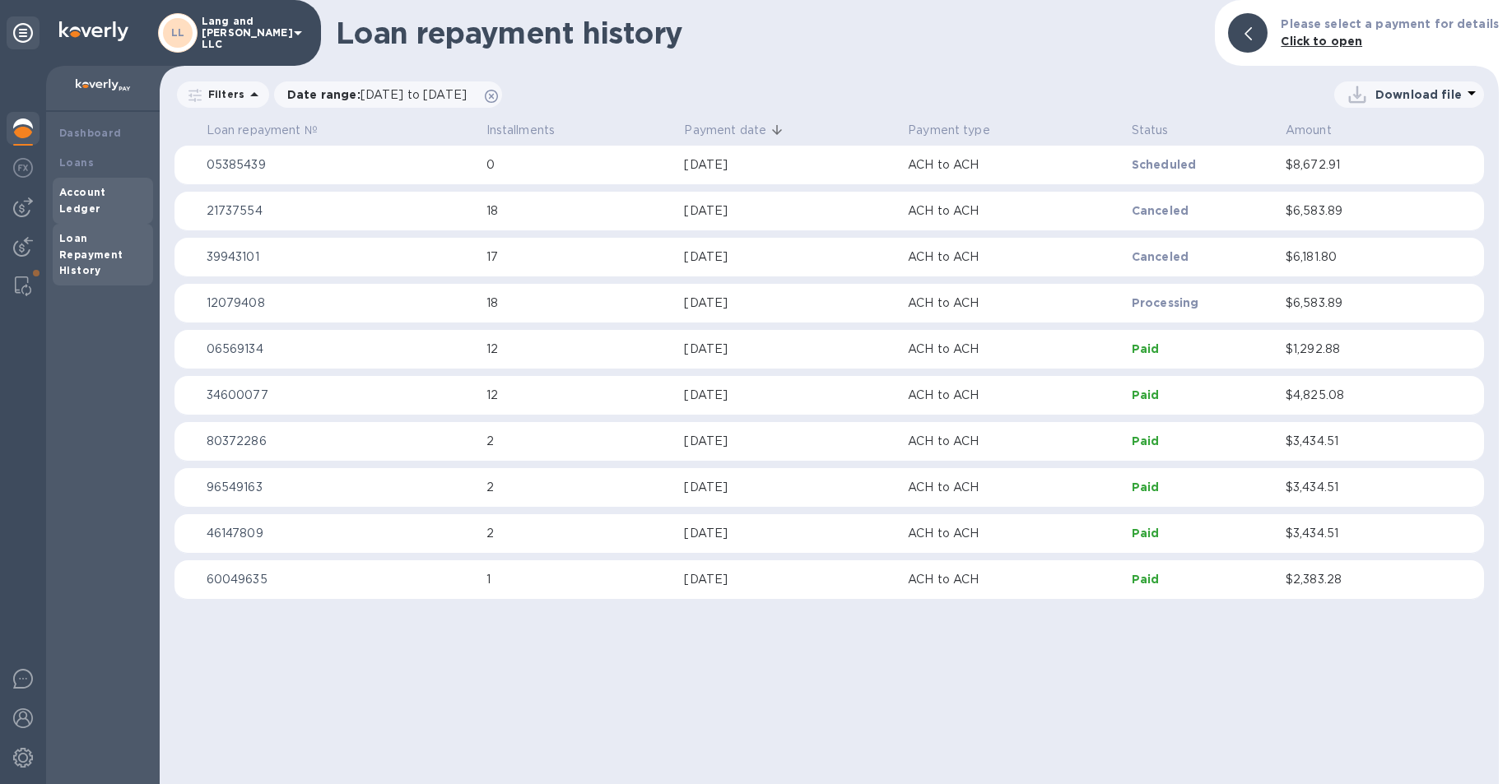
click at [92, 188] on b "Account Ledger" at bounding box center [83, 200] width 47 height 29
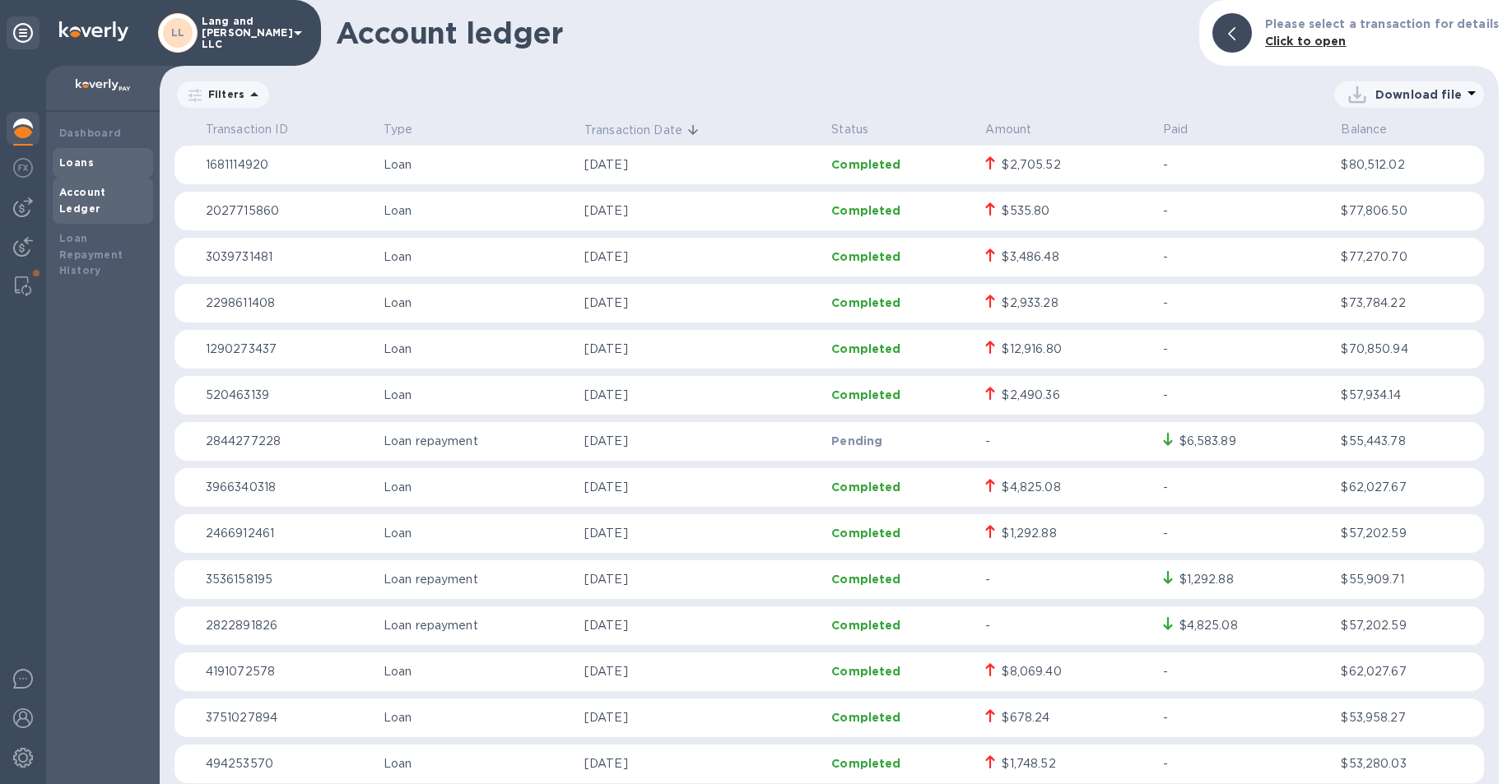
click at [88, 158] on b "Loans" at bounding box center [76, 162] width 34 height 13
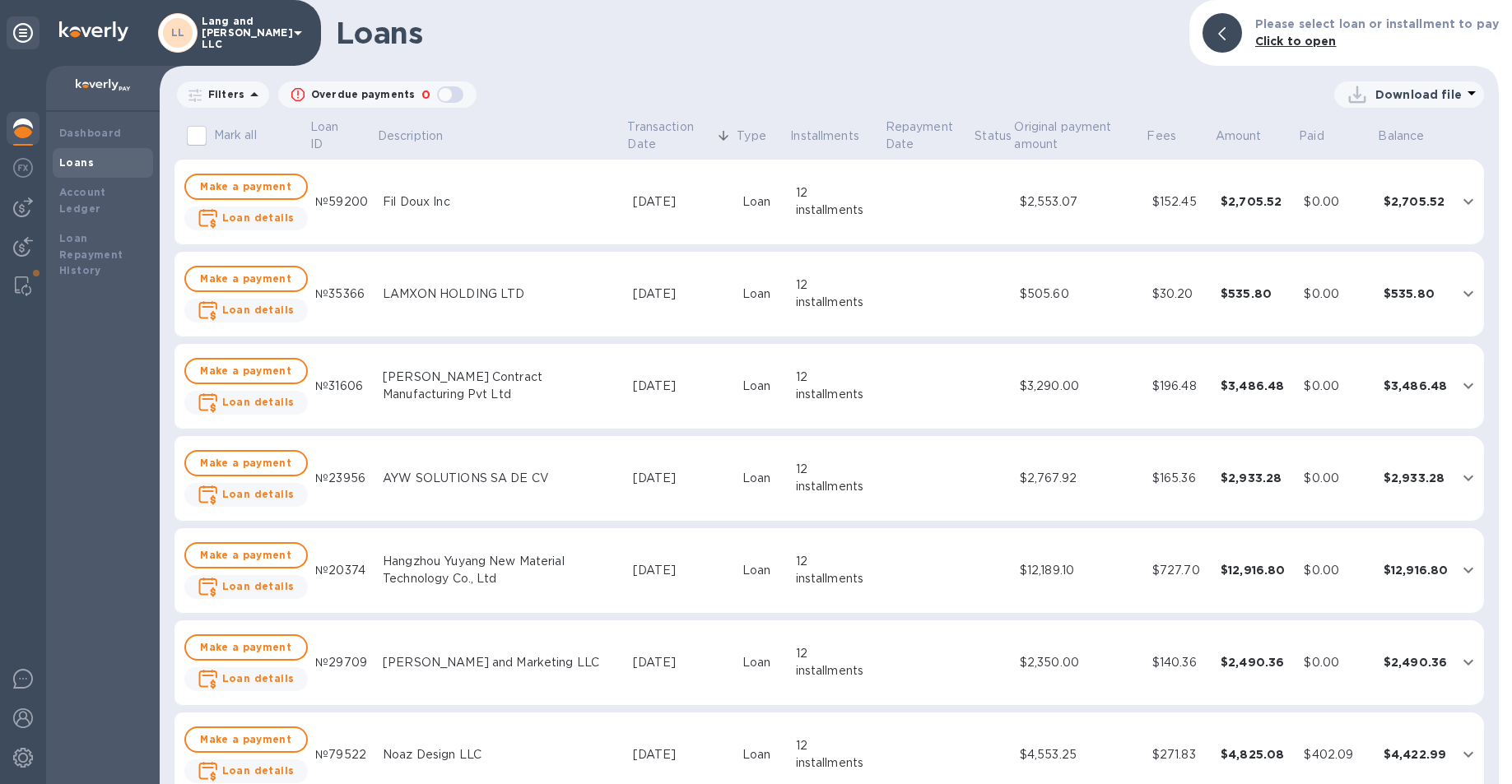
click at [1382, 99] on p "Download file" at bounding box center [1419, 95] width 87 height 17
click at [1369, 134] on li "XLSX file" at bounding box center [1410, 133] width 112 height 46
click at [1419, 98] on p "Download file" at bounding box center [1419, 95] width 87 height 17
click at [1368, 134] on li "XLSX file" at bounding box center [1410, 133] width 112 height 46
click at [1374, 92] on div "Download file" at bounding box center [1417, 95] width 92 height 17
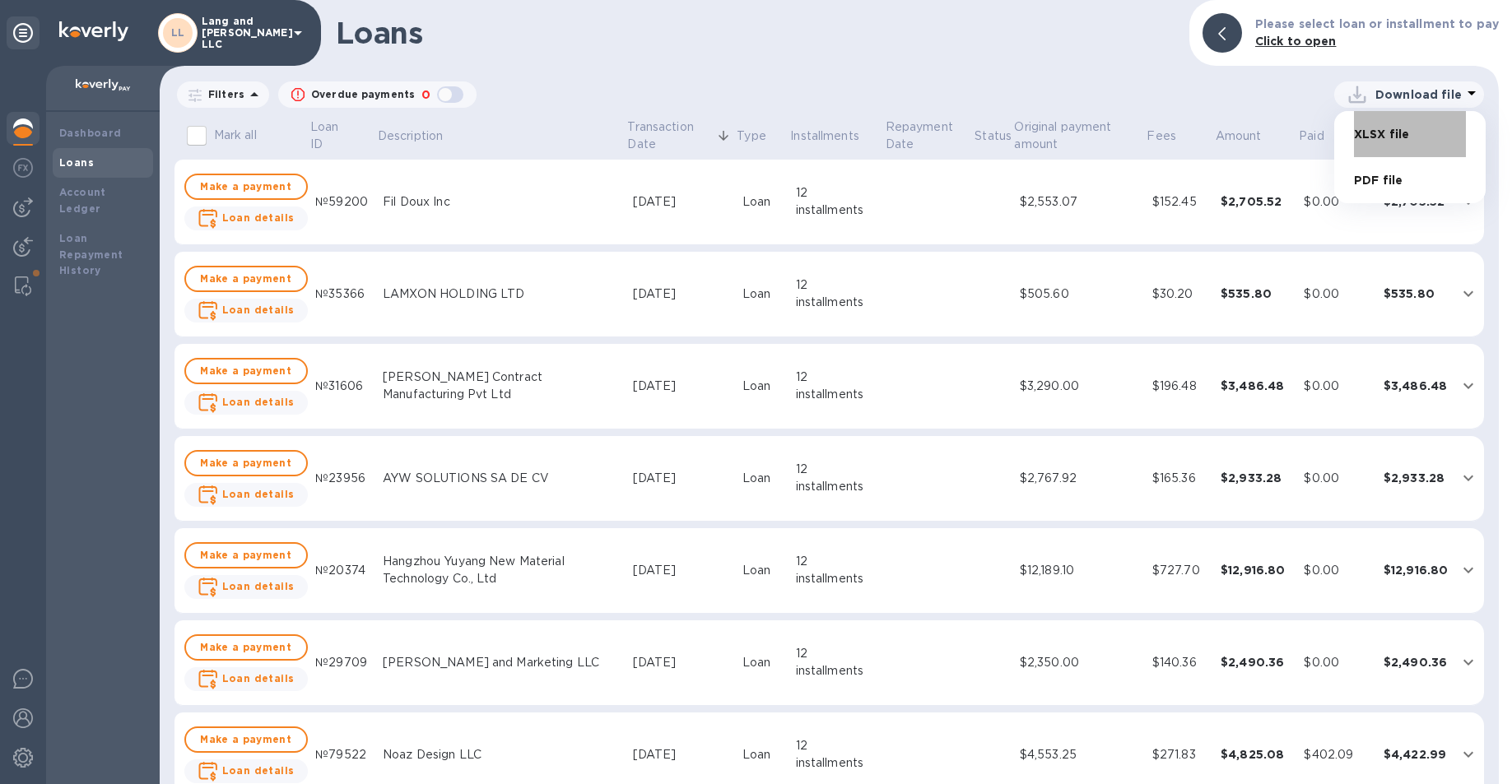
click at [1371, 128] on li "XLSX file" at bounding box center [1410, 133] width 112 height 46
click at [1376, 94] on p "Download file" at bounding box center [1419, 95] width 87 height 17
click at [1366, 140] on li "XLSX file" at bounding box center [1410, 133] width 112 height 46
